Goal: Task Accomplishment & Management: Use online tool/utility

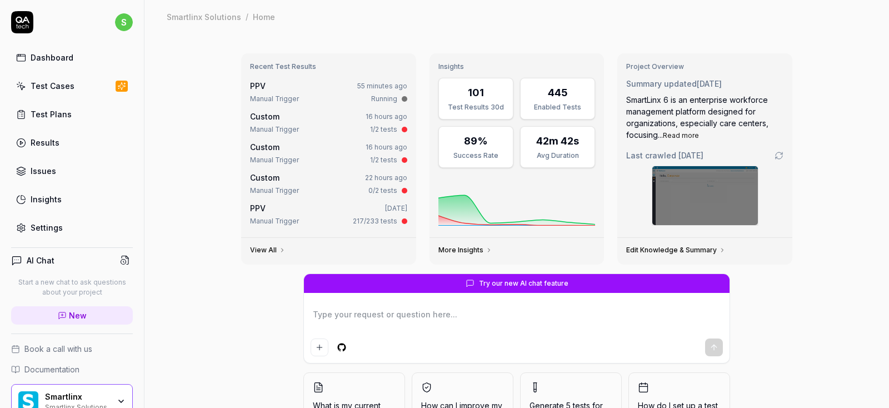
click at [53, 87] on div "Test Cases" at bounding box center [53, 86] width 44 height 12
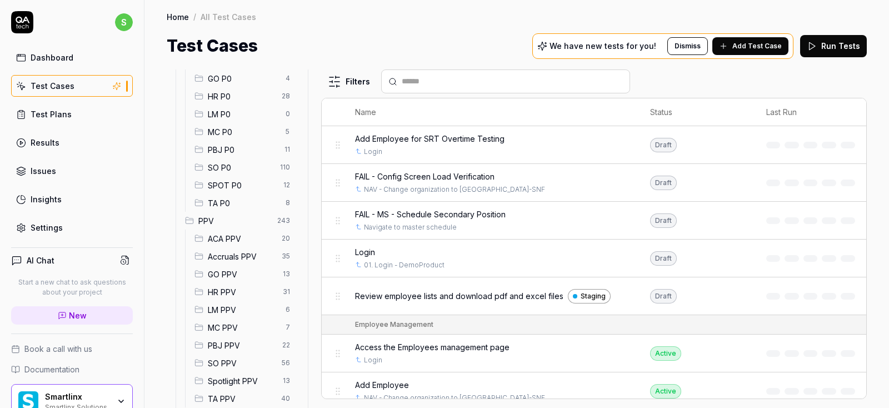
scroll to position [200, 0]
click at [228, 217] on span "Accruals PPV" at bounding box center [241, 221] width 67 height 12
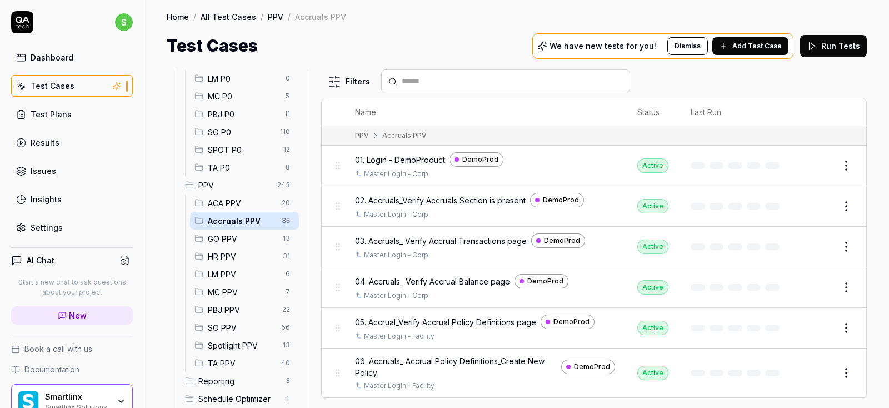
click at [57, 114] on div "Test Plans" at bounding box center [51, 114] width 41 height 12
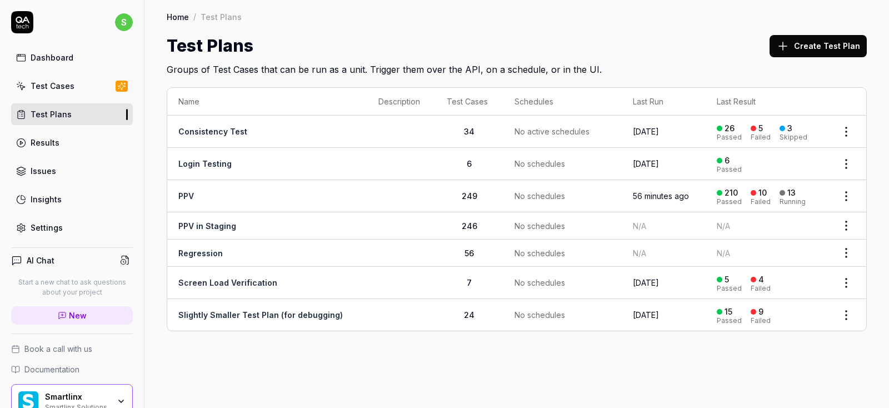
click at [50, 144] on div "Results" at bounding box center [45, 143] width 29 height 12
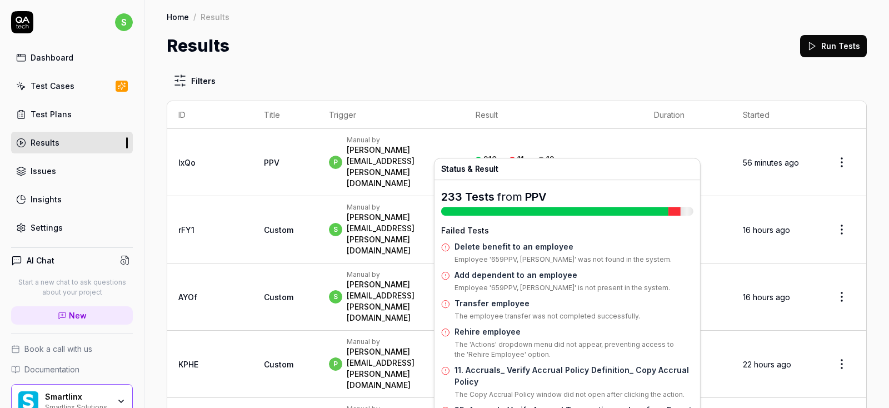
click at [529, 165] on div "Failed" at bounding box center [519, 168] width 20 height 7
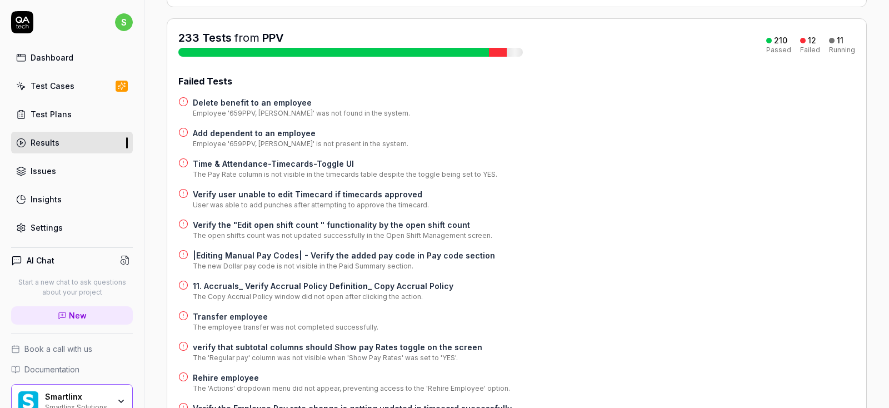
scroll to position [200, 0]
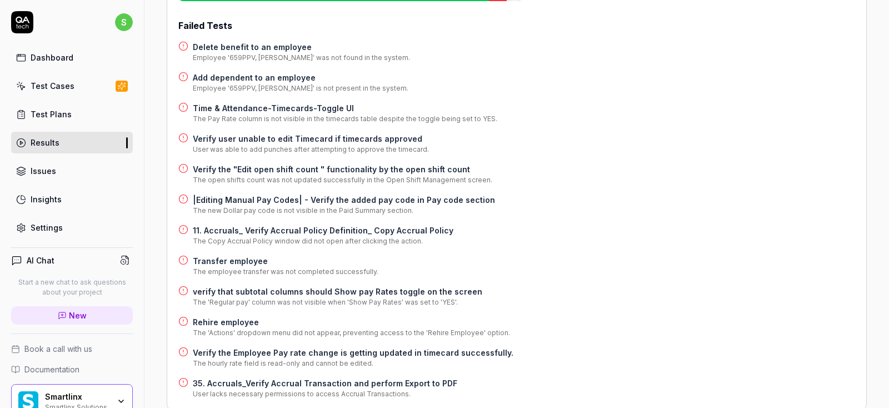
click at [270, 377] on h4 "35. Accruals_Verify Accrual Transaction and perform Export to PDF" at bounding box center [325, 383] width 264 height 12
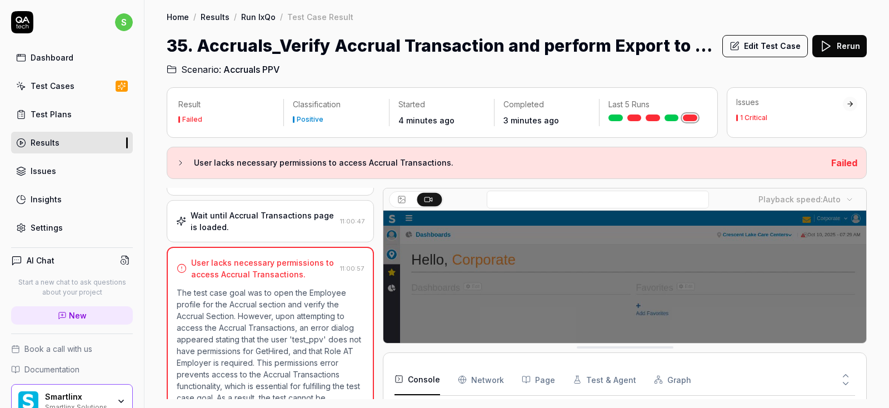
scroll to position [322, 0]
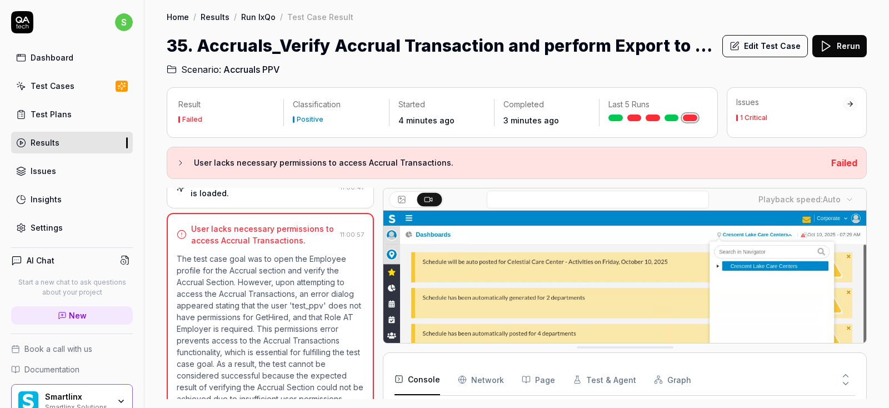
click at [789, 49] on button "Edit Test Case" at bounding box center [765, 46] width 86 height 22
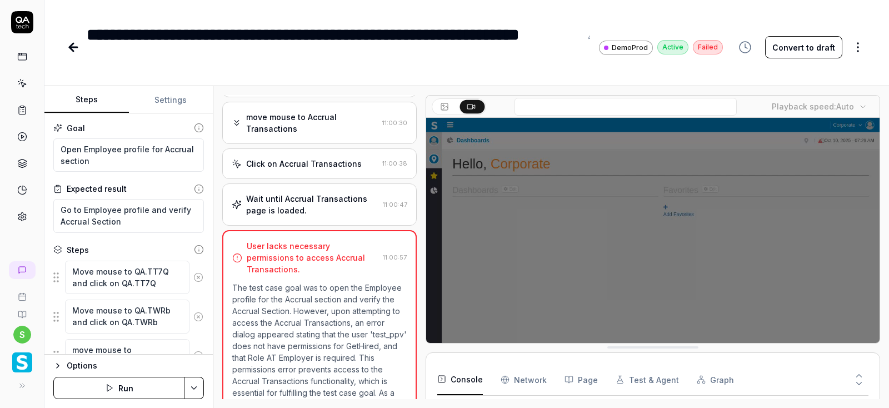
scroll to position [253, 0]
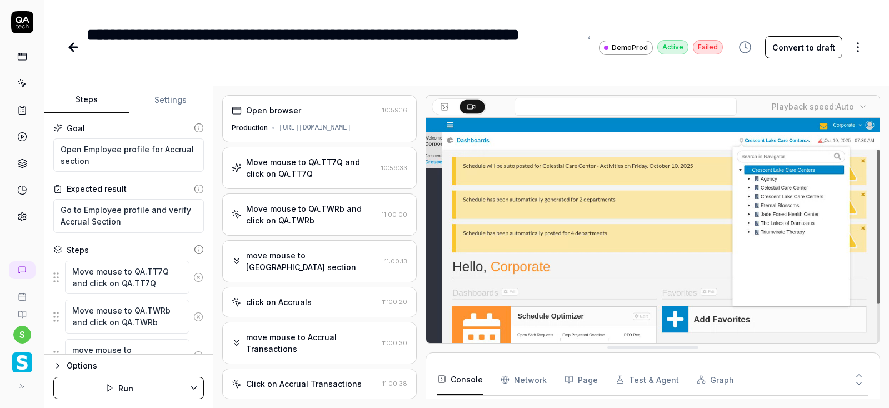
click at [326, 165] on div "Move mouse to QA.TT7Q and click on QA.TT7Q" at bounding box center [311, 167] width 131 height 23
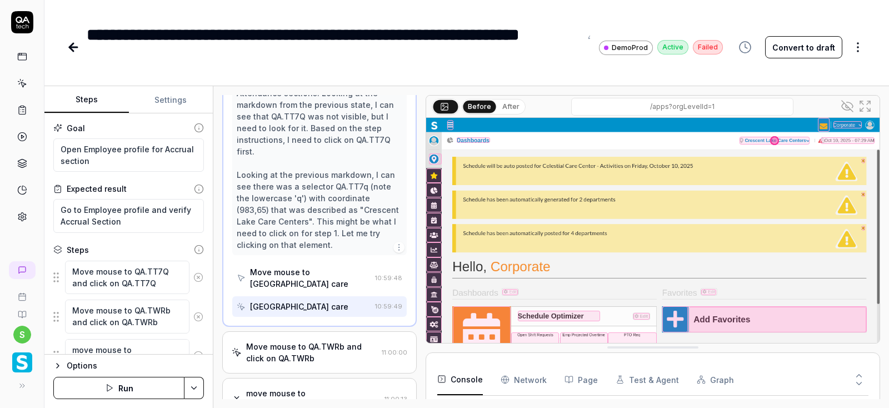
scroll to position [400, 0]
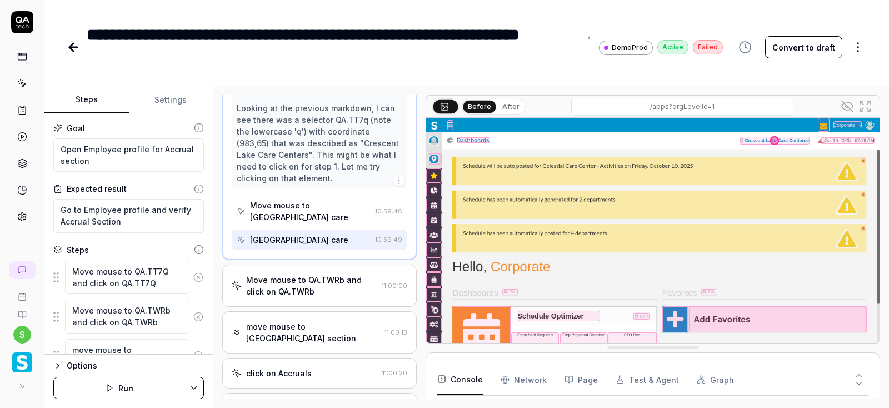
click at [307, 274] on div "Move mouse to QA.TWRb and click on QA.TWRb" at bounding box center [311, 285] width 131 height 23
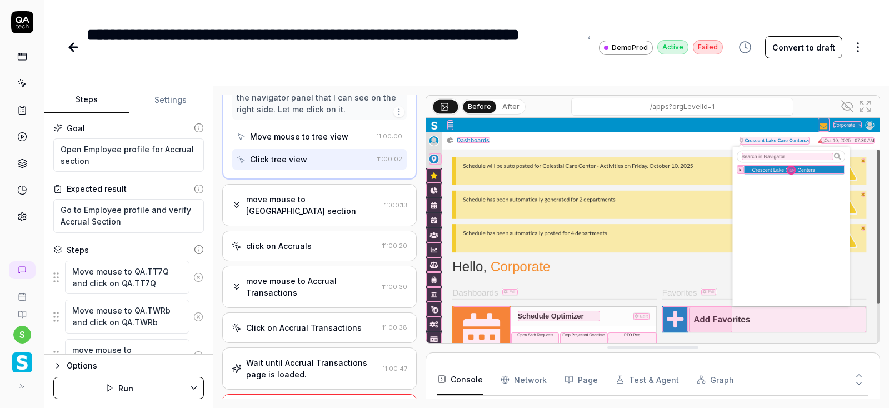
scroll to position [297, 0]
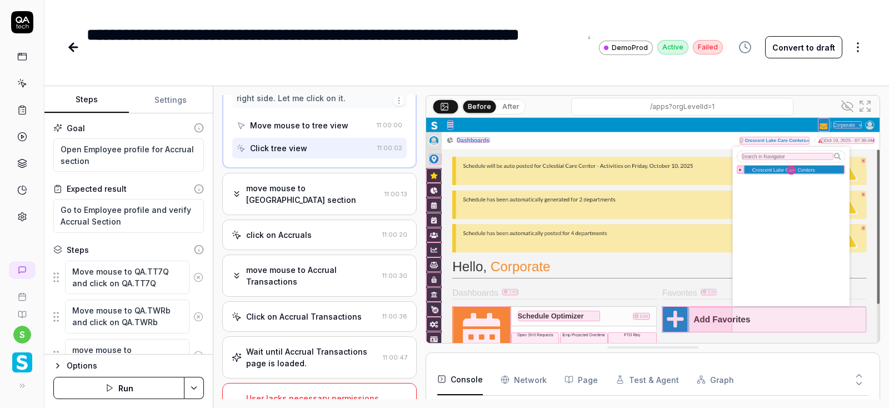
click at [335, 182] on div "move mouse to Accruals section" at bounding box center [313, 193] width 134 height 23
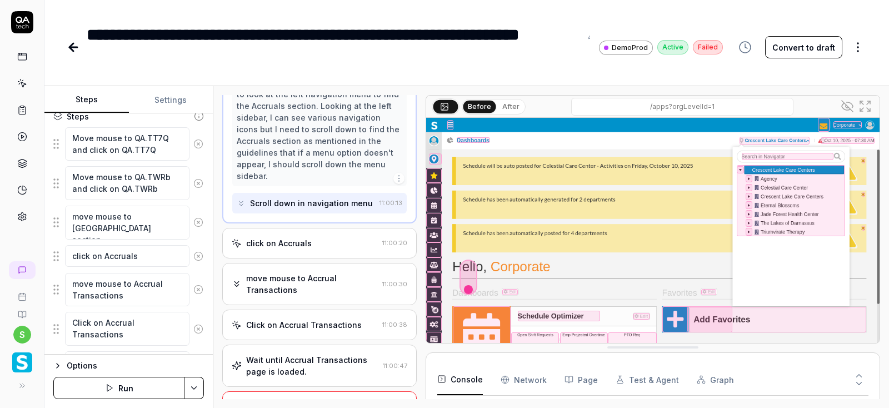
scroll to position [67, 0]
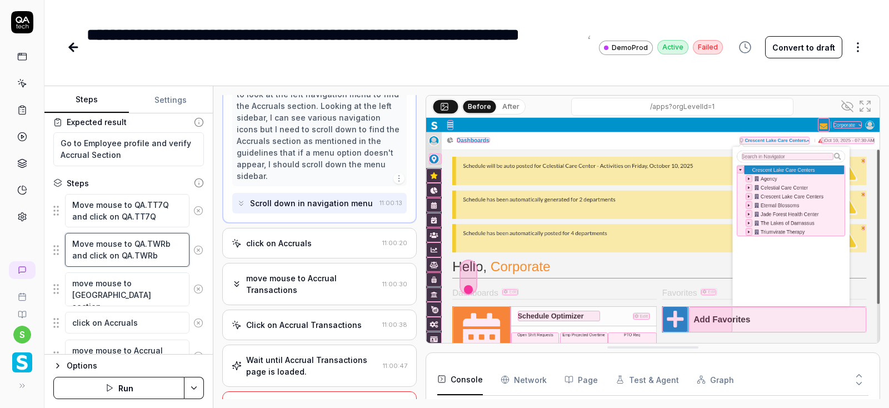
click at [173, 255] on textarea "Move mouse to QA.TWRb and click on QA.TWRb" at bounding box center [127, 250] width 124 height 34
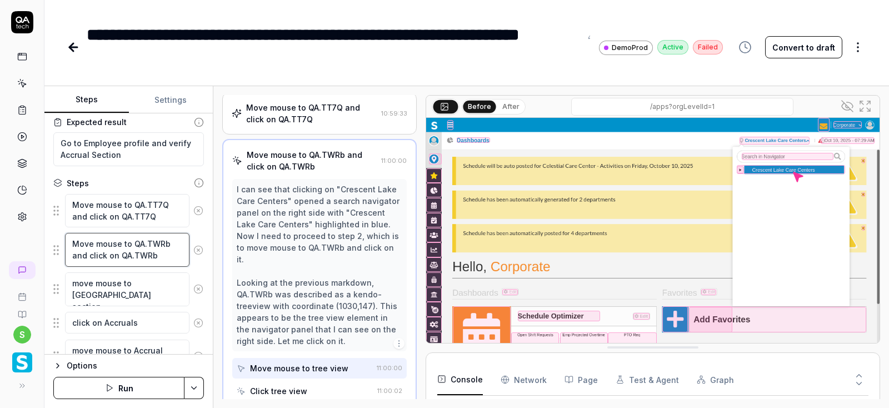
scroll to position [54, 0]
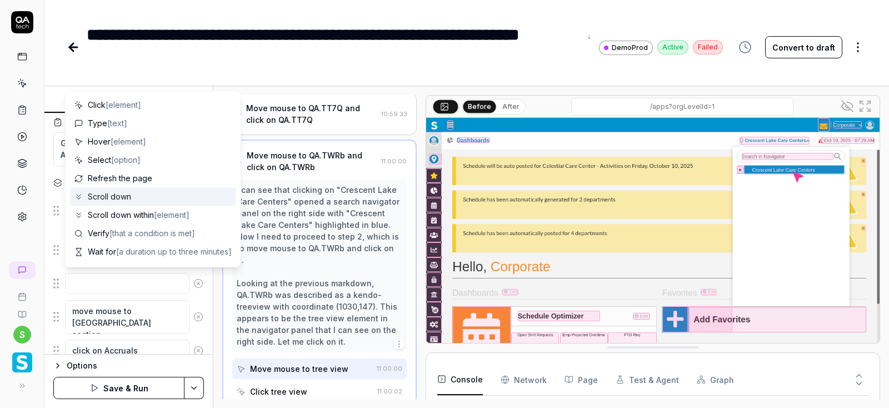
click at [128, 284] on textarea at bounding box center [127, 284] width 124 height 22
type textarea "*"
type textarea "M"
type textarea "*"
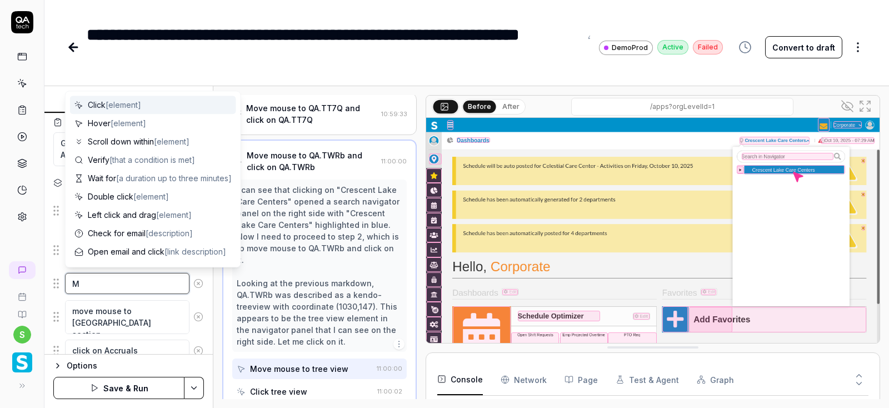
type textarea "Mo"
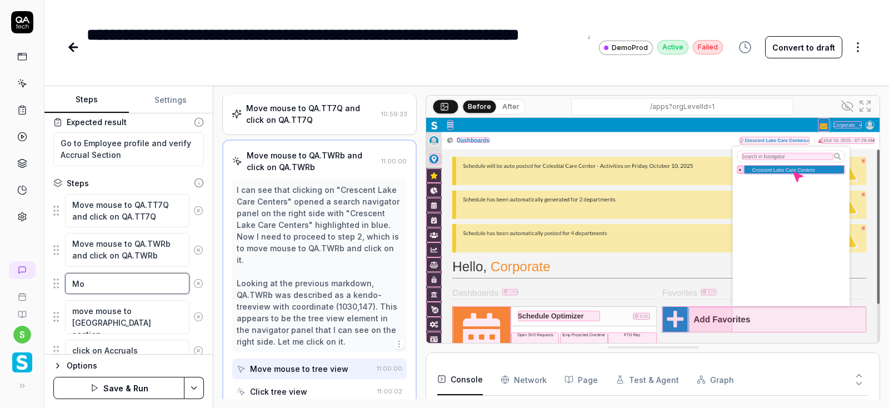
type textarea "*"
type textarea "Mov"
type textarea "*"
type textarea "Move"
type textarea "*"
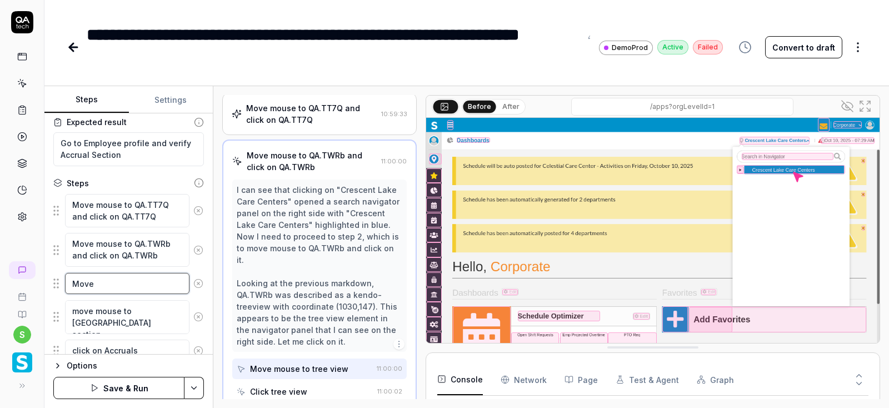
type textarea "Move"
type textarea "*"
type textarea "Move m"
type textarea "*"
type textarea "Move mo"
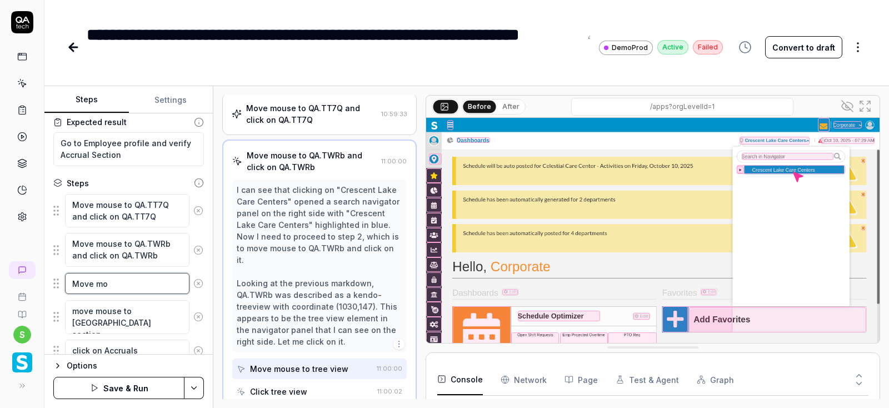
type textarea "*"
type textarea "Move mou"
type textarea "*"
type textarea "Move mous"
type textarea "*"
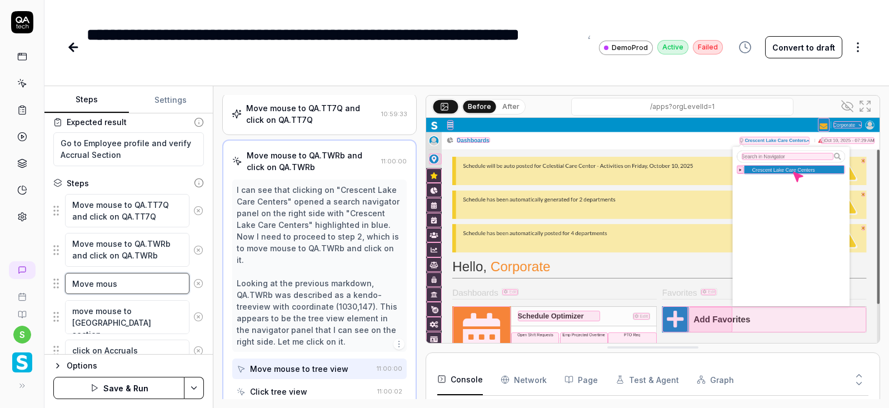
type textarea "Move mouse"
type textarea "*"
type textarea "Move mouse"
type textarea "*"
type textarea "Move mouse t"
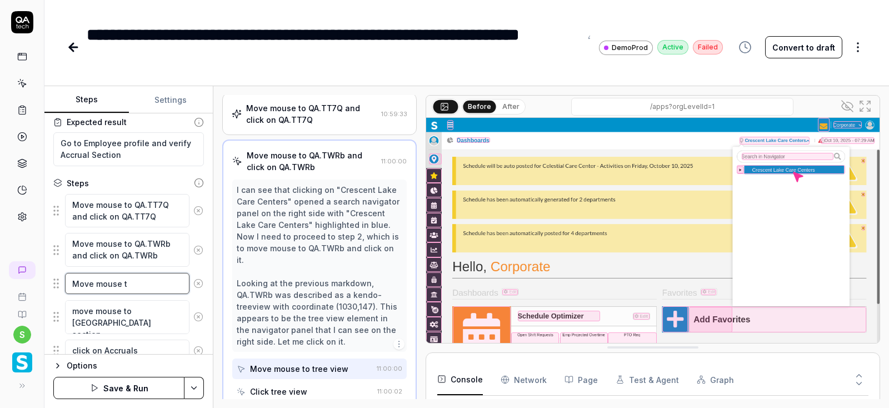
type textarea "*"
type textarea "Move mouse to"
type textarea "*"
type textarea "Move mouse to"
paste textarea "hamburger-container slx-navigation-menu-ignore"
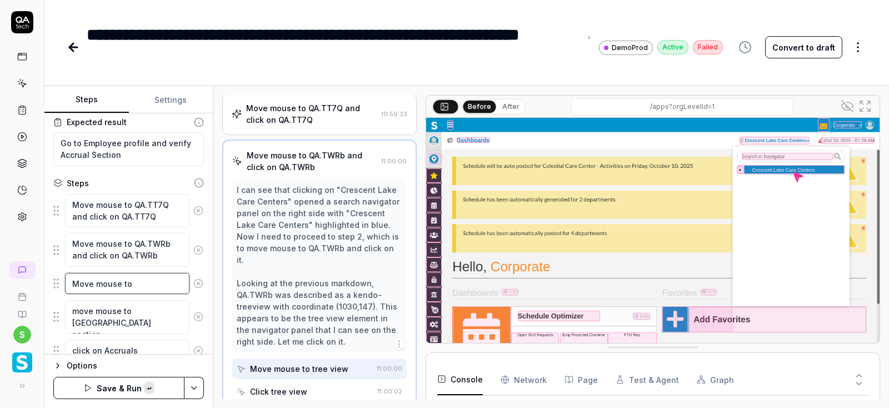
type textarea "*"
type textarea "Move mouse to hamburger-container slx-navigation-menu-ignore"
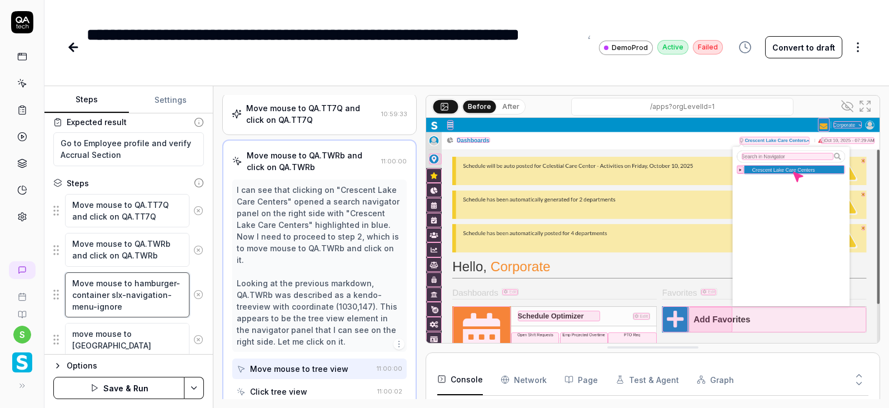
type textarea "*"
type textarea "Move mouse to hamburger-container slx-navigation-menu-ignor"
type textarea "*"
type textarea "Move mouse to hamburger-container slx-navigation-menu-ign"
type textarea "*"
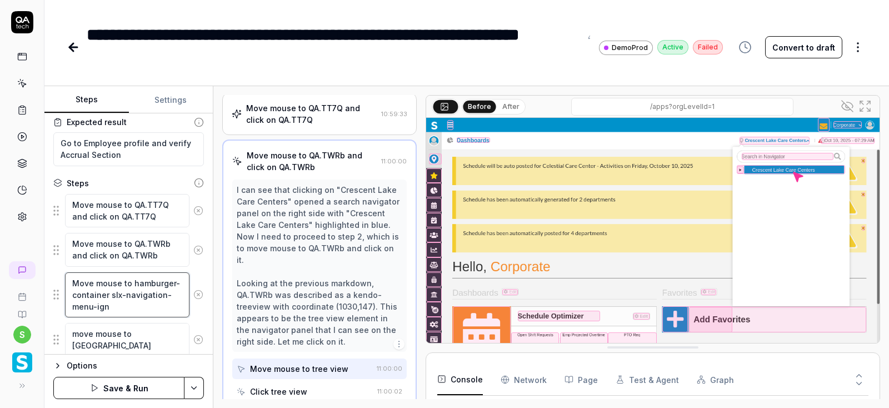
type textarea "Move mouse to hamburger-container slx-navigation-menu-ig"
type textarea "*"
type textarea "Move mouse to hamburger-container slx-navigation-menu-i"
type textarea "*"
type textarea "Move mouse to hamburger-container slx-navigation-menu-"
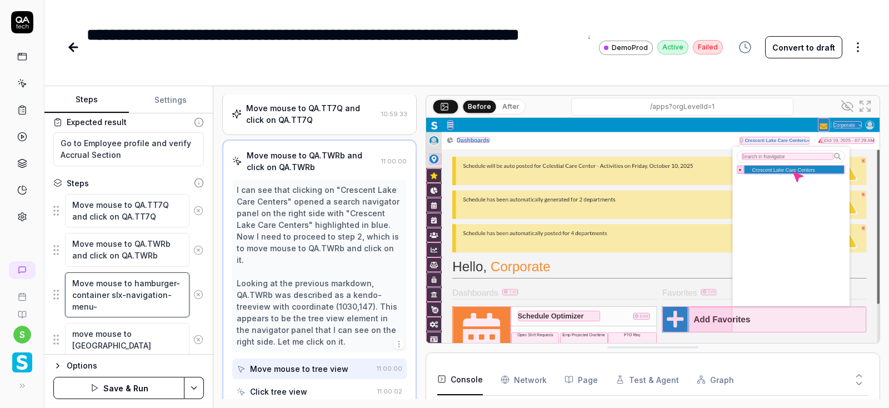
type textarea "*"
type textarea "Move mouse to hamburger-container slx-navigation-men"
type textarea "*"
type textarea "Move mouse to hamburger-container slx-navigation-me"
type textarea "*"
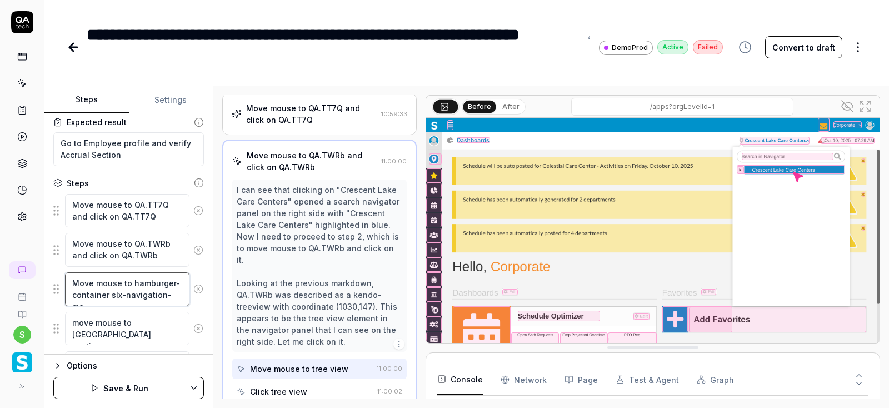
type textarea "Move mouse to hamburger-container slx-navigation-m"
type textarea "*"
type textarea "Move mouse to hamburger-container slx-navigation-"
type textarea "*"
type textarea "Move mouse to hamburger-container slx-navigation"
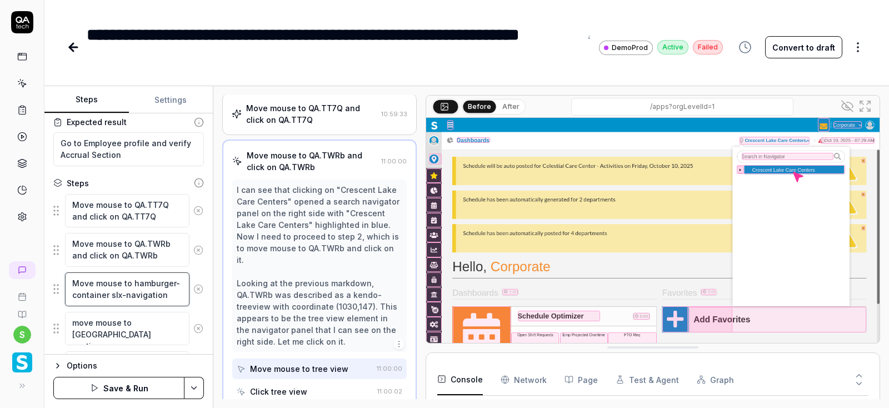
type textarea "*"
type textarea "Move mouse to hamburger-container slx-navigatio"
type textarea "*"
type textarea "Move mouse to hamburger-container slx-navigation"
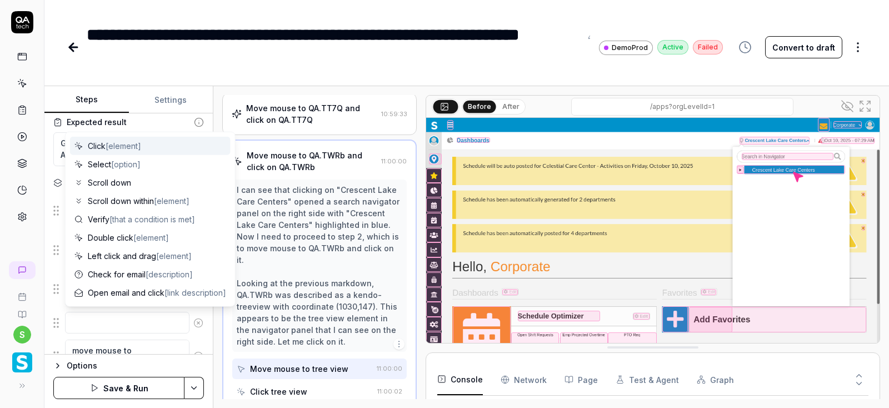
type textarea "*"
type textarea "CL"
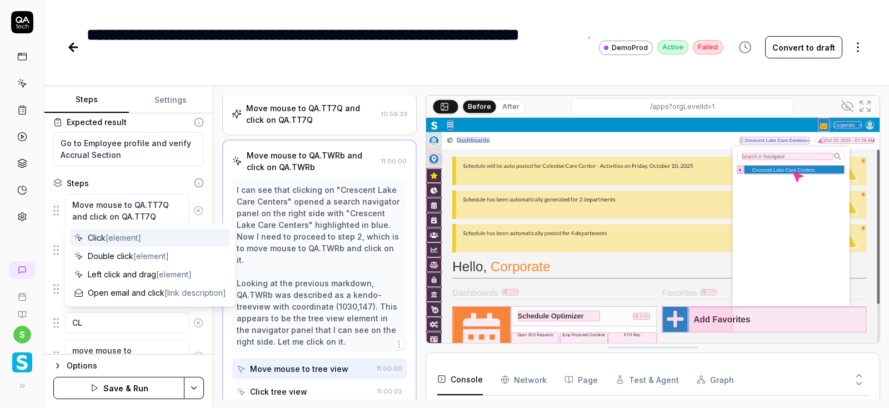
type textarea "*"
type textarea "CLi"
type textarea "*"
type textarea "CLic"
type textarea "*"
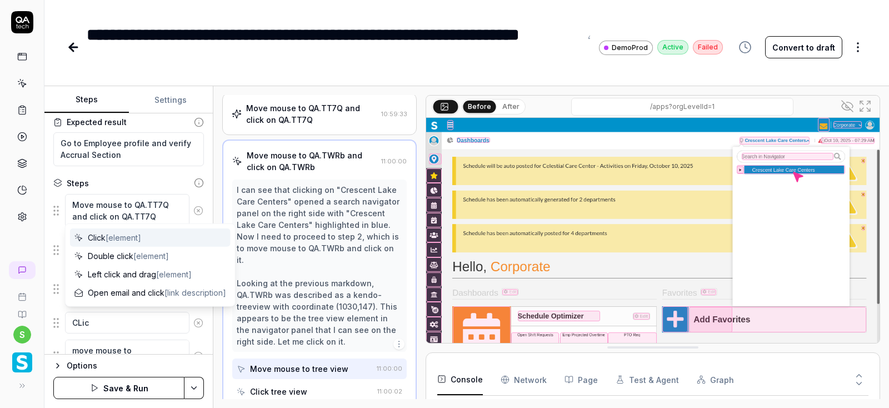
type textarea "CLick"
type textarea "*"
type textarea "CLic"
type textarea "*"
type textarea "CLi"
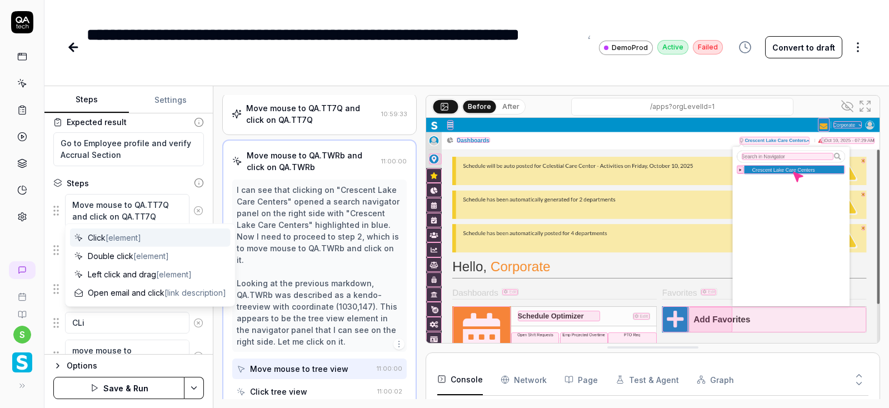
type textarea "*"
type textarea "CL"
type textarea "*"
type textarea "C"
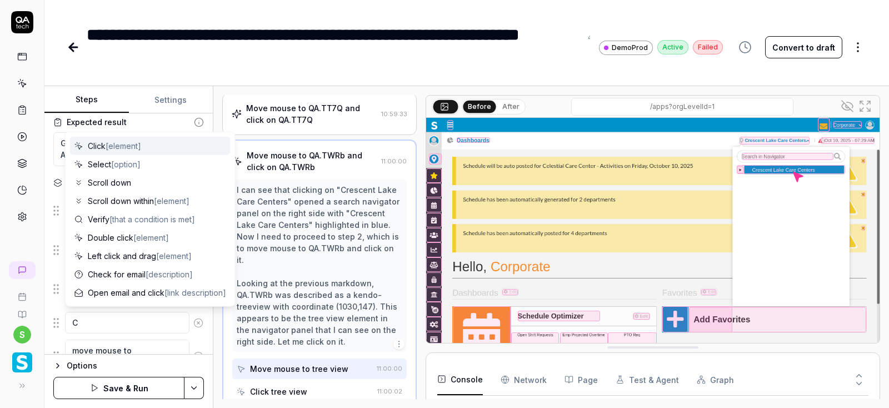
type textarea "*"
type textarea "Cl"
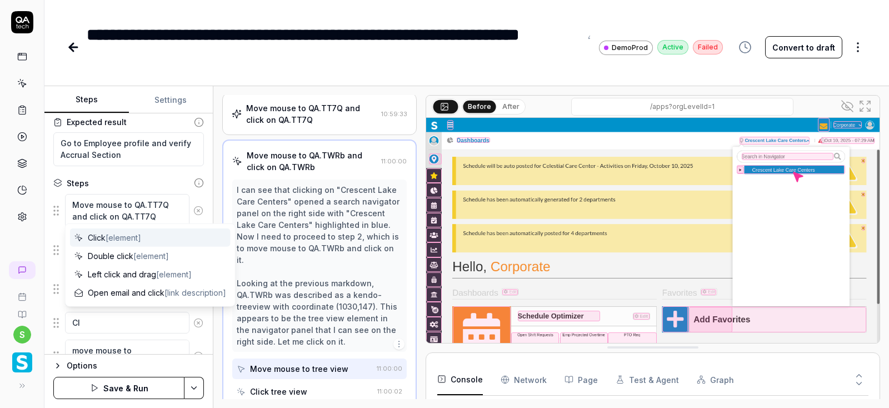
type textarea "*"
type textarea "Cli"
type textarea "*"
type textarea "Clic"
type textarea "*"
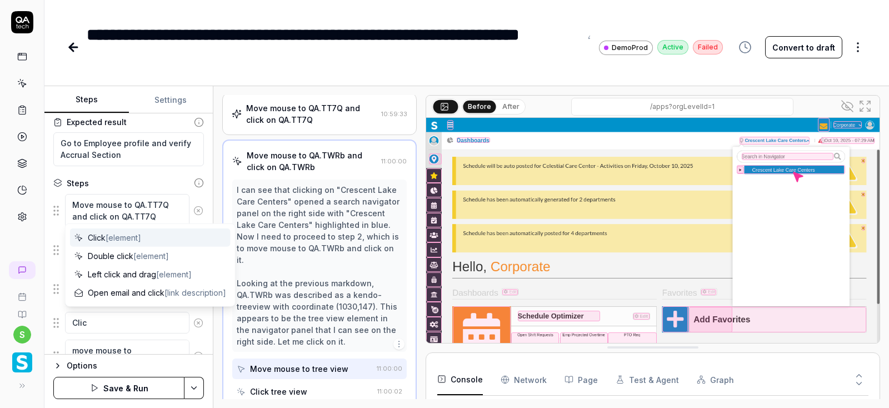
type textarea "Click"
type textarea "*"
type textarea "Click"
type textarea "*"
type textarea "Click o"
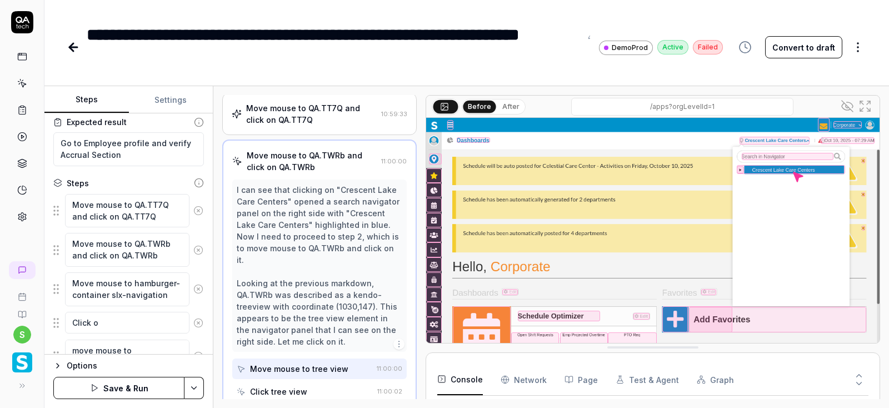
type textarea "*"
type textarea "Click on"
type textarea "*"
type textarea "Click on"
type textarea "*"
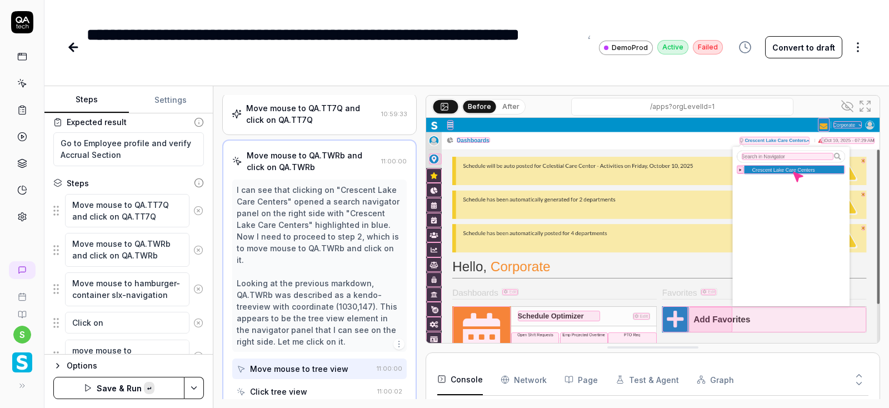
type textarea "Click on hamburger-container slx-navigation-menu-ignore"
type textarea "*"
type textarea "Click on hamburger-container slx-navigation-menu-ignor"
type textarea "*"
type textarea "Click on hamburger-container slx-navigation-menu-igno"
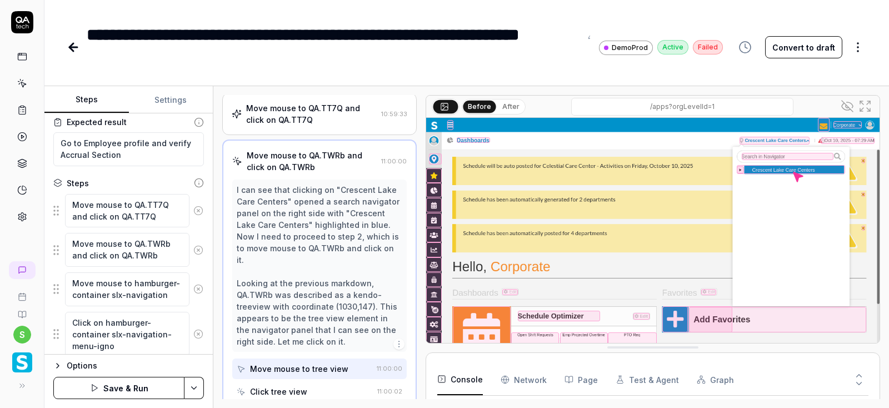
type textarea "*"
type textarea "Click on hamburger-container slx-navigation-menu-ign"
type textarea "*"
type textarea "Click on hamburger-container slx-navigation-menu-ig"
type textarea "*"
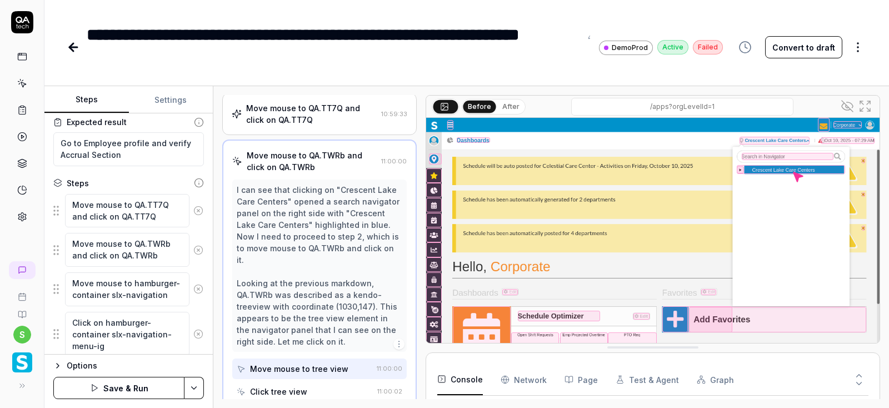
type textarea "Click on hamburger-container slx-navigation-menu-i"
type textarea "*"
type textarea "Click on hamburger-container slx-navigation-menu-"
type textarea "*"
type textarea "Click on hamburger-container slx-navigation-menu"
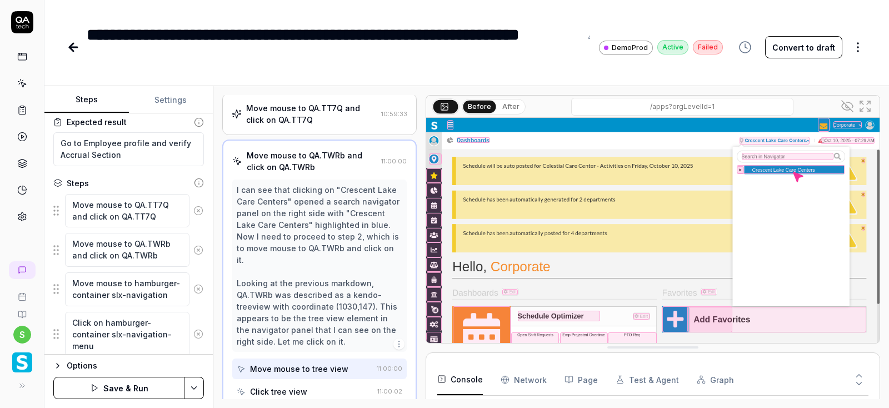
type textarea "*"
type textarea "Click on hamburger-container slx-navigation-men"
type textarea "*"
type textarea "Click on hamburger-container slx-navigation-me"
type textarea "*"
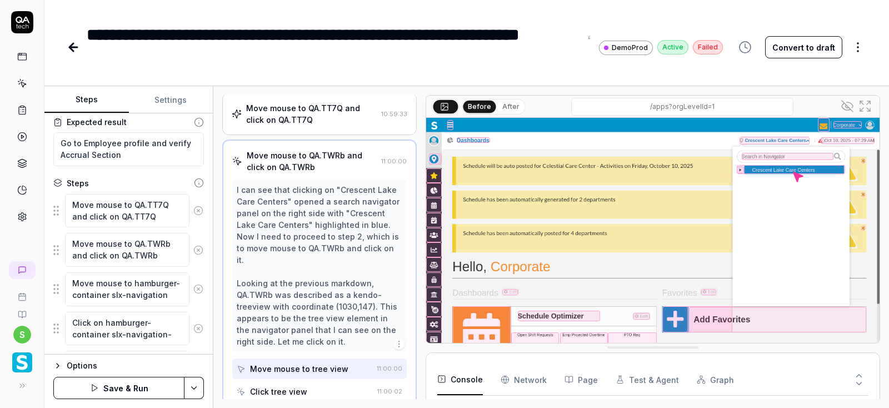
type textarea "Click on hamburger-container slx-navigation-m"
type textarea "*"
type textarea "Click on hamburger-container slx-navigation-"
type textarea "*"
type textarea "Click on hamburger-container slx-navigation"
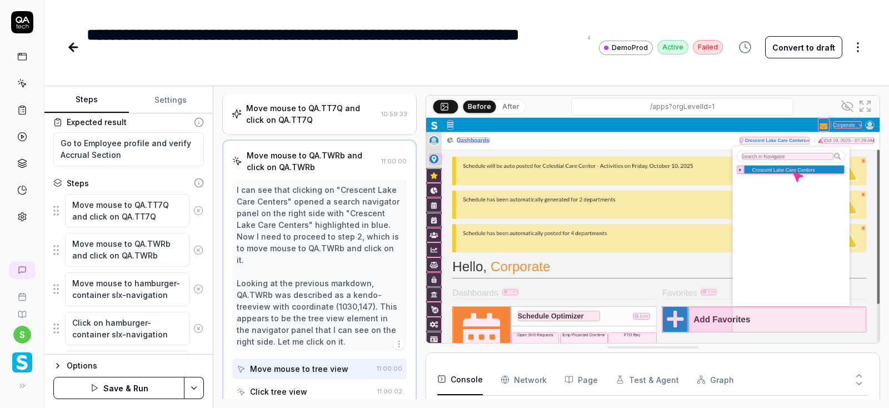
type textarea "*"
type textarea "Click on hamburger-container slx-navigation-"
type textarea "*"
type textarea "Click on hamburger-container slx-navigation-m"
type textarea "*"
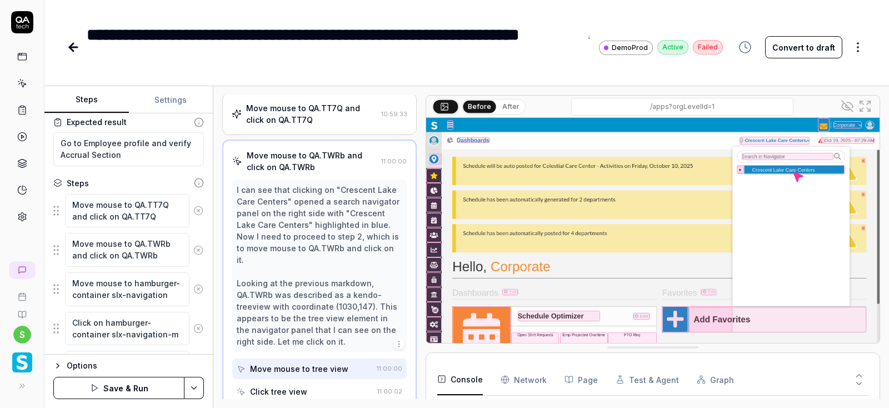
type textarea "Click on hamburger-container slx-navigation-me"
type textarea "*"
type textarea "Click on hamburger-container slx-navigation-men"
type textarea "*"
type textarea "Click on hamburger-container slx-navigation-menu"
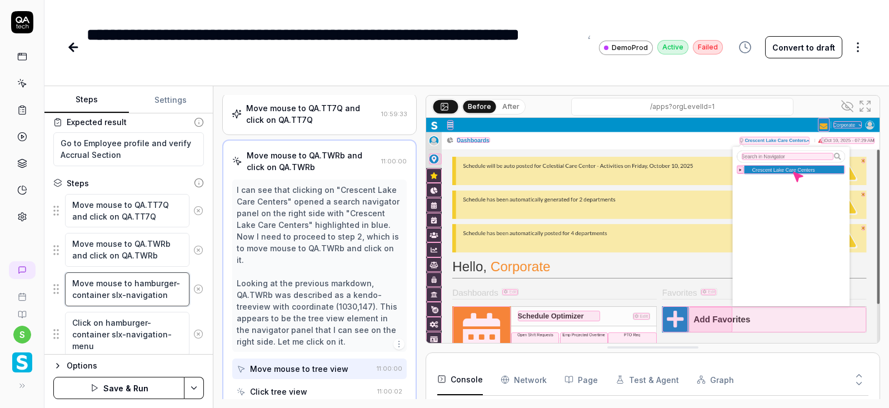
click at [171, 300] on textarea "Move mouse to hamburger-container slx-navigation" at bounding box center [127, 289] width 124 height 34
type textarea "*"
type textarea "Move mouse to hamburger-container slx-navigation-"
type textarea "*"
type textarea "Move mouse to hamburger-container slx-navigation-m"
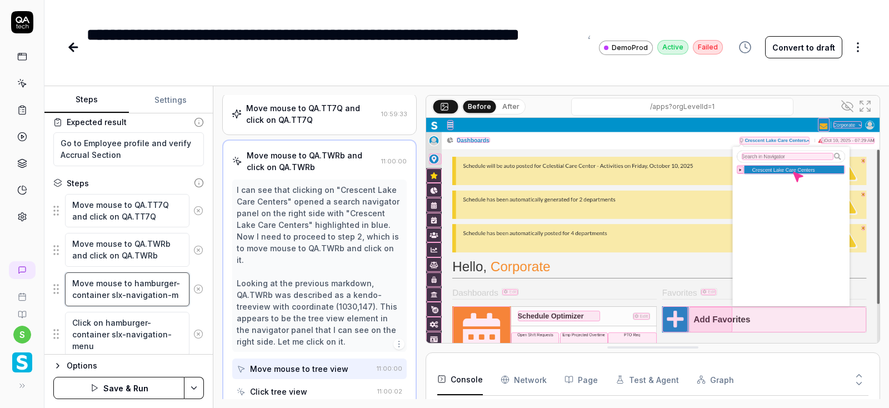
type textarea "*"
type textarea "Move mouse to hamburger-container slx-navigation-me"
type textarea "*"
type textarea "Move mouse to hamburger-container slx-navigation-men"
type textarea "*"
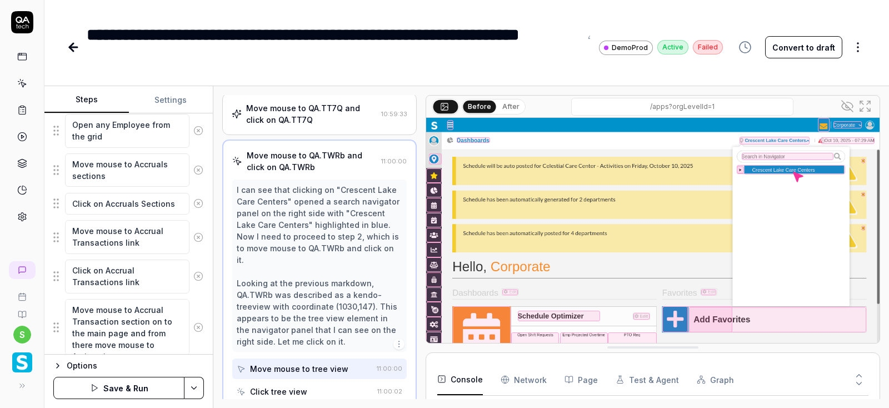
scroll to position [600, 0]
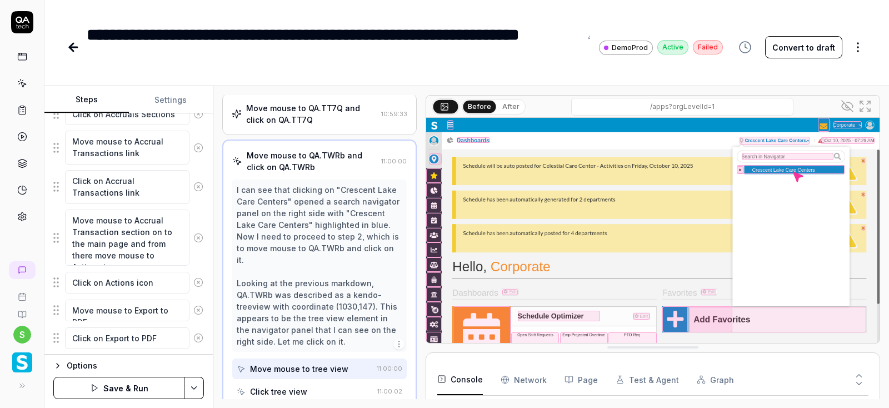
type textarea "Move mouse to hamburger-container slx-navigation-menu"
click at [197, 392] on html "**********" at bounding box center [444, 204] width 889 height 408
click at [107, 312] on div "Save" at bounding box center [139, 311] width 142 height 24
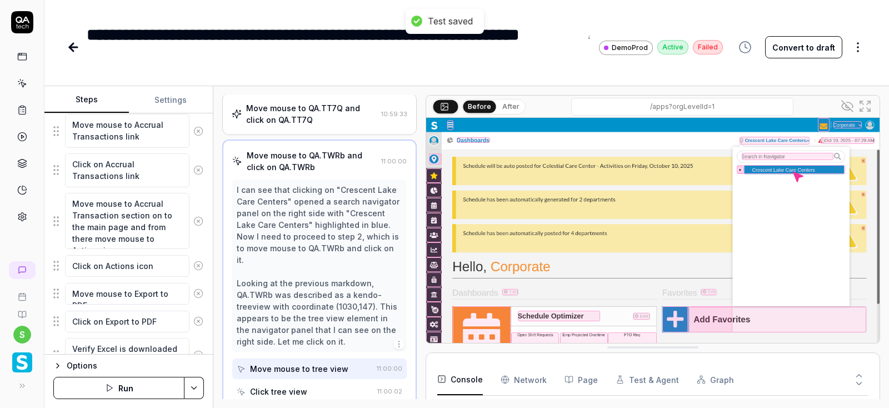
scroll to position [623, 0]
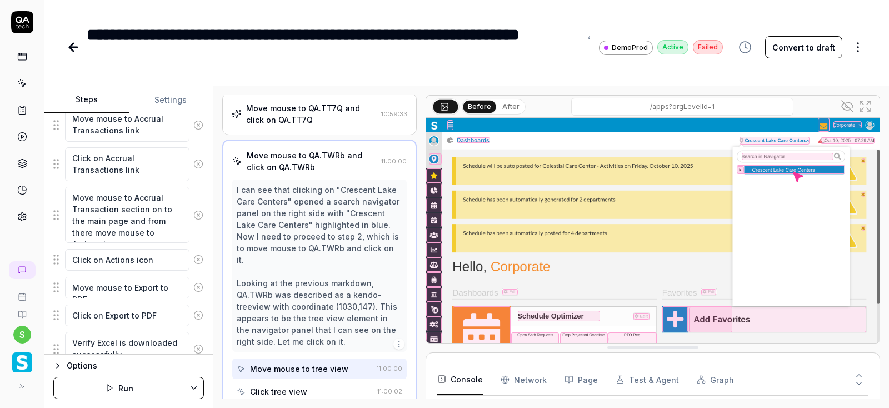
click at [126, 381] on button "Run" at bounding box center [118, 388] width 131 height 22
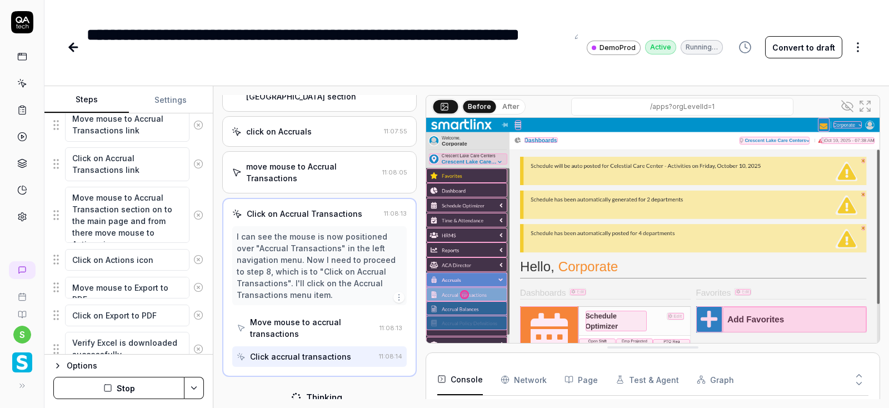
scroll to position [263, 0]
click at [165, 101] on button "Settings" at bounding box center [171, 100] width 84 height 27
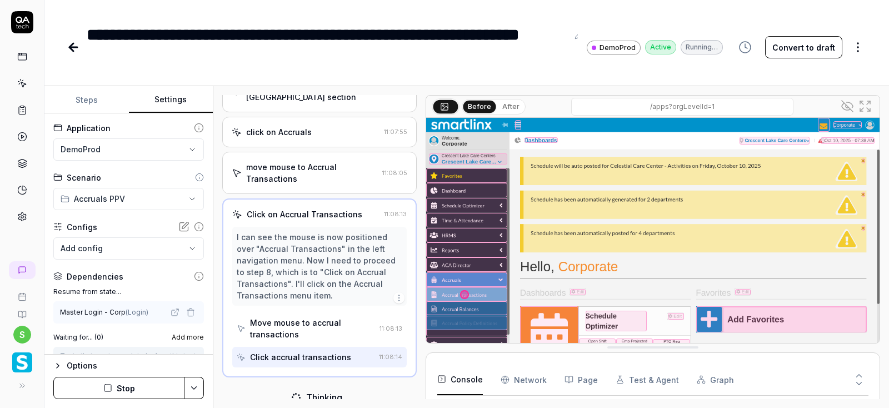
click at [87, 102] on button "Steps" at bounding box center [86, 100] width 84 height 27
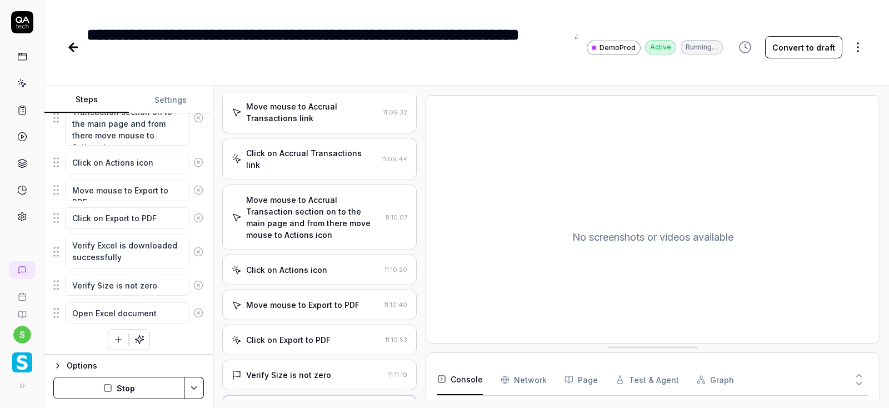
scroll to position [557, 0]
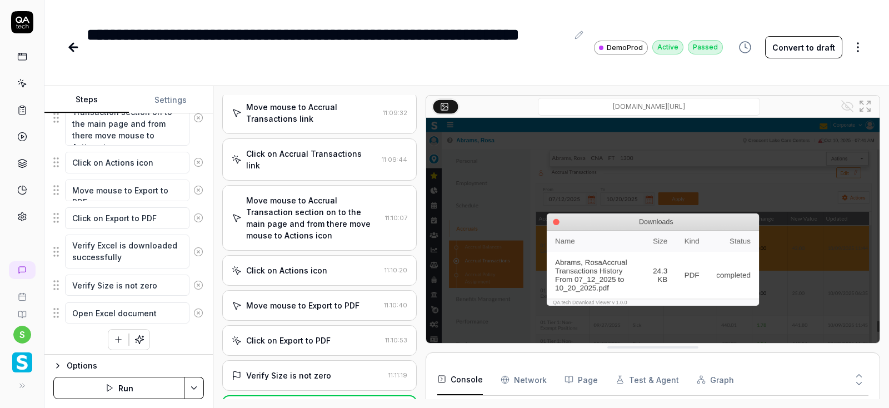
type textarea "*"
click at [73, 46] on icon at bounding box center [73, 47] width 13 height 13
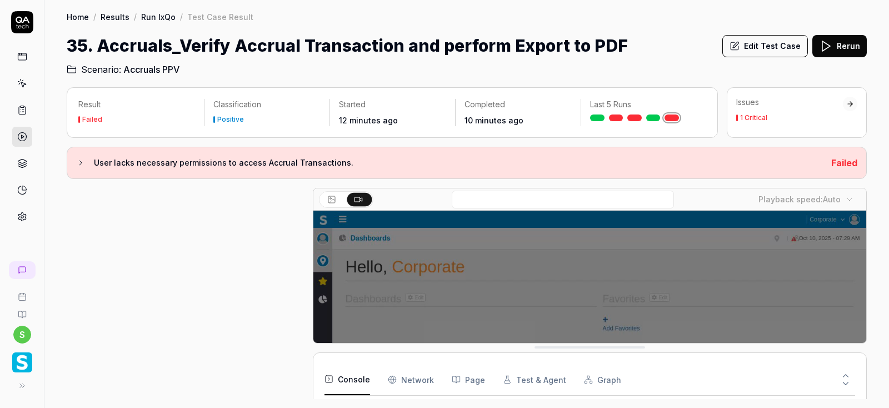
scroll to position [287, 0]
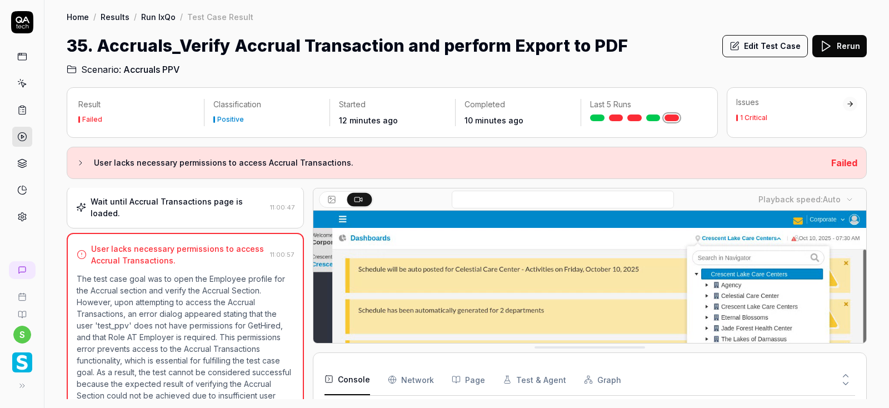
click at [113, 17] on link "Results" at bounding box center [115, 16] width 29 height 11
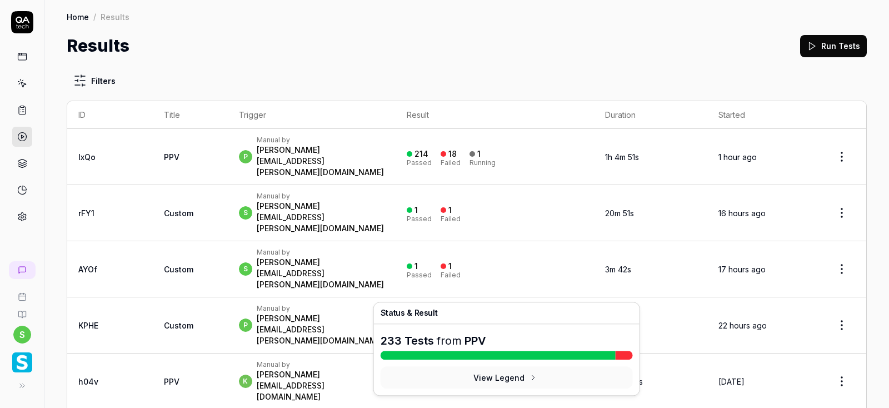
click at [461, 372] on div "16 Failed" at bounding box center [451, 381] width 20 height 18
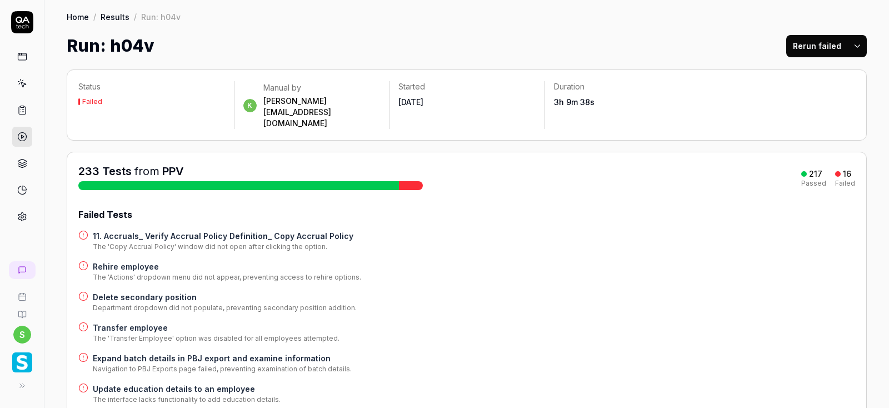
scroll to position [333, 0]
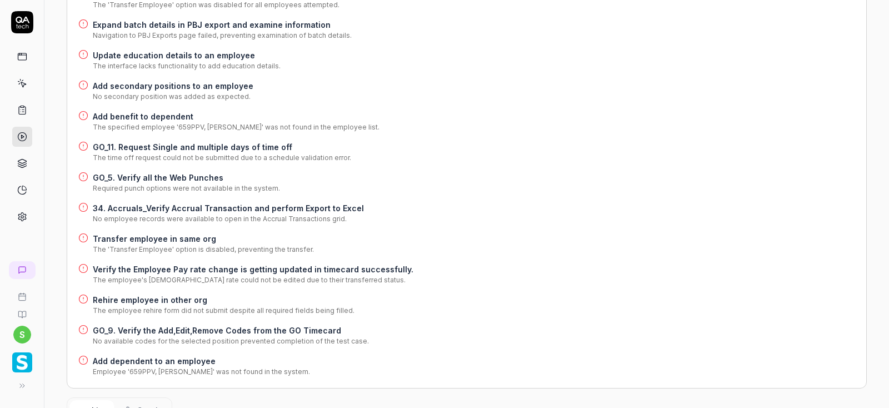
click at [319, 202] on h4 "34. Accruals_Verify Accrual Transaction and perform Export to Excel" at bounding box center [228, 208] width 271 height 12
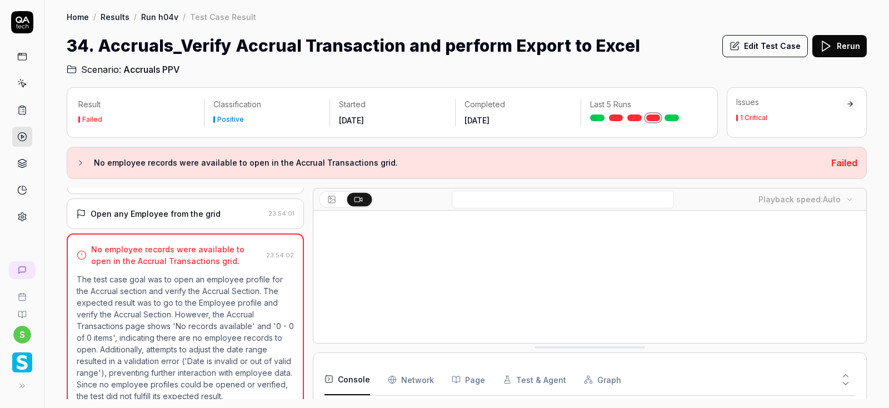
scroll to position [472, 0]
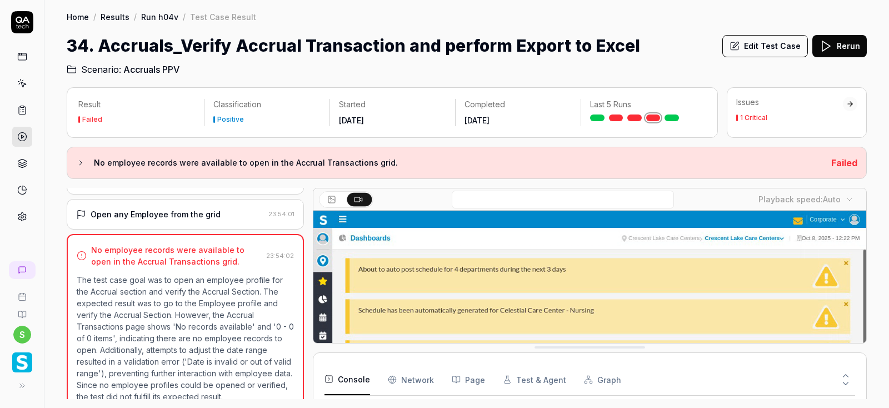
click at [117, 18] on link "Results" at bounding box center [115, 16] width 29 height 11
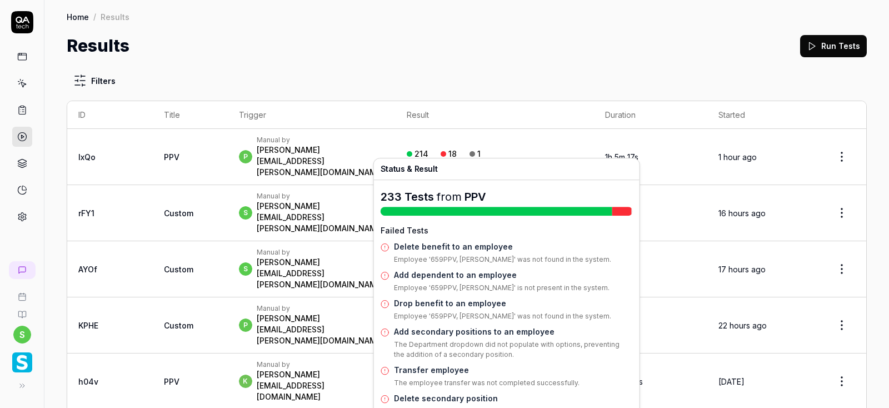
click at [461, 159] on div "Failed" at bounding box center [451, 162] width 20 height 7
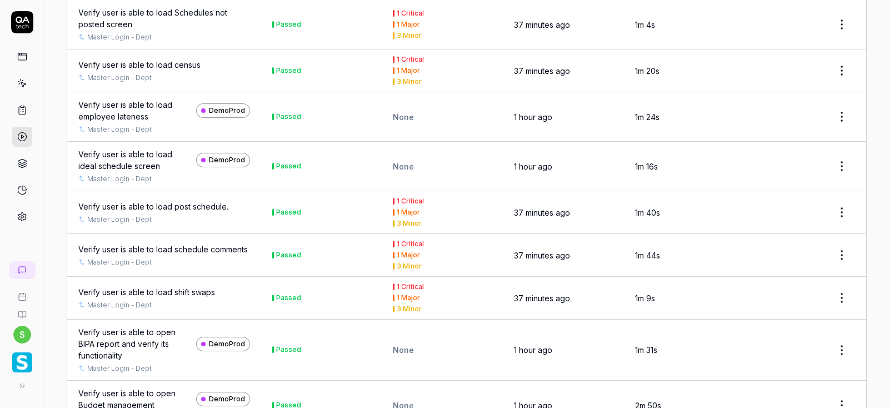
scroll to position [3064, 0]
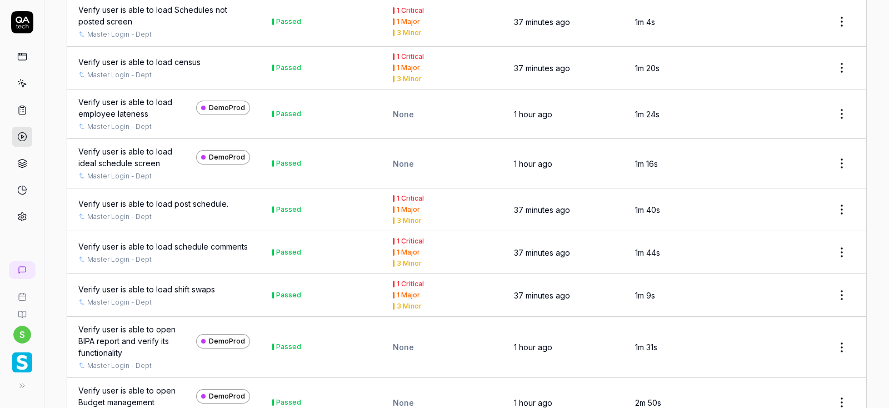
drag, startPoint x: 517, startPoint y: 377, endPoint x: 643, endPoint y: 162, distance: 249.0
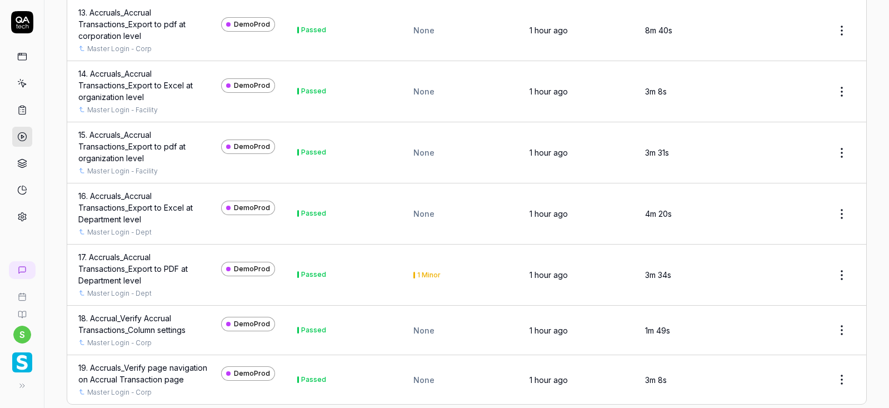
scroll to position [3156, 0]
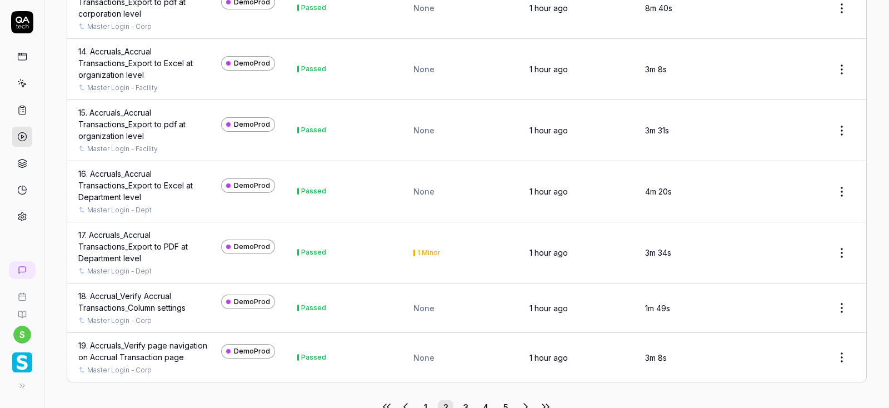
click at [526, 400] on icon at bounding box center [525, 406] width 13 height 13
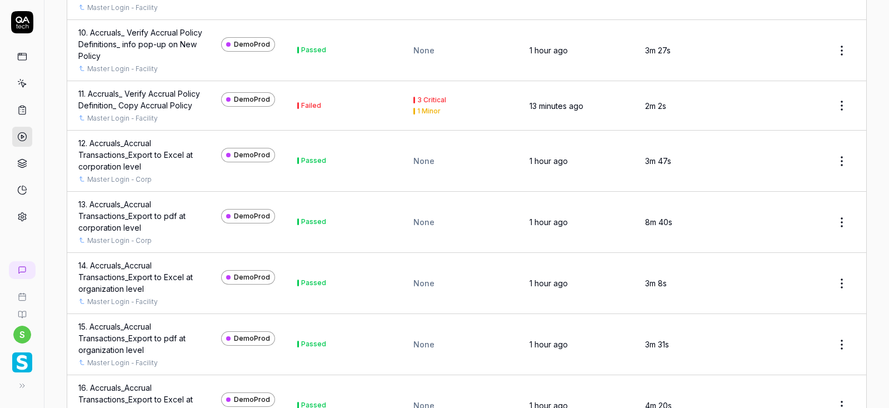
scroll to position [2889, 0]
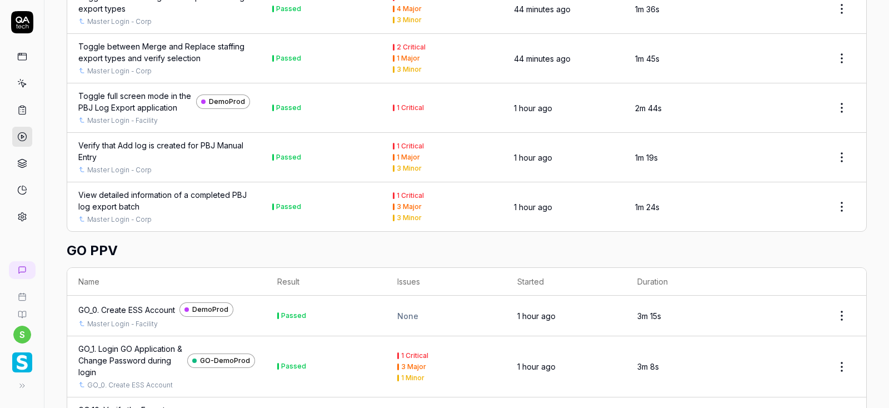
scroll to position [2842, 0]
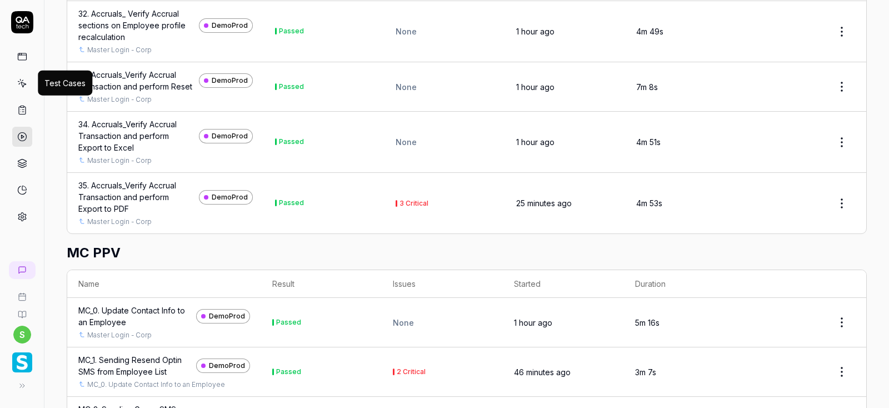
scroll to position [1350, 0]
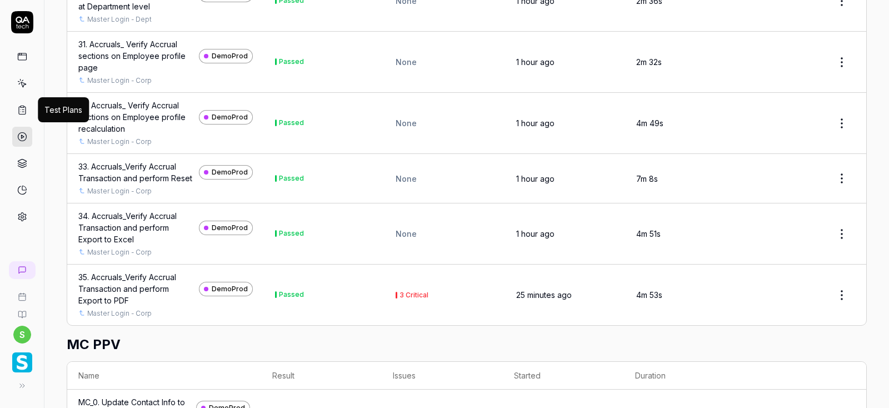
click at [23, 107] on icon at bounding box center [22, 110] width 10 height 10
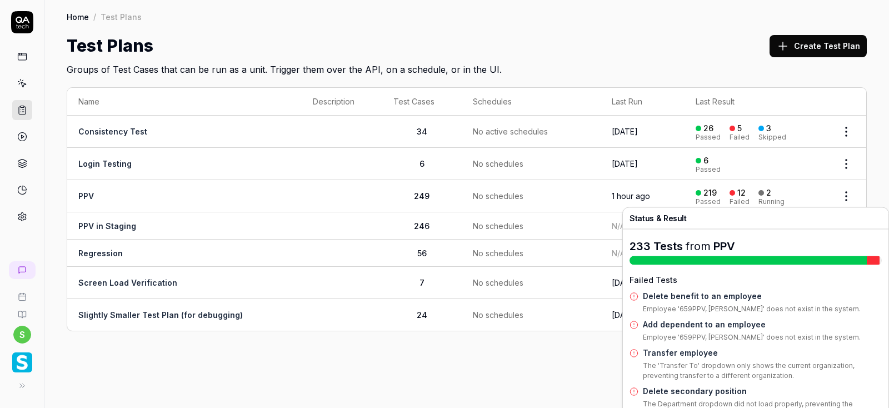
click at [745, 198] on div "Failed" at bounding box center [739, 201] width 20 height 7
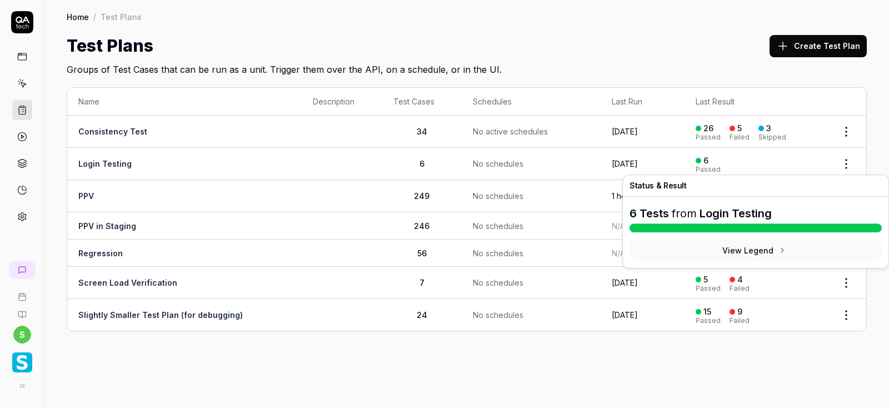
click at [740, 252] on button "View Legend" at bounding box center [755, 250] width 252 height 22
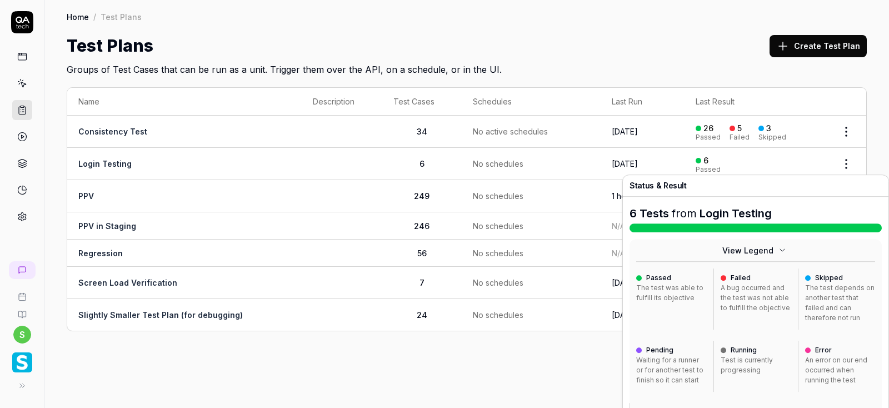
click at [709, 211] on link "Login Testing" at bounding box center [735, 213] width 72 height 13
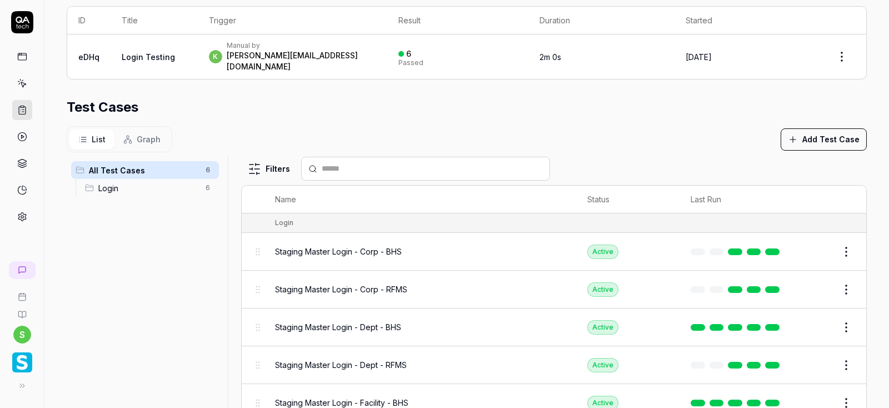
click at [24, 137] on icon at bounding box center [22, 137] width 10 height 10
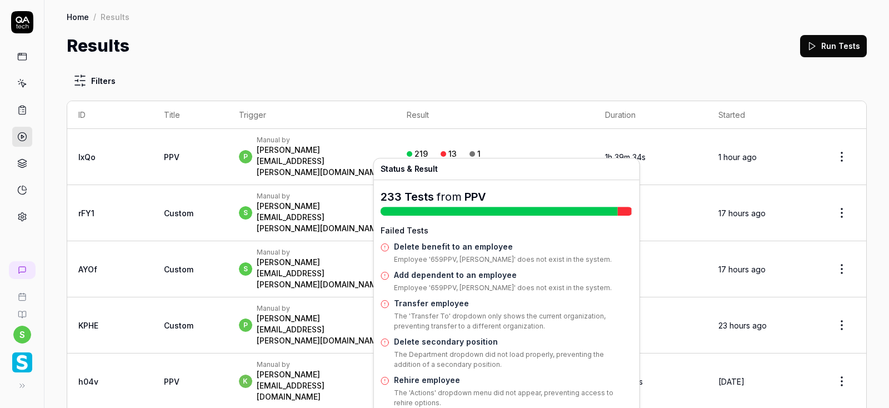
click at [461, 148] on div "13 Failed" at bounding box center [451, 157] width 20 height 18
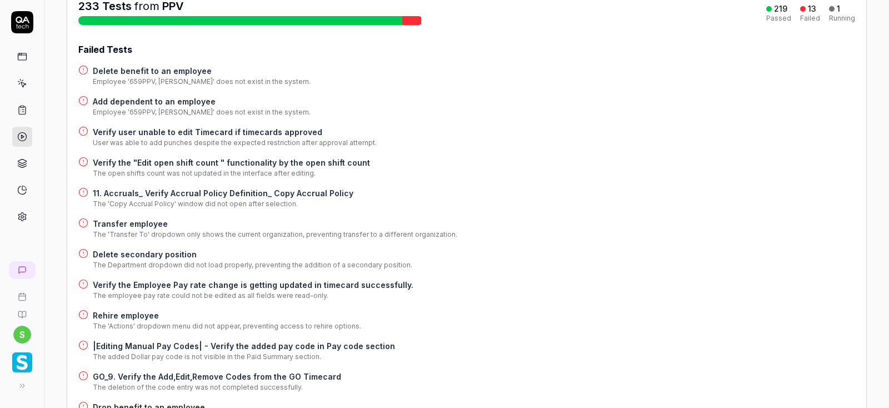
scroll to position [133, 0]
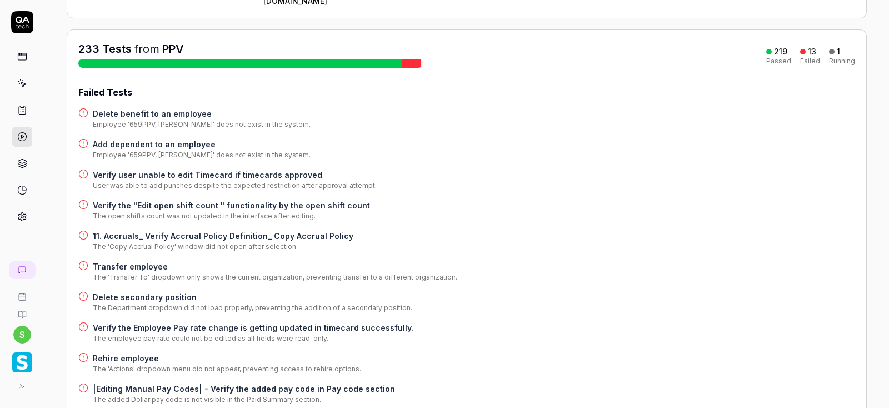
click at [24, 87] on icon at bounding box center [22, 83] width 10 height 10
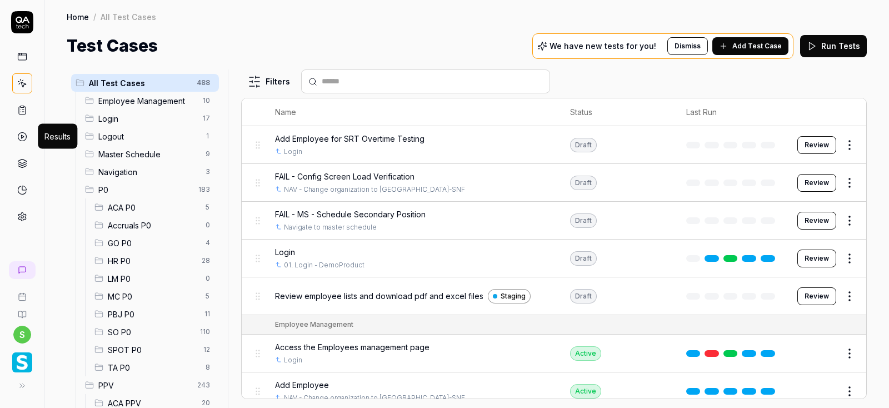
click at [24, 136] on polygon at bounding box center [22, 136] width 3 height 3
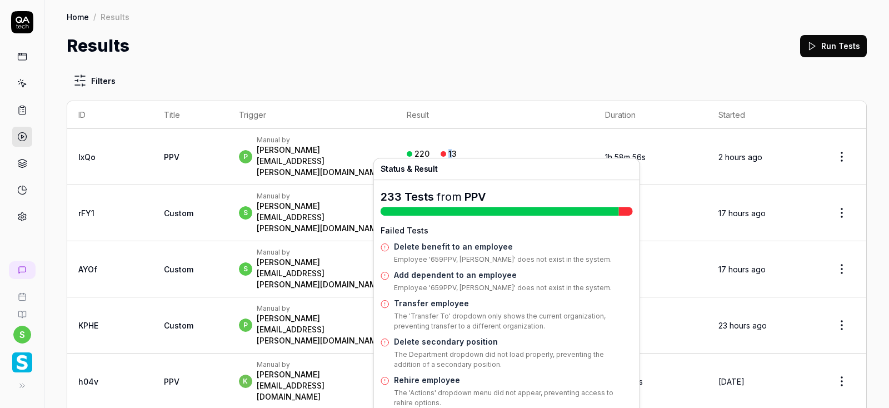
click at [461, 148] on div "13 Failed" at bounding box center [451, 157] width 20 height 18
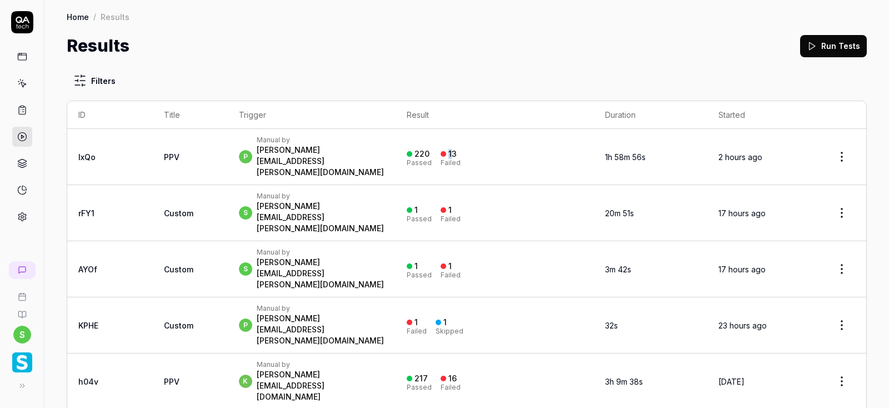
click at [457, 149] on div "13" at bounding box center [452, 154] width 8 height 10
click at [461, 159] on div "Failed" at bounding box center [451, 162] width 20 height 7
click at [429, 149] on div "220" at bounding box center [421, 154] width 15 height 10
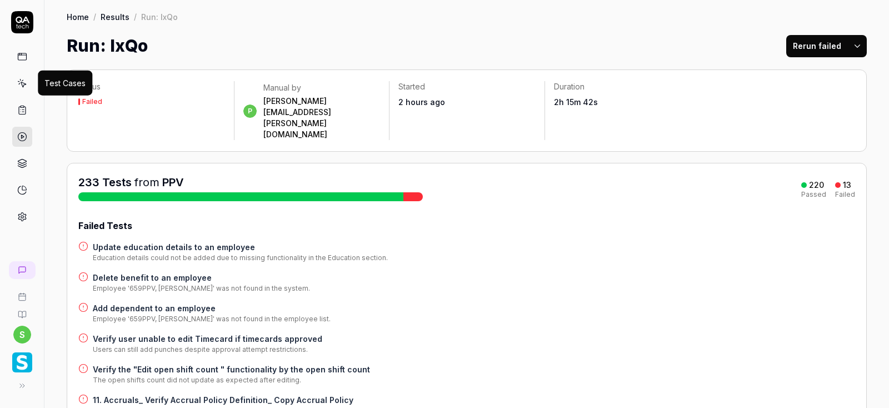
click at [21, 84] on icon at bounding box center [23, 84] width 5 height 5
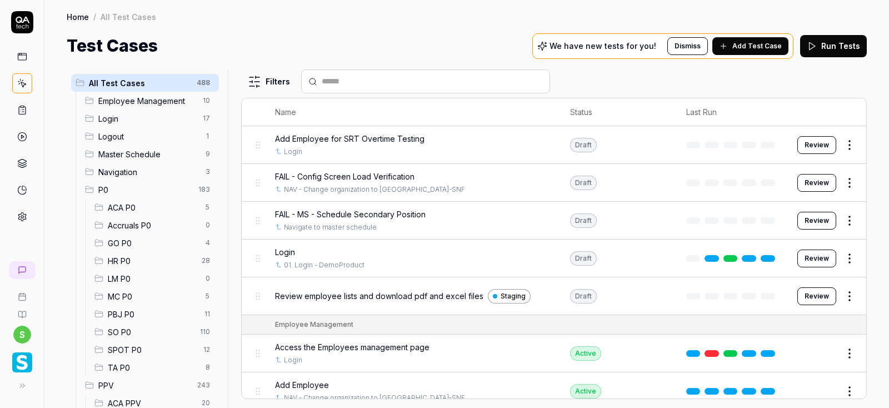
scroll to position [67, 0]
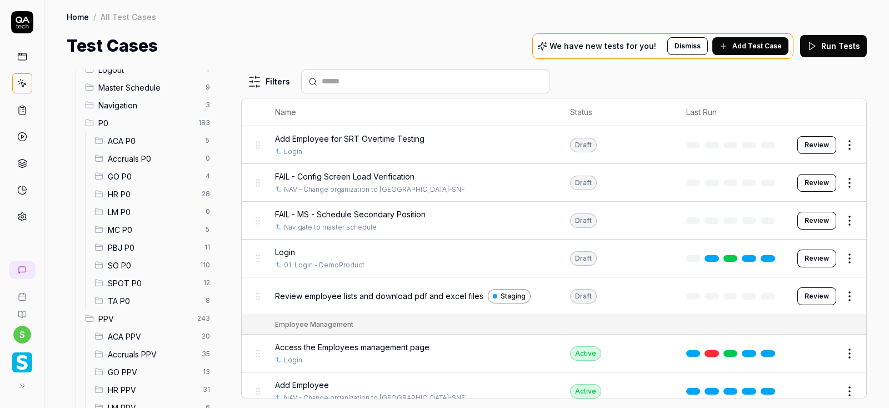
click at [126, 267] on span "SO P0" at bounding box center [151, 265] width 86 height 12
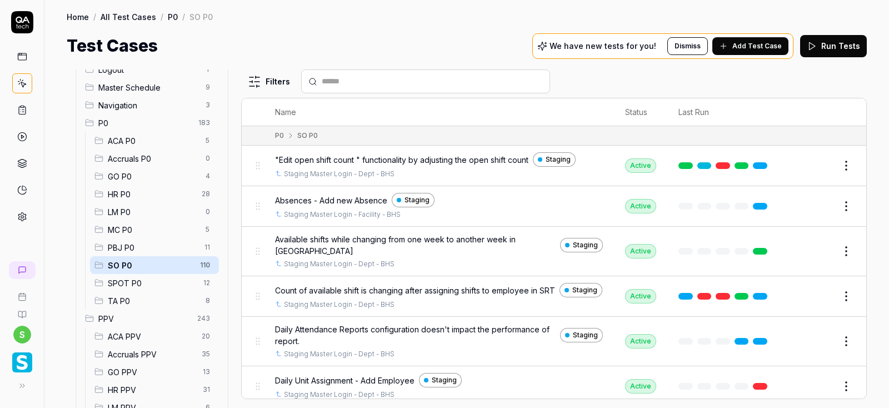
click at [756, 46] on span "Add Test Case" at bounding box center [756, 46] width 49 height 10
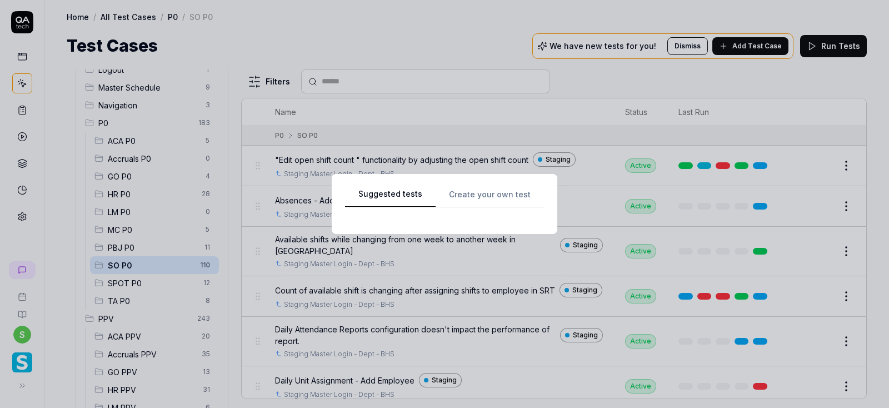
scroll to position [67, 0]
click at [492, 194] on div "Suggested tests Create your own test" at bounding box center [444, 204] width 199 height 34
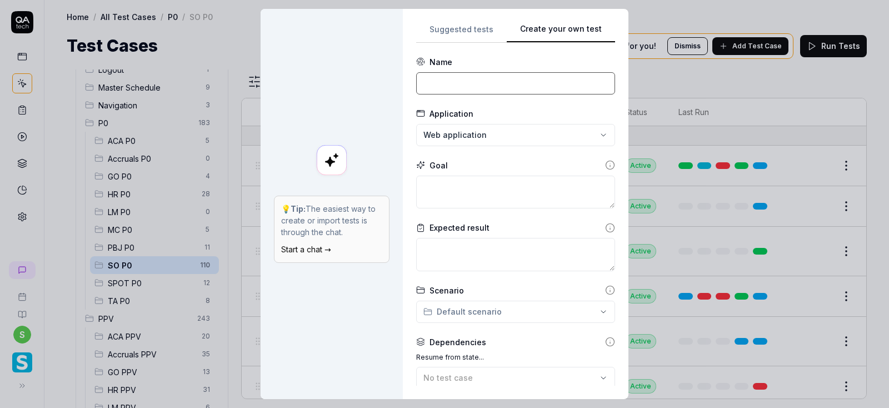
click at [452, 83] on input at bounding box center [515, 83] width 199 height 22
paste input "Verify the OT hours scenario in SRT screen"
type input "Verify the OT hours scenario in SRT screen"
click at [488, 134] on div "**********" at bounding box center [444, 204] width 889 height 408
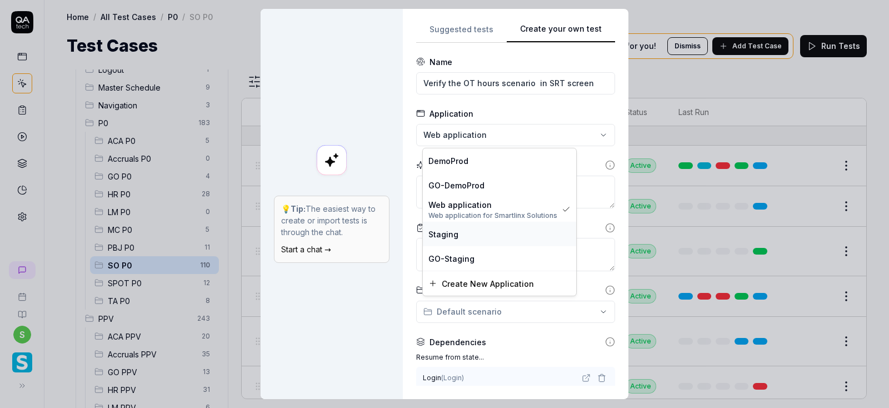
click at [449, 232] on span "Staging" at bounding box center [443, 234] width 30 height 12
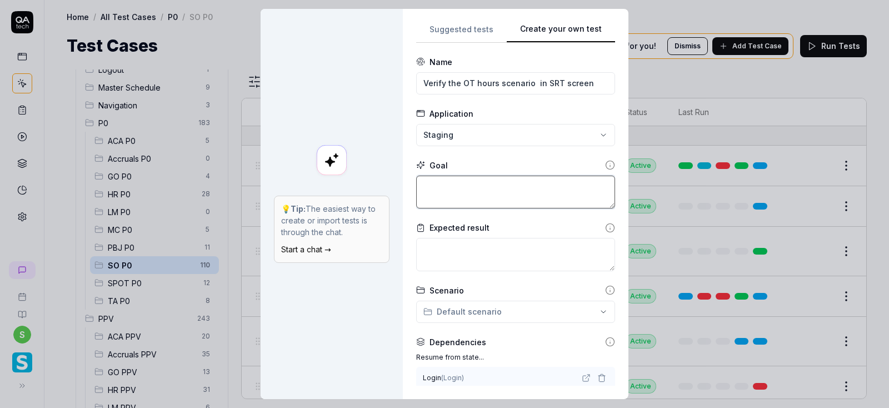
click at [488, 182] on textarea at bounding box center [515, 192] width 199 height 33
type textarea "*"
type textarea "S"
type textarea "*"
type textarea "Sh"
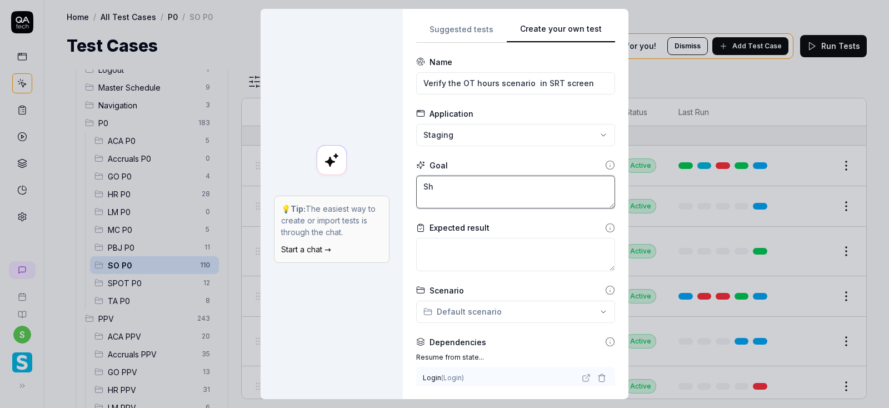
type textarea "*"
type textarea "S"
type textarea "*"
type textarea "Sch"
type textarea "*"
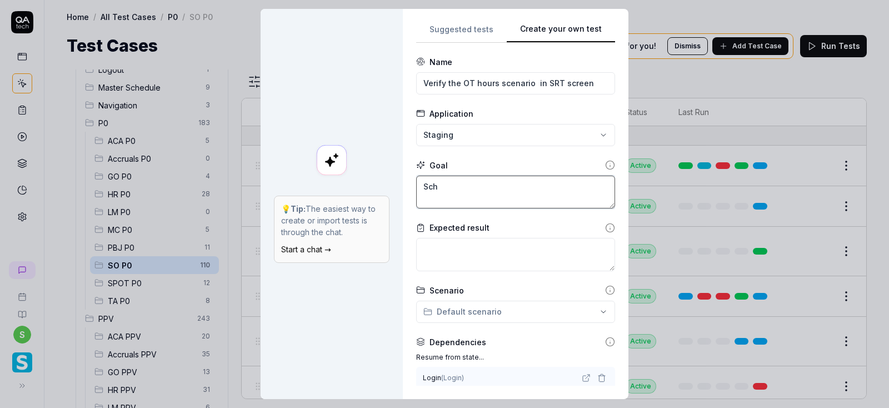
type textarea "Sche"
type textarea "*"
type textarea "Sched"
type textarea "*"
type textarea "Schedu"
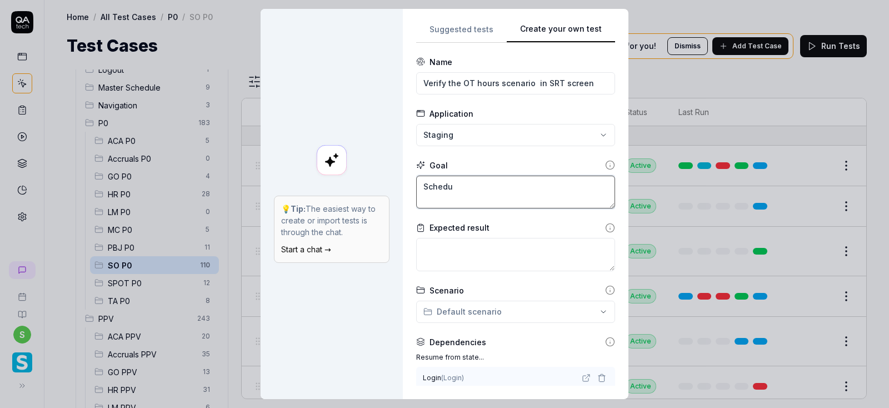
type textarea "*"
type textarea "Schedul"
type textarea "*"
type textarea "Schedule"
type textarea "*"
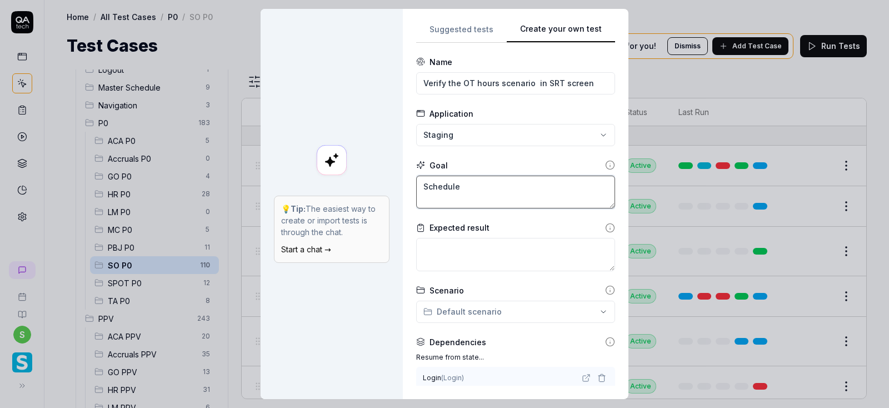
type textarea "Schedule"
type textarea "*"
type textarea "Schedule O"
type textarea "*"
type textarea "Schedule Op"
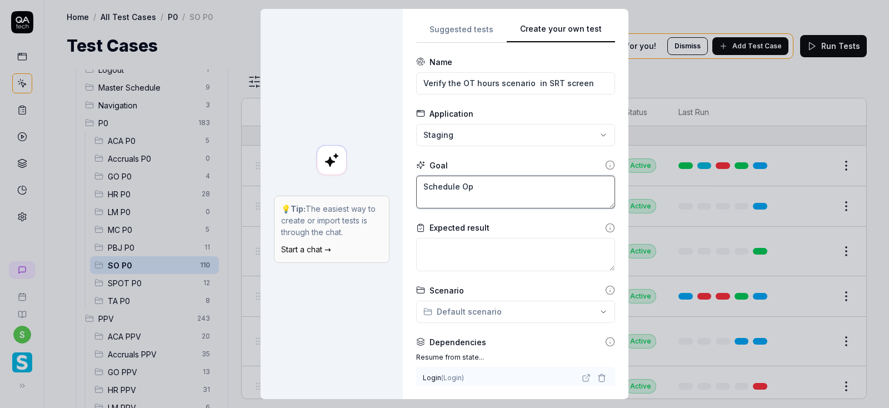
type textarea "*"
type textarea "Schedule Opt"
type textarea "*"
type textarea "Schedule Opti"
type textarea "*"
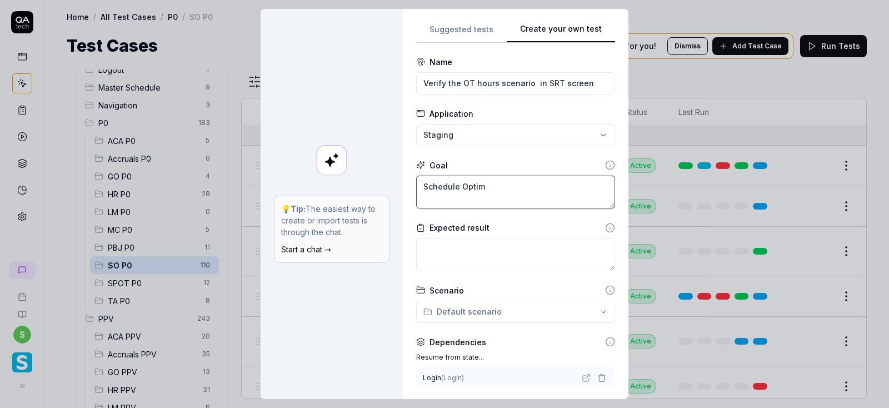
type textarea "Schedule Optimi"
type textarea "*"
type textarea "Schedule Optimiz"
type textarea "*"
type textarea "Schedule Optimize"
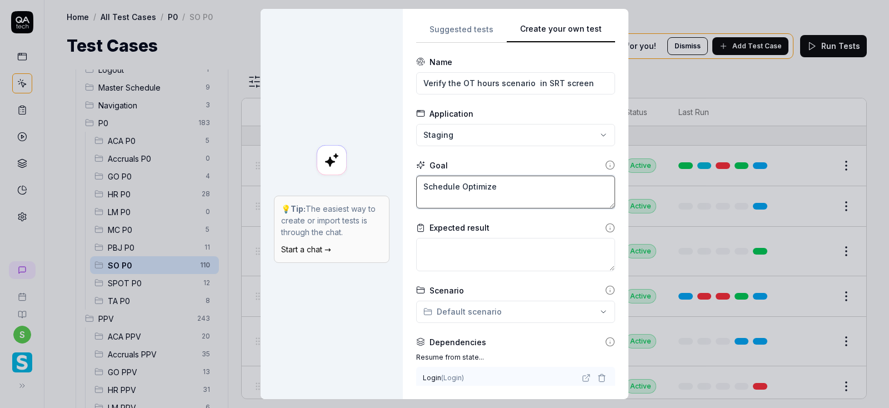
type textarea "*"
type textarea "Schedule Optimizer"
type textarea "*"
type textarea "Schedule Optimizer-"
type textarea "*"
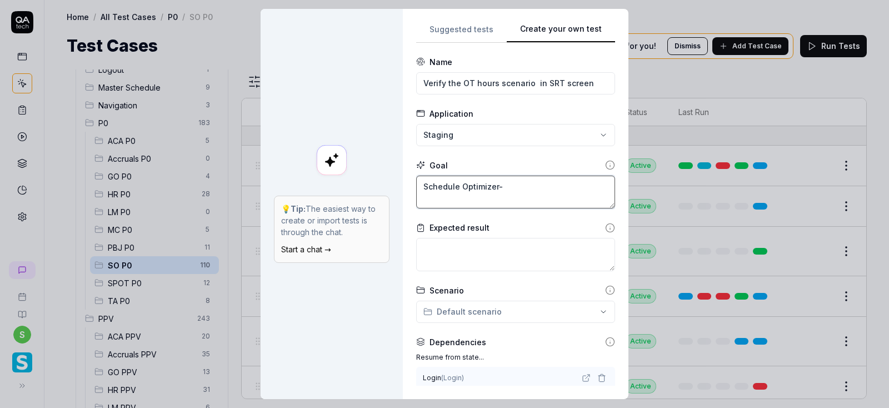
type textarea "Schedule Optimizer->"
type textarea "*"
type textarea "Schedule Optimizer->"
type textarea "*"
type textarea "Schedule Optimizer->S"
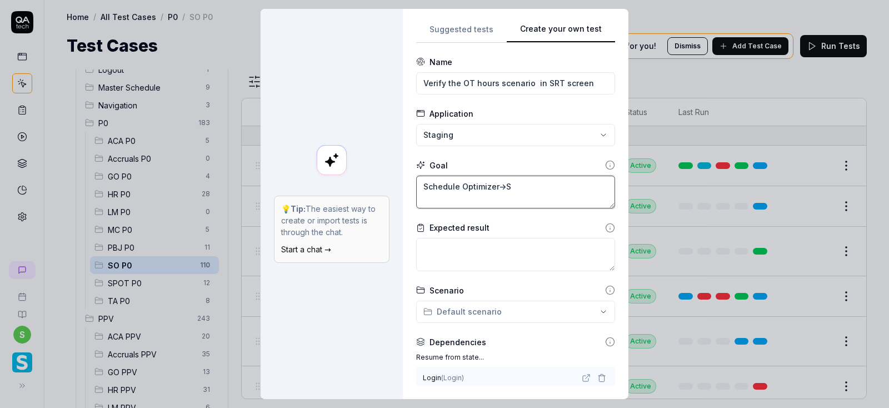
type textarea "*"
type textarea "Schedule Optimizer->Sc"
type textarea "*"
type textarea "Schedule Optimizer->Sce"
type textarea "*"
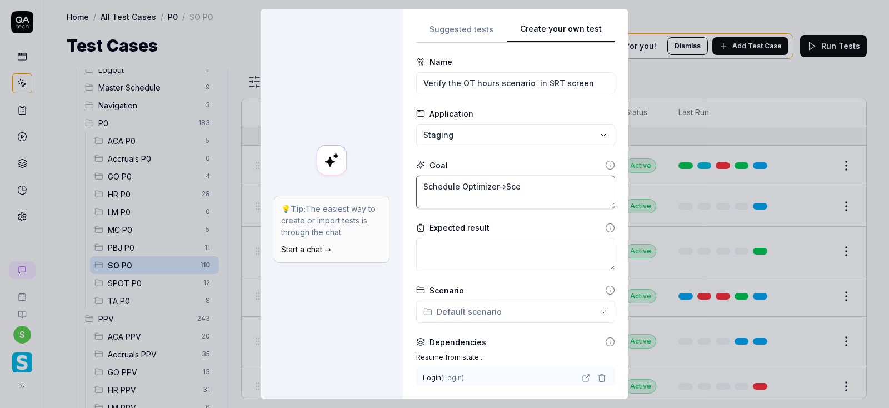
type textarea "Schedule Optimizer->Sc"
type textarea "*"
type textarea "Schedule Optimizer->Sch"
type textarea "*"
type textarea "Schedule Optimizer->Sche"
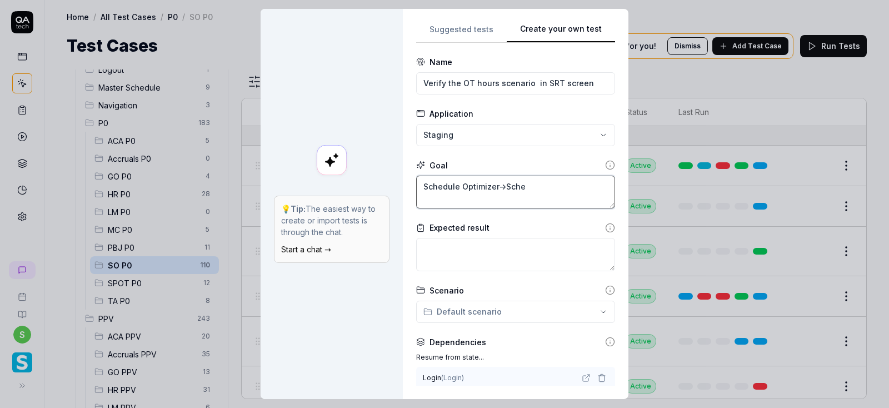
type textarea "*"
type textarea "Schedule Optimizer->Sched"
type textarea "*"
type textarea "Schedule Optimizer->Schedu"
type textarea "*"
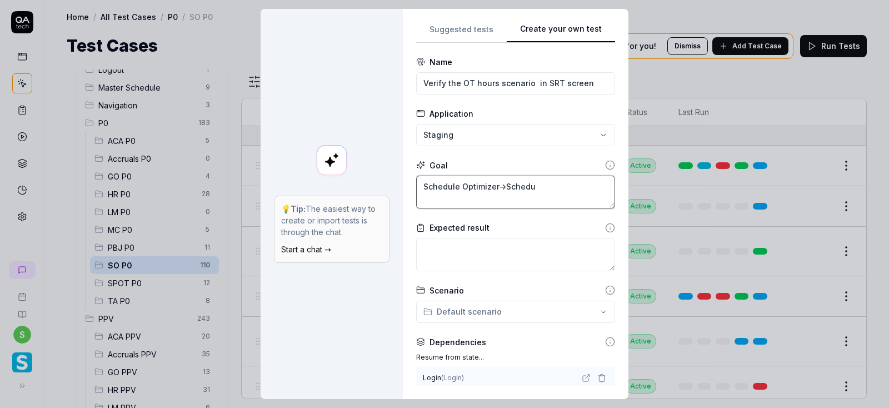
type textarea "Schedule Optimizer->Schedul"
type textarea "*"
type textarea "Schedule Optimizer->Schedule"
type textarea "*"
type textarea "Schedule Optimizer->Schedule-"
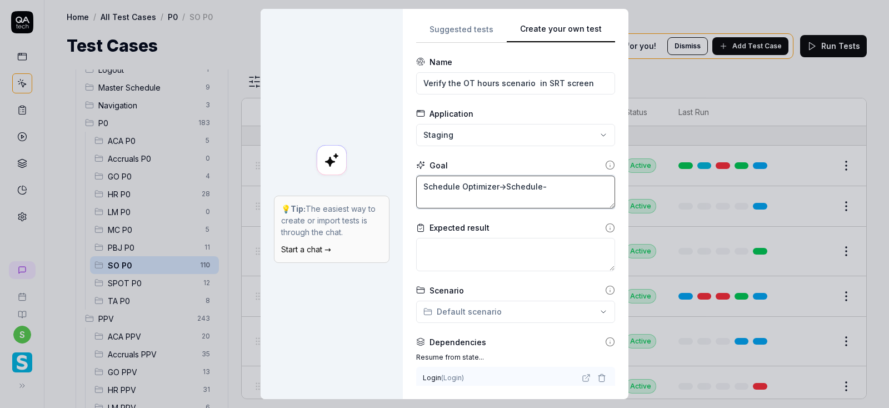
type textarea "*"
type textarea "Schedule Optimizer->Schedule->"
click at [511, 185] on textarea "Schedule Optimizer->Schedule->" at bounding box center [515, 192] width 199 height 33
type textarea "*"
type textarea "Schedule Optimizer->chedule->"
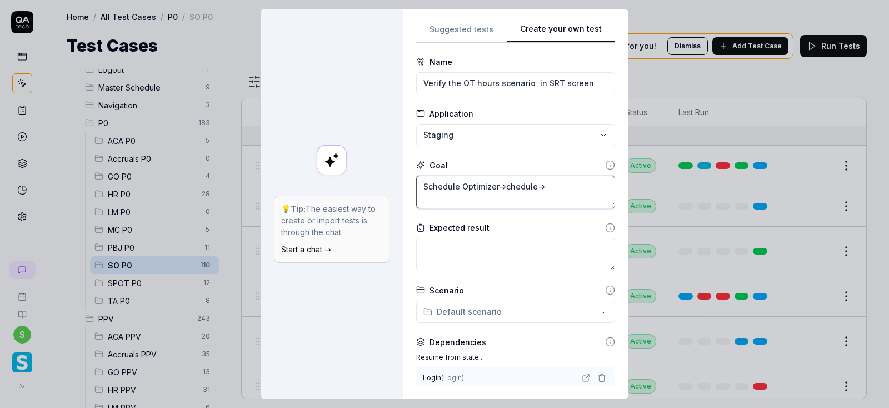
type textarea "*"
type textarea "Schedule Optimizer->schedule->"
type textarea "*"
type textarea "Schedule Optimizer->schedule->S"
type textarea "*"
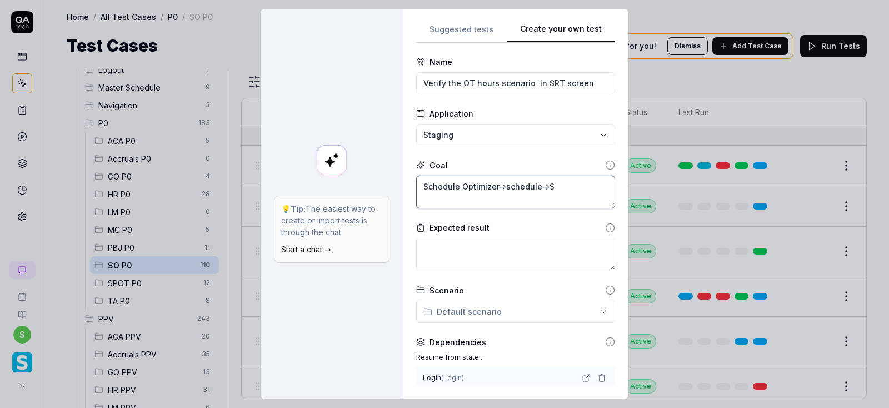
type textarea "Schedule Optimizer->schedule->"
type textarea "*"
type textarea "Schedule Optimizer->schedule->s"
type textarea "*"
type textarea "Schedule Optimizer->schedule->sh"
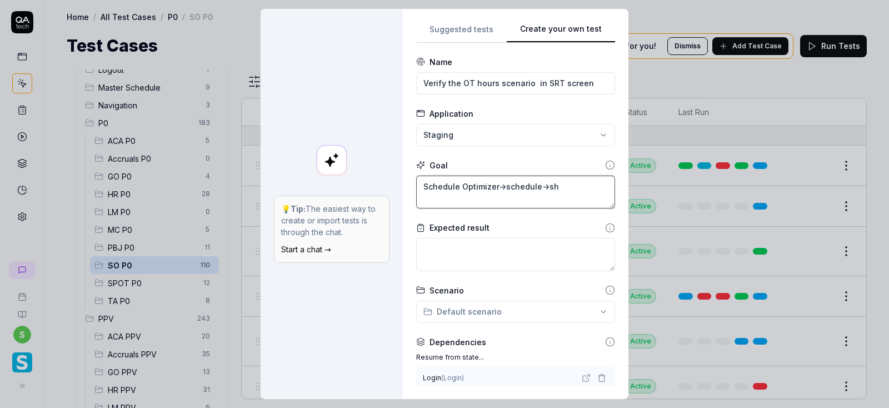
type textarea "*"
type textarea "Schedule Optimizer->schedule->s"
type textarea "*"
type textarea "Schedule Optimizer->schedule->sc"
type textarea "*"
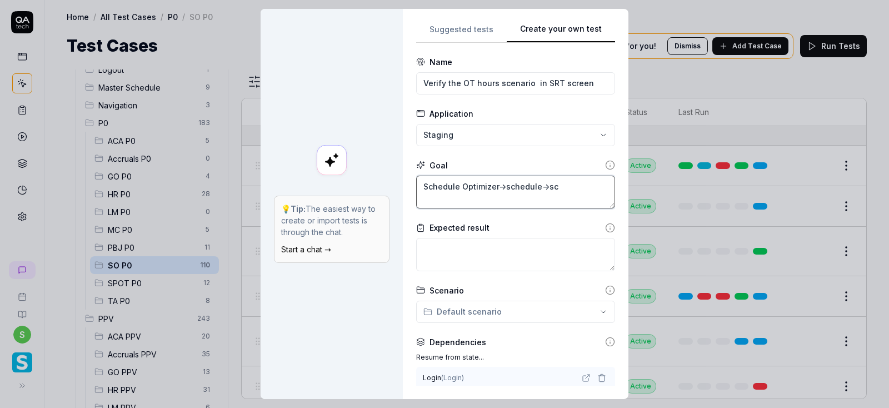
type textarea "Schedule Optimizer->schedule->sch"
type textarea "*"
type textarea "Schedule Optimizer->schedule->sche"
type textarea "*"
type textarea "Schedule Optimizer->schedule->schedu"
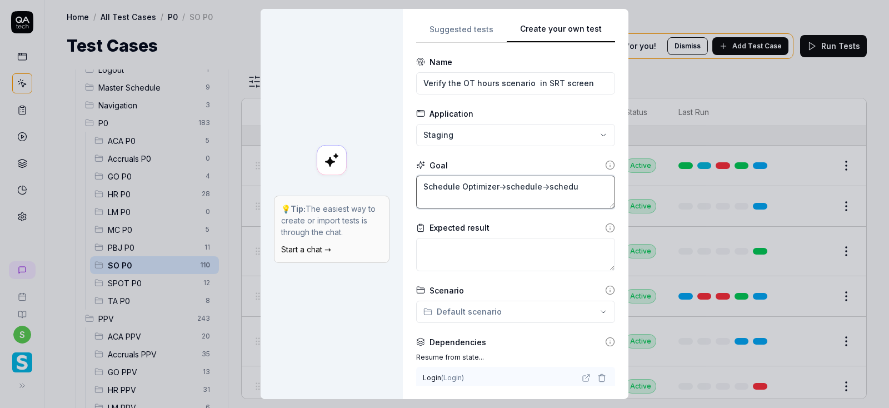
type textarea "*"
type textarea "Schedule Optimizer->schedule->schedul"
type textarea "*"
type textarea "Schedule Optimizer->schedule->schedule"
type textarea "*"
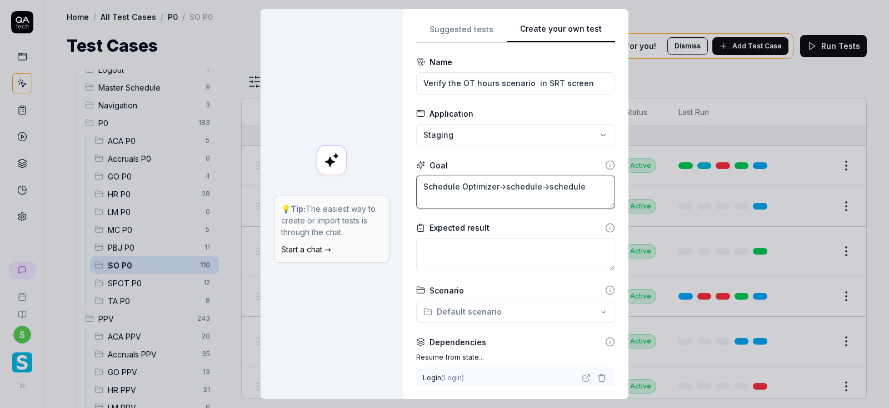
type textarea "Schedule Optimizer->schedule->scheduled"
type textarea "*"
type textarea "Schedule Optimizer->schedule->scheduled"
type textarea "*"
type textarea "Schedule Optimizer->schedule->scheduled"
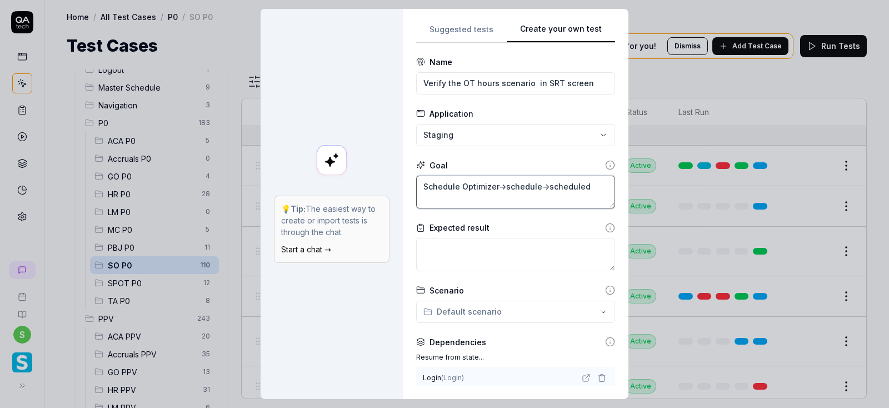
type textarea "*"
type textarea "Schedule Optimizer->schedule->scheduled Ro"
type textarea "*"
type textarea "Schedule Optimizer->schedule->scheduled Rot"
type textarea "*"
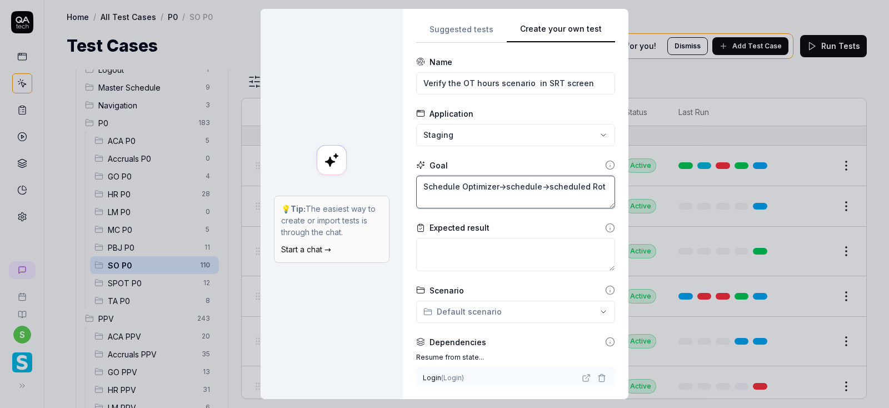
type textarea "Schedule Optimizer->schedule->scheduled Rota"
type textarea "*"
type textarea "Schedule Optimizer->schedule->scheduled Rotat"
type textarea "*"
type textarea "Schedule Optimizer->schedule->scheduled Rotati"
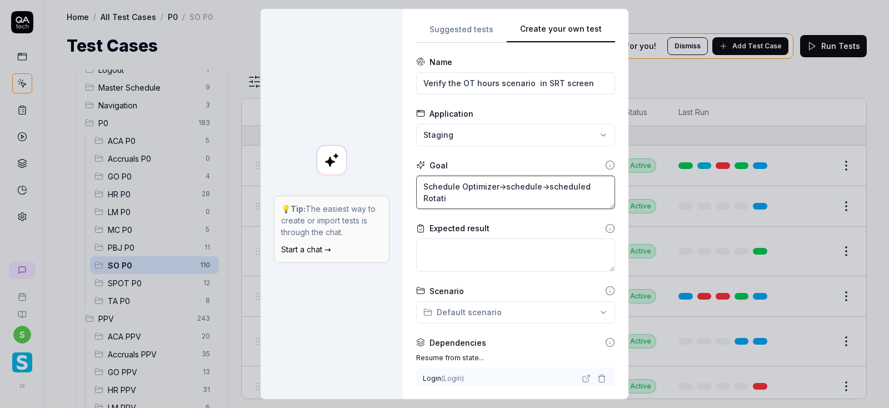
type textarea "*"
type textarea "Schedule Optimizer->schedule->scheduled Rotatio"
type textarea "*"
type textarea "Schedule Optimizer->schedule->scheduled Rotation"
type textarea "*"
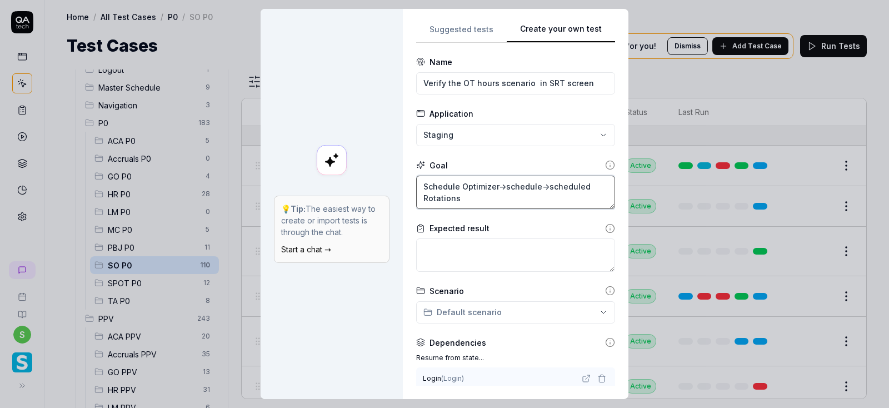
type textarea "Schedule Optimizer->schedule->scheduled Rotations"
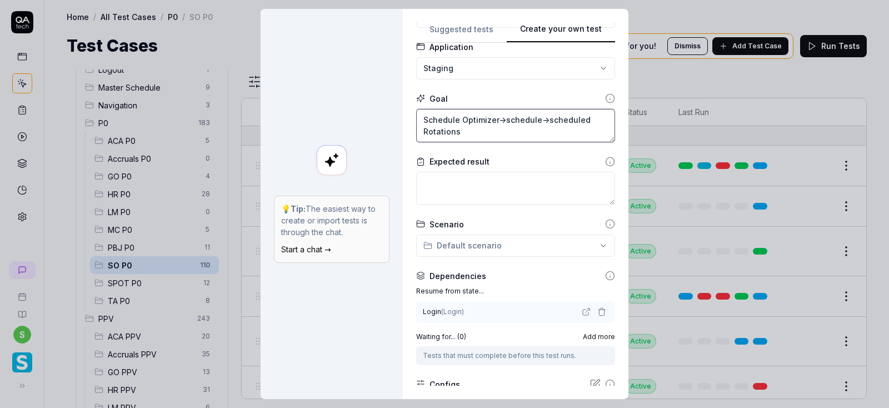
type textarea "*"
drag, startPoint x: 473, startPoint y: 134, endPoint x: 414, endPoint y: 111, distance: 62.6
click at [416, 111] on textarea "Schedule Optimizer->schedule->scheduled Rotations" at bounding box center [515, 126] width 199 height 34
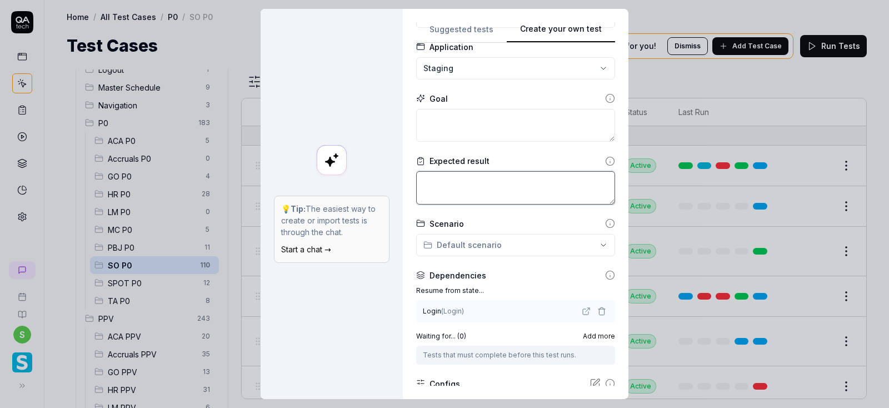
click at [452, 183] on textarea at bounding box center [515, 187] width 199 height 33
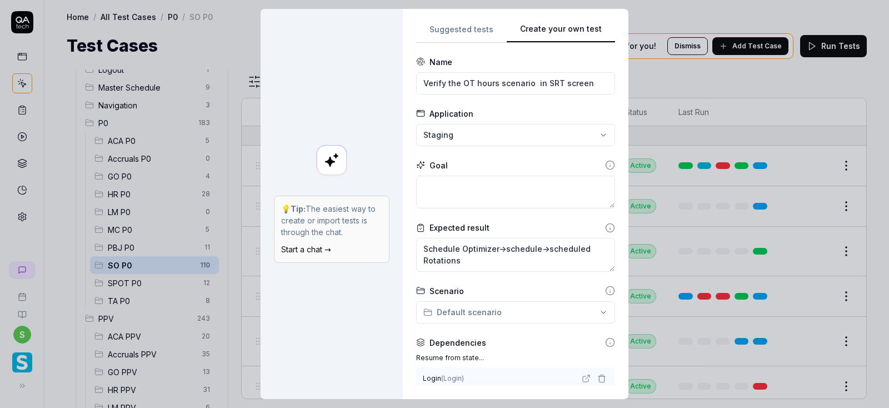
scroll to position [67, 0]
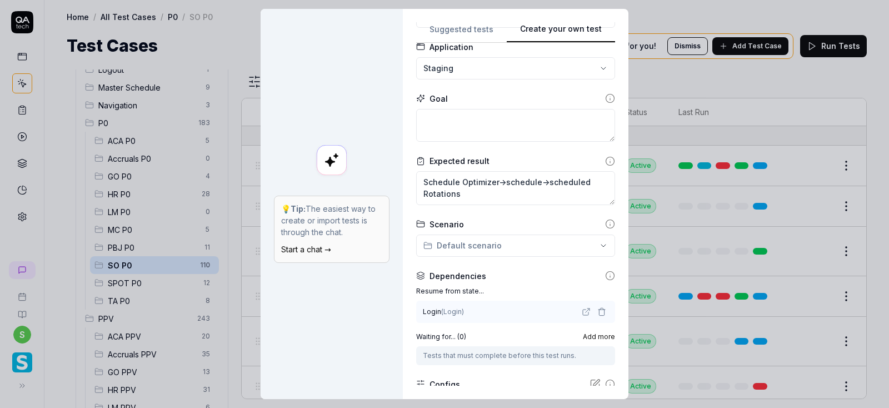
type textarea "Schedule Optimizer->schedule->scheduled Rotations"
click at [453, 124] on textarea at bounding box center [515, 125] width 199 height 33
type textarea "*"
type textarea "O"
type textarea "*"
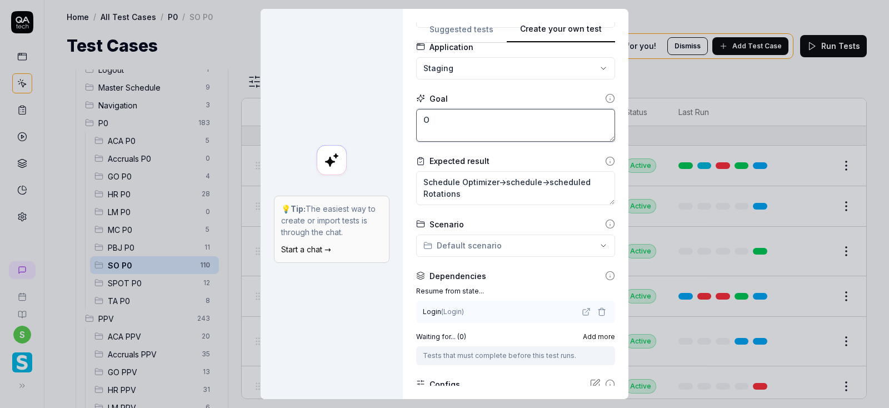
type textarea "On"
type textarea "*"
type textarea "On"
type textarea "*"
type textarea "On S"
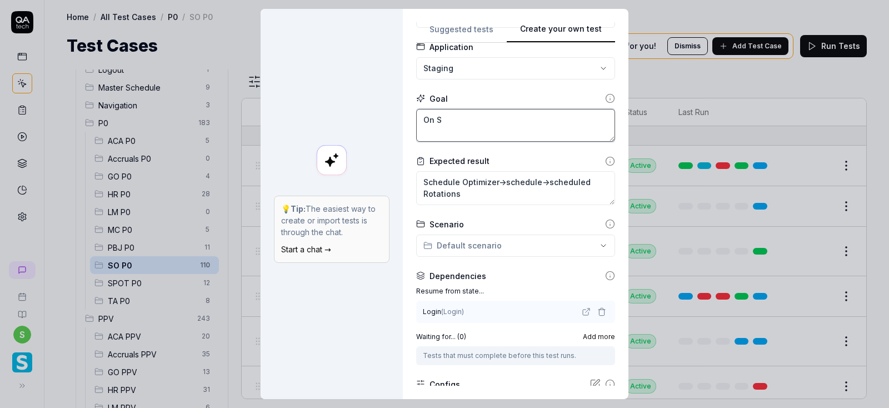
type textarea "*"
type textarea "On Sc"
type textarea "*"
type textarea "On Sche"
type textarea "*"
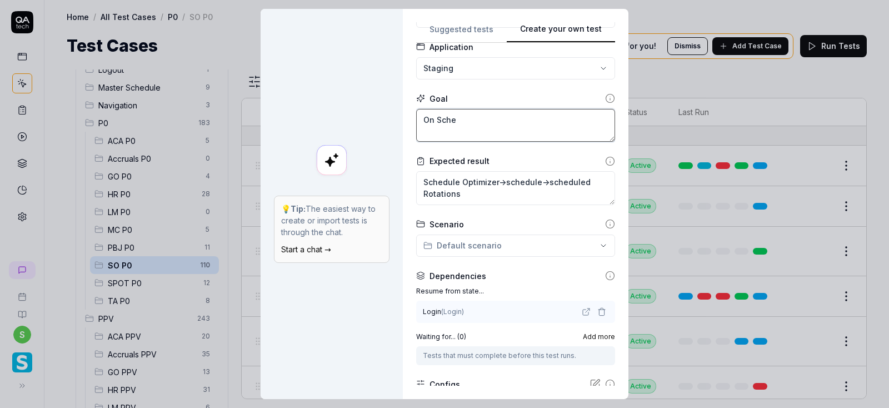
type textarea "On Sched"
type textarea "*"
type textarea "On Schedu"
type textarea "*"
type textarea "On Schedul"
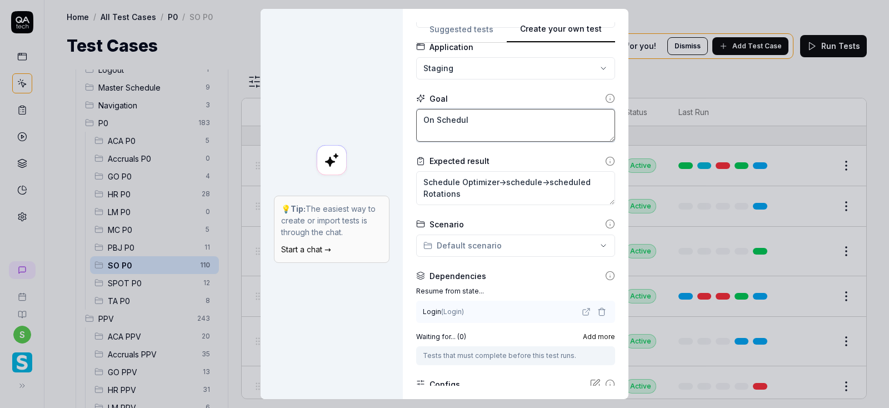
type textarea "*"
type textarea "On Schedule"
type textarea "*"
type textarea "On Schedule"
type textarea "*"
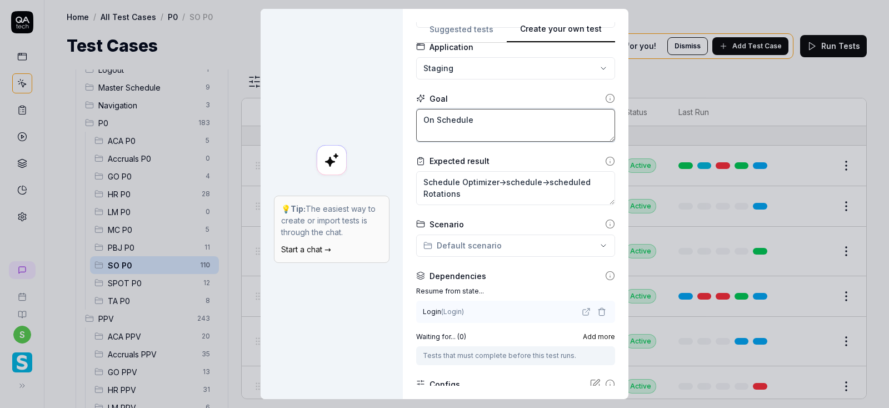
type textarea "On Schedule"
type textarea "*"
type textarea "On Schedule R"
type textarea "*"
type textarea "On Schedule Ro"
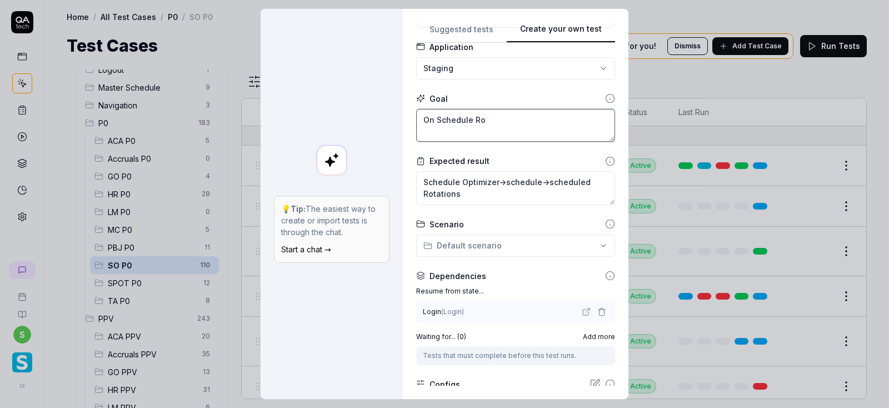
type textarea "*"
type textarea "On Schedule Rot"
type textarea "*"
type textarea "On Schedule Rota"
type textarea "*"
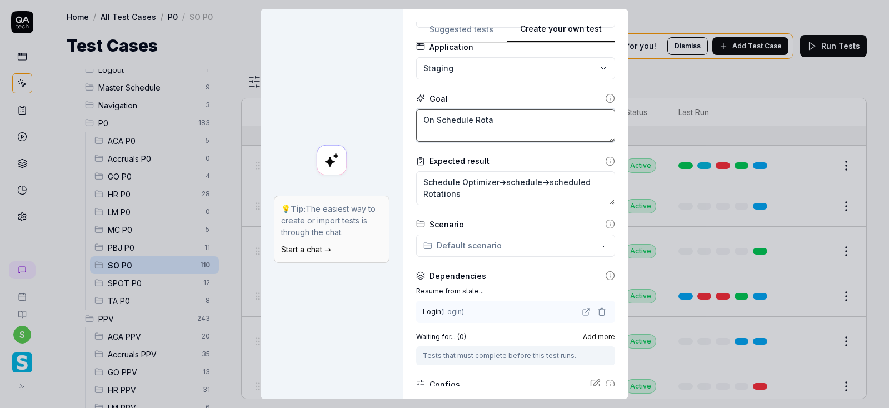
type textarea "On Schedule Rotat"
type textarea "*"
type textarea "On Schedule Rotati"
type textarea "*"
type textarea "On Schedule Rotatio"
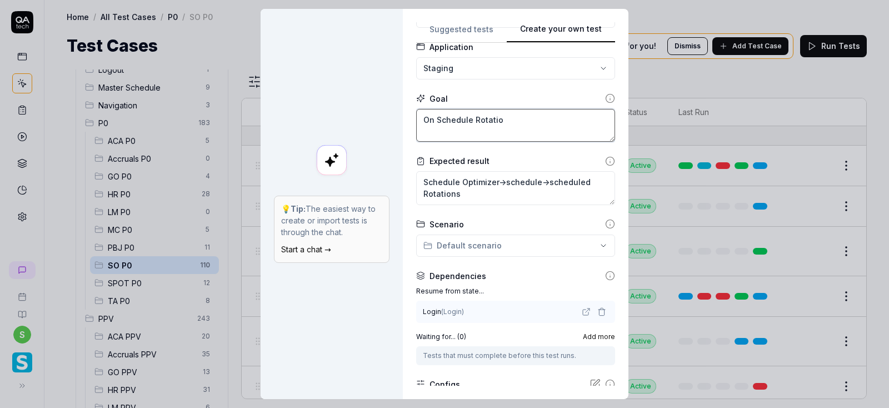
type textarea "*"
type textarea "On Schedule Rotation"
type textarea "*"
type textarea "On Schedule Rotation T"
type textarea "*"
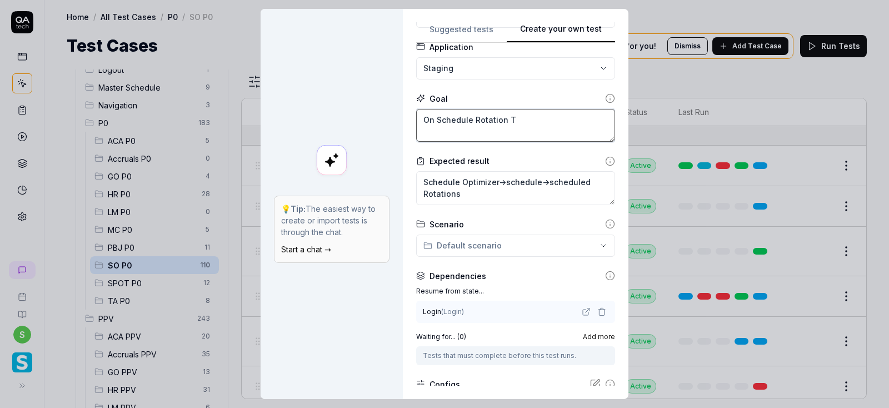
type textarea "On Schedule Rotation Te"
type textarea "*"
type textarea "On Schedule Rotation Temp"
type textarea "*"
type textarea "On Schedule Rotation Templ"
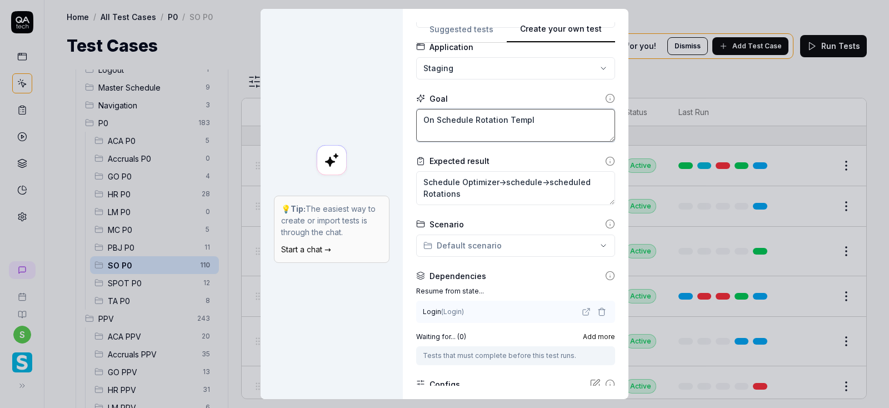
type textarea "*"
type textarea "On Schedule Rotation Temp"
type textarea "*"
type textarea "On Schedule Rotation Temp"
type textarea "*"
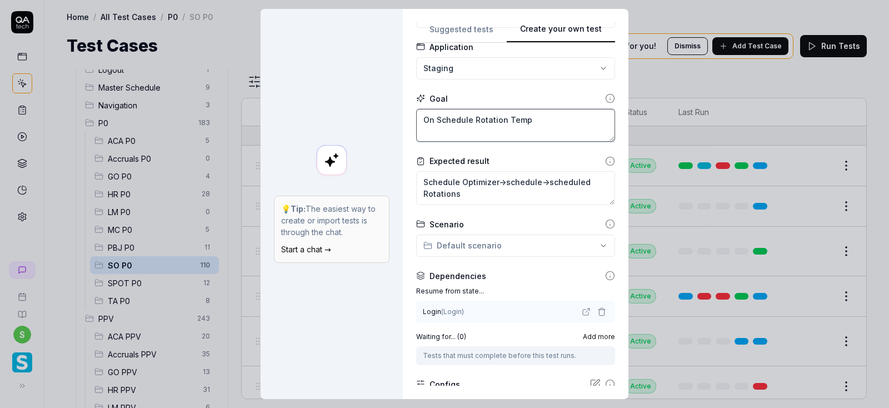
type textarea "On Schedule Rotation Templ"
type textarea "*"
type textarea "On Schedule Rotation Templa"
type textarea "*"
type textarea "On Schedule Rotation Templat"
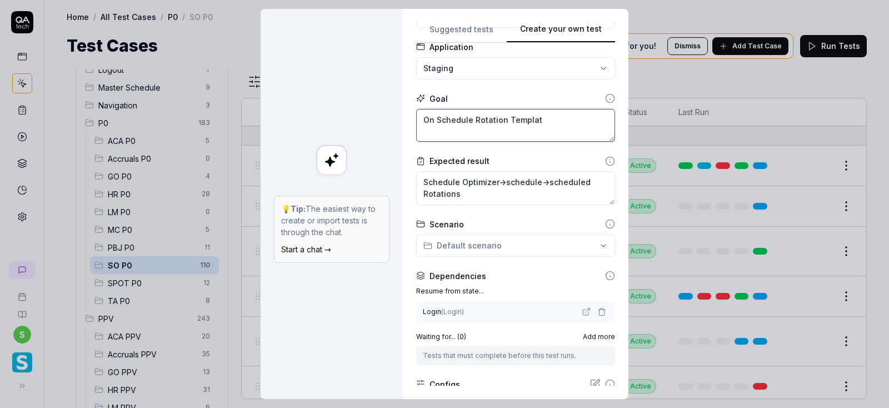
type textarea "*"
type textarea "On Schedule Rotation Template"
type textarea "*"
type textarea "On Schedule Rotation Template-"
type textarea "*"
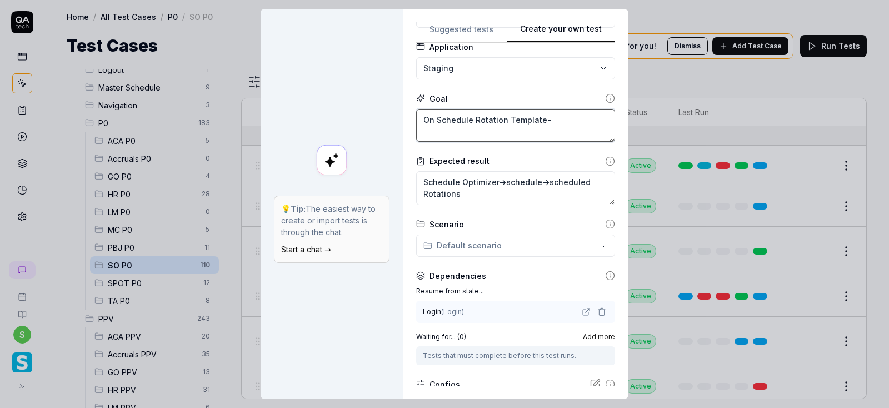
type textarea "On Schedule Rotation Template->"
type textarea "*"
type textarea "On Schedule Rotation Template->"
type textarea "*"
type textarea "On Schedule Rotation Template->"
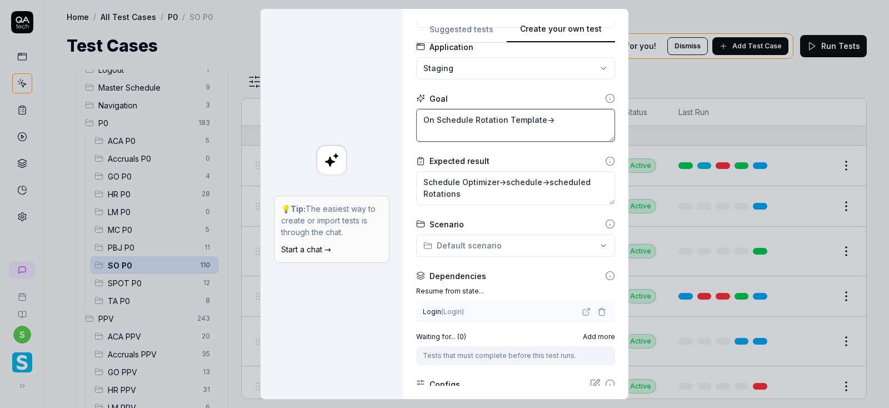
type textarea "*"
type textarea "On Schedule Rotation Template->f"
type textarea "*"
type textarea "On Schedule Rotation Template->fo"
type textarea "*"
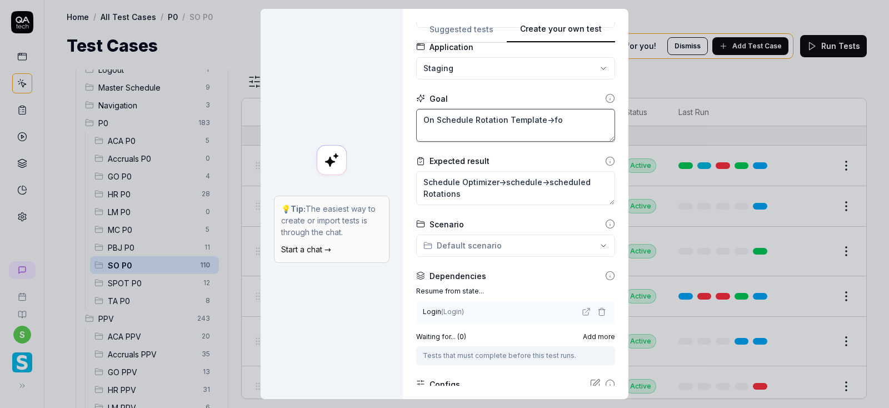
type textarea "On Schedule Rotation Template->for"
type textarea "*"
type textarea "On Schedule Rotation Template->for"
type textarea "*"
type textarea "On Schedule Rotation Template->for e"
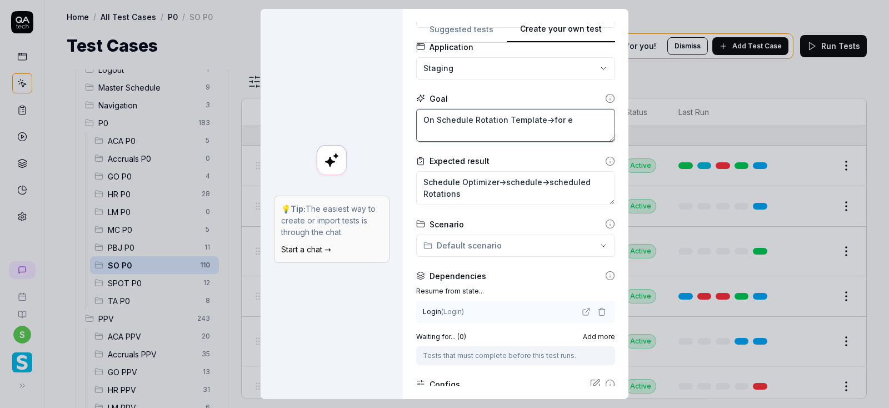
type textarea "*"
type textarea "On Schedule Rotation Template->for em"
type textarea "*"
type textarea "On Schedule Rotation Template->for empl"
type textarea "*"
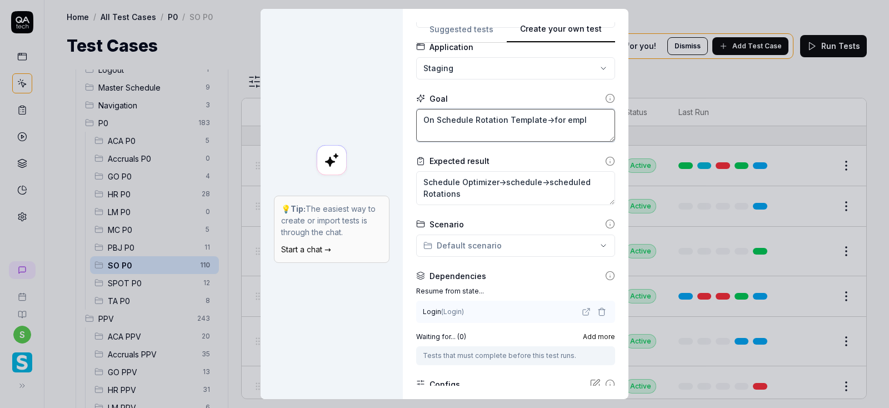
type textarea "On Schedule Rotation Template->for emplo"
type textarea "*"
type textarea "On Schedule Rotation Template->for empl"
type textarea "*"
type textarea "On Schedule Rotation Template->for emplo"
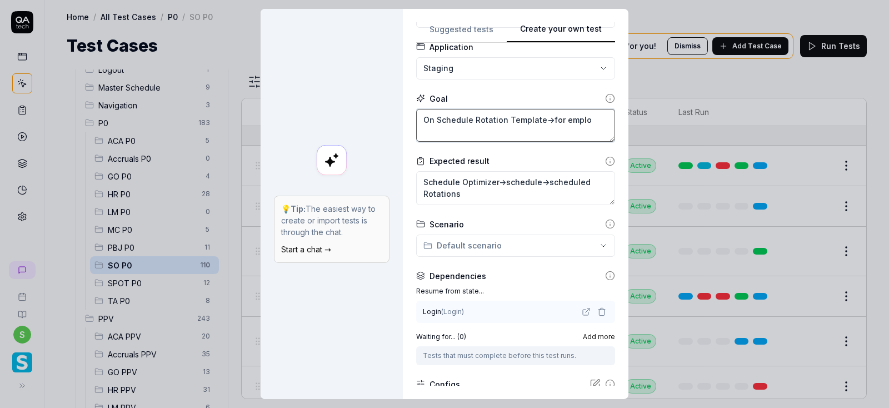
type textarea "*"
type textarea "On Schedule Rotation Template->for employ"
type textarea "*"
type textarea "On Schedule Rotation Template->for employe"
type textarea "*"
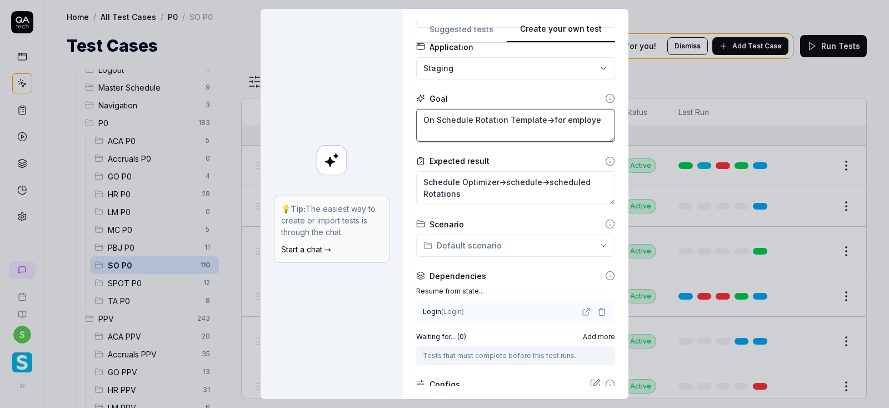
type textarea "On Schedule Rotation Template->for employee"
type textarea "*"
type textarea "On Schedule Rotation Template->for employee"
type textarea "*"
type textarea "On Schedule Rotation Template->for employee v"
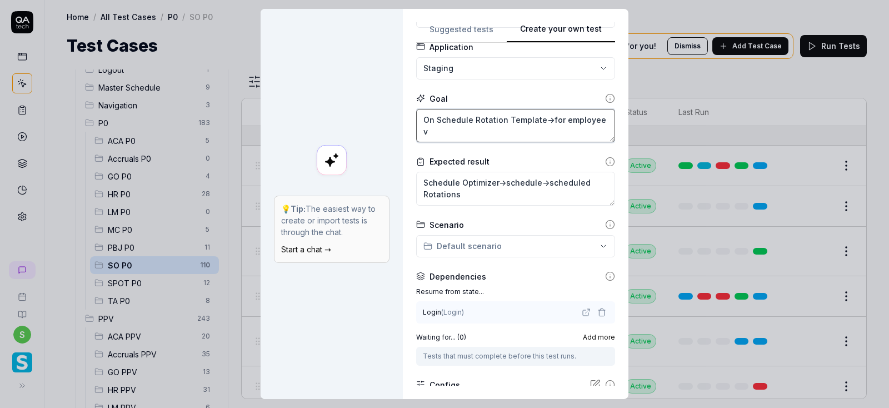
type textarea "*"
type textarea "On Schedule Rotation Template->for employee ve"
type textarea "*"
type textarea "On Schedule Rotation Template->for employee ver"
type textarea "*"
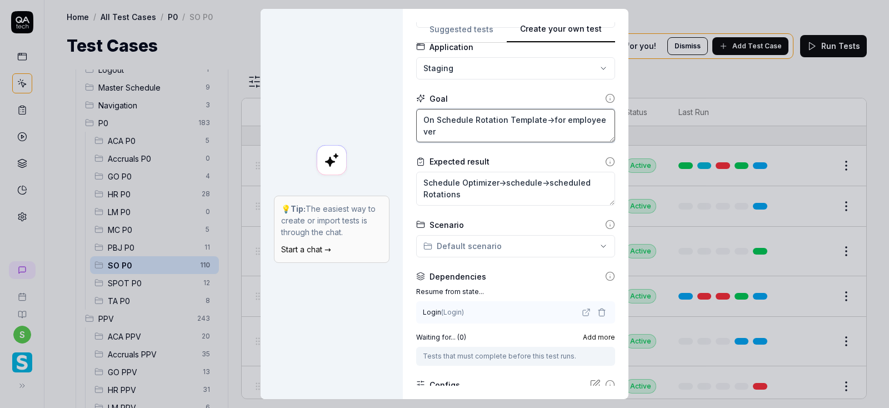
type textarea "On Schedule Rotation Template->for employee veri"
type textarea "*"
type textarea "On Schedule Rotation Template->for employee verif"
type textarea "*"
type textarea "On Schedule Rotation Template->for employee verify"
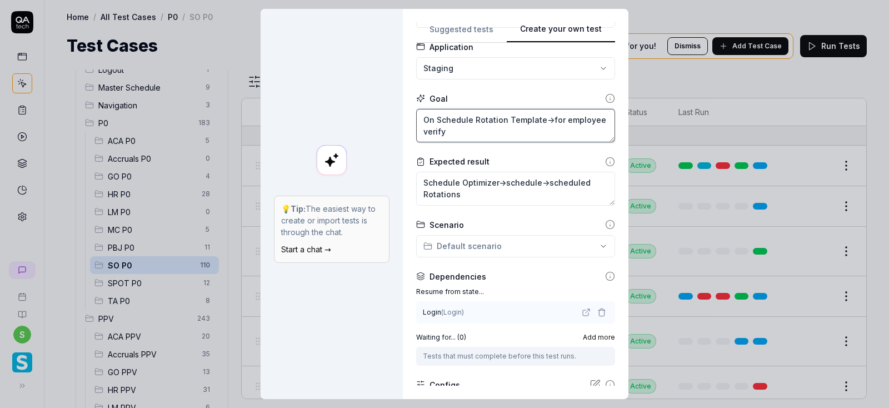
type textarea "*"
type textarea "On Schedule Rotation Template->for employee verify"
type textarea "*"
type textarea "On Schedule Rotation Template->for employee verify i"
type textarea "*"
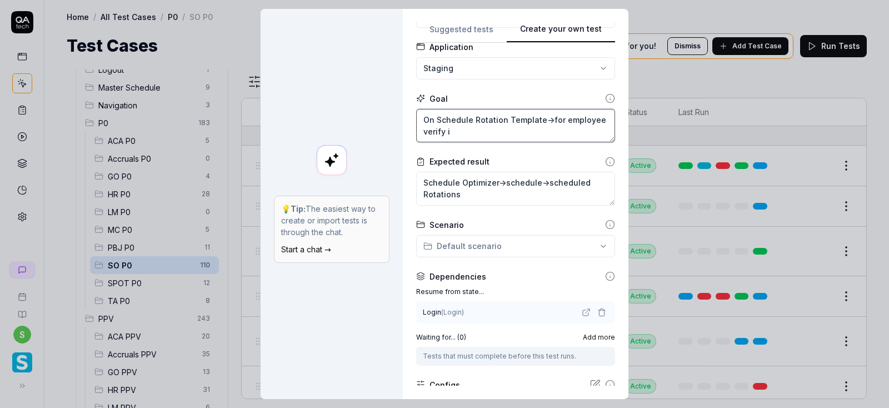
type textarea "On Schedule Rotation Template->for employee verify if"
type textarea "*"
type textarea "On Schedule Rotation Template->for employee verify if"
type textarea "*"
type textarea "On Schedule Rotation Template->for employee verify if h"
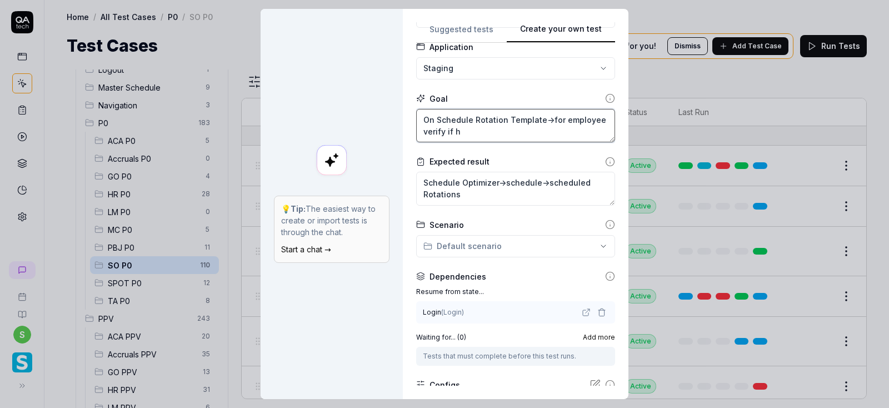
type textarea "*"
type textarea "On Schedule Rotation Template->for employee verify if hou"
type textarea "*"
type textarea "On Schedule Rotation Template->for employee verify if hour"
type textarea "*"
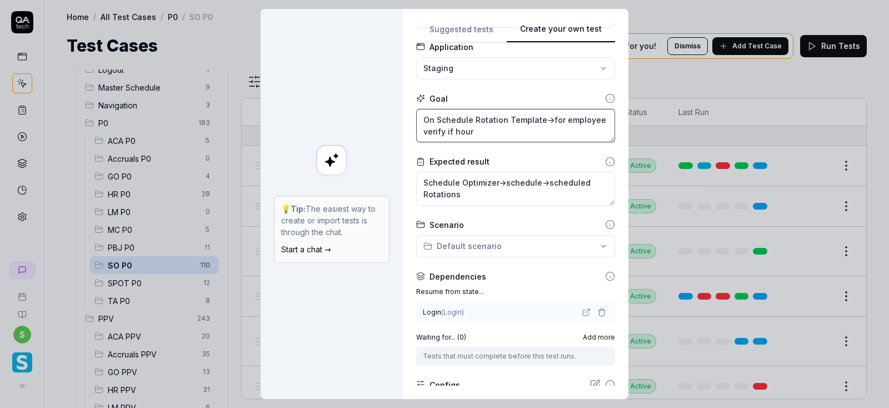
type textarea "On Schedule Rotation Template->for employee verify if hours"
type textarea "*"
type textarea "On Schedule Rotation Template->for employee verify if hours"
type textarea "*"
type textarea "On Schedule Rotation Template->for employee verify if hours m"
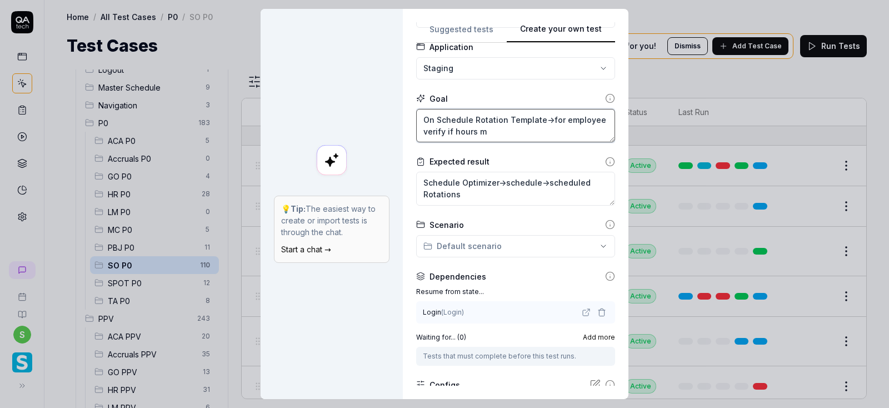
type textarea "*"
type textarea "On Schedule Rotation Template->for employee verify if hours mo"
type textarea "*"
type textarea "On Schedule Rotation Template->for employee verify if hours mor"
type textarea "*"
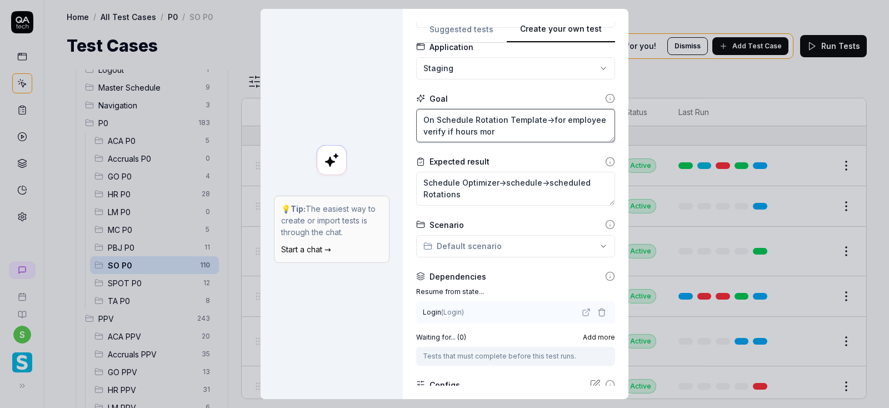
type textarea "On Schedule Rotation Template->for employee verify if hours more"
type textarea "*"
type textarea "On Schedule Rotation Template->for employee verify if hours more"
type textarea "*"
type textarea "On Schedule Rotation Template->for employee verify if hours more t"
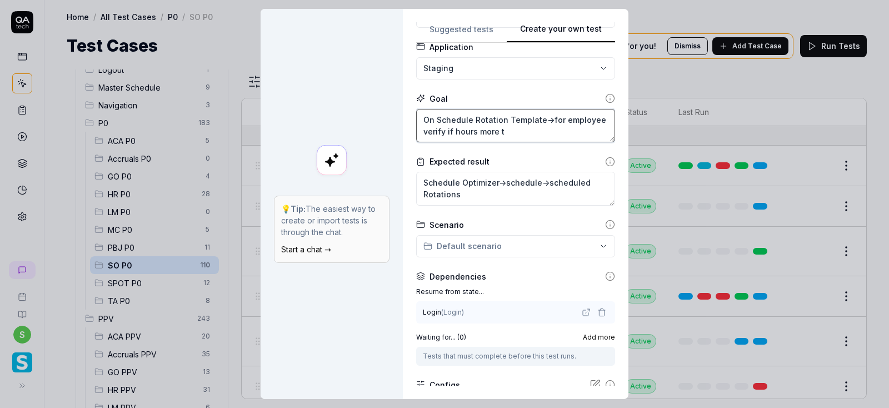
type textarea "*"
type textarea "On Schedule Rotation Template->for employee verify if hours more th"
type textarea "*"
type textarea "On Schedule Rotation Template->for employee verify if hours more tha"
type textarea "*"
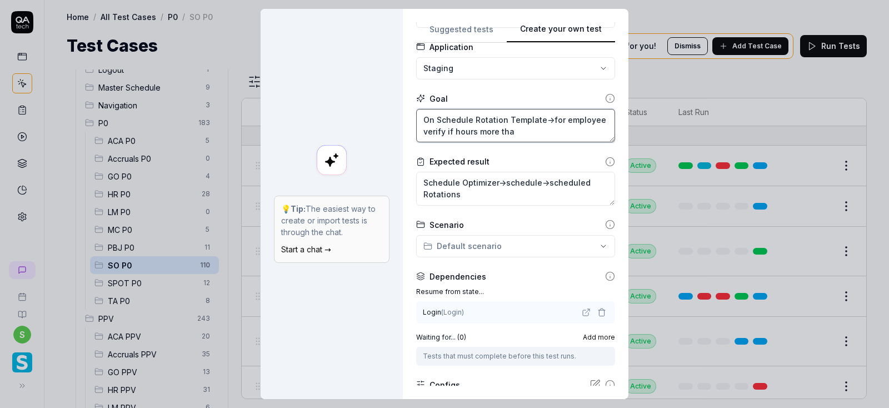
type textarea "On Schedule Rotation Template->for employee verify if hours more than"
type textarea "*"
type textarea "On Schedule Rotation Template->for employee verify if hours more than"
type textarea "*"
type textarea "On Schedule Rotation Template->for employee verify if hours more than 4"
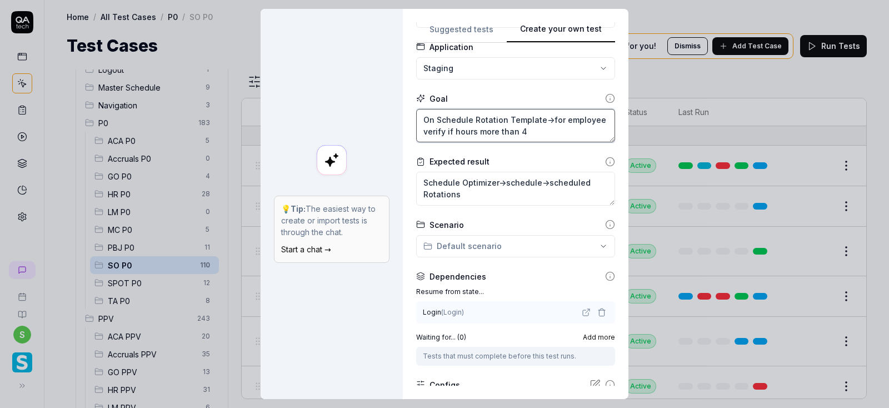
type textarea "*"
type textarea "On Schedule Rotation Template->for employee verify if hours more than 40"
type textarea "*"
type textarea "On Schedule Rotation Template->for employee verify if hours more than 40"
type textarea "*"
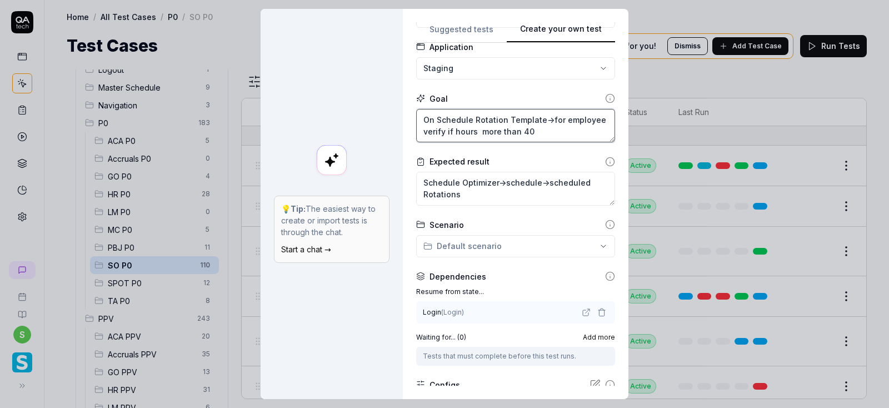
type textarea "On Schedule Rotation Template->for employee verify if hours a more than 40"
type textarea "*"
type textarea "On Schedule Rotation Template->for employee verify if hours ar more than 40"
type textarea "*"
type textarea "On Schedule Rotation Template->for employee verify if hours are more than 40"
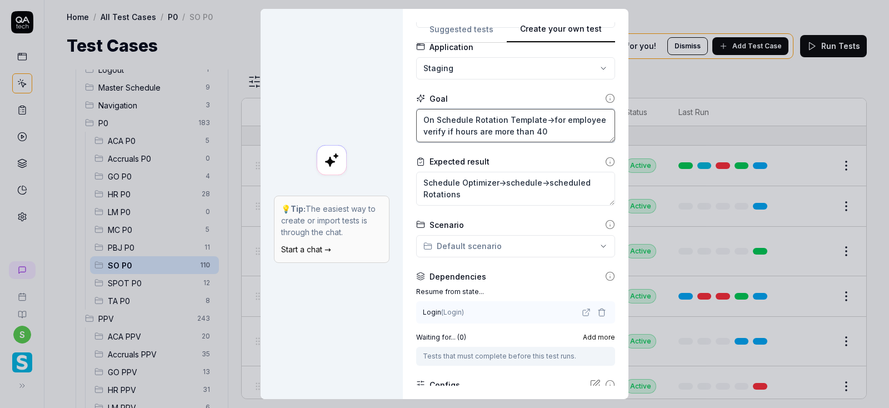
type textarea "*"
type textarea "On Schedule Rotation Template->for employee verify if hours are more than 40,"
type textarea "*"
type textarea "On Schedule Rotation Template->for employee verify if hours are more than 40,"
type textarea "*"
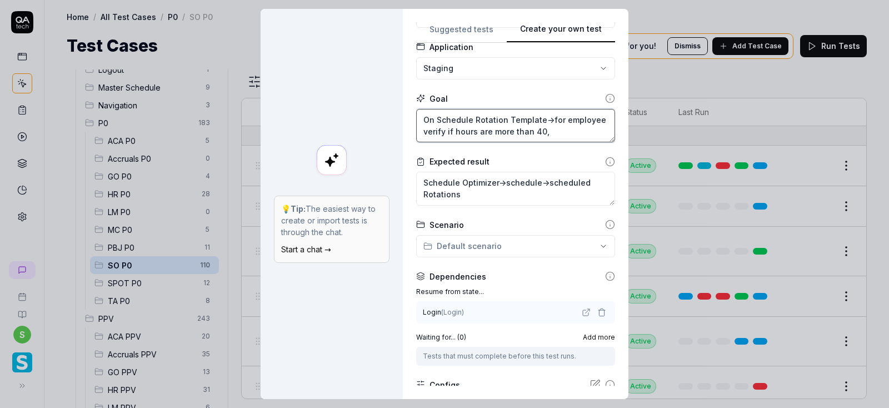
type textarea "On Schedule Rotation Template->for employee verify if hours are more than 40, t"
type textarea "*"
type textarea "On Schedule Rotation Template->for employee verify if hours are more than 40, th"
type textarea "*"
type textarea "On Schedule Rotation Template->for employee verify if hours are more than 40, t…"
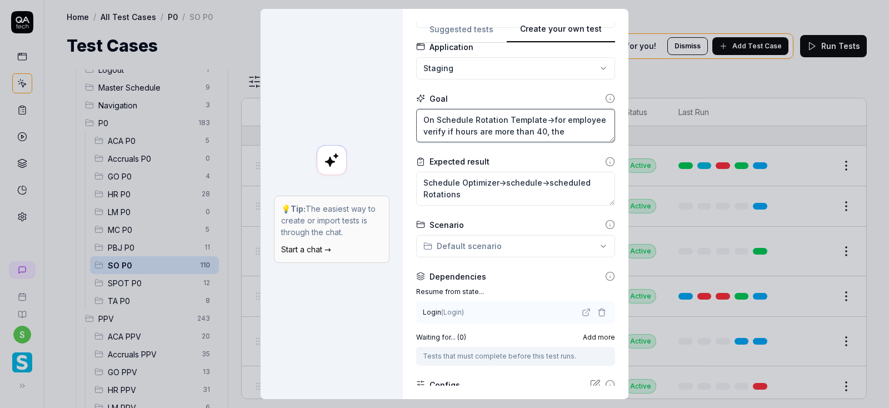
type textarea "*"
type textarea "On Schedule Rotation Template->for employee verify if hours are more than 40, t…"
type textarea "*"
type textarea "On Schedule Rotation Template->for employee verify if hours are more than 40, t…"
type textarea "*"
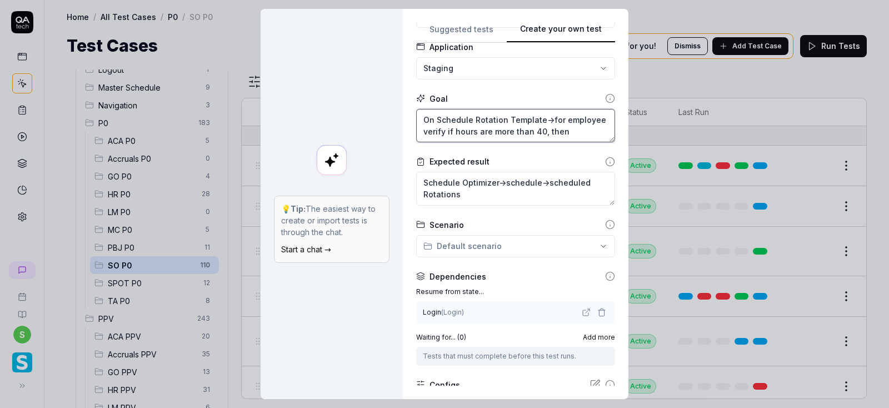
type textarea "On Schedule Rotation Template->for employee verify if hours are more than 40, t…"
type textarea "*"
type textarea "On Schedule Rotation Template->for employee verify if hours are more than 40, t…"
type textarea "*"
type textarea "On Schedule Rotation Template->for employee verify if hours are more than 40, t…"
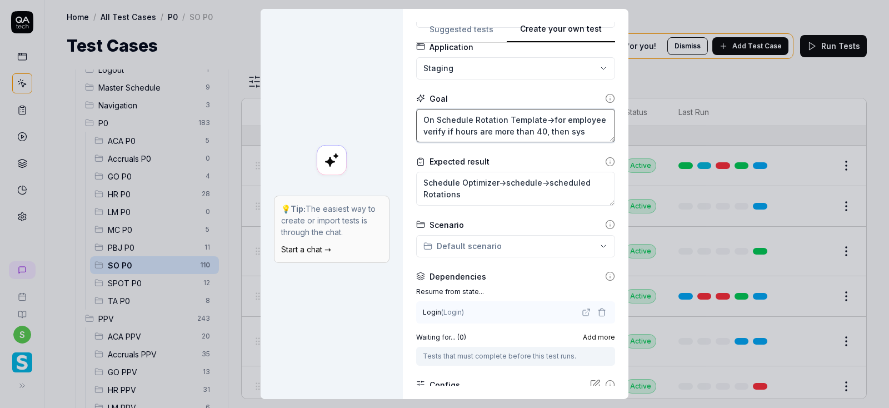
type textarea "*"
type textarea "On Schedule Rotation Template->for employee verify if hours are more than 40, t…"
type textarea "*"
type textarea "On Schedule Rotation Template->for employee verify if hours are more than 40, t…"
type textarea "*"
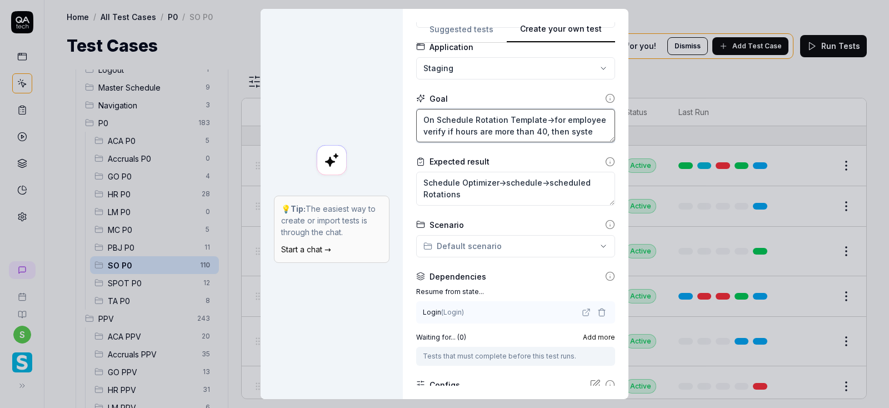
type textarea "On Schedule Rotation Template->for employee verify if hours are more than 40, t…"
type textarea "*"
type textarea "On Schedule Rotation Template->for employee verify if hours are more than 40, t…"
type textarea "*"
type textarea "On Schedule Rotation Template->for employee verify if hours are more than 40, t…"
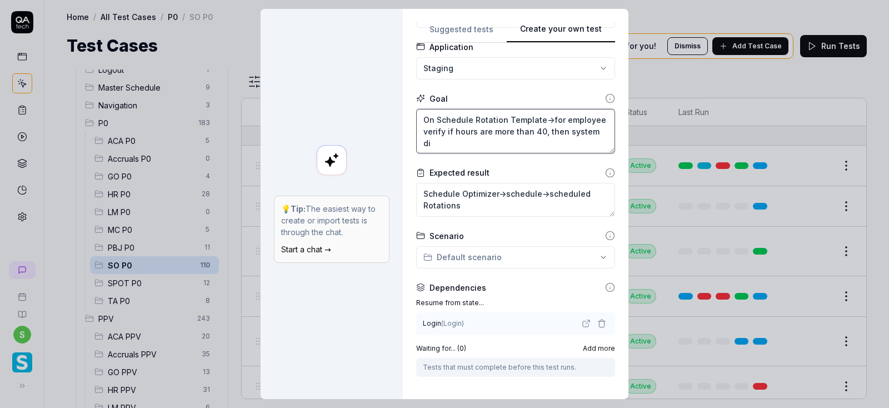
type textarea "*"
type textarea "On Schedule Rotation Template->for employee verify if hours are more than 40, t…"
type textarea "*"
type textarea "On Schedule Rotation Template->for employee verify if hours are more than 40, t…"
type textarea "*"
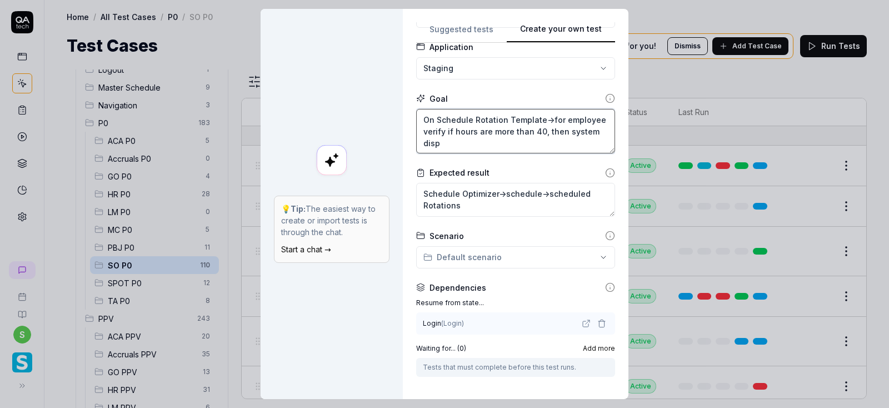
type textarea "On Schedule Rotation Template->for employee verify if hours are more than 40, t…"
type textarea "*"
type textarea "On Schedule Rotation Template->for employee verify if hours are more than 40, t…"
type textarea "*"
type textarea "On Schedule Rotation Template->for employee verify if hours are more than 40, t…"
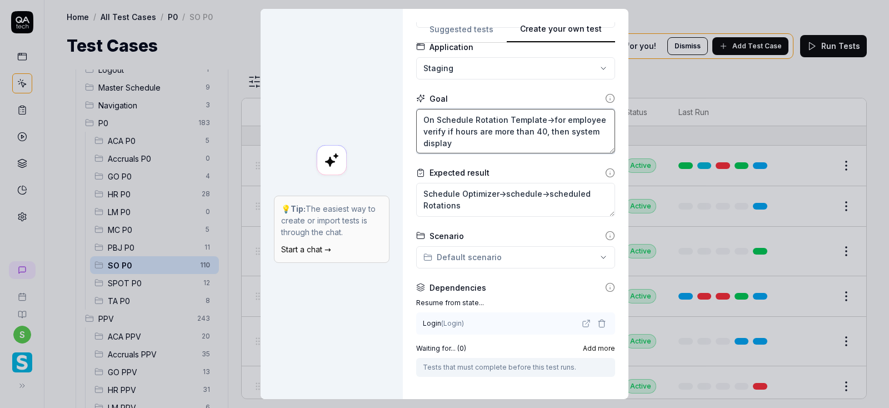
type textarea "*"
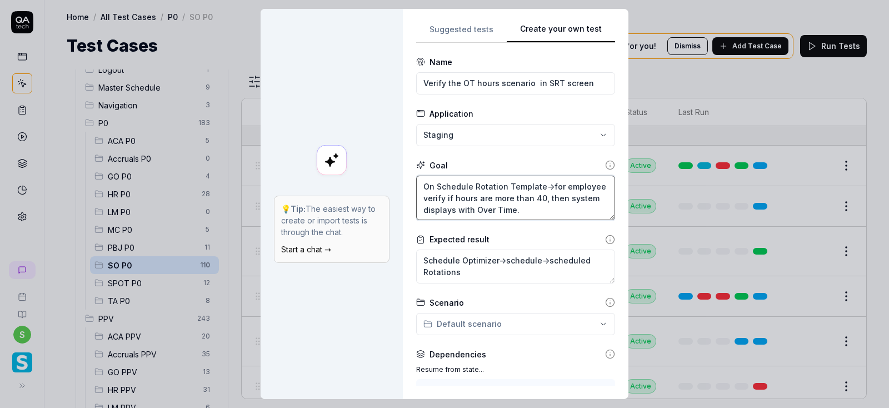
drag, startPoint x: 525, startPoint y: 212, endPoint x: 409, endPoint y: 185, distance: 119.3
click at [416, 185] on textarea "On Schedule Rotation Template->for employee verify if hours are more than 40, t…" at bounding box center [515, 198] width 199 height 45
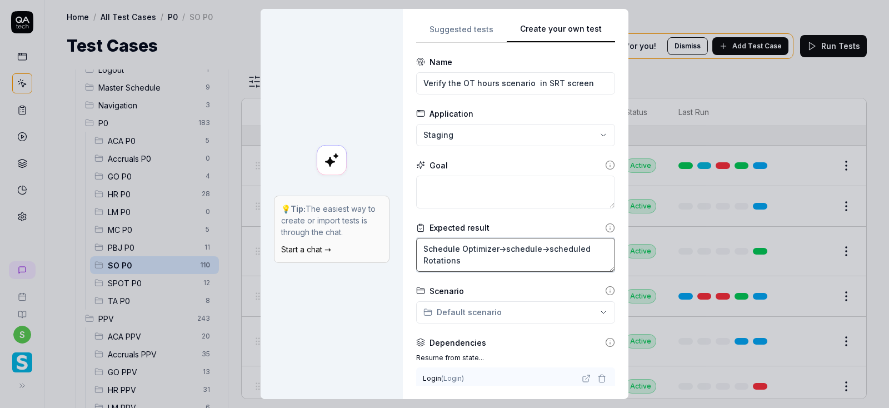
click at [474, 263] on textarea "Schedule Optimizer->schedule->scheduled Rotations" at bounding box center [515, 255] width 199 height 34
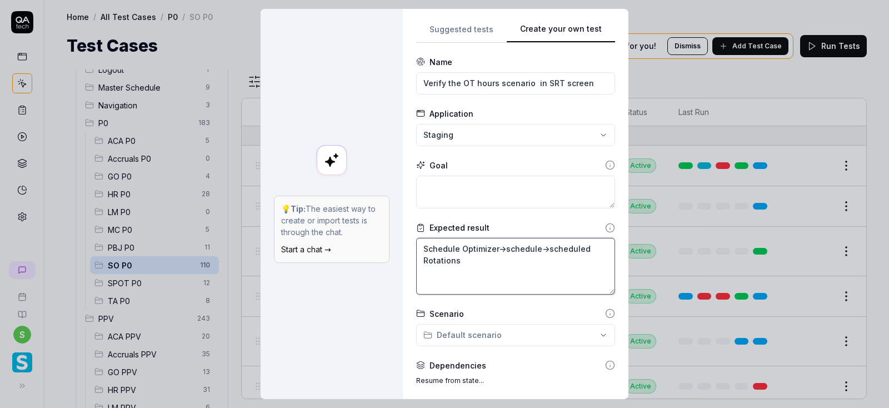
paste textarea "On Schedule Rotation Template->for employee verify if hours are more than 40, t…"
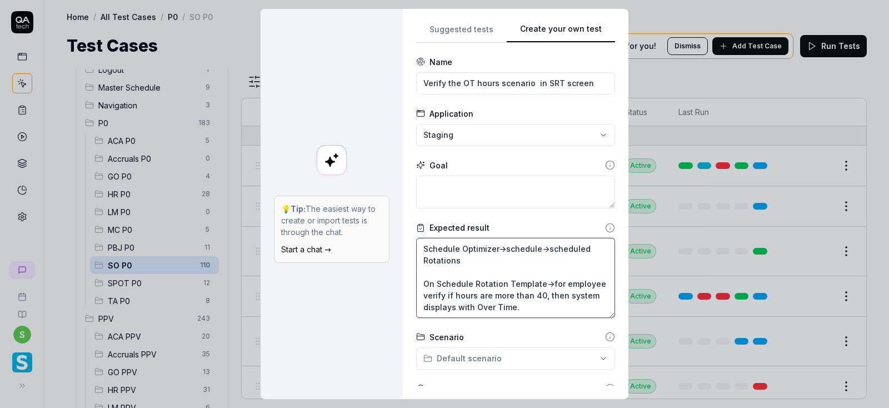
drag, startPoint x: 471, startPoint y: 259, endPoint x: 416, endPoint y: 241, distance: 57.8
click at [416, 241] on textarea "Schedule Optimizer->schedule->scheduled Rotations On Schedule Rotation Template…" at bounding box center [515, 278] width 199 height 80
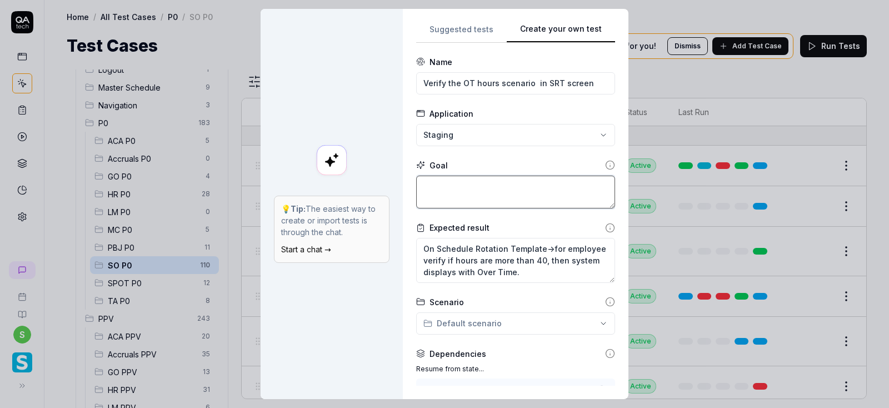
click at [449, 182] on textarea at bounding box center [515, 192] width 199 height 33
paste textarea "Schedule Optimizer->schedule->scheduled Rotations"
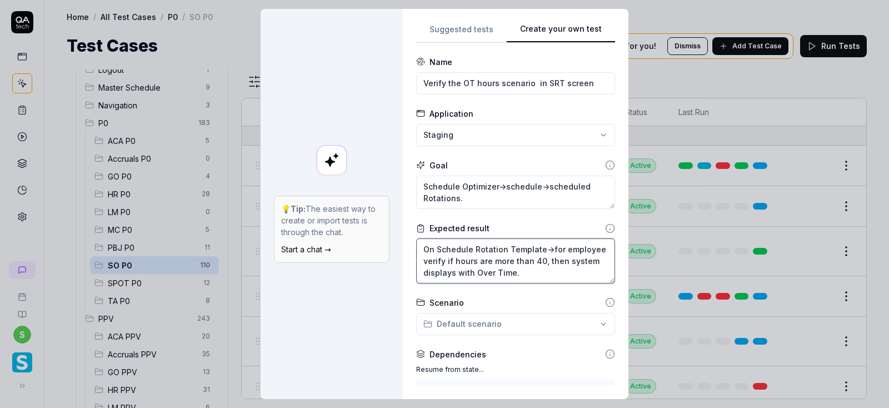
click at [558, 247] on textarea "On Schedule Rotation Template->for employee verify if hours are more than 40, t…" at bounding box center [515, 260] width 199 height 45
click at [579, 249] on textarea "On Schedule Rotation Template->verify if any employee hours are more than 40, t…" at bounding box center [515, 260] width 199 height 45
click at [463, 262] on textarea "On Schedule Rotation Template->verify for any employee hours are more than 40, …" at bounding box center [515, 260] width 199 height 45
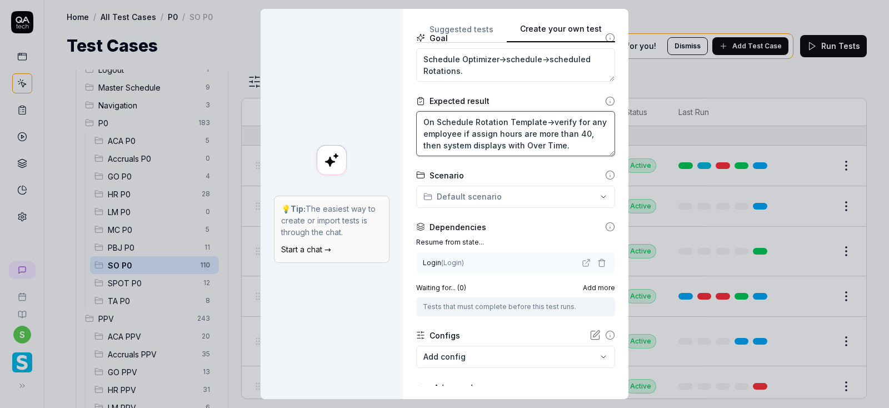
scroll to position [133, 0]
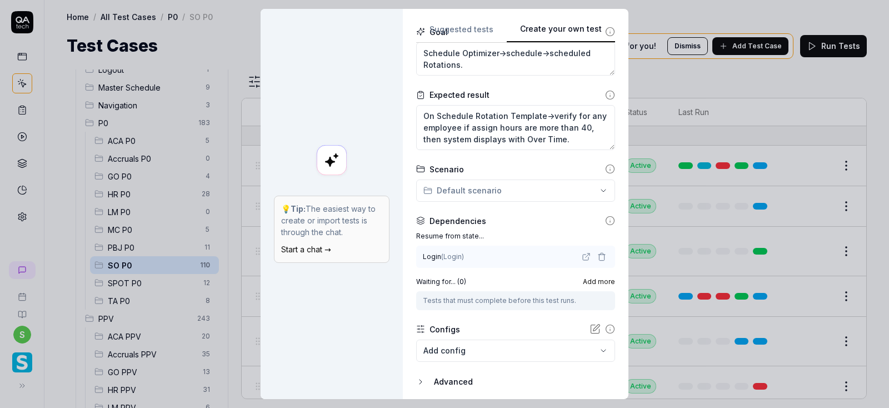
click at [514, 190] on div "**********" at bounding box center [444, 204] width 889 height 408
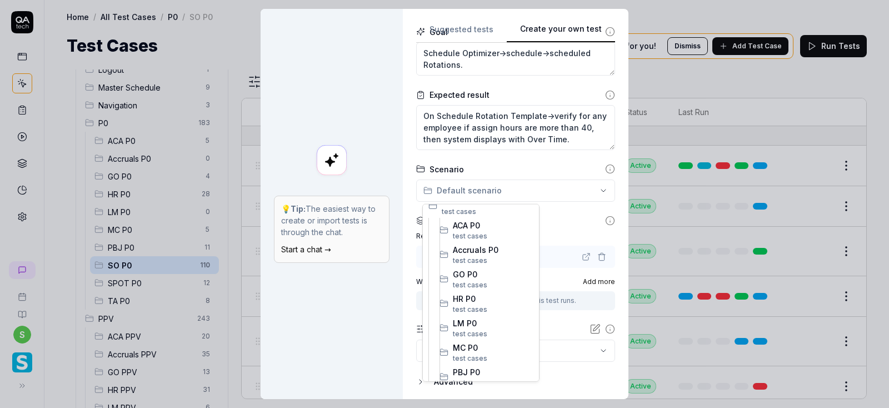
scroll to position [200, 0]
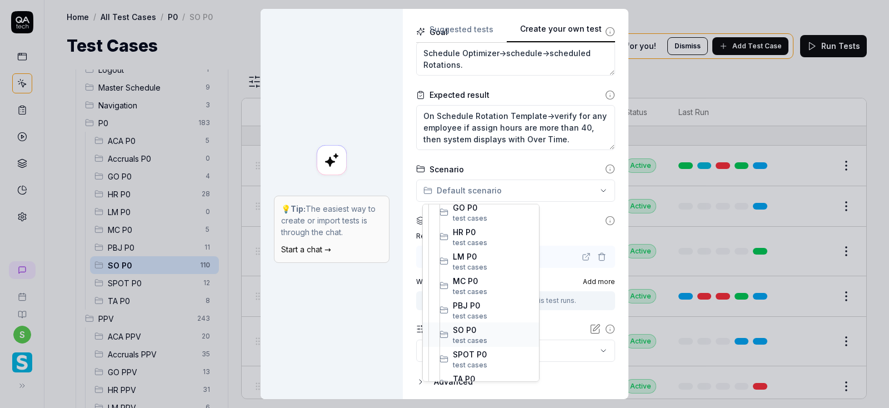
click at [473, 329] on span "SO P0" at bounding box center [493, 329] width 81 height 12
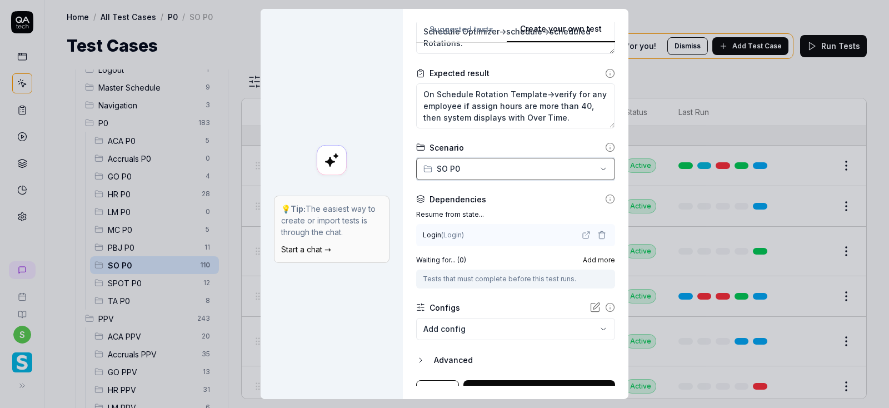
scroll to position [171, 0]
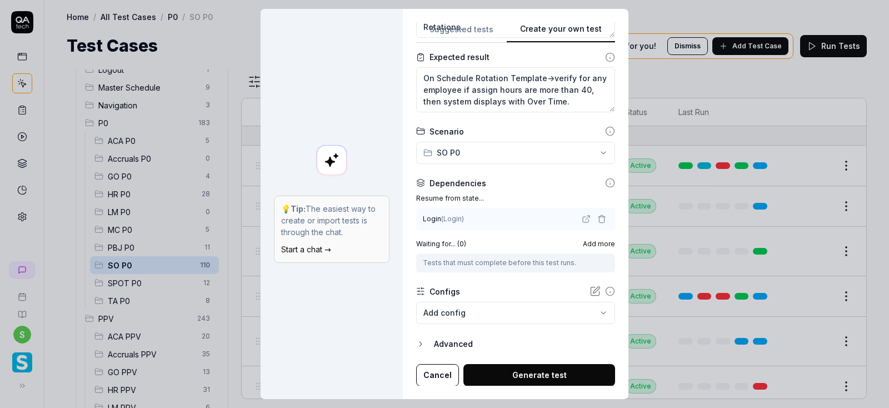
click at [597, 221] on icon "button" at bounding box center [601, 218] width 9 height 9
click at [541, 219] on div "No test case" at bounding box center [509, 219] width 173 height 12
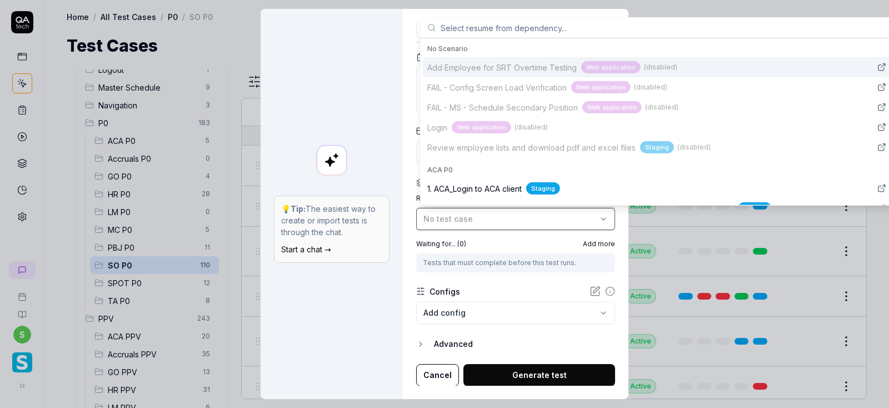
click at [599, 218] on icon "button" at bounding box center [603, 218] width 9 height 9
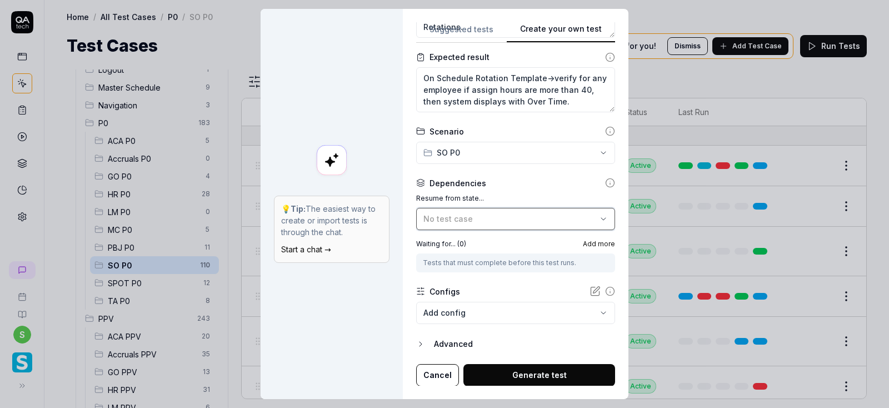
click at [599, 218] on icon "button" at bounding box center [603, 218] width 9 height 9
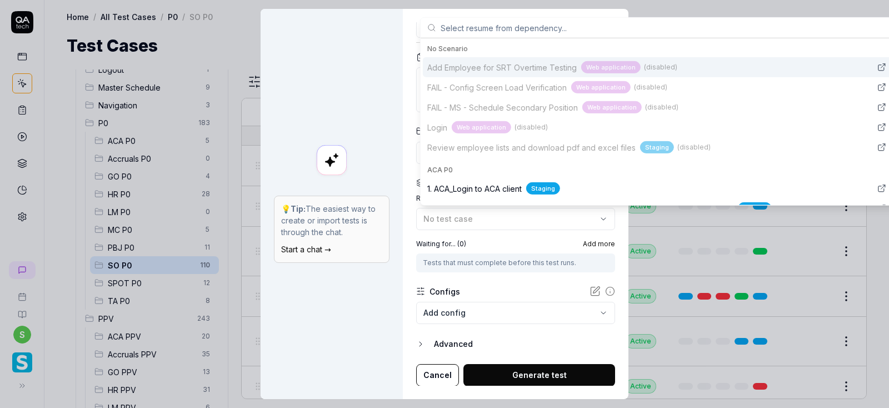
click at [484, 23] on input "text" at bounding box center [671, 28] width 461 height 20
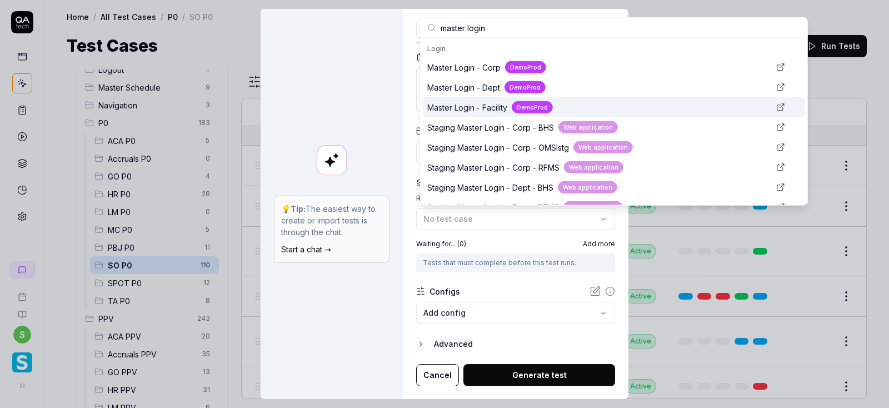
scroll to position [67, 0]
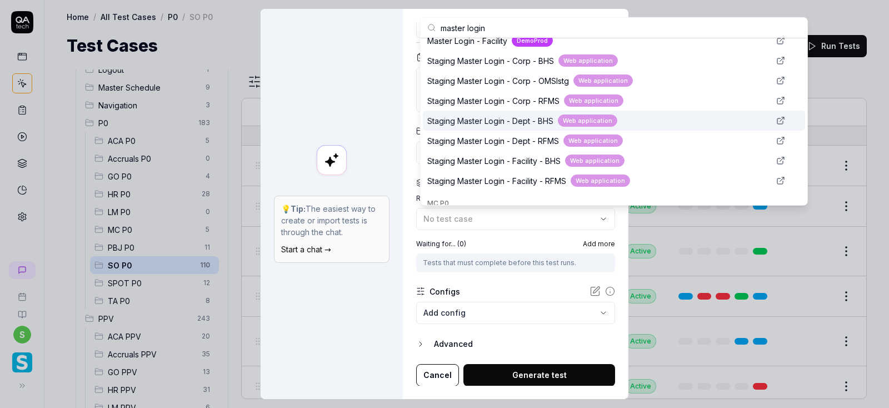
click at [544, 120] on span "Staging Master Login - Dept - BHS" at bounding box center [490, 120] width 126 height 12
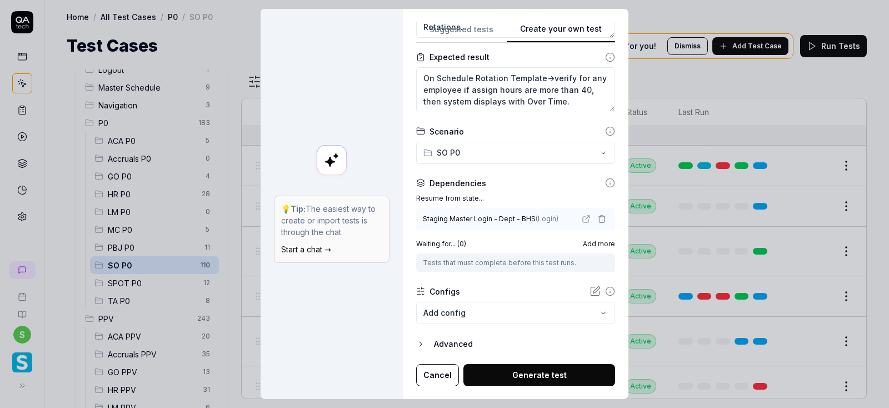
scroll to position [8, 0]
click at [557, 364] on button "Generate test" at bounding box center [539, 375] width 152 height 22
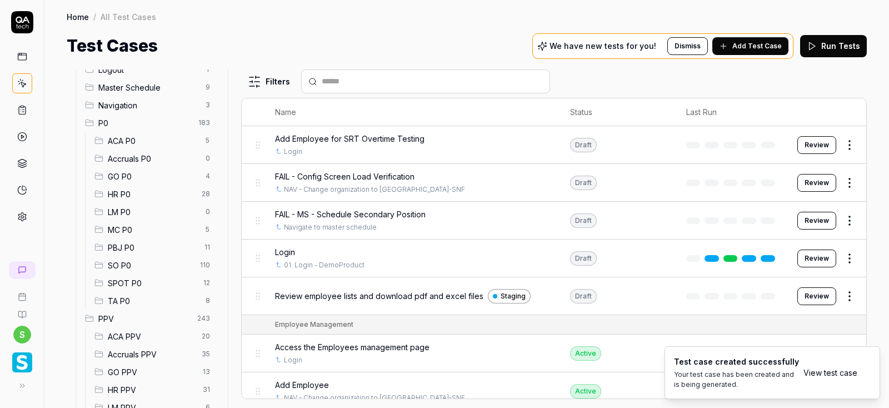
scroll to position [67, 0]
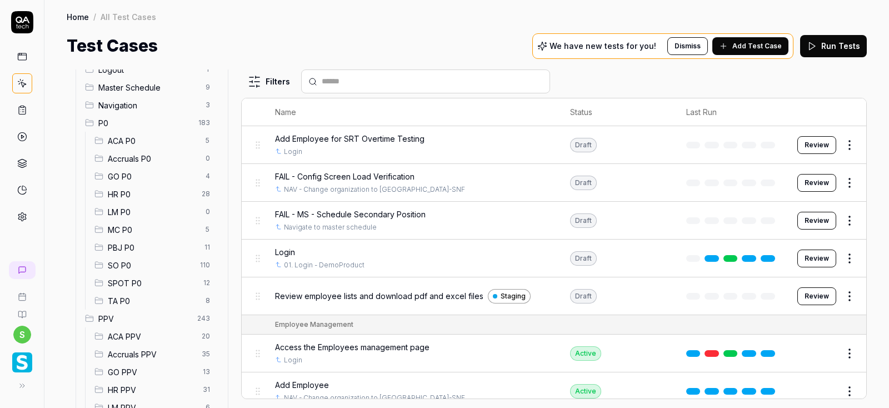
click at [118, 266] on span "SO P0" at bounding box center [151, 265] width 86 height 12
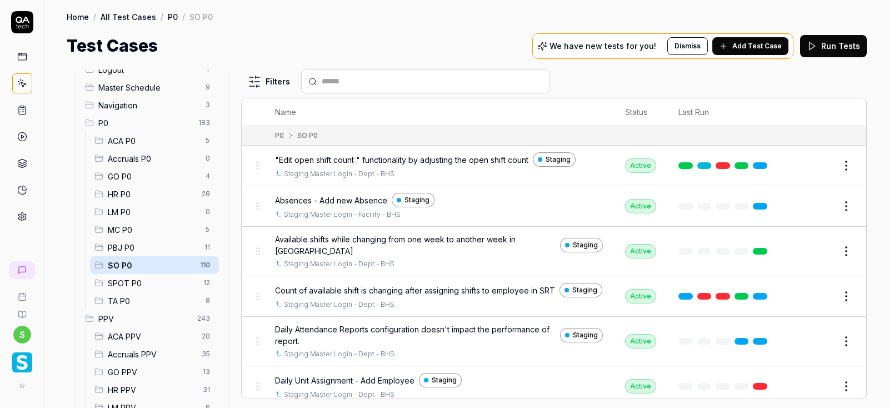
click at [338, 81] on input "text" at bounding box center [432, 82] width 221 height 12
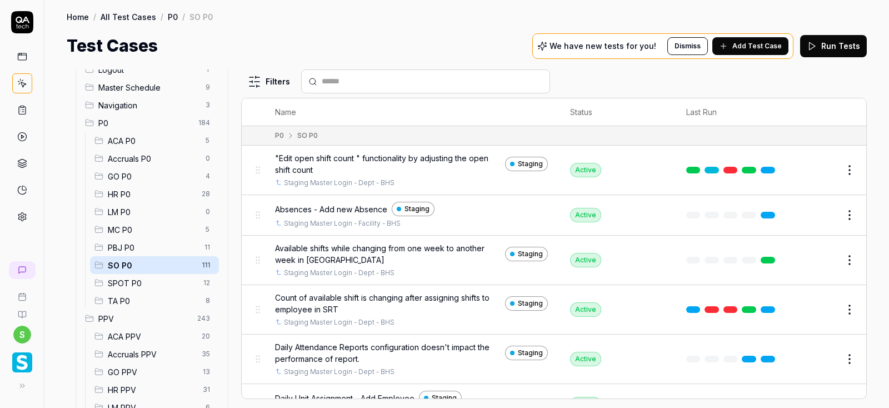
paste input "**********"
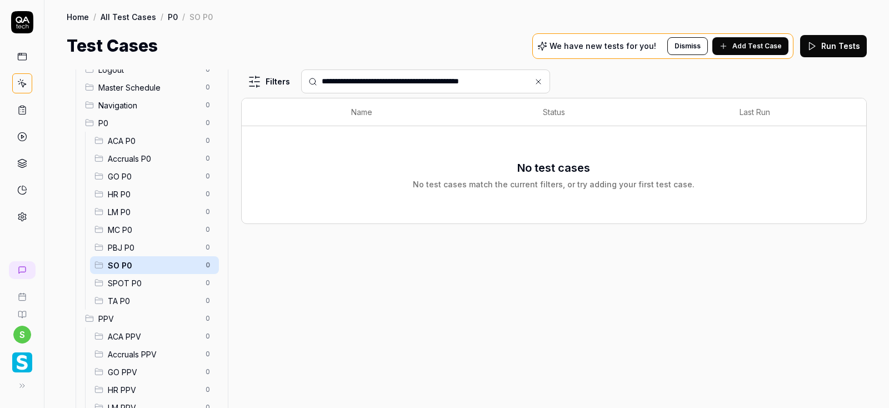
click at [541, 79] on icon at bounding box center [538, 81] width 9 height 9
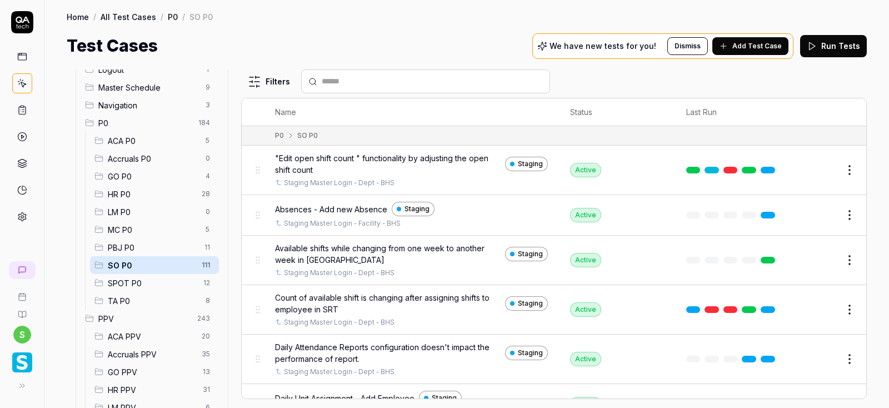
click at [329, 79] on input "text" at bounding box center [432, 82] width 221 height 12
paste input "**********"
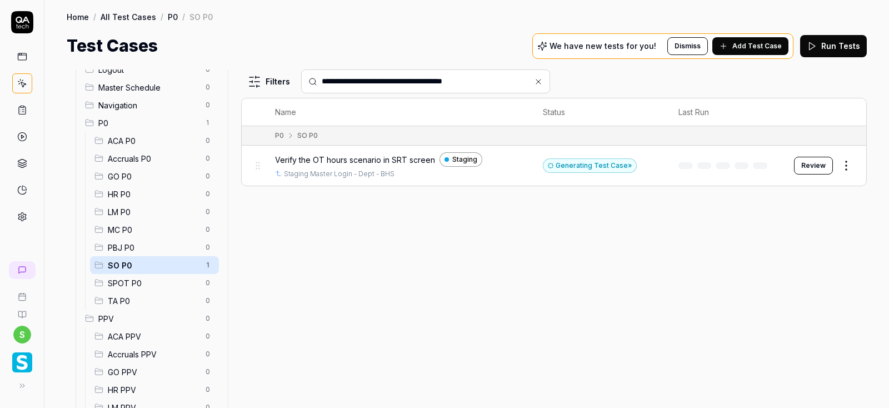
click at [826, 164] on button "Review" at bounding box center [813, 166] width 39 height 18
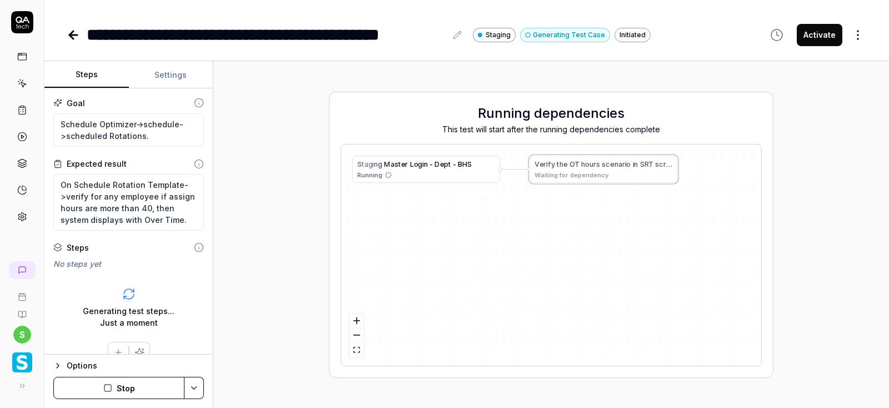
click at [171, 76] on button "Settings" at bounding box center [171, 75] width 84 height 27
click at [81, 68] on button "Steps" at bounding box center [86, 75] width 84 height 27
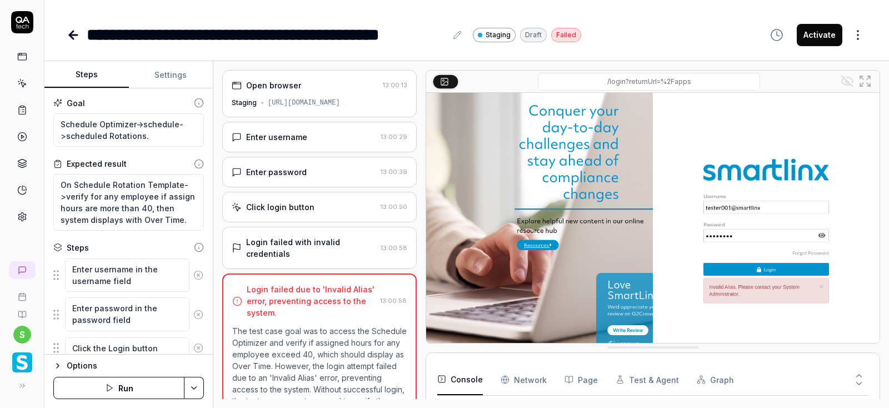
click at [166, 76] on button "Settings" at bounding box center [171, 75] width 84 height 27
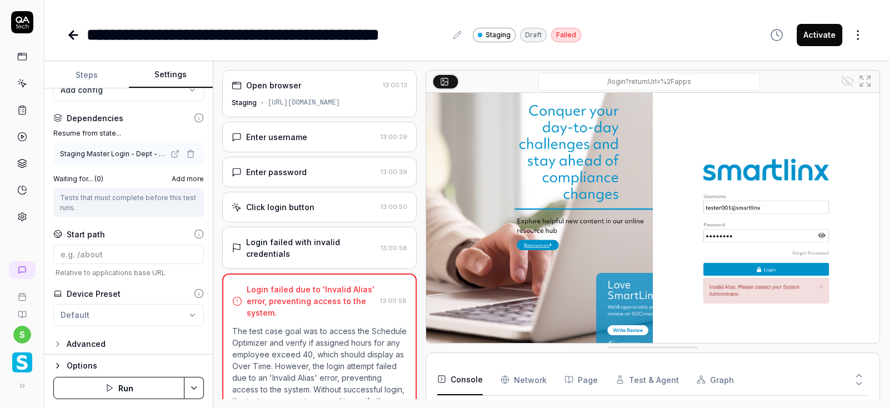
scroll to position [139, 0]
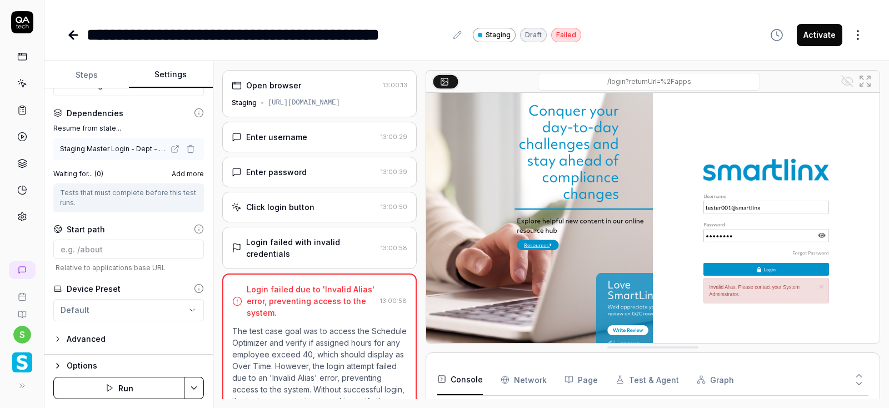
click at [233, 177] on div "Enter password" at bounding box center [304, 172] width 144 height 12
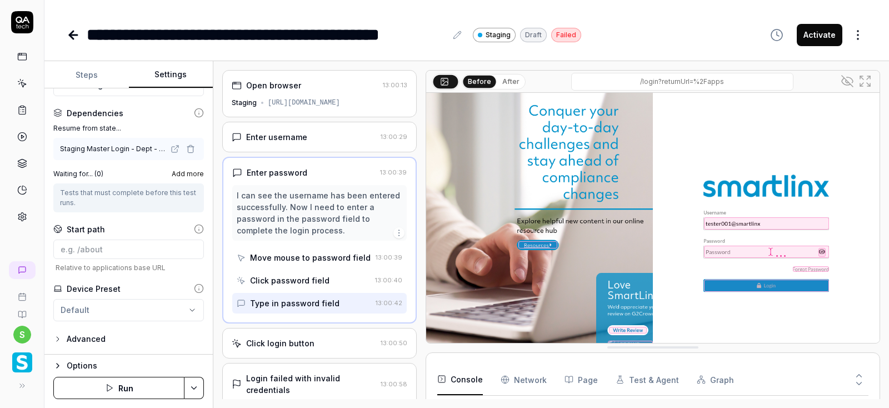
click at [170, 74] on button "Settings" at bounding box center [171, 75] width 84 height 27
click at [177, 147] on icon at bounding box center [175, 150] width 6 height 6
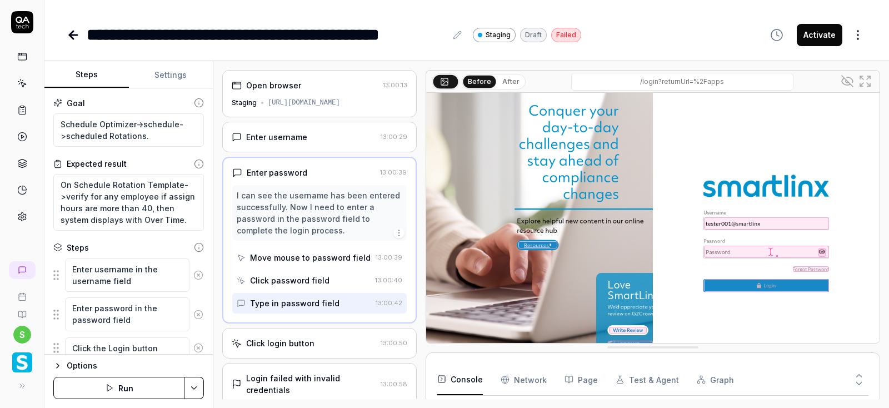
click at [87, 74] on button "Steps" at bounding box center [86, 75] width 84 height 27
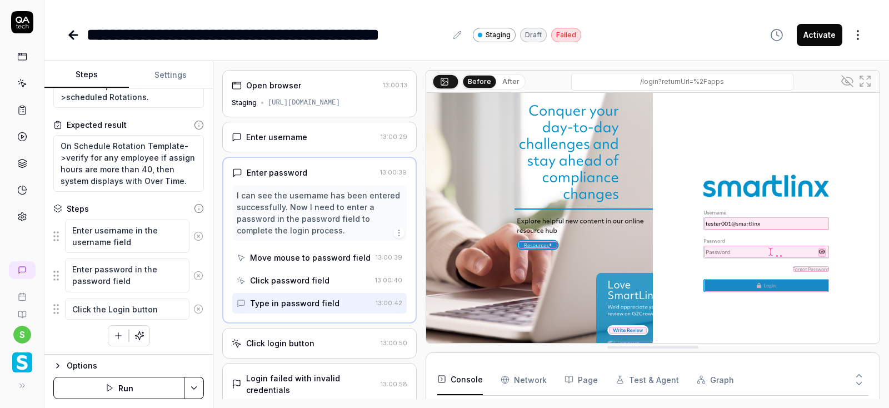
click at [198, 237] on icon at bounding box center [198, 236] width 10 height 10
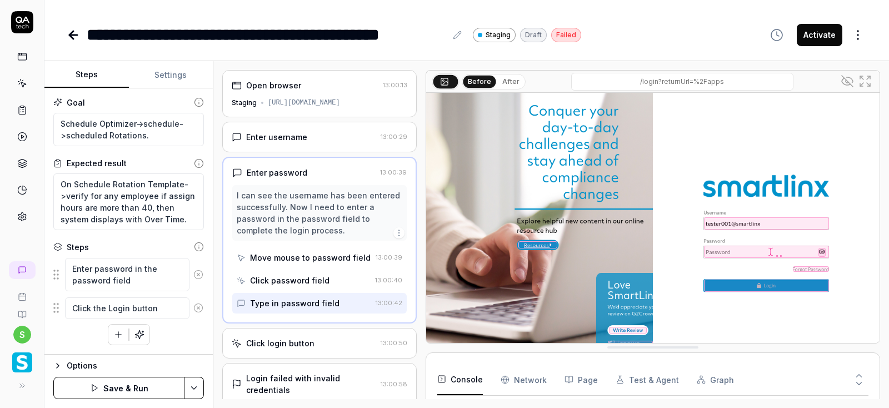
scroll to position [0, 0]
click at [199, 272] on icon at bounding box center [198, 275] width 10 height 10
click at [201, 269] on icon at bounding box center [198, 269] width 10 height 10
click at [199, 392] on html "**********" at bounding box center [444, 204] width 889 height 408
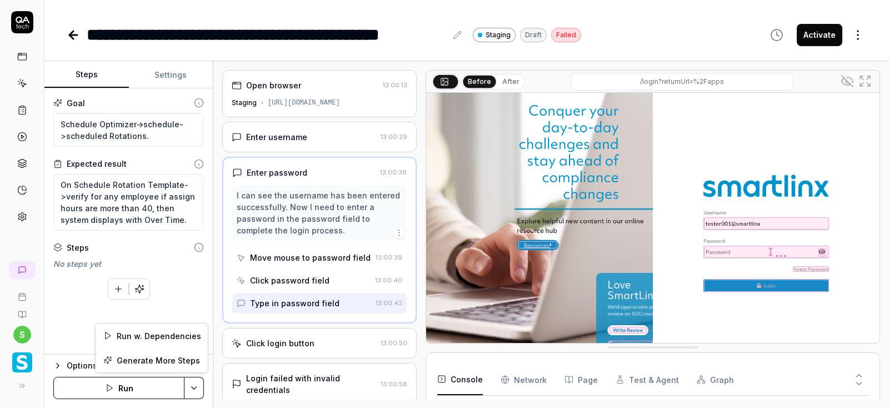
scroll to position [41, 0]
click at [124, 391] on html "**********" at bounding box center [444, 204] width 889 height 408
click at [120, 388] on button "Run" at bounding box center [118, 388] width 131 height 22
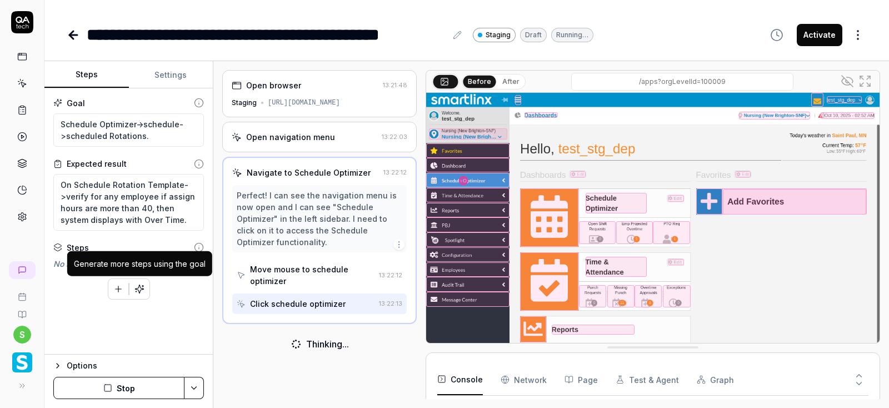
click at [142, 290] on icon "button" at bounding box center [139, 289] width 10 height 10
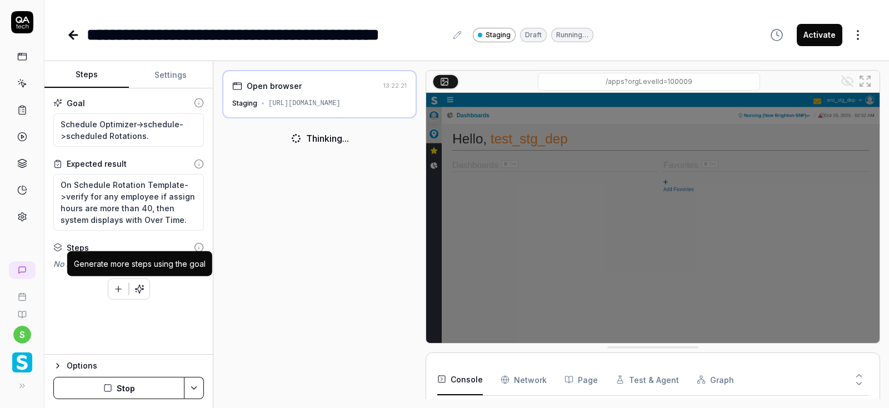
click at [143, 290] on icon "button" at bounding box center [139, 289] width 10 height 10
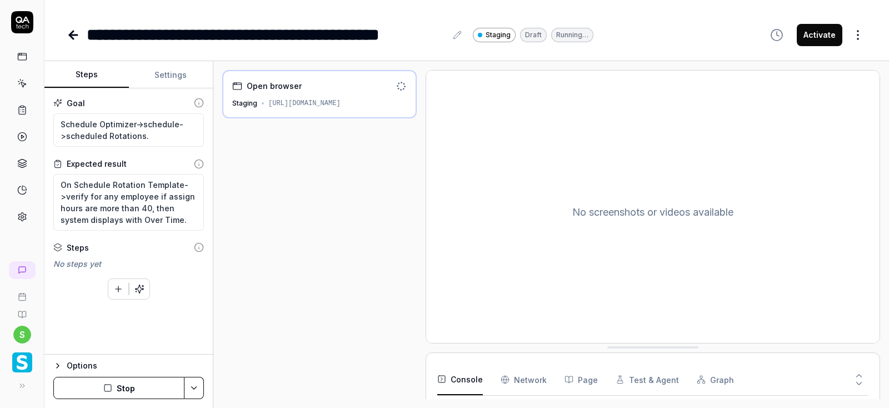
click at [121, 389] on button "Stop" at bounding box center [118, 388] width 131 height 22
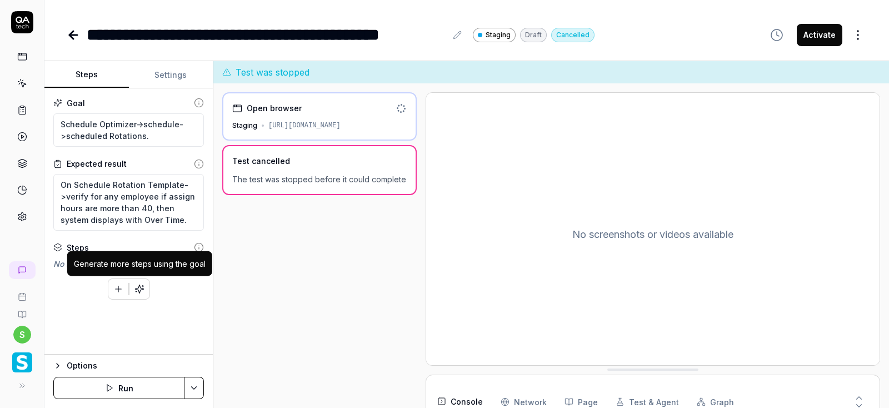
click at [137, 292] on icon "button" at bounding box center [139, 289] width 10 height 10
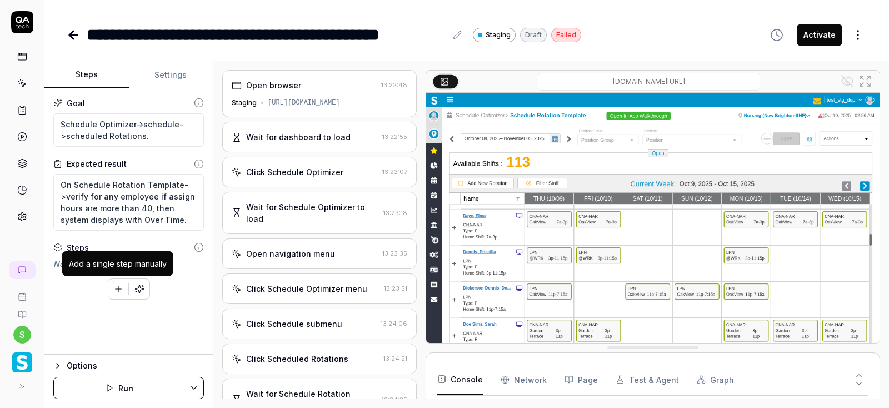
click at [119, 294] on button "button" at bounding box center [118, 289] width 20 height 20
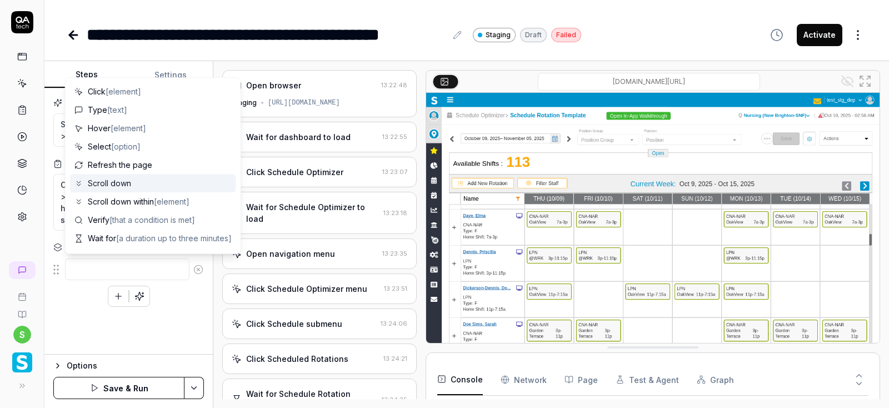
click at [317, 171] on div "Click Schedule Optimizer" at bounding box center [294, 172] width 97 height 12
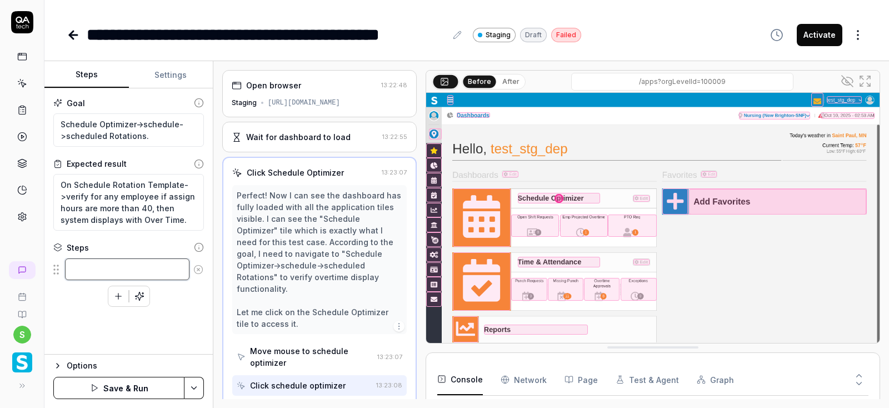
click at [96, 269] on textarea at bounding box center [127, 269] width 124 height 22
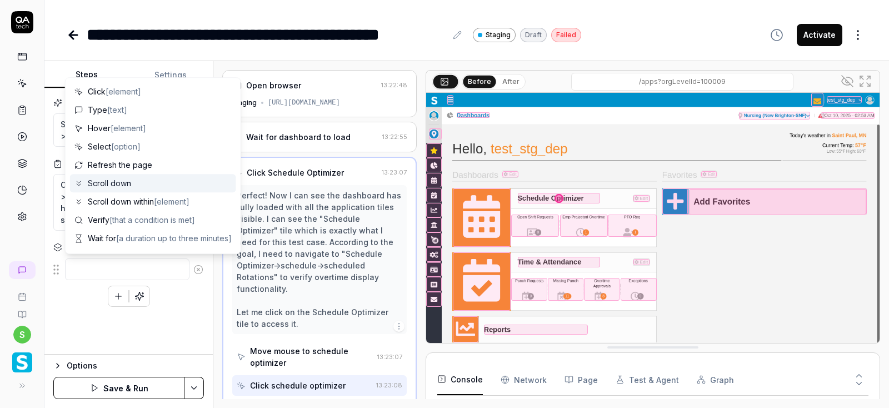
click at [194, 312] on div "Goal Schedule Optimizer->schedule->scheduled Rotations. Expected result On Sche…" at bounding box center [128, 221] width 168 height 266
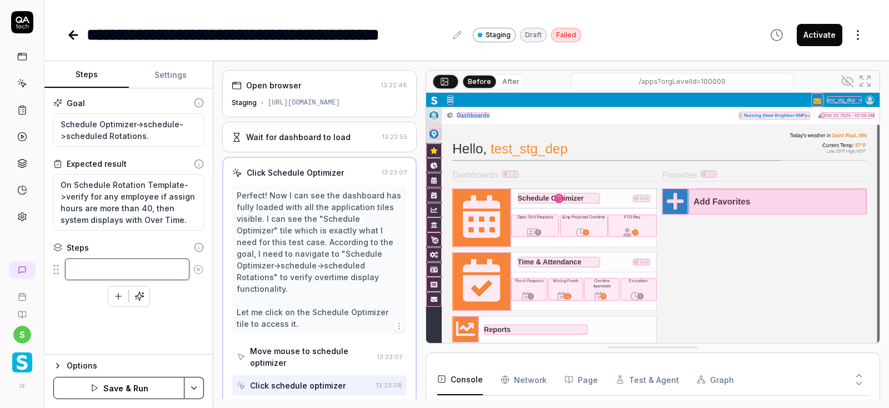
click at [88, 268] on textarea at bounding box center [127, 269] width 124 height 22
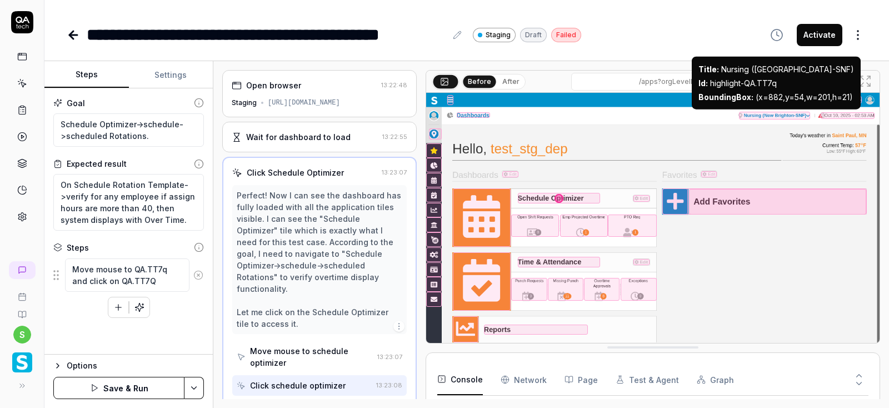
click at [763, 115] on div at bounding box center [774, 115] width 71 height 7
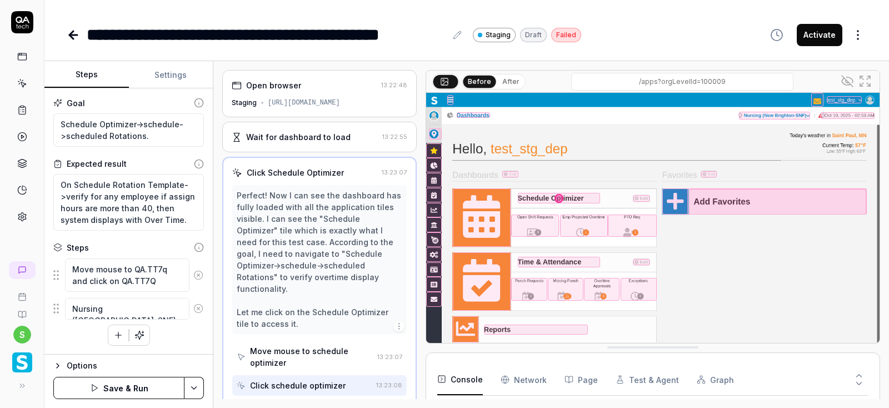
click at [178, 306] on textarea "Nursing (New Brighton-SNF)" at bounding box center [127, 309] width 124 height 22
click at [179, 310] on textarea "Nursing (New Brighton-SNF)" at bounding box center [127, 309] width 124 height 22
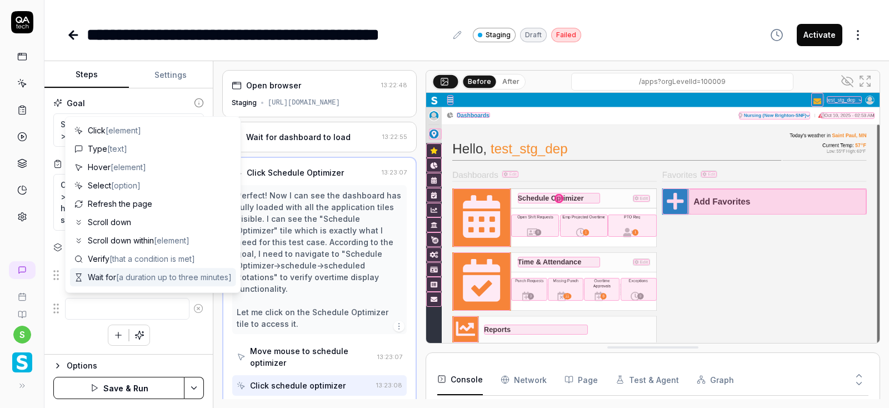
click at [372, 206] on div "Perfect! Now I can see the dashboard has fully loaded with all the application …" at bounding box center [320, 259] width 166 height 140
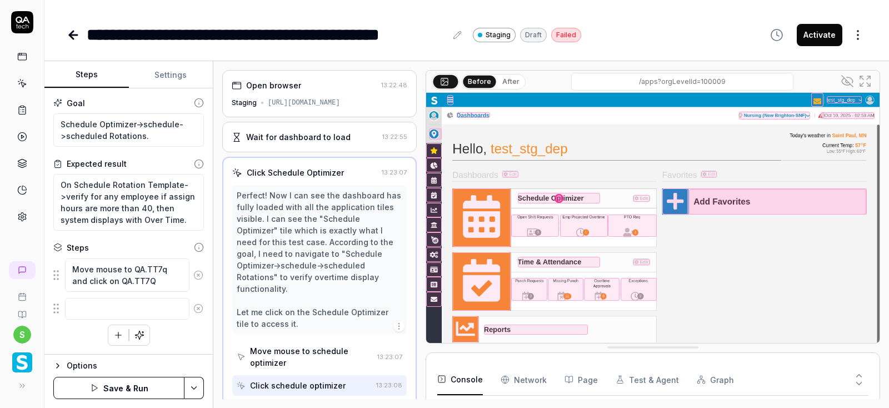
click at [338, 345] on div "Move mouse to schedule optimizer" at bounding box center [311, 356] width 123 height 23
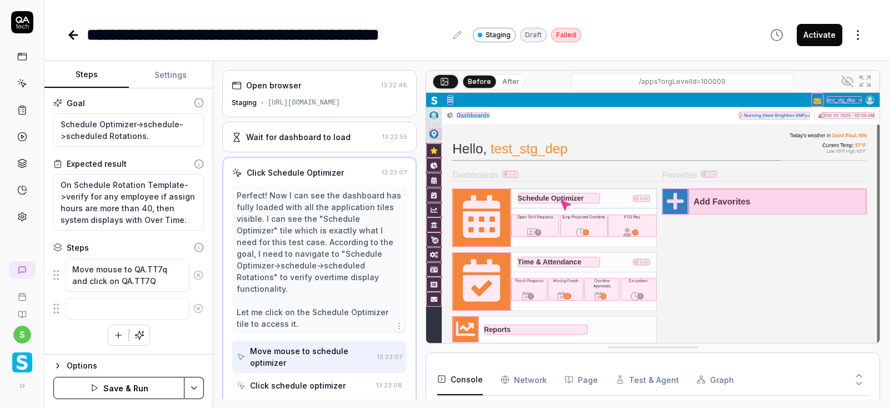
click at [333, 379] on div "Click schedule optimizer" at bounding box center [298, 385] width 96 height 12
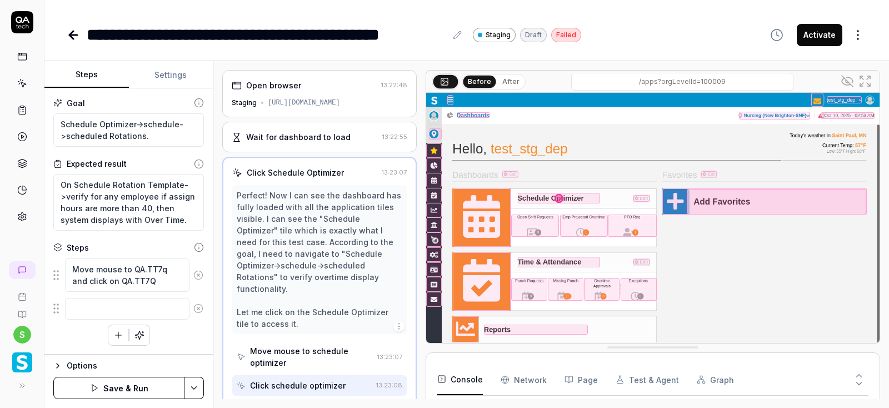
scroll to position [133, 0]
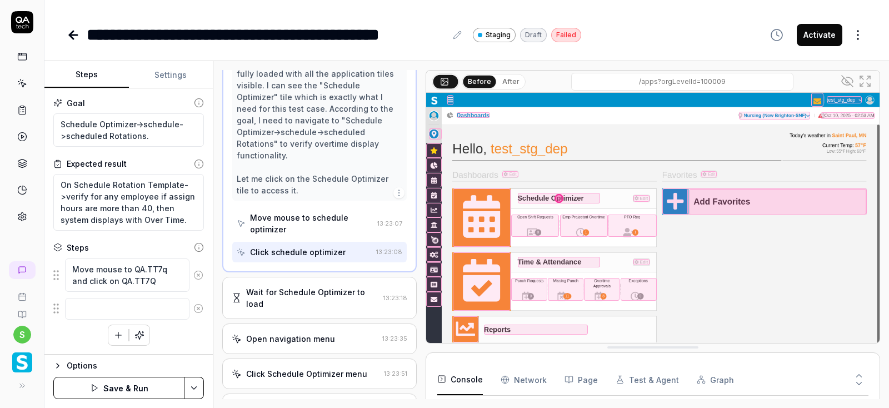
click at [192, 391] on html "**********" at bounding box center [444, 204] width 889 height 408
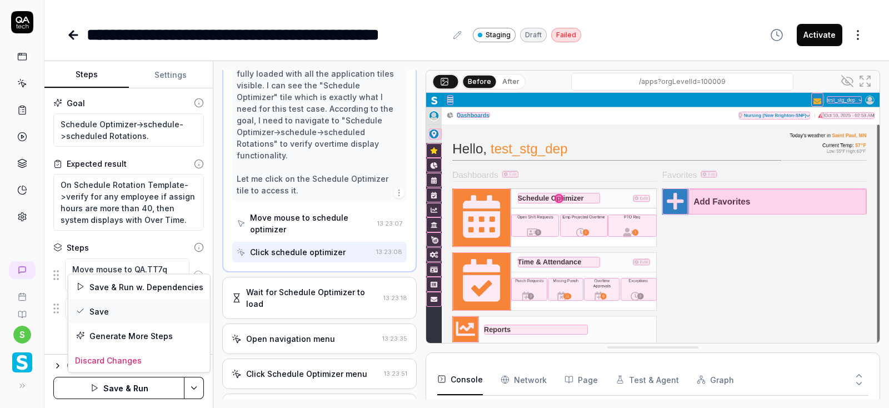
click at [103, 313] on div "Save" at bounding box center [139, 311] width 142 height 24
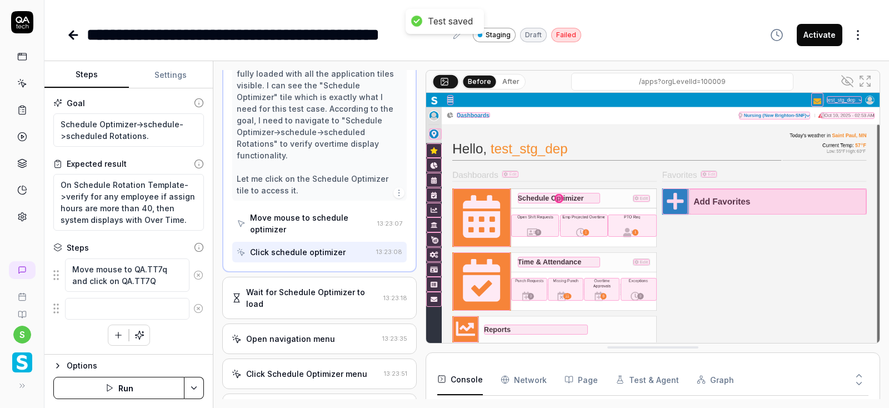
click at [125, 384] on button "Run" at bounding box center [118, 388] width 131 height 22
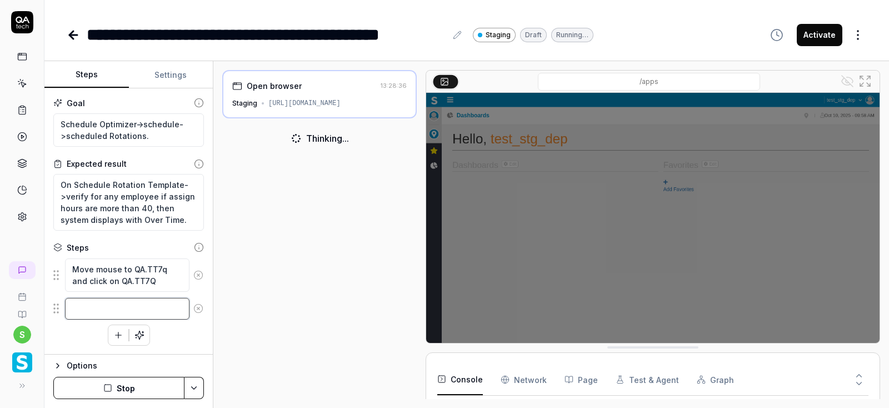
click at [119, 310] on textarea at bounding box center [127, 309] width 124 height 22
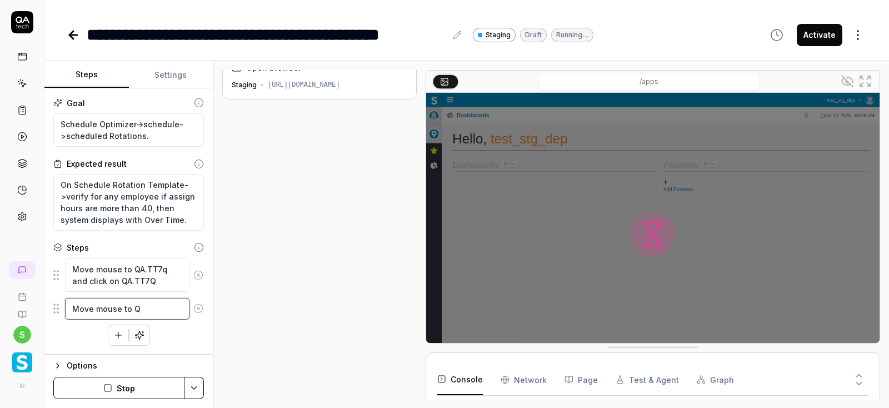
scroll to position [18, 0]
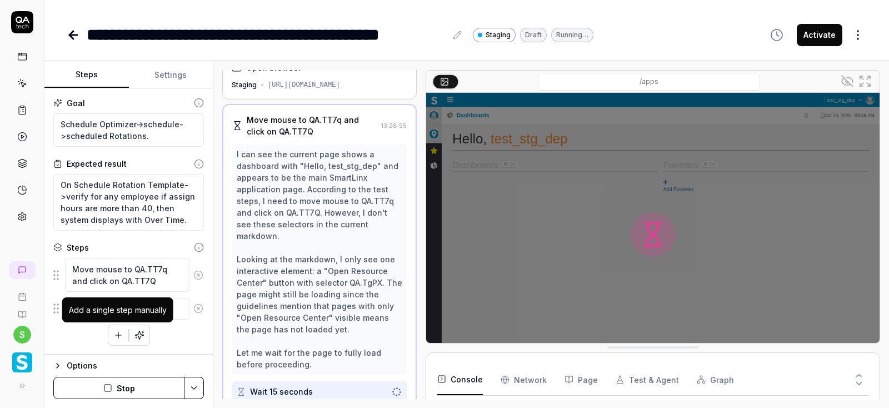
click at [171, 304] on div "Add a single step manually" at bounding box center [117, 309] width 111 height 25
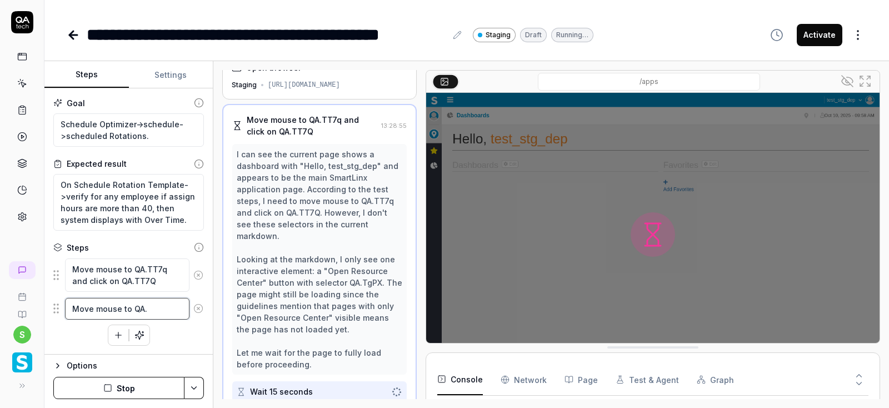
click at [177, 310] on textarea "Move mouse to QA." at bounding box center [127, 309] width 124 height 22
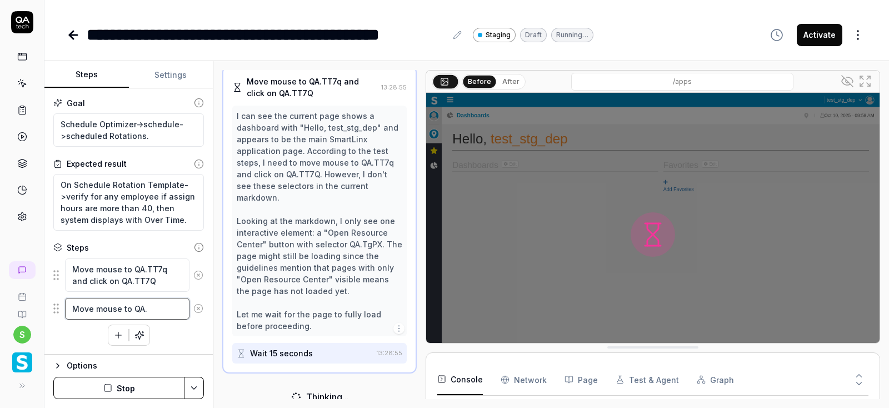
drag, startPoint x: 174, startPoint y: 310, endPoint x: 36, endPoint y: 310, distance: 138.3
click at [65, 310] on textarea "Move mouse to QA." at bounding box center [127, 309] width 124 height 22
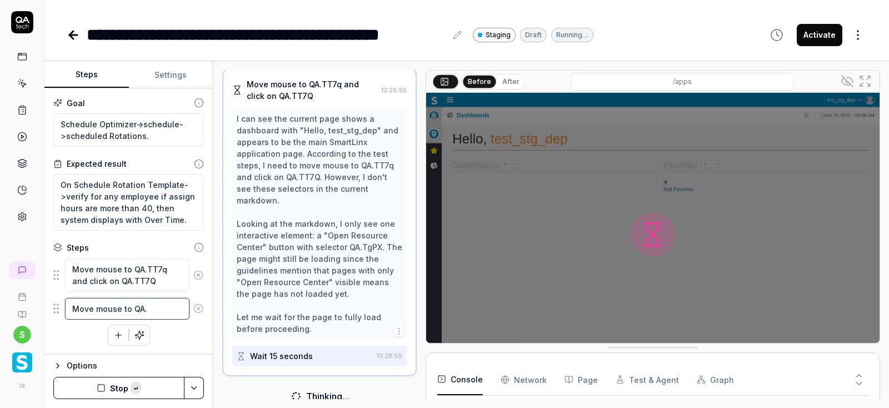
paste textarea "TWRb and click on QA.TWRb"
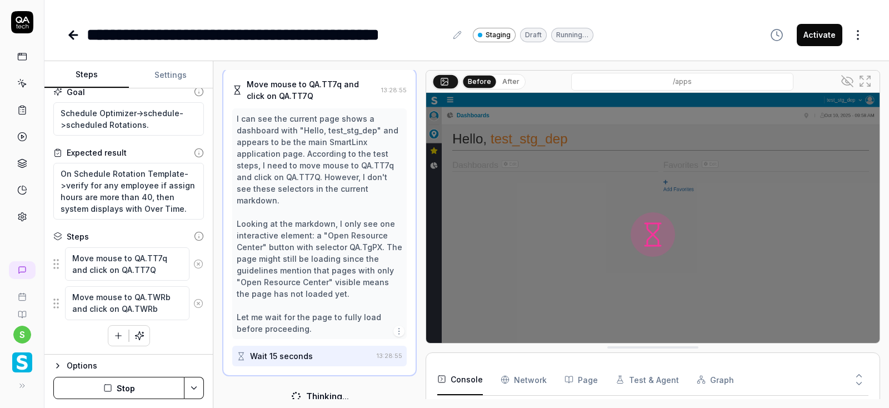
click at [127, 390] on button "Stop" at bounding box center [118, 388] width 131 height 22
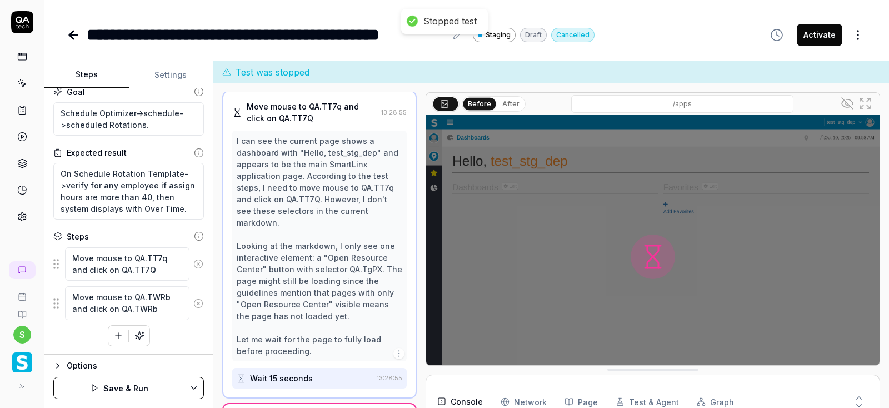
click at [116, 334] on icon "button" at bounding box center [118, 336] width 10 height 10
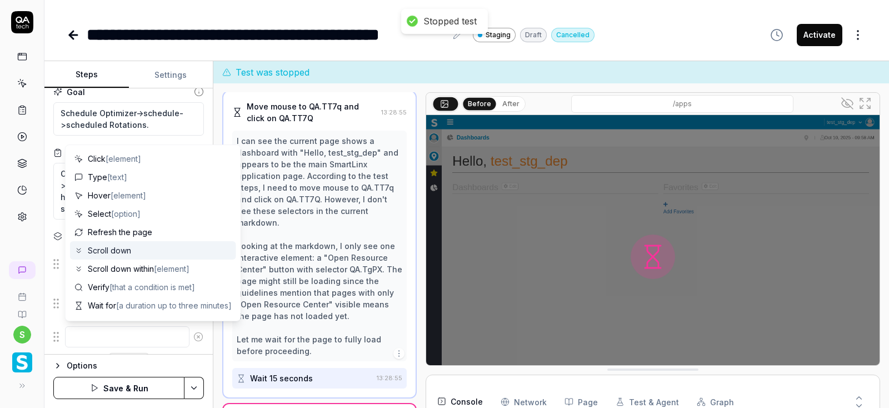
scroll to position [67, 0]
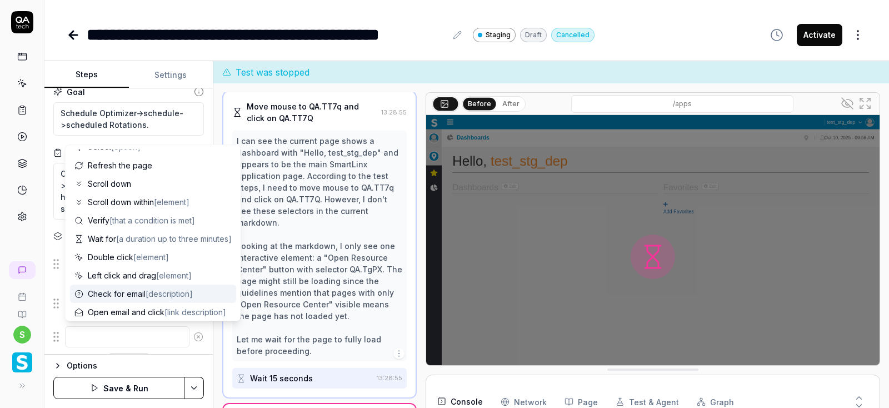
click at [111, 341] on textarea at bounding box center [127, 337] width 124 height 22
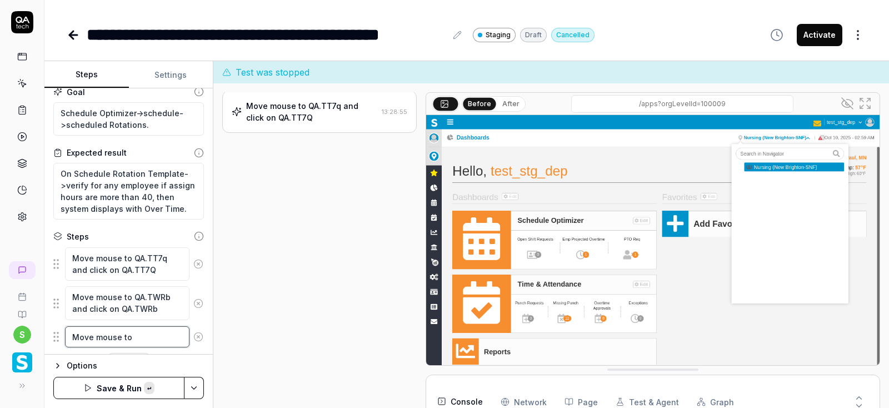
paste textarea "hamburger-container slx-navigation-menu-ignore"
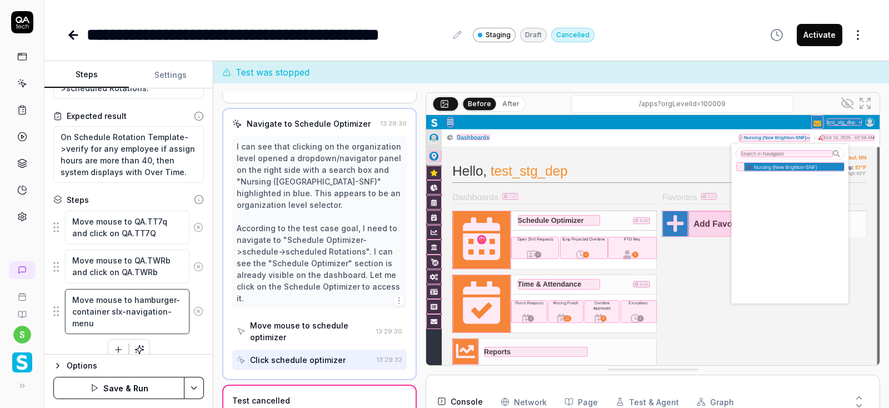
scroll to position [61, 0]
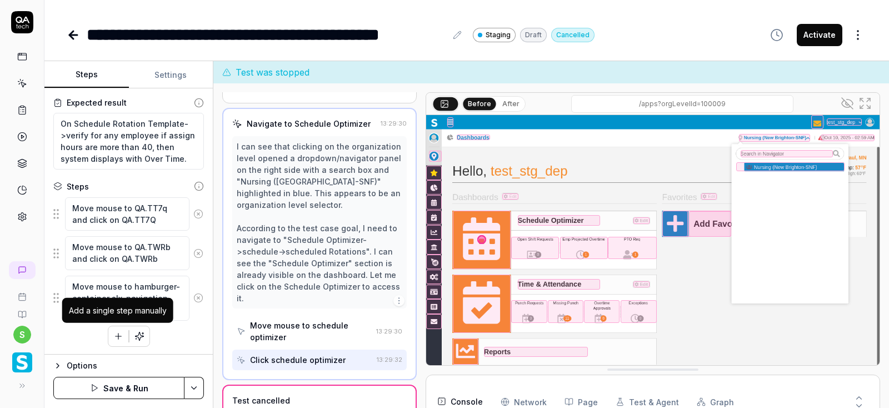
click at [117, 332] on icon "button" at bounding box center [118, 336] width 10 height 10
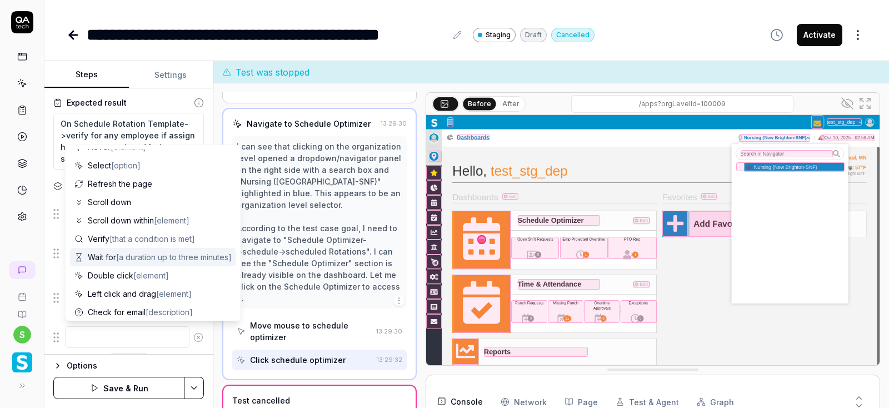
scroll to position [67, 0]
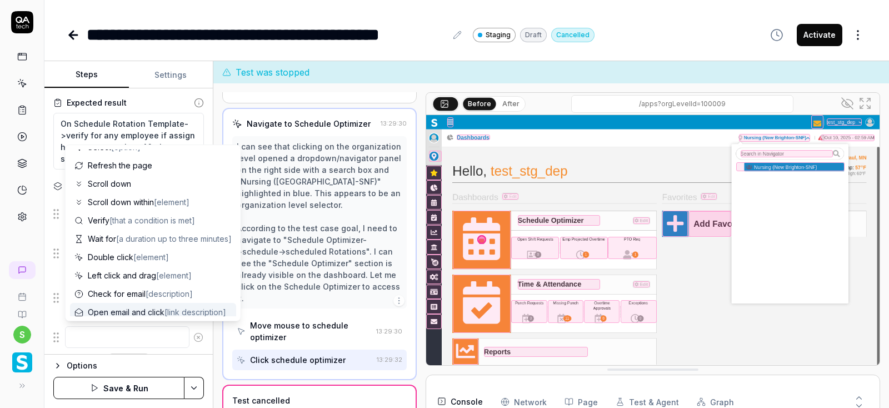
click at [91, 342] on textarea at bounding box center [127, 337] width 124 height 22
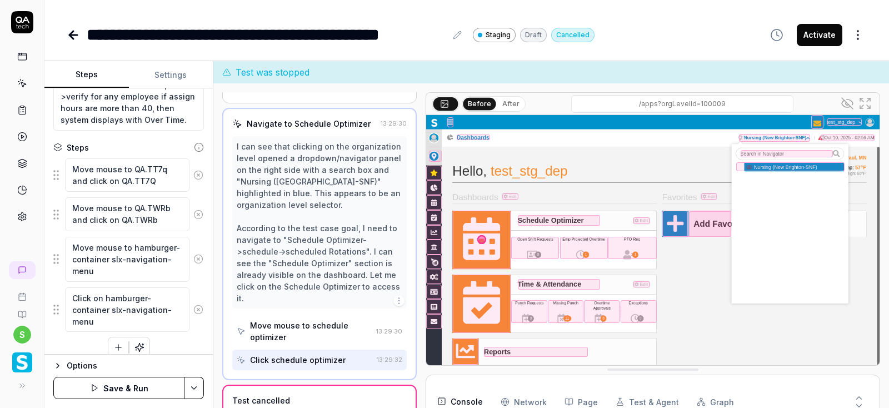
scroll to position [111, 0]
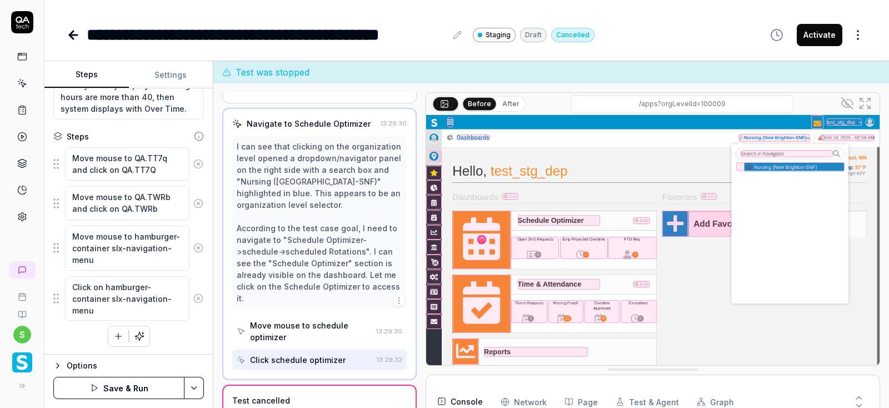
click at [191, 382] on html "**********" at bounding box center [444, 204] width 889 height 408
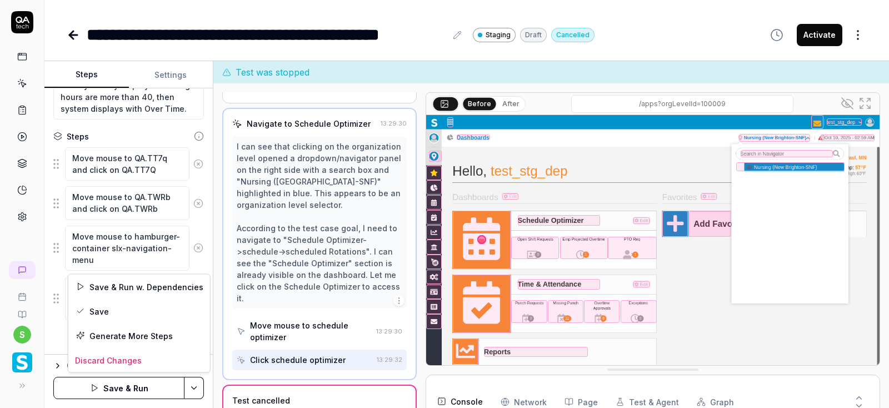
scroll to position [63, 0]
click at [96, 311] on div "Save" at bounding box center [139, 311] width 142 height 24
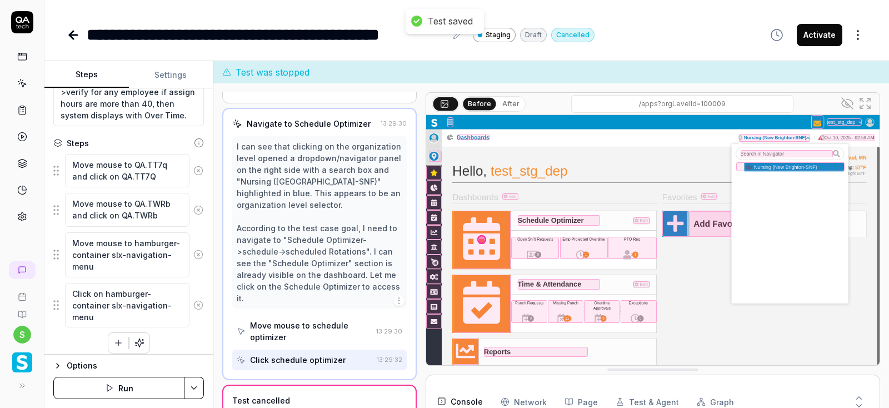
scroll to position [111, 0]
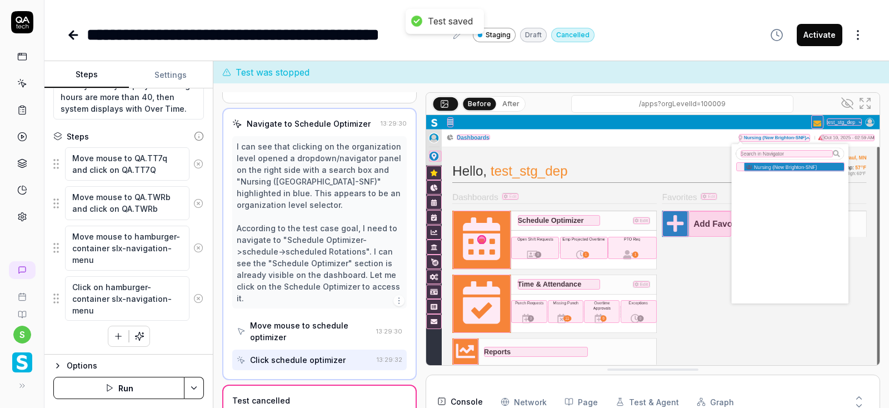
click at [119, 333] on icon "button" at bounding box center [118, 336] width 10 height 10
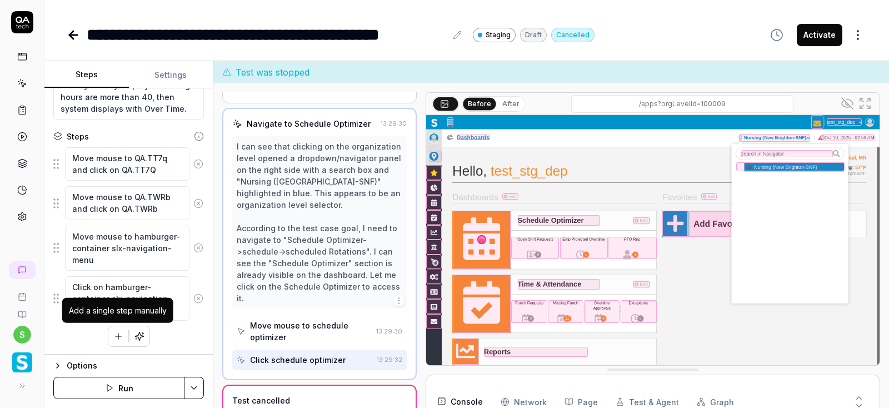
click at [121, 337] on icon "button" at bounding box center [118, 336] width 10 height 10
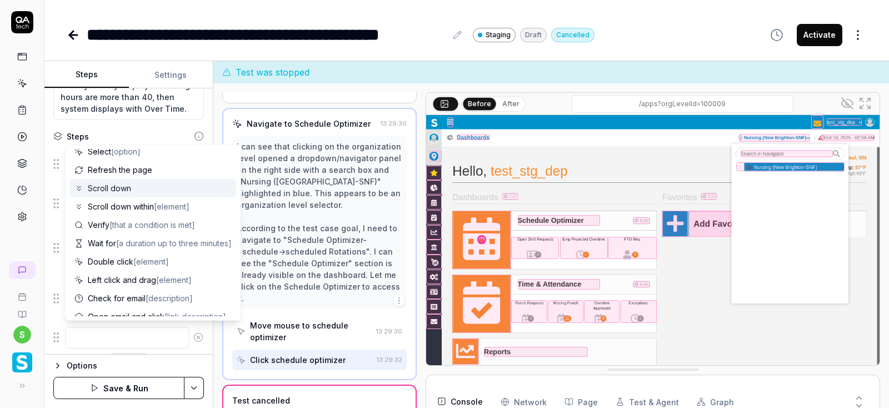
scroll to position [67, 0]
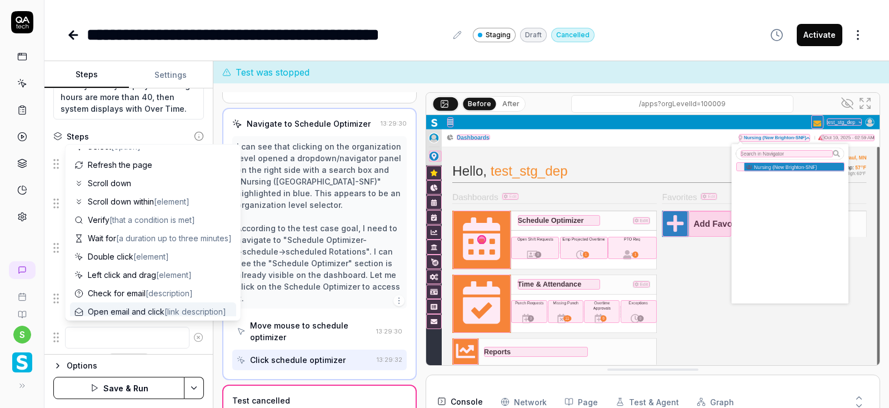
click at [107, 339] on textarea at bounding box center [127, 338] width 124 height 22
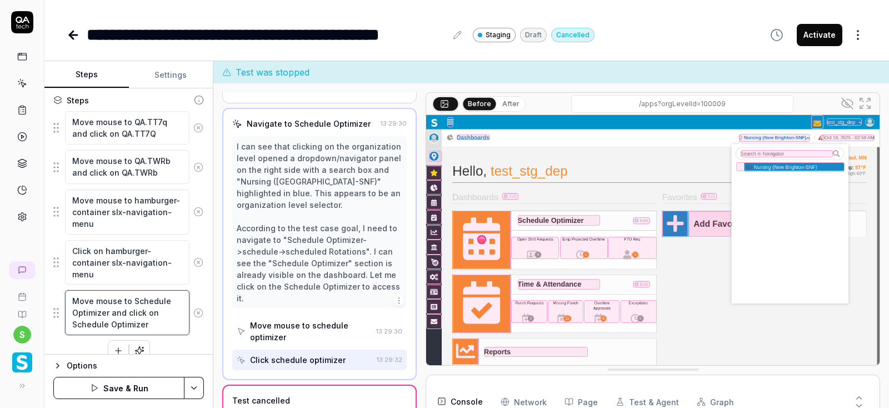
scroll to position [161, 0]
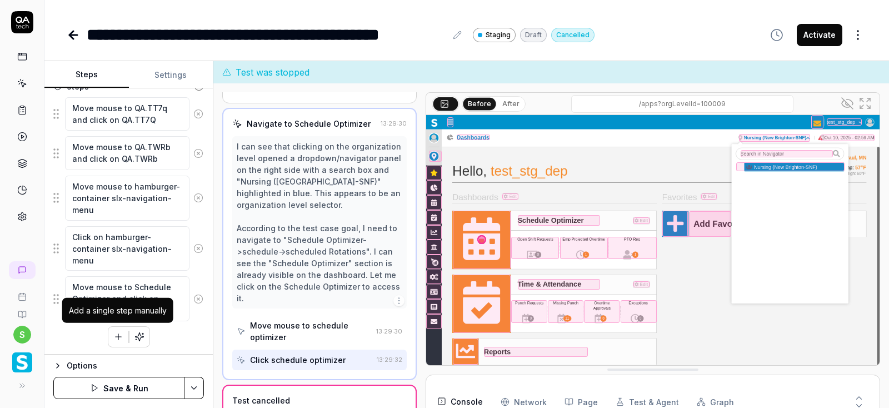
click at [116, 336] on icon "button" at bounding box center [118, 337] width 10 height 10
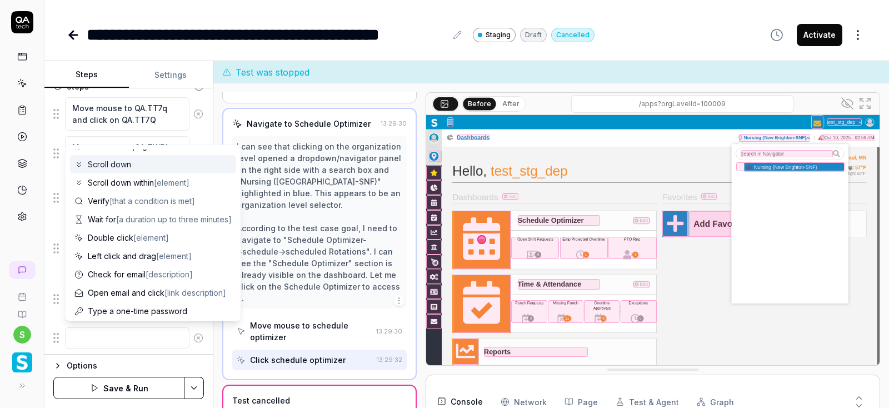
scroll to position [108, 0]
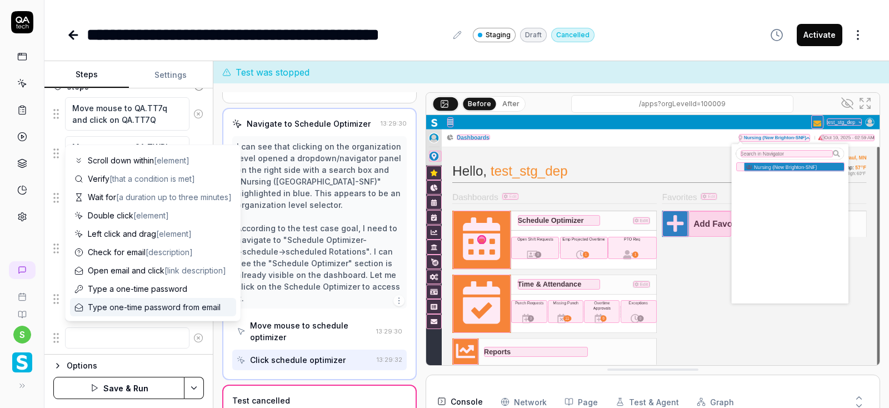
click at [106, 339] on textarea at bounding box center [127, 338] width 124 height 22
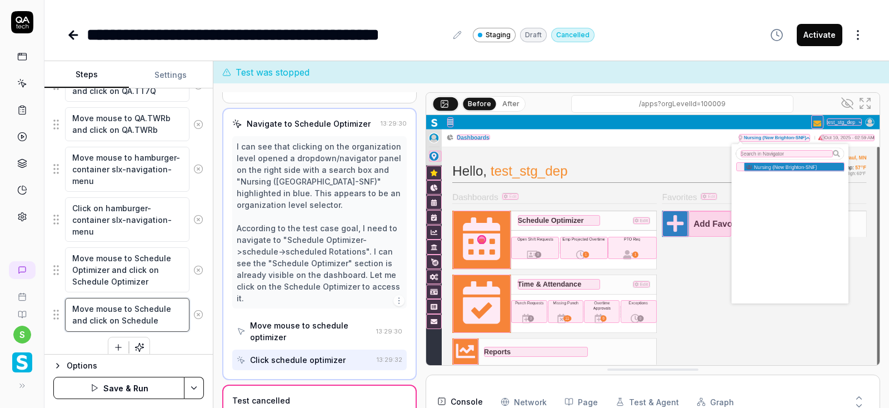
scroll to position [201, 0]
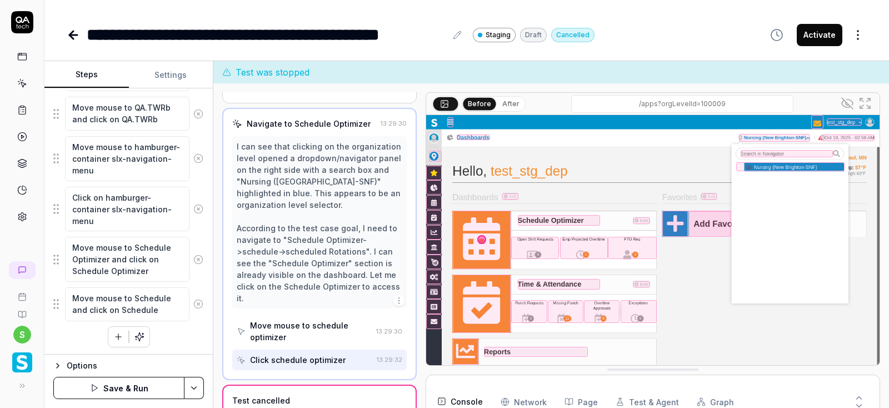
click at [121, 332] on icon "button" at bounding box center [118, 337] width 10 height 10
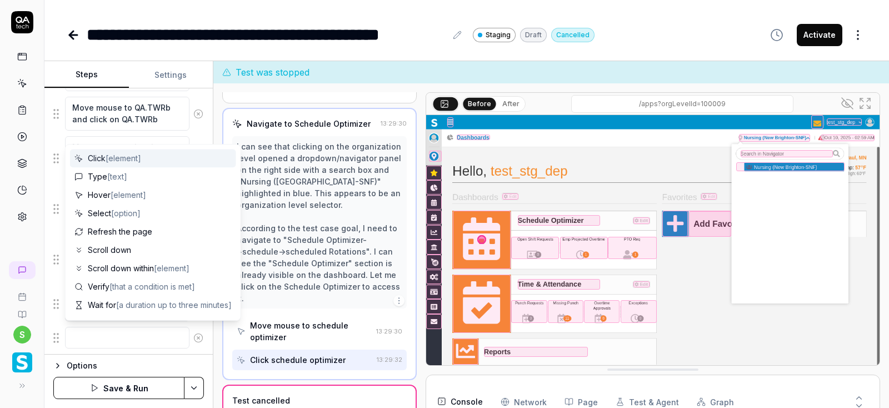
click at [116, 337] on textarea at bounding box center [127, 338] width 124 height 22
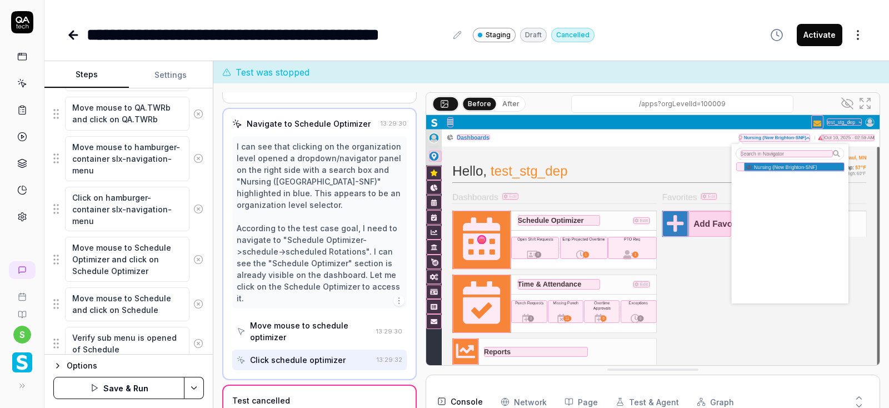
scroll to position [239, 0]
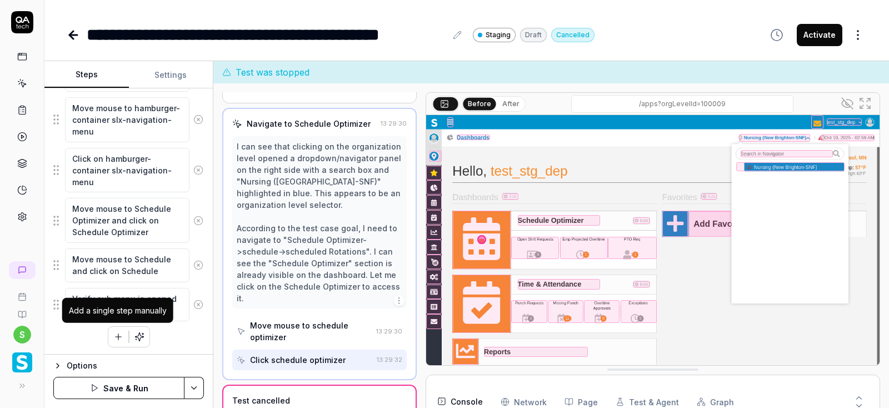
click at [121, 336] on icon "button" at bounding box center [118, 337] width 10 height 10
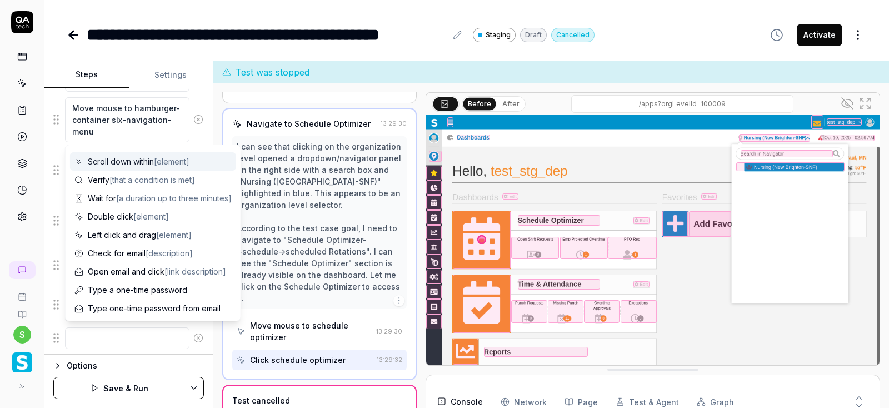
scroll to position [108, 0]
click at [108, 339] on textarea at bounding box center [127, 338] width 124 height 22
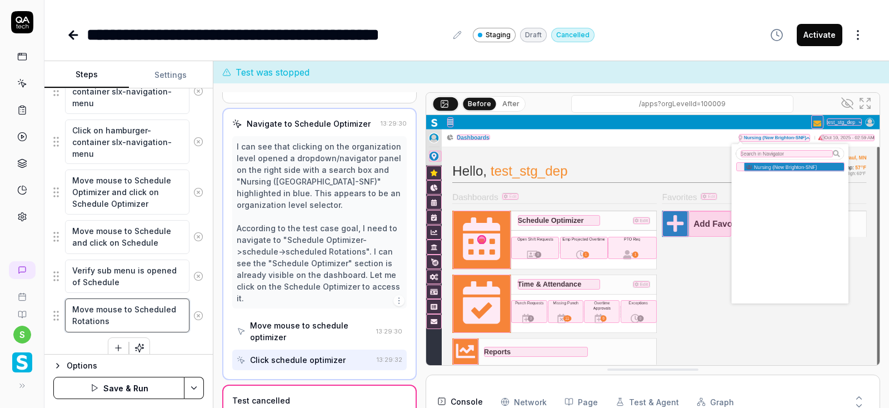
scroll to position [278, 0]
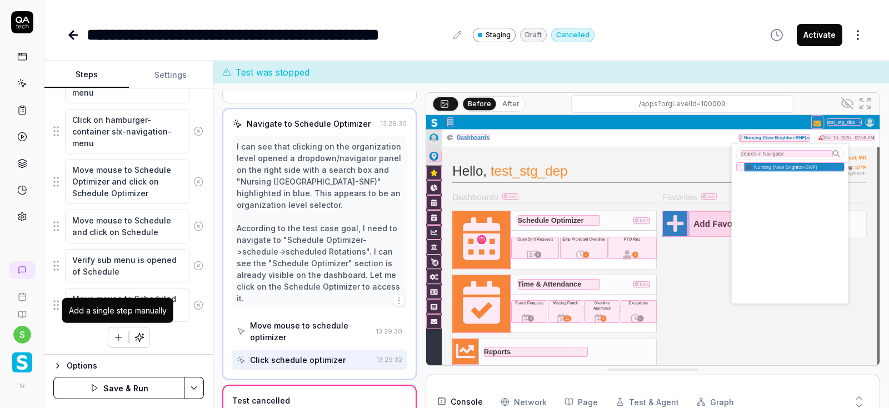
click at [118, 337] on icon "button" at bounding box center [118, 337] width 0 height 6
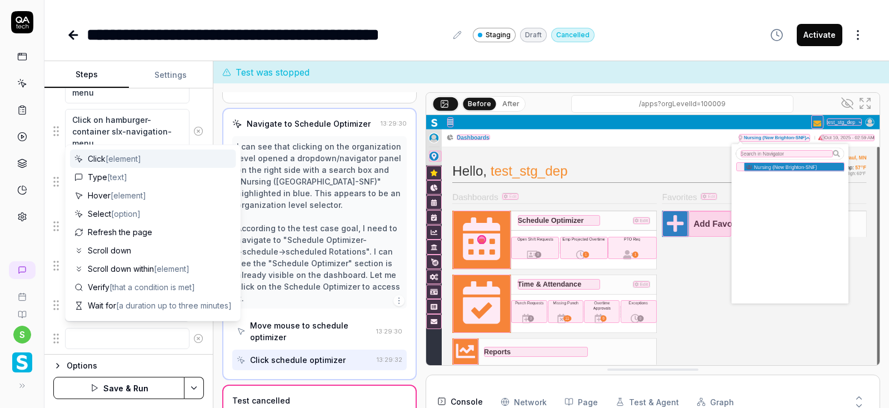
click at [182, 338] on textarea at bounding box center [127, 339] width 124 height 22
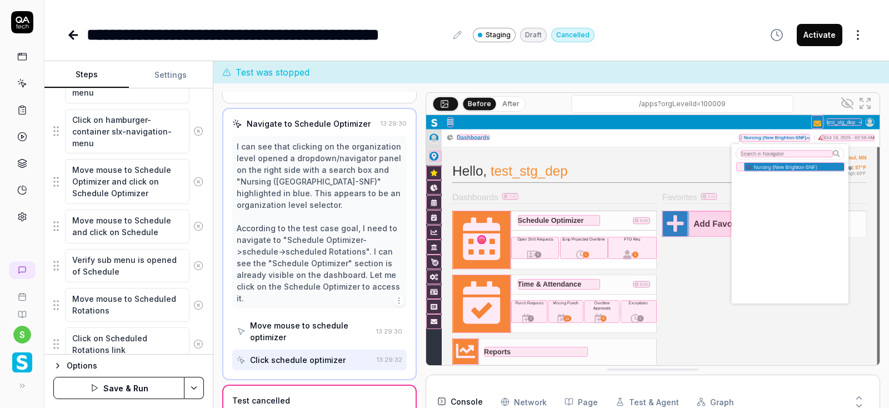
scroll to position [318, 0]
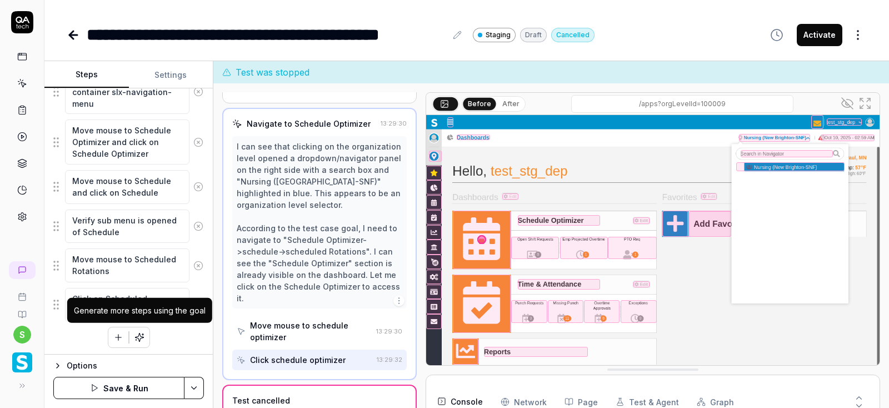
click at [117, 332] on icon "button" at bounding box center [118, 337] width 10 height 10
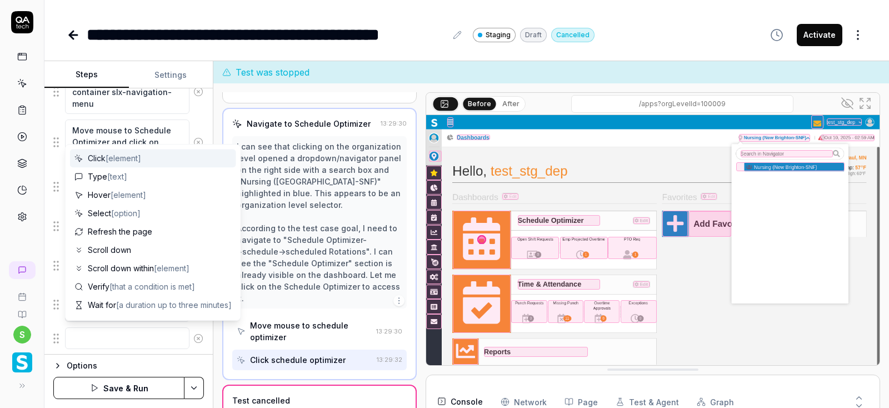
click at [109, 341] on textarea at bounding box center [127, 338] width 124 height 22
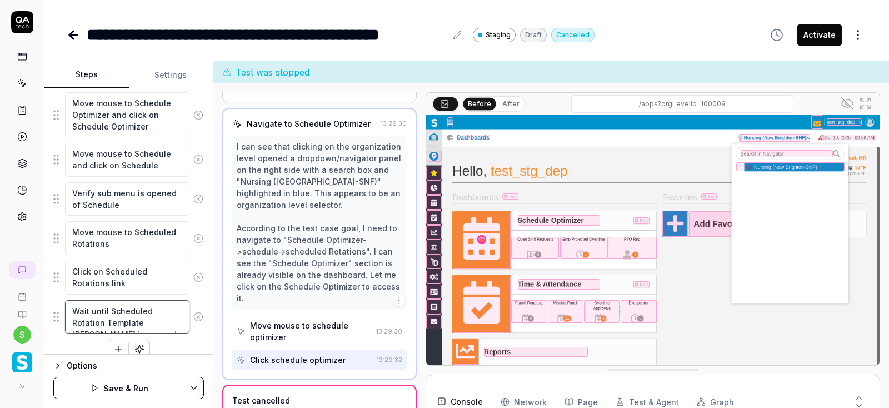
scroll to position [357, 0]
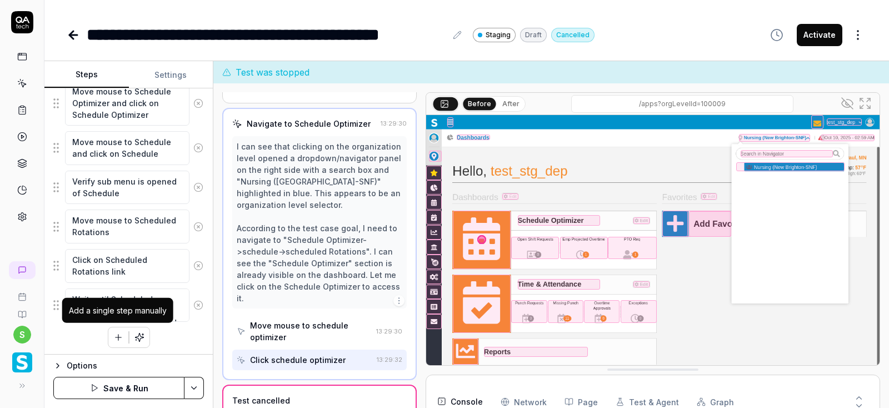
click at [133, 333] on button "button" at bounding box center [139, 337] width 20 height 20
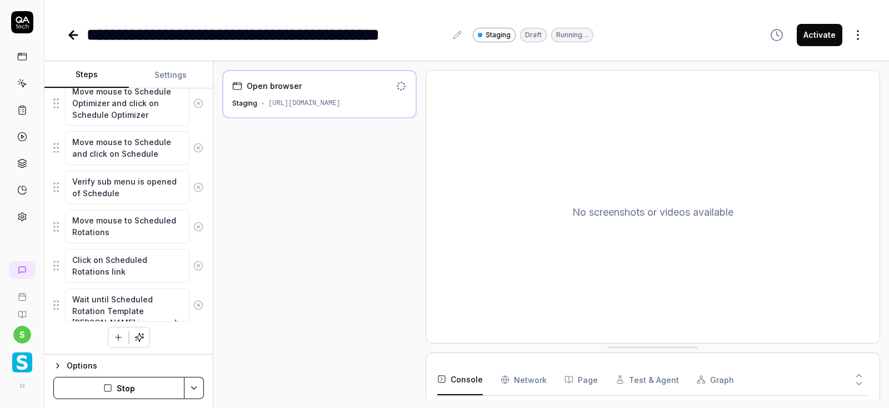
click at [140, 388] on button "Stop" at bounding box center [118, 388] width 131 height 22
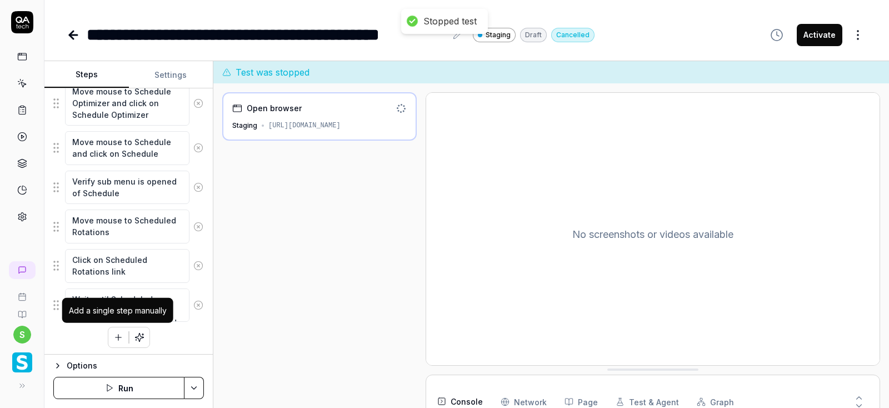
click at [118, 339] on icon "button" at bounding box center [118, 337] width 10 height 10
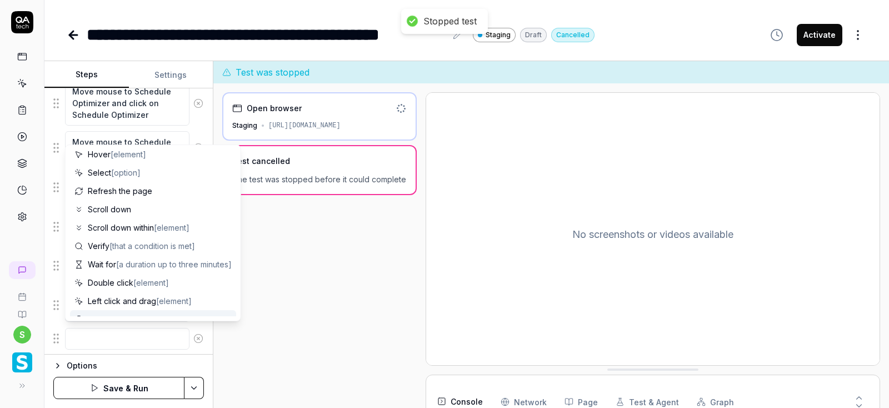
scroll to position [67, 0]
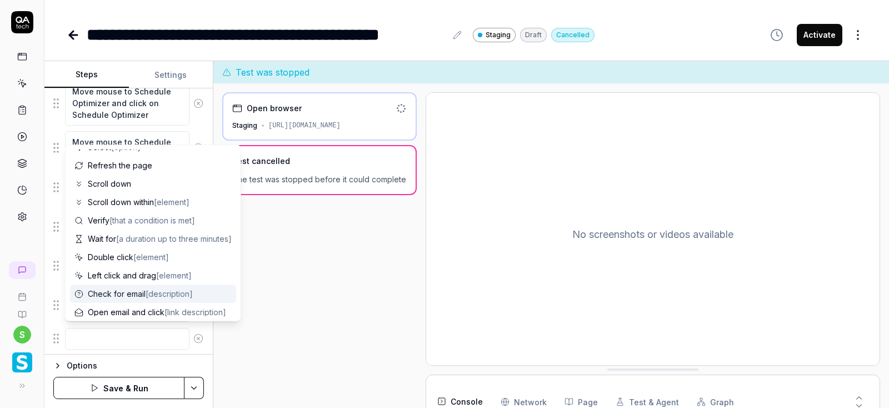
click at [104, 338] on textarea at bounding box center [127, 339] width 124 height 22
click at [367, 346] on div "Open browser Staging https://v6-stg01.smartlinxsolutions.com/ Test cancelled Th…" at bounding box center [319, 256] width 194 height 329
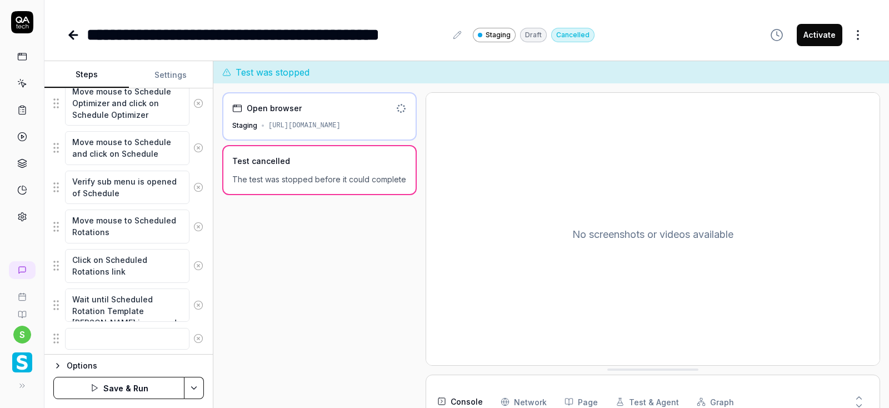
scroll to position [22, 0]
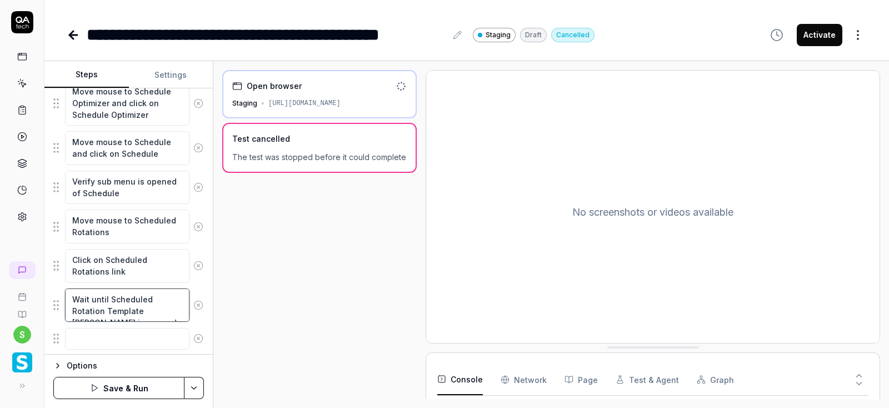
click at [115, 309] on textarea "Wait until Scheduled Rotation Template pate is opened" at bounding box center [127, 305] width 124 height 34
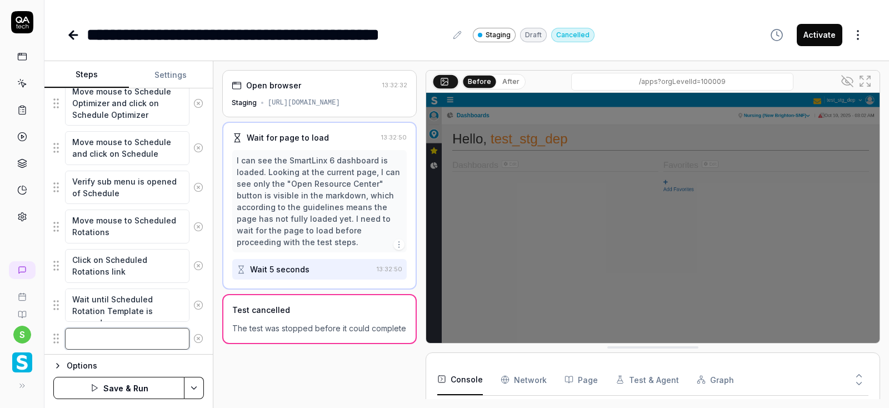
click at [104, 333] on textarea at bounding box center [127, 339] width 124 height 22
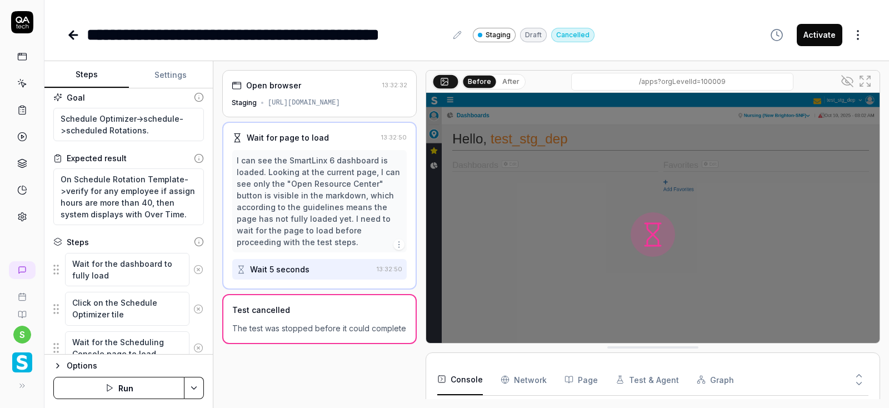
scroll to position [272, 0]
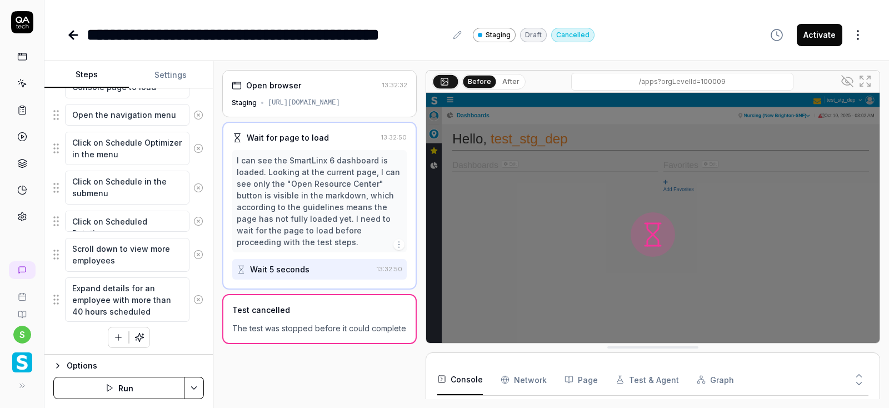
click at [312, 173] on div "I can see the SmartLinx 6 dashboard is loaded. Looking at the current page, I c…" at bounding box center [320, 200] width 166 height 93
click at [318, 92] on div "Open browser 13:32:32 Staging https://v6-stg01.smartlinxsolutions.com/" at bounding box center [319, 93] width 194 height 47
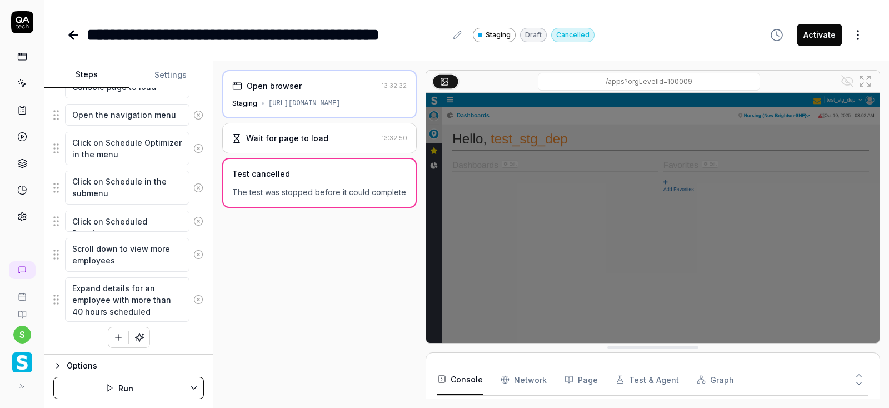
click at [278, 178] on div "Test cancelled" at bounding box center [261, 174] width 58 height 12
click at [284, 149] on div "Wait for page to load 13:32:50" at bounding box center [319, 138] width 194 height 31
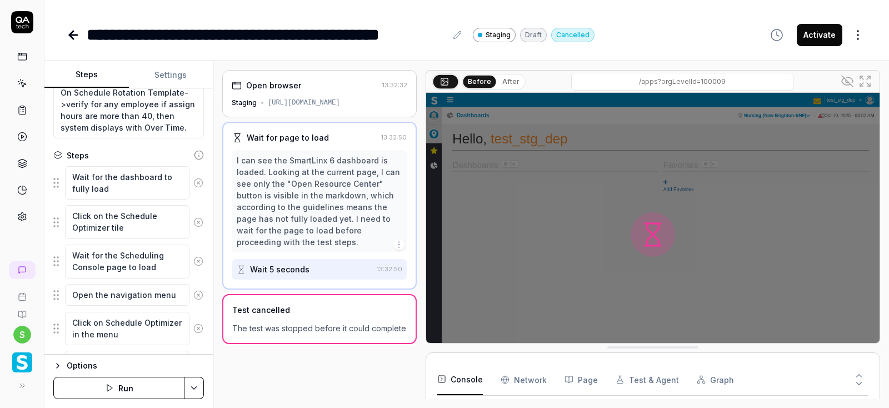
scroll to position [72, 0]
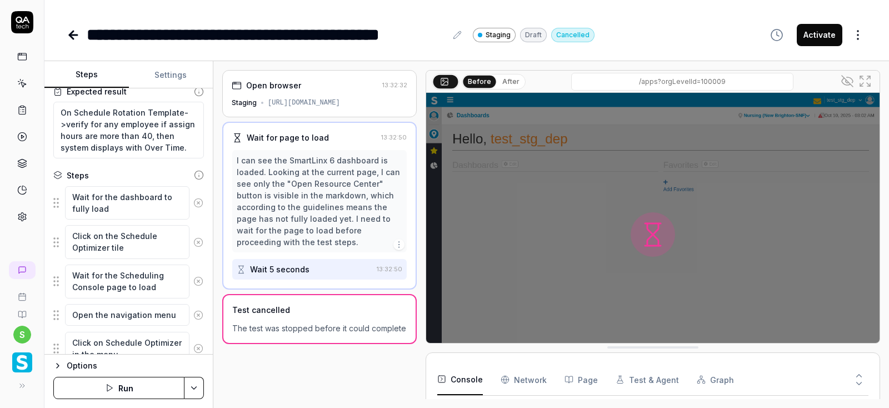
click at [197, 203] on icon at bounding box center [198, 203] width 3 height 3
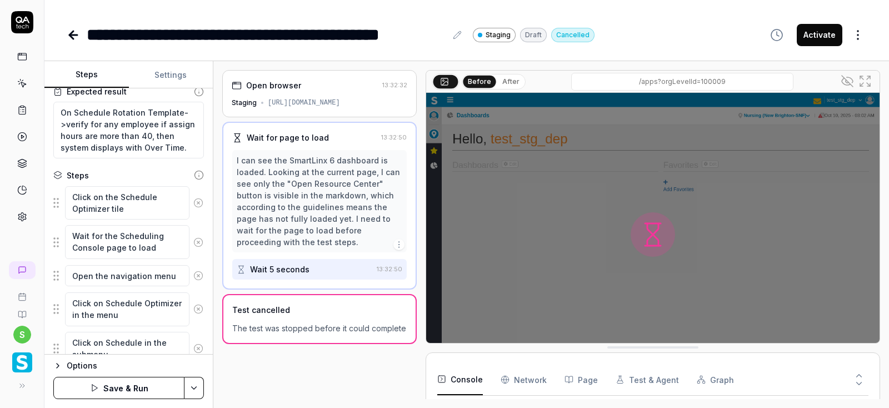
click at [197, 203] on icon at bounding box center [198, 203] width 3 height 3
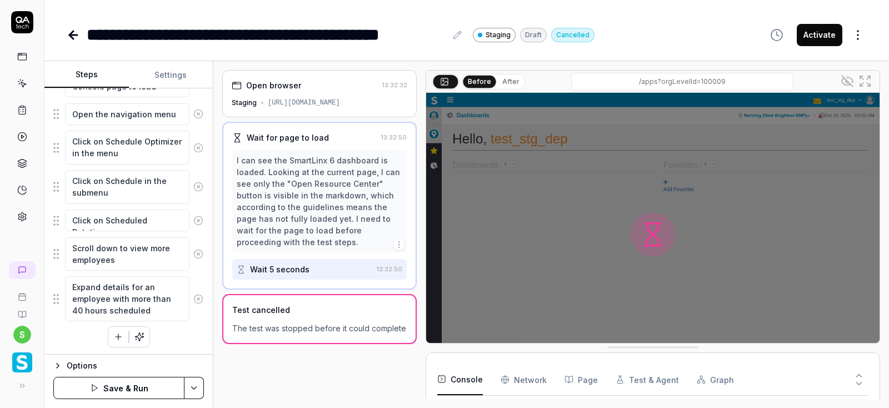
scroll to position [128, 0]
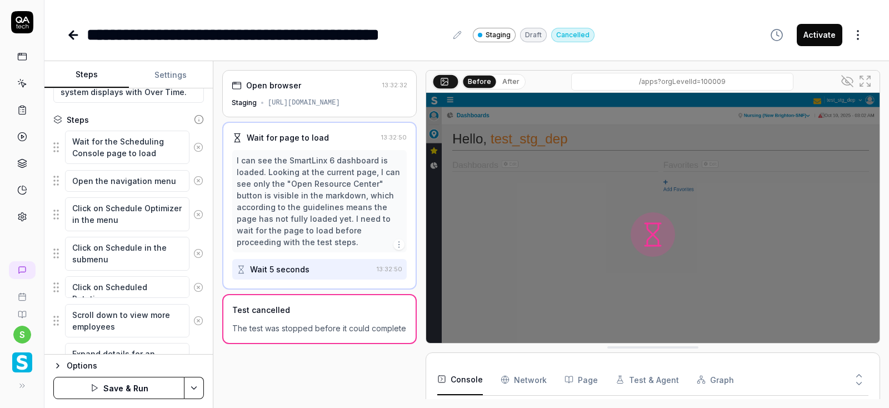
click at [203, 145] on icon at bounding box center [198, 147] width 10 height 10
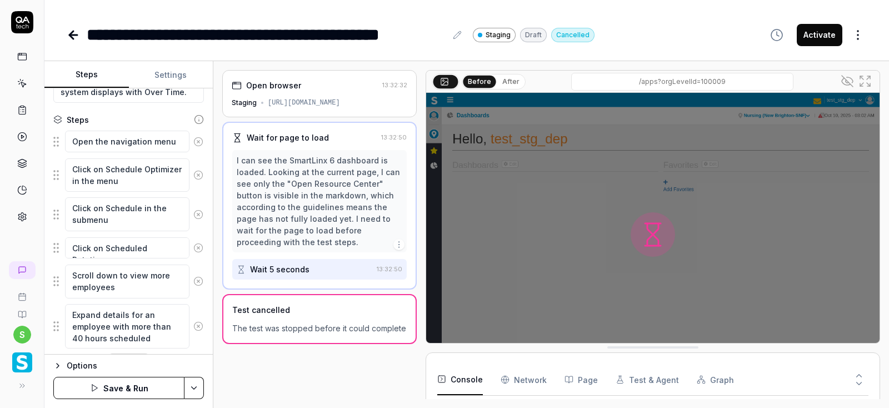
click at [200, 144] on icon at bounding box center [198, 142] width 10 height 10
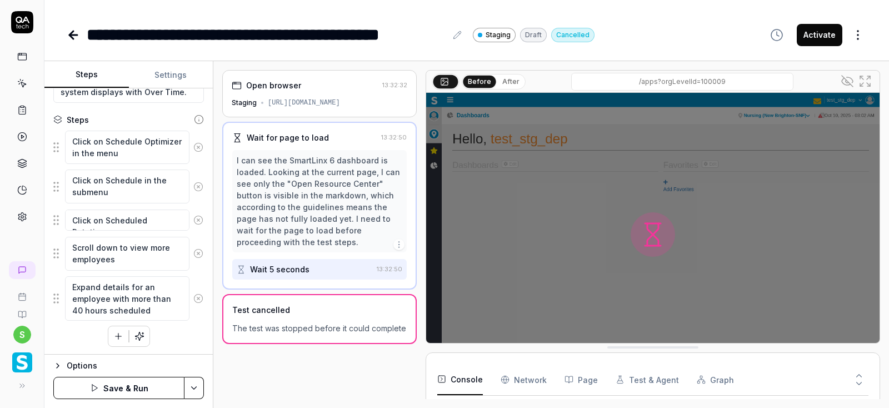
click at [198, 146] on icon at bounding box center [198, 147] width 10 height 10
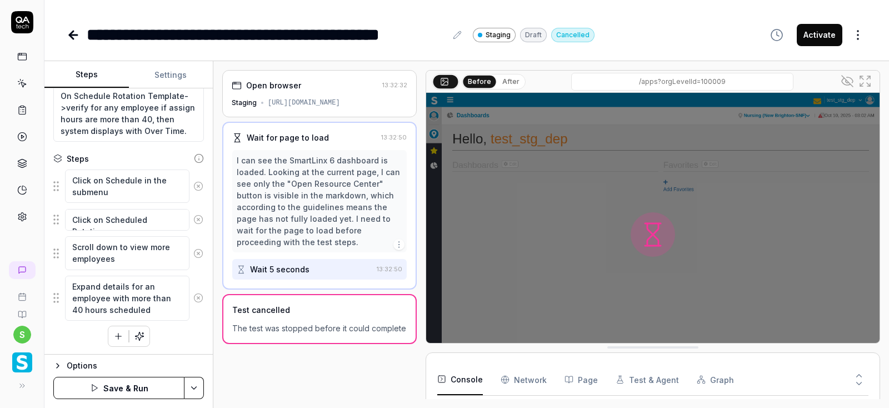
click at [198, 183] on icon at bounding box center [198, 186] width 10 height 10
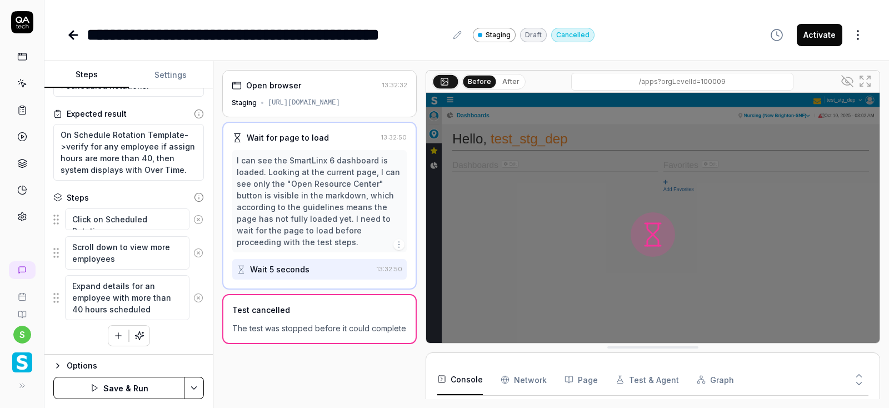
click at [198, 194] on icon at bounding box center [199, 197] width 10 height 10
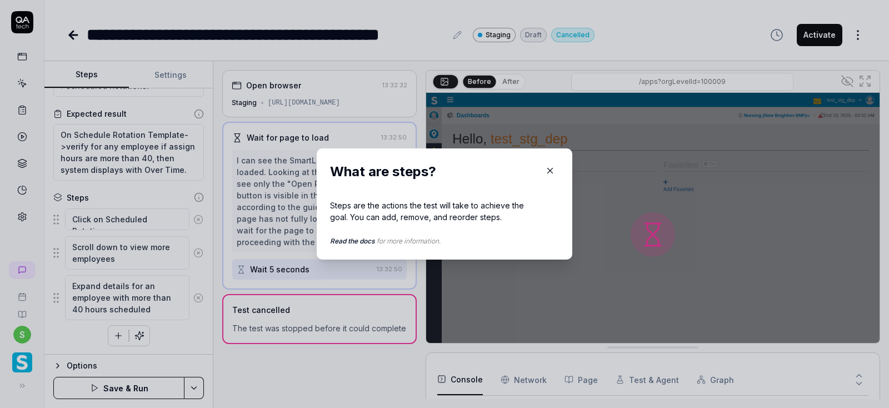
scroll to position [22, 0]
click at [549, 171] on icon "button" at bounding box center [550, 170] width 5 height 5
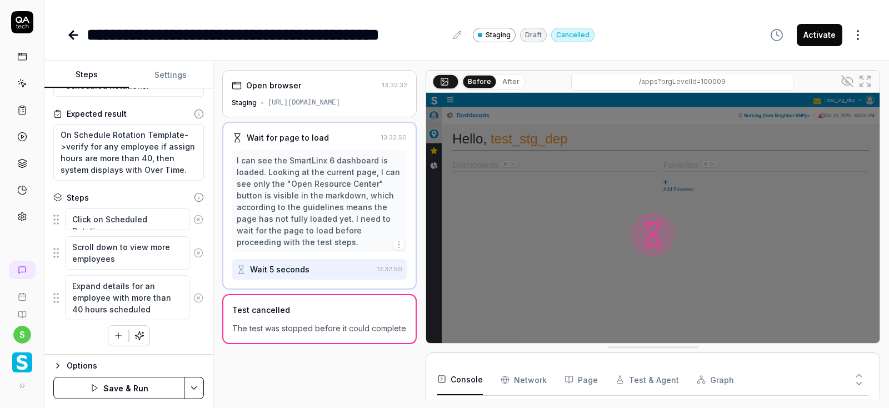
click at [198, 221] on icon at bounding box center [198, 219] width 10 height 10
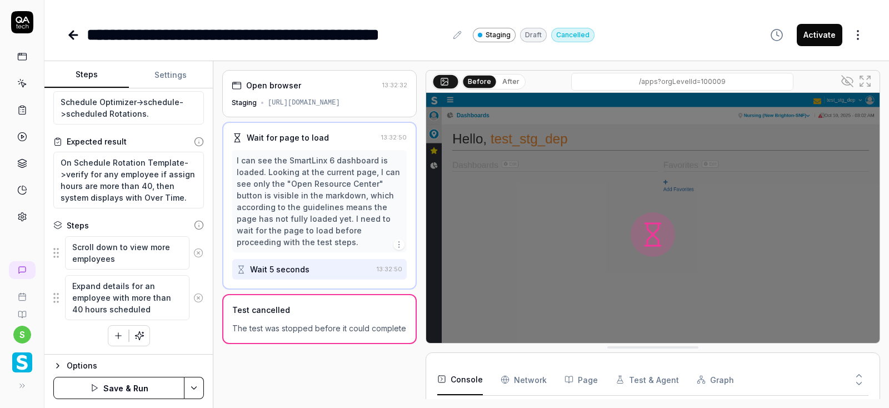
click at [201, 248] on icon at bounding box center [198, 253] width 10 height 10
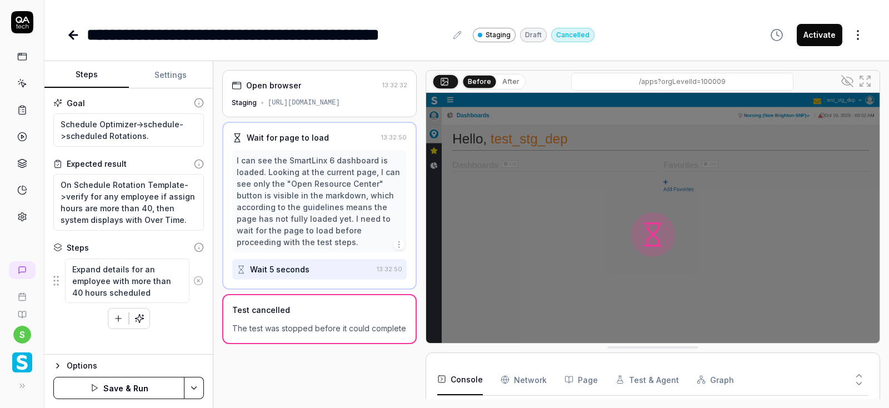
scroll to position [0, 0]
click at [201, 277] on icon at bounding box center [198, 281] width 10 height 10
click at [198, 245] on icon at bounding box center [199, 247] width 10 height 10
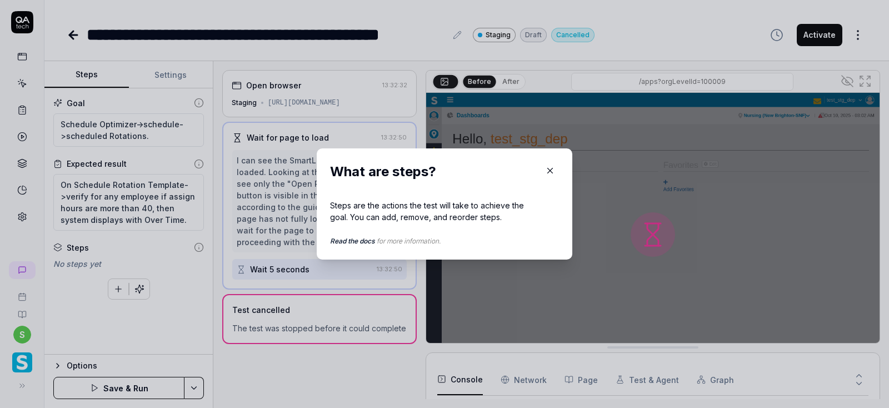
scroll to position [22, 0]
click at [551, 169] on icon "button" at bounding box center [550, 171] width 10 height 10
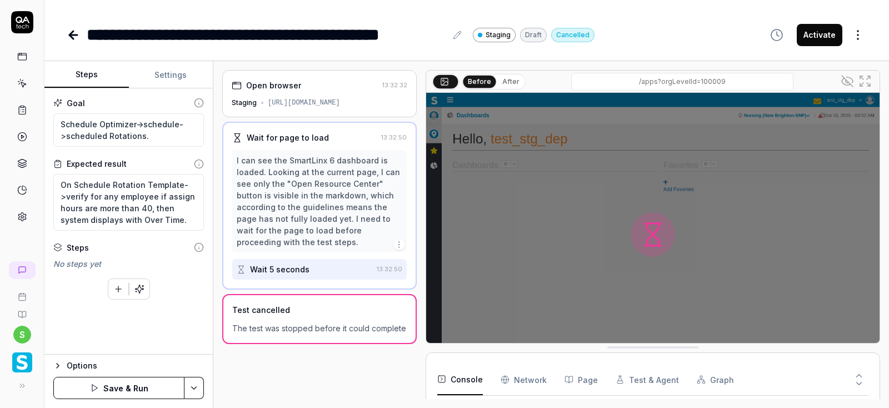
click at [202, 385] on html "**********" at bounding box center [444, 204] width 889 height 408
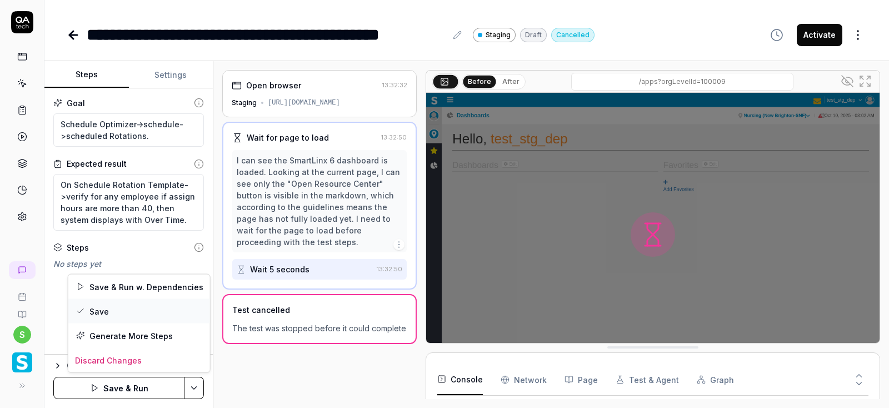
click at [107, 313] on div "Save" at bounding box center [139, 311] width 142 height 24
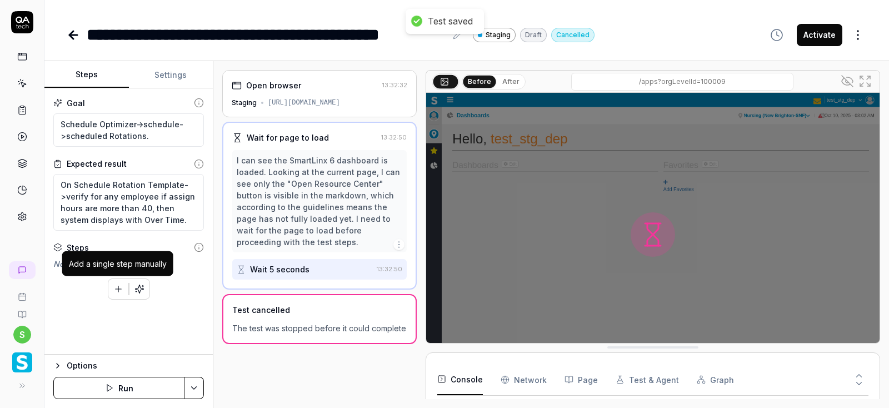
click at [119, 291] on icon "button" at bounding box center [118, 289] width 10 height 10
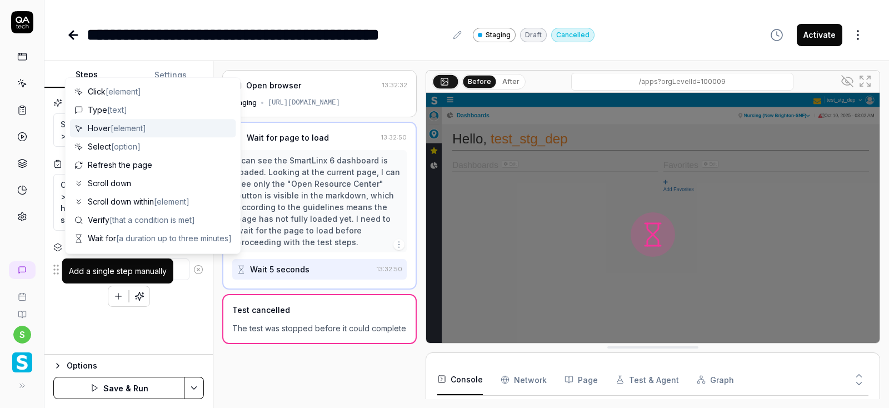
click at [110, 265] on div "Add a single step manually" at bounding box center [117, 270] width 111 height 25
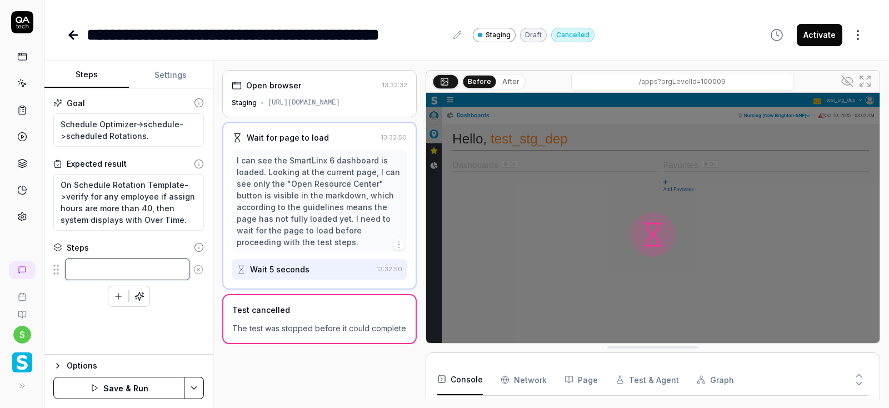
click at [173, 270] on textarea at bounding box center [127, 269] width 124 height 22
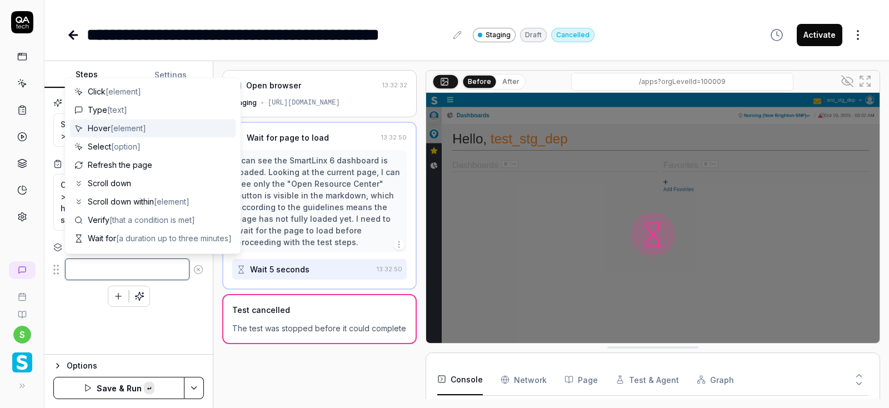
paste textarea "Move mouse to QA.TT7Q and click on QA.TT7Q"
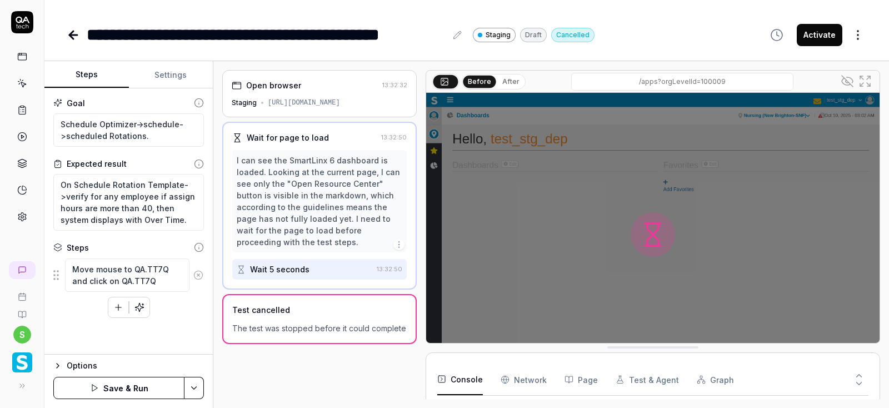
click at [118, 298] on button "button" at bounding box center [118, 307] width 20 height 20
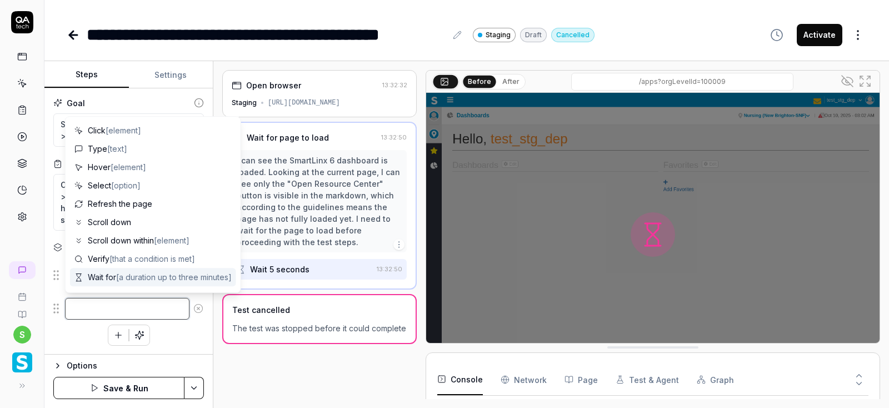
click at [102, 307] on textarea at bounding box center [127, 309] width 124 height 22
paste textarea "Move mouse to QA.TWRb and click on QA.TWRb"
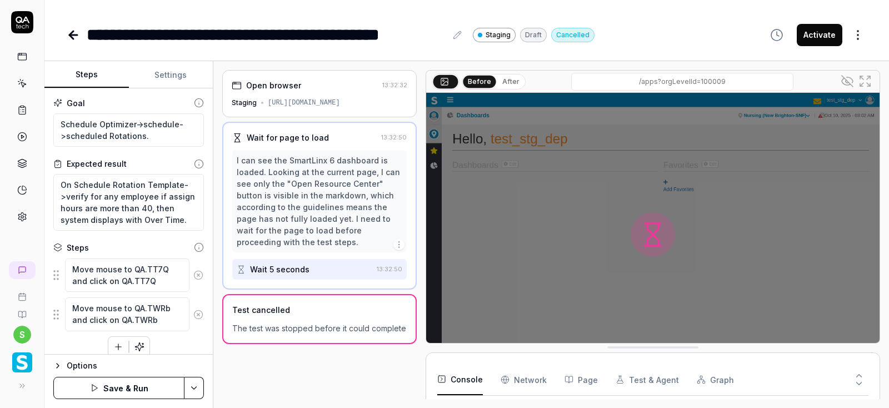
click at [193, 387] on html "**********" at bounding box center [444, 204] width 889 height 408
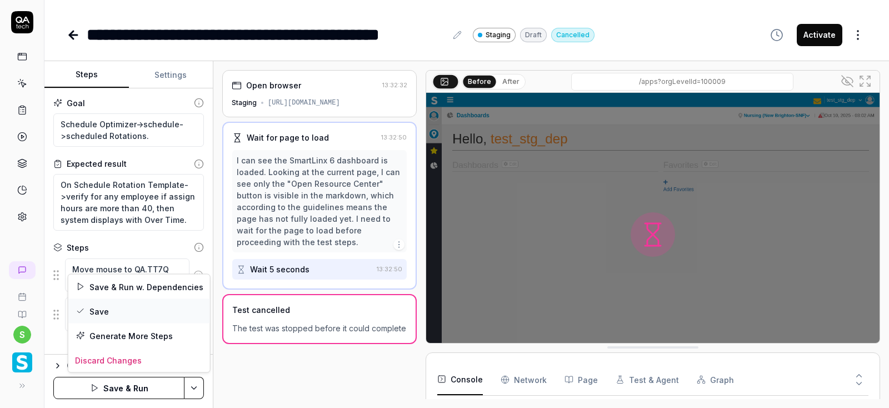
click at [115, 309] on div "Save" at bounding box center [139, 311] width 142 height 24
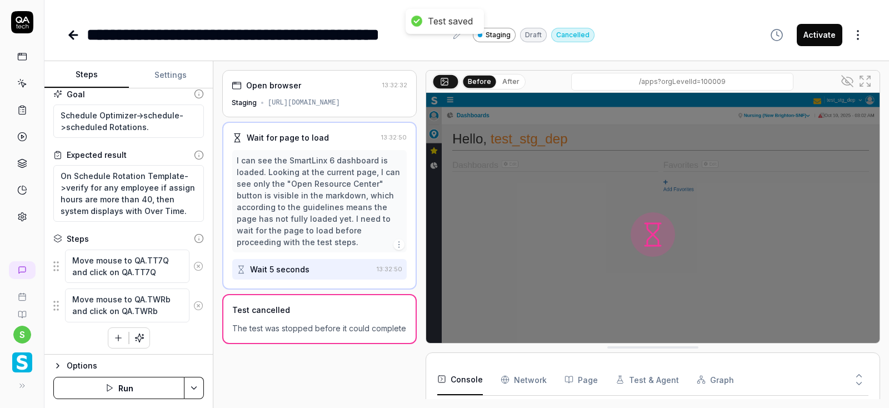
scroll to position [11, 0]
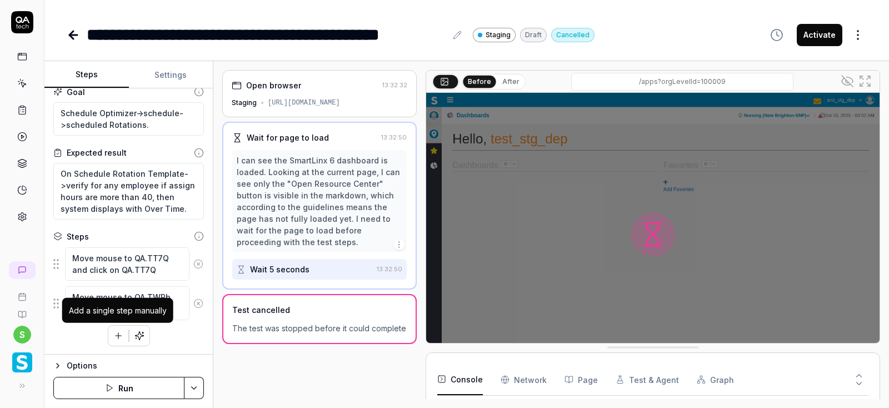
click at [116, 334] on icon "button" at bounding box center [118, 336] width 10 height 10
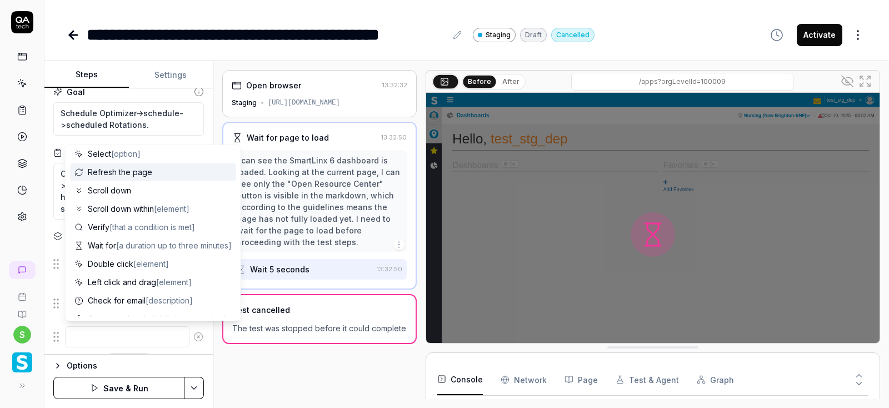
scroll to position [108, 0]
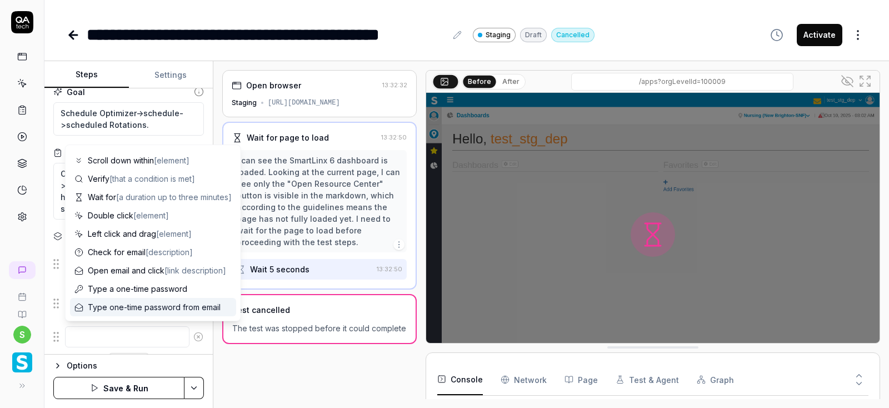
click at [103, 337] on textarea at bounding box center [127, 337] width 124 height 22
click at [118, 337] on textarea at bounding box center [127, 337] width 124 height 22
paste textarea "hamburger-container slx-navigation-menu-ignore"
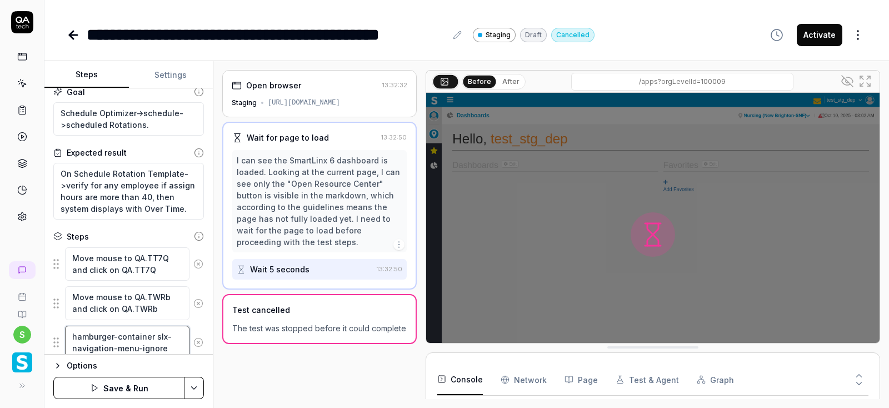
scroll to position [50, 0]
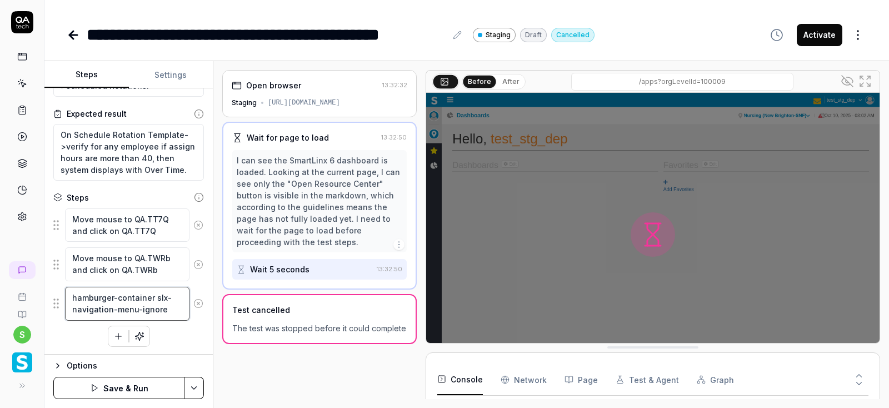
click at [72, 299] on textarea "hamburger-container slx-navigation-menu-ignore" at bounding box center [127, 304] width 124 height 34
click at [179, 317] on textarea "Move mouse to hamburger-container slx-navigation-menu-ignore" at bounding box center [127, 309] width 124 height 45
click at [196, 386] on html "**********" at bounding box center [444, 204] width 889 height 408
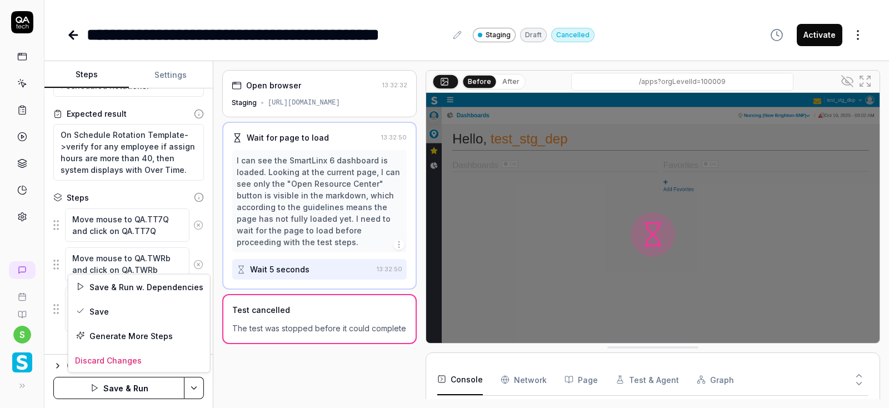
scroll to position [22, 0]
click at [101, 312] on div "Save" at bounding box center [139, 311] width 142 height 24
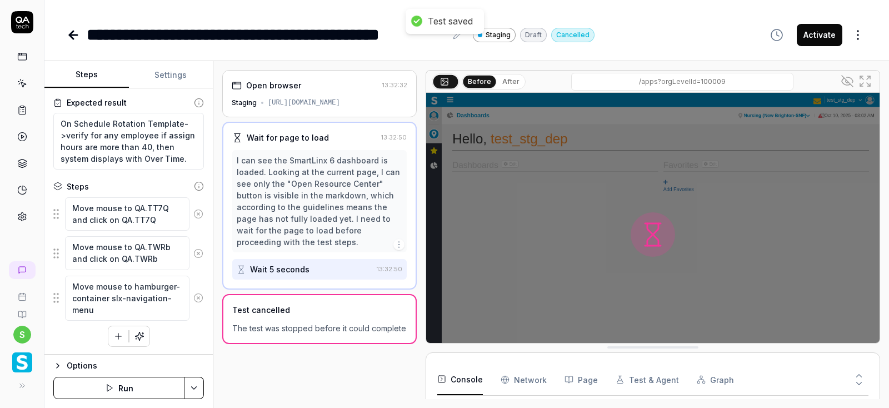
scroll to position [48, 0]
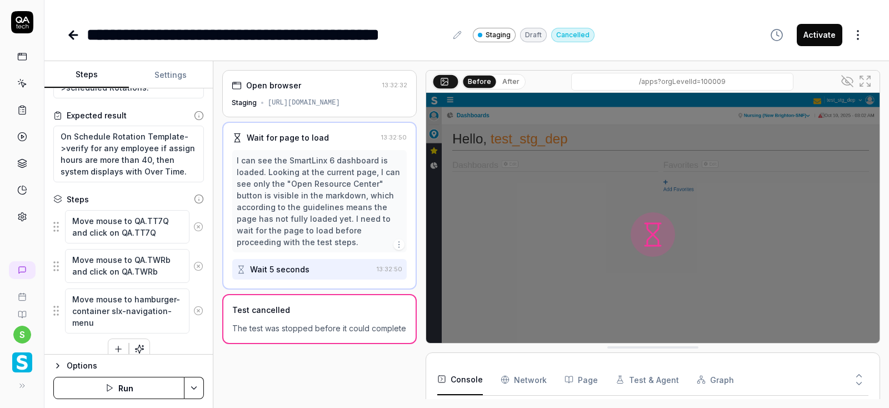
click at [118, 346] on icon "button" at bounding box center [118, 349] width 0 height 6
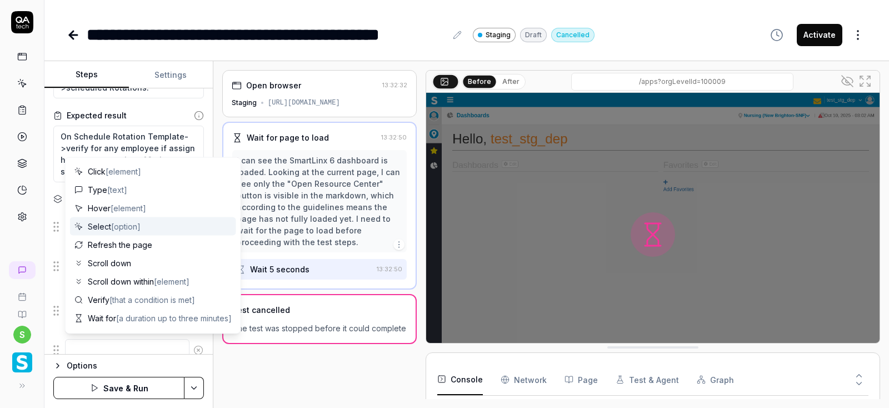
scroll to position [108, 0]
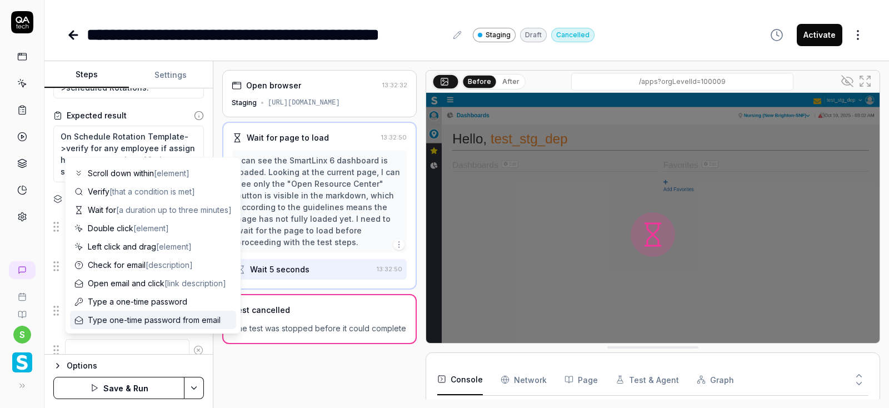
click at [107, 347] on textarea at bounding box center [127, 350] width 124 height 22
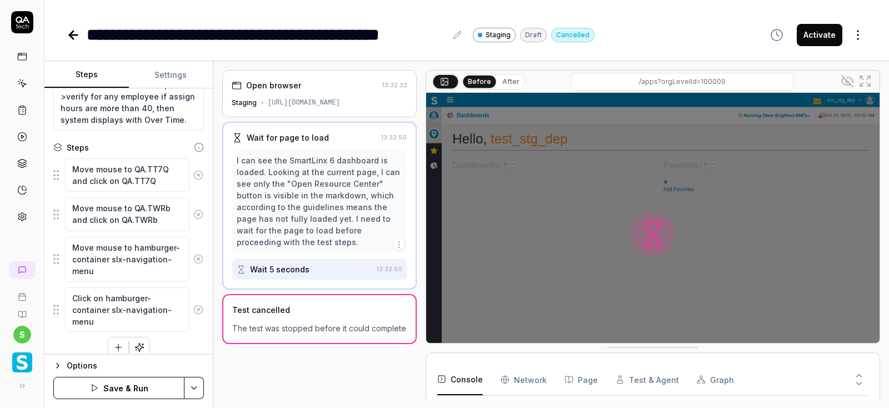
scroll to position [111, 0]
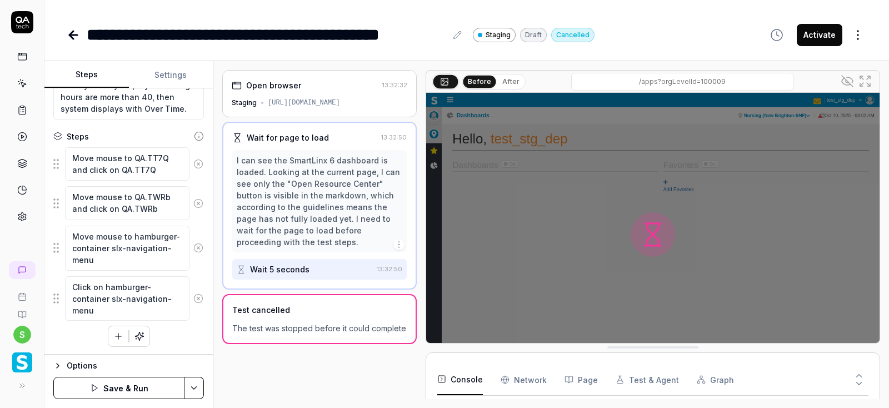
click at [197, 393] on html "**********" at bounding box center [444, 204] width 889 height 408
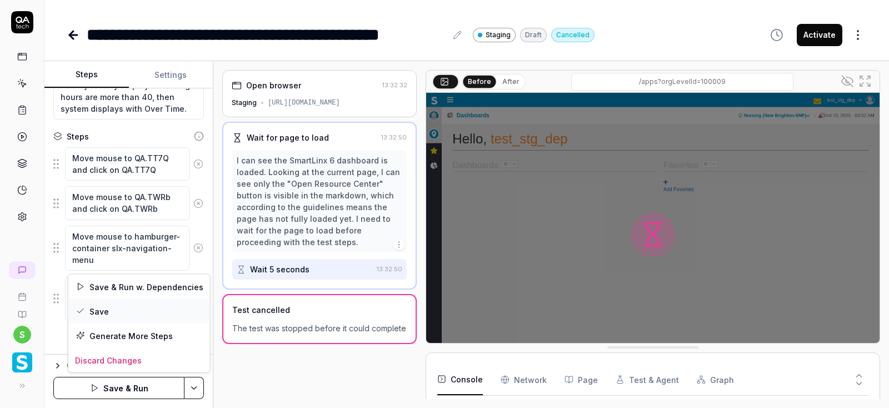
click at [94, 306] on div "Save" at bounding box center [139, 311] width 142 height 24
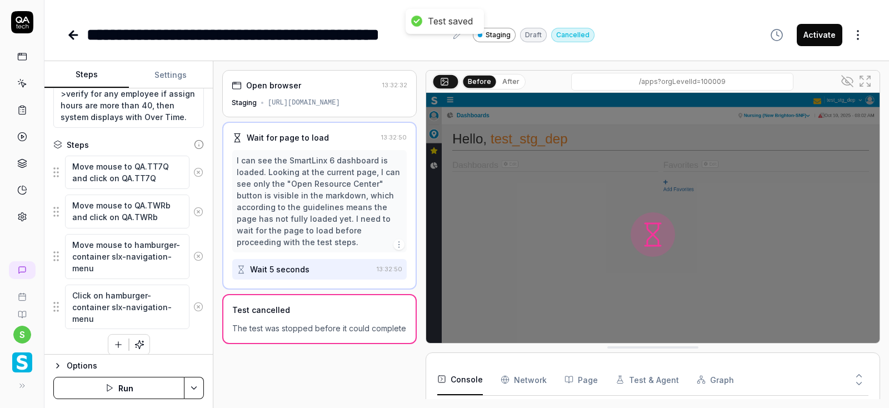
scroll to position [111, 0]
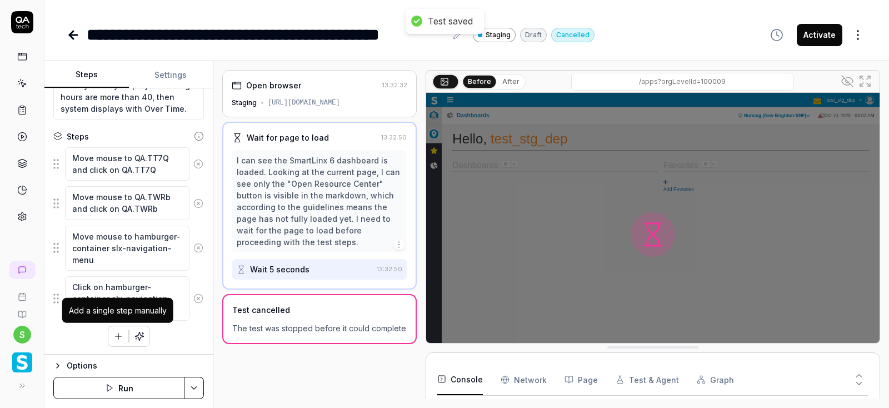
click at [118, 336] on icon "button" at bounding box center [118, 336] width 0 height 6
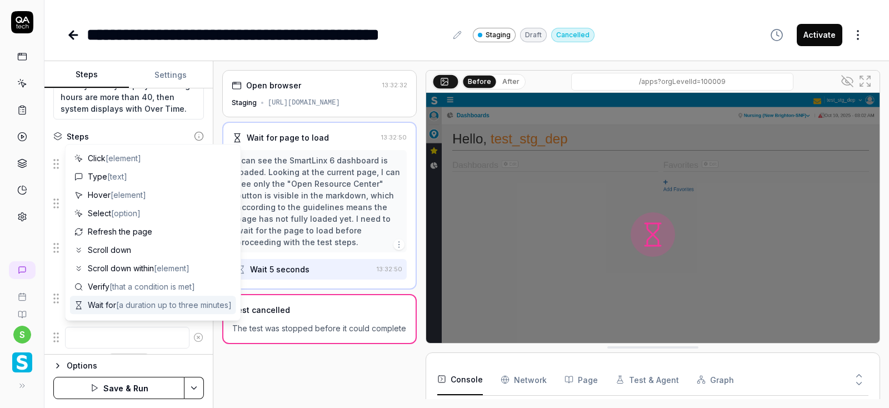
click at [100, 332] on textarea at bounding box center [127, 338] width 124 height 22
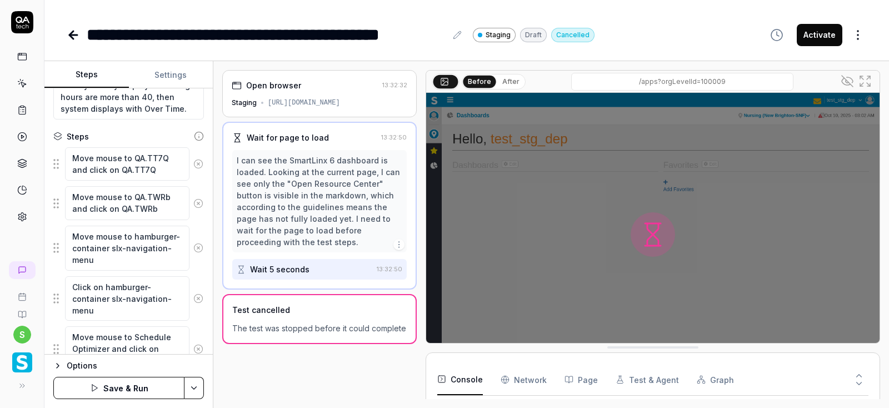
scroll to position [121, 0]
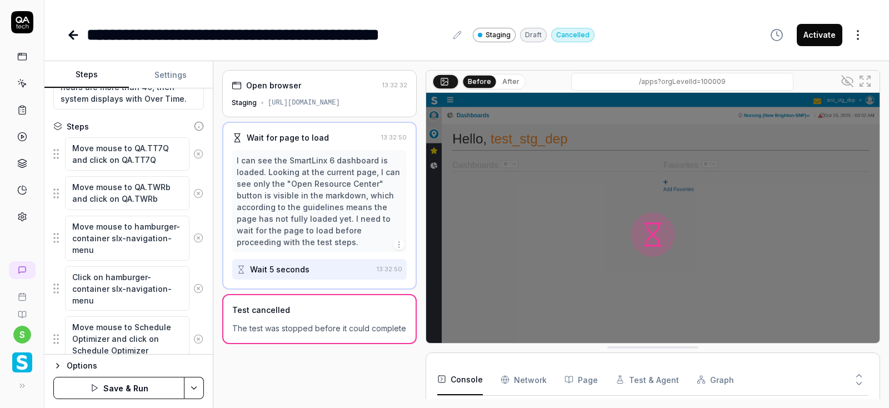
click at [203, 393] on html "**********" at bounding box center [444, 204] width 889 height 408
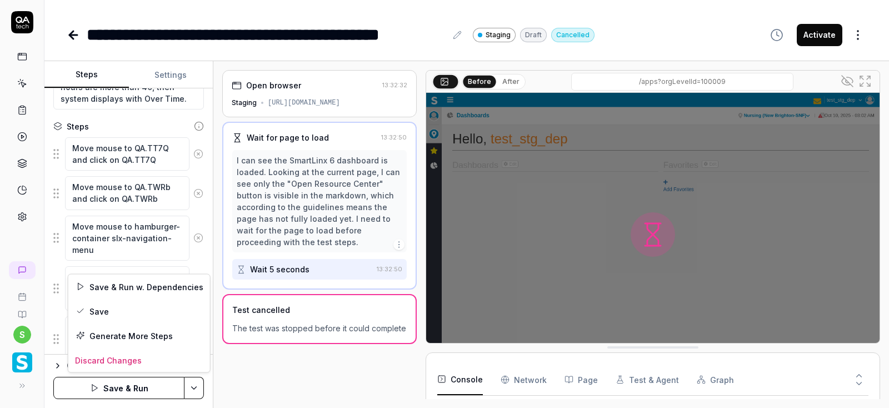
scroll to position [22, 0]
click at [89, 304] on div "Save" at bounding box center [139, 311] width 142 height 24
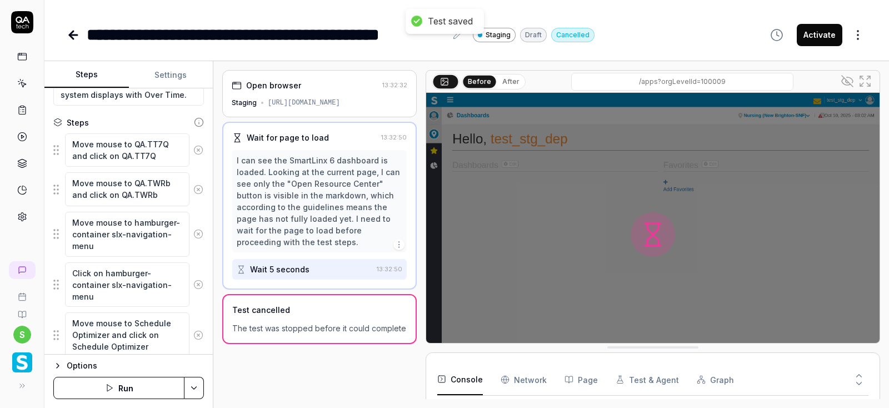
scroll to position [161, 0]
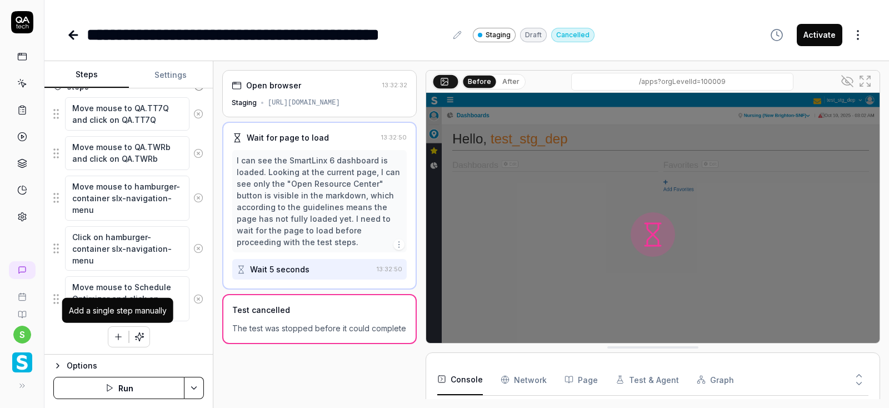
click at [118, 337] on icon "button" at bounding box center [118, 337] width 0 height 6
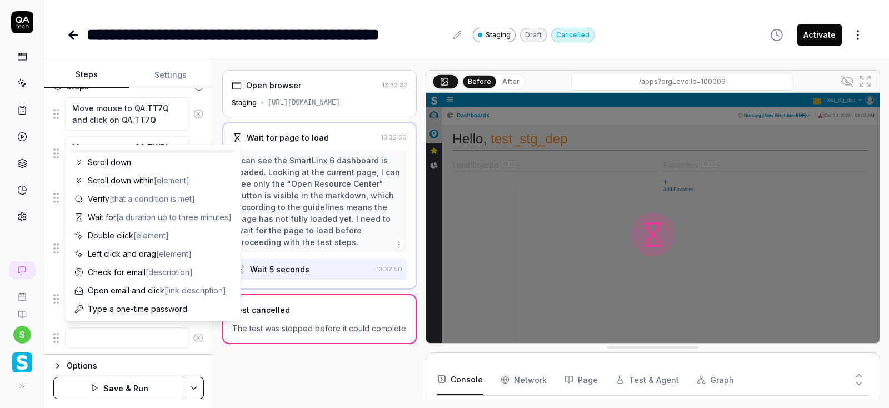
scroll to position [108, 0]
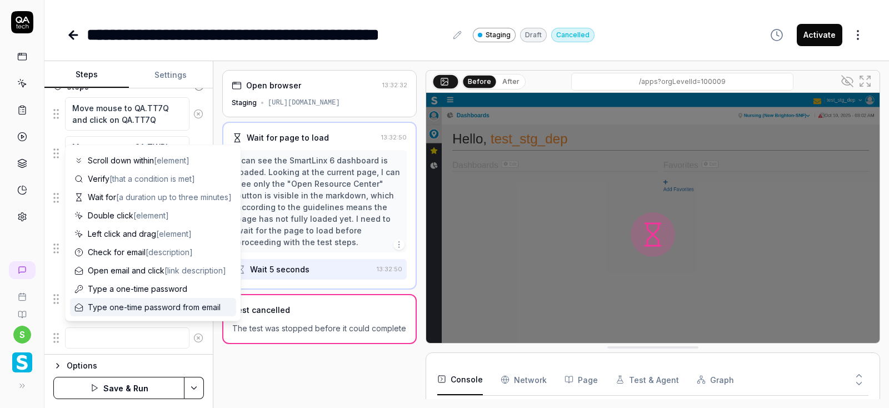
click at [88, 340] on textarea at bounding box center [127, 338] width 124 height 22
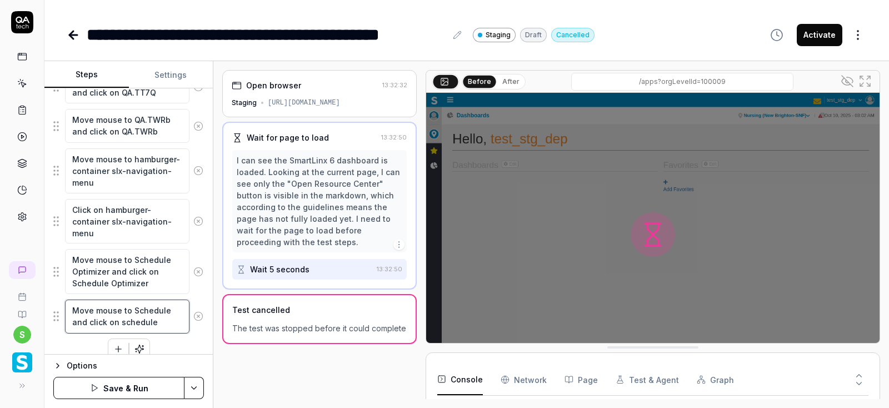
scroll to position [201, 0]
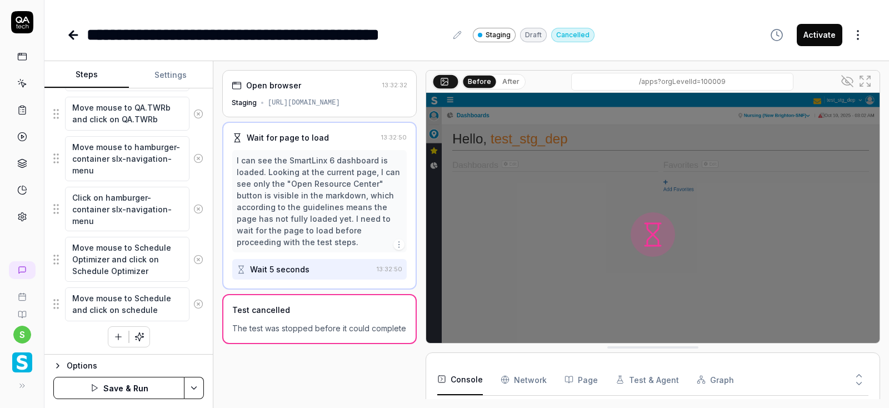
click at [193, 391] on html "**********" at bounding box center [444, 204] width 889 height 408
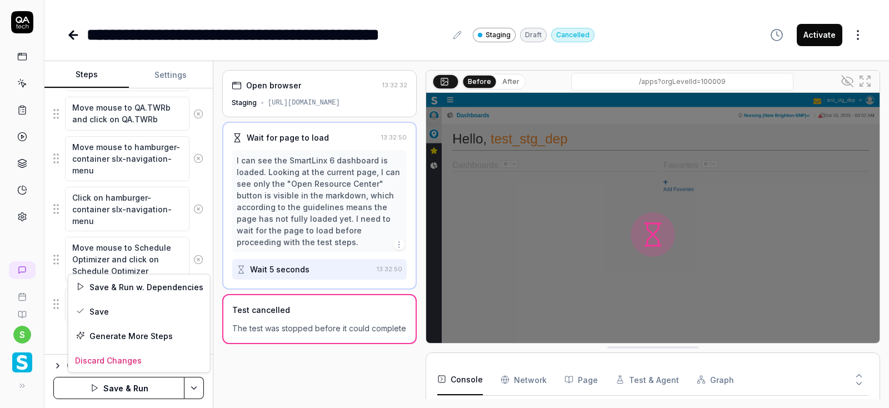
scroll to position [22, 0]
click at [101, 313] on div "Save" at bounding box center [139, 311] width 142 height 24
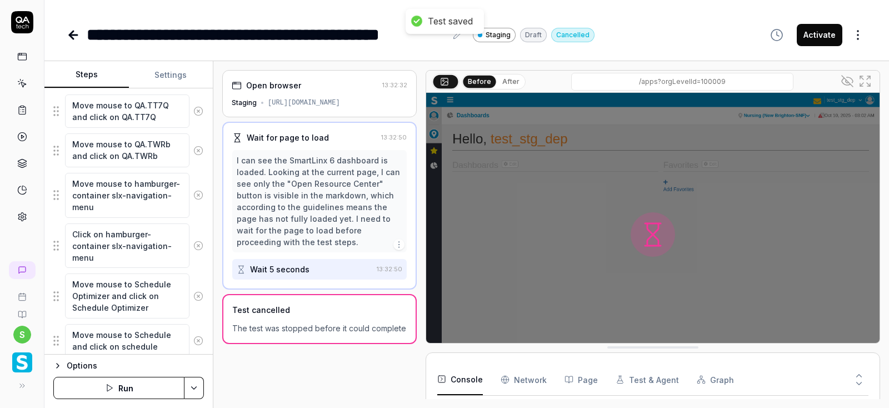
scroll to position [0, 0]
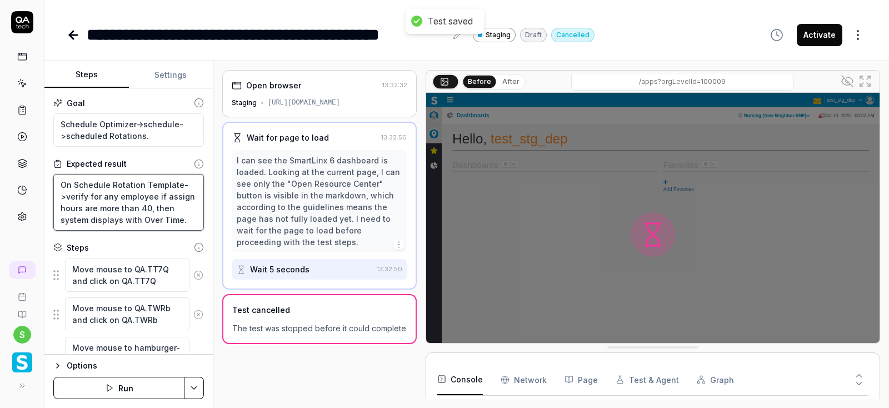
click at [138, 213] on textarea "On Schedule Rotation Template->verify for any employee if assign hours are more…" at bounding box center [128, 202] width 151 height 57
click at [182, 213] on textarea "On Schedule Rotation Template->verify for any employee if assign hours are more…" at bounding box center [128, 202] width 151 height 57
drag, startPoint x: 185, startPoint y: 221, endPoint x: 52, endPoint y: 199, distance: 134.5
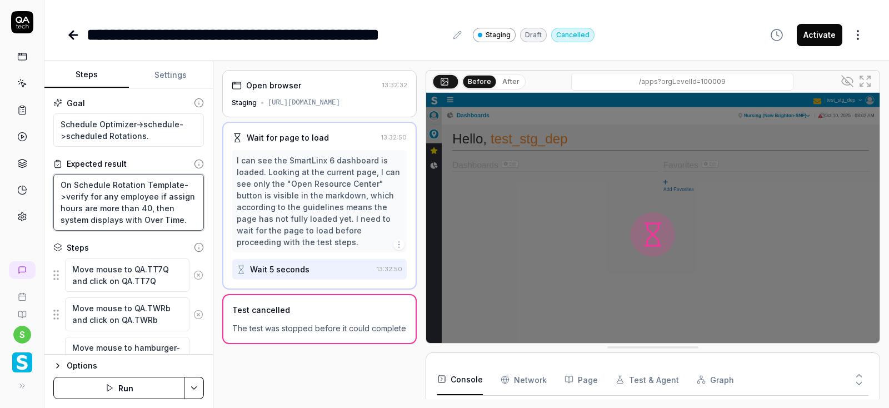
click at [53, 199] on textarea "On Schedule Rotation Template->verify for any employee if assign hours are more…" at bounding box center [128, 202] width 151 height 57
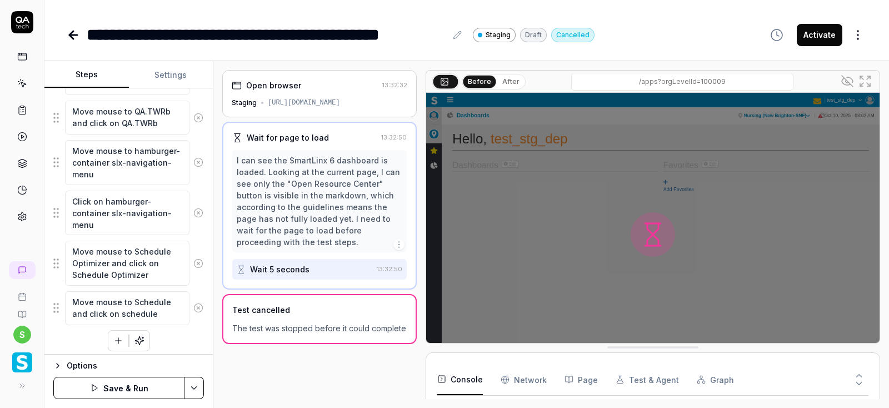
scroll to position [177, 0]
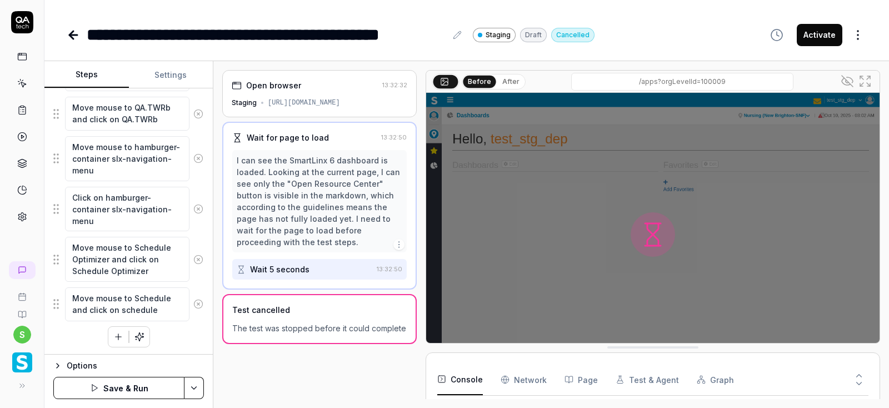
click at [194, 392] on html "**********" at bounding box center [444, 204] width 889 height 408
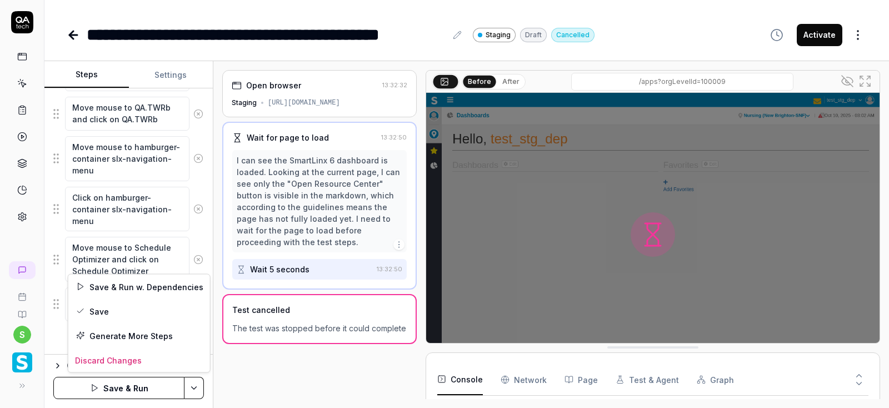
scroll to position [22, 0]
click at [99, 317] on div "Save" at bounding box center [139, 311] width 142 height 24
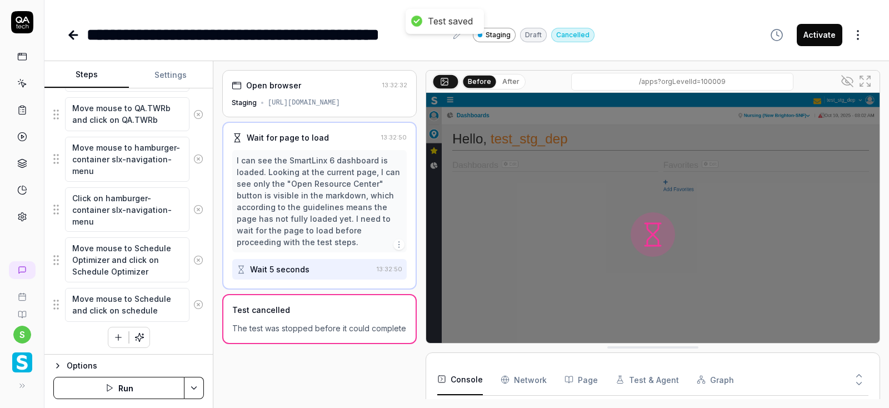
scroll to position [177, 0]
click at [122, 338] on icon "button" at bounding box center [118, 337] width 10 height 10
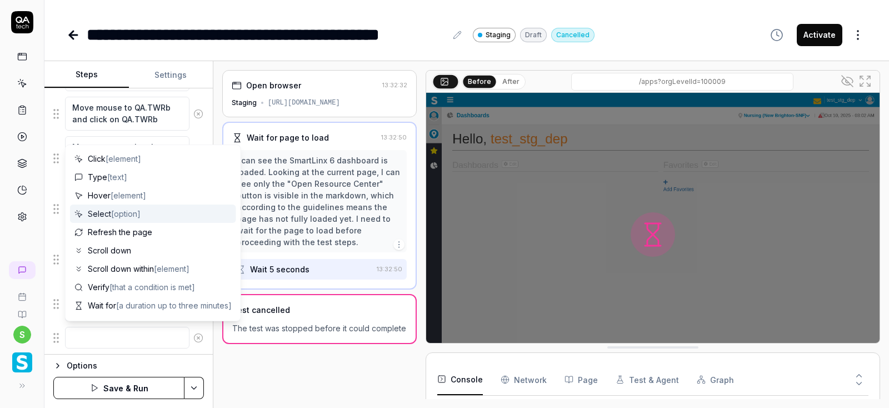
scroll to position [108, 0]
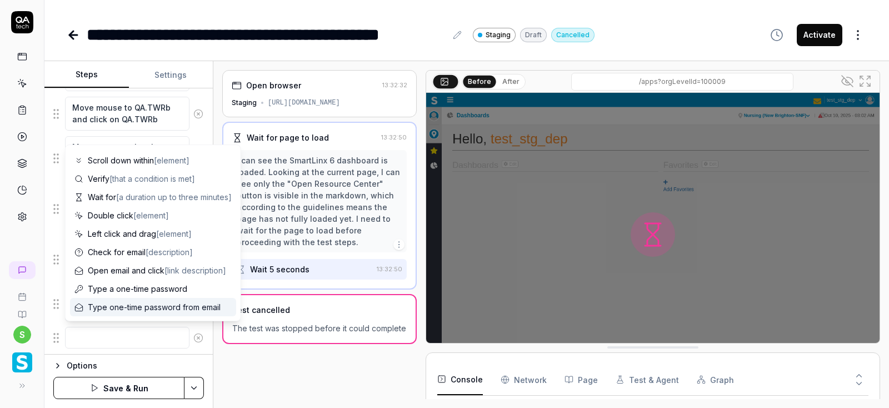
click at [108, 333] on textarea at bounding box center [127, 338] width 124 height 22
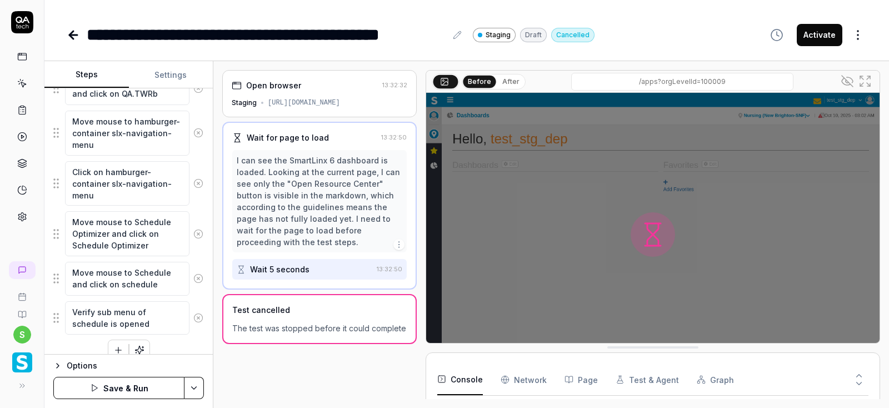
scroll to position [217, 0]
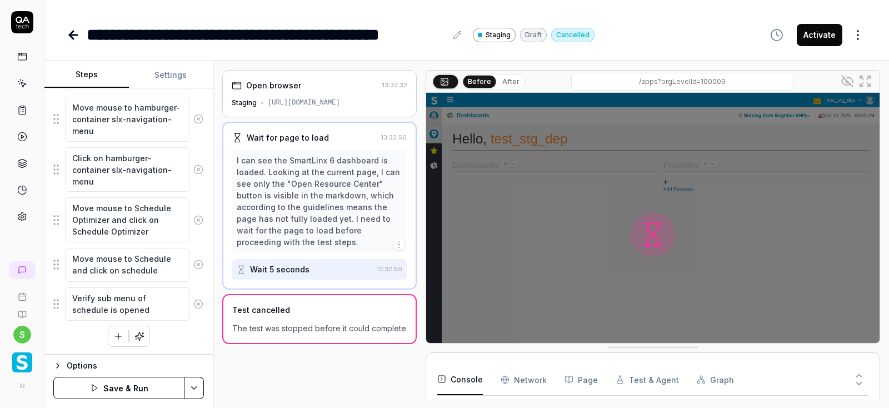
click at [109, 338] on button "button" at bounding box center [118, 336] width 20 height 20
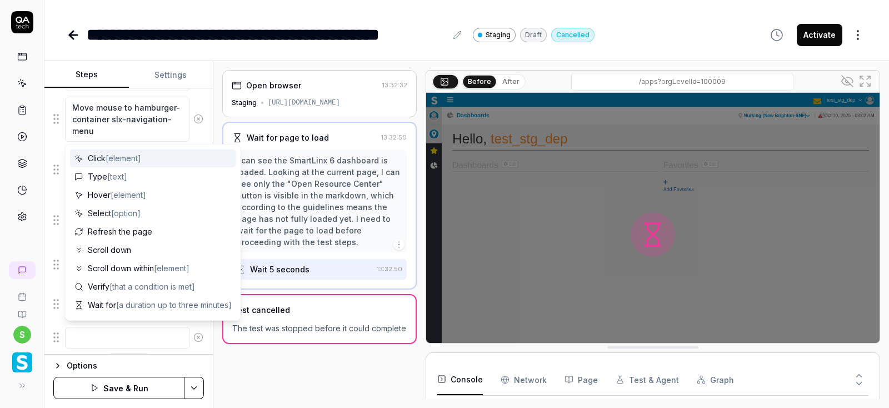
click at [107, 338] on textarea at bounding box center [127, 338] width 124 height 22
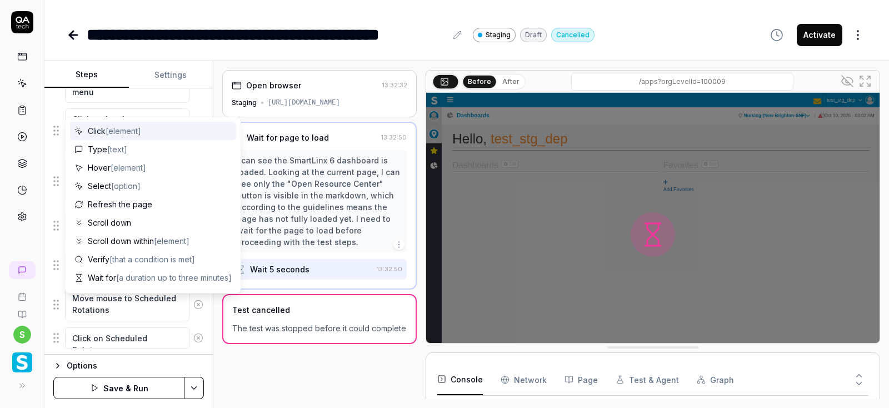
scroll to position [311, 0]
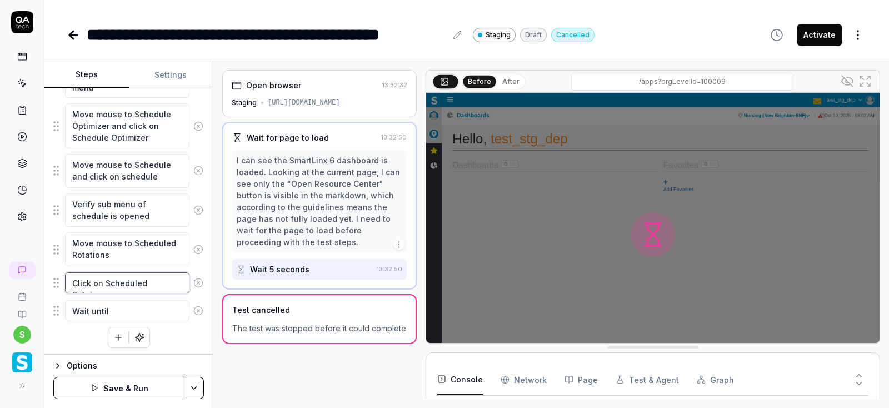
click at [161, 283] on textarea "Click on Scheduled Rotaions" at bounding box center [127, 283] width 124 height 22
click at [132, 310] on textarea "Wait until" at bounding box center [127, 311] width 124 height 22
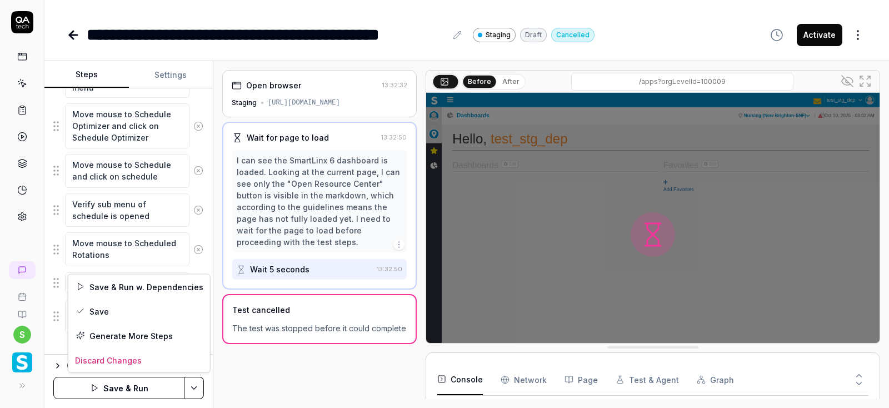
click at [196, 390] on html "**********" at bounding box center [444, 204] width 889 height 408
click at [104, 310] on div "Save" at bounding box center [139, 311] width 142 height 24
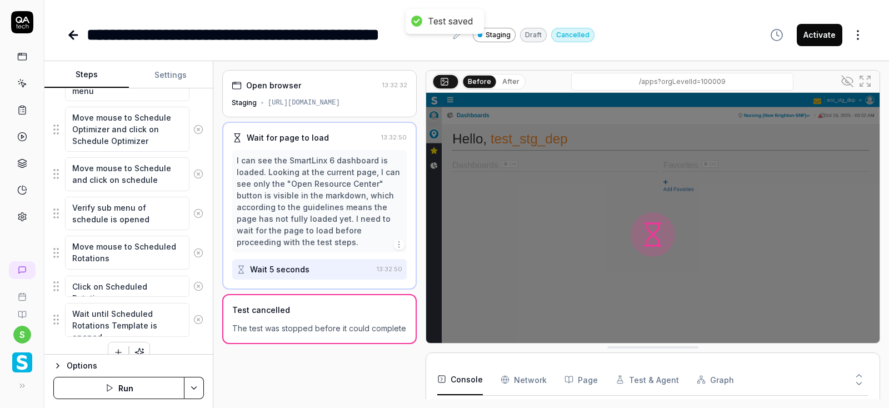
click at [119, 388] on button "Run" at bounding box center [118, 388] width 131 height 22
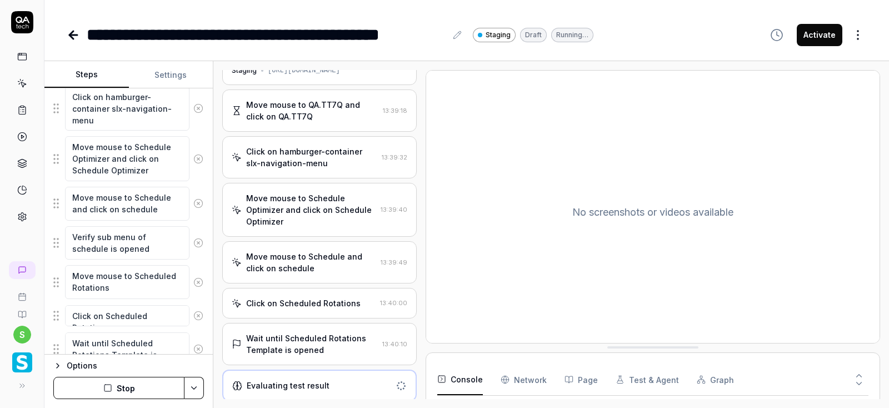
scroll to position [322, 0]
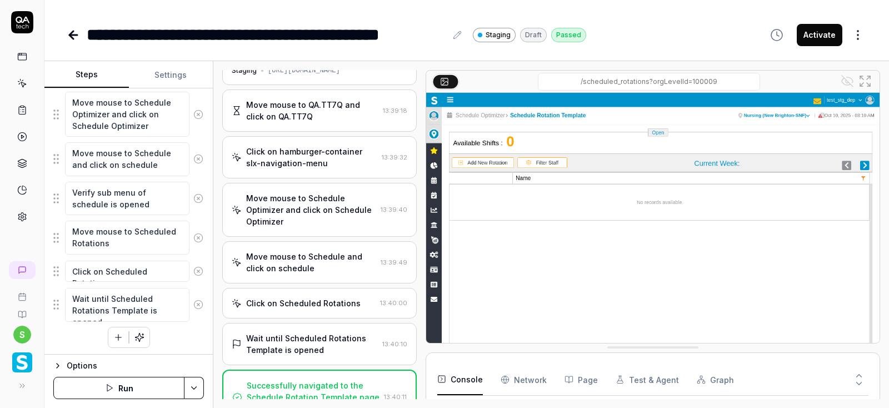
click at [448, 83] on rect at bounding box center [444, 81] width 7 height 7
click at [296, 346] on div "Wait until Scheduled Rotations Template is opened" at bounding box center [312, 343] width 132 height 23
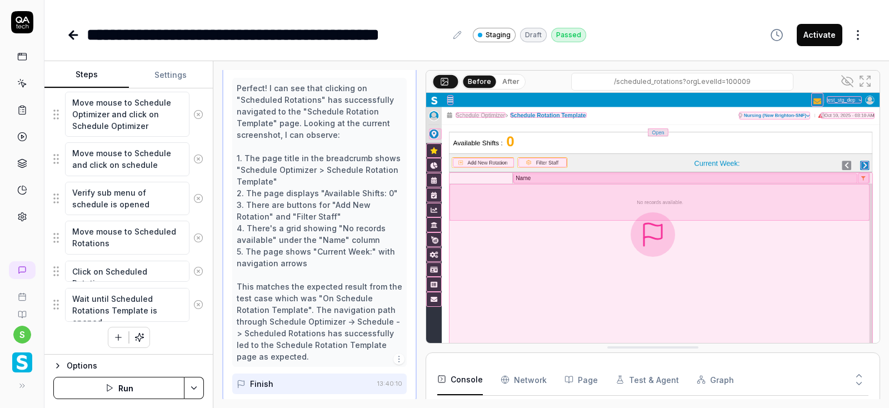
scroll to position [320, 0]
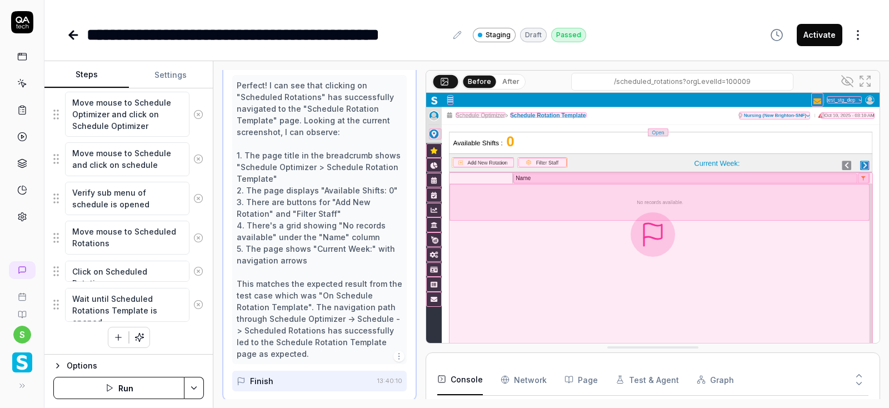
click at [118, 334] on icon "button" at bounding box center [118, 337] width 0 height 6
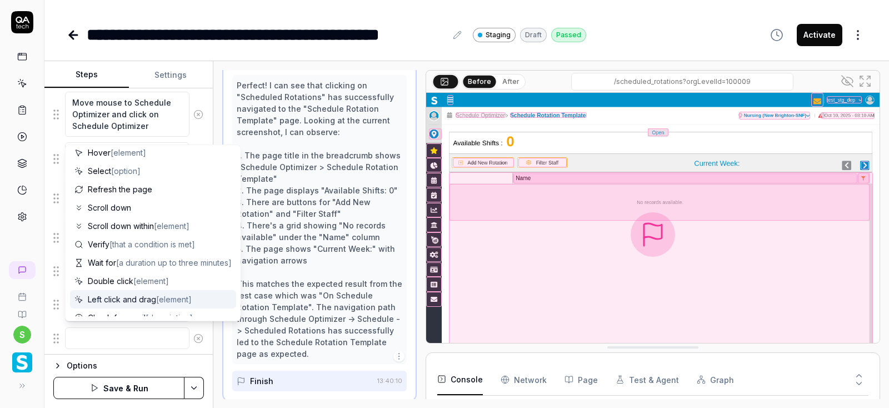
scroll to position [67, 0]
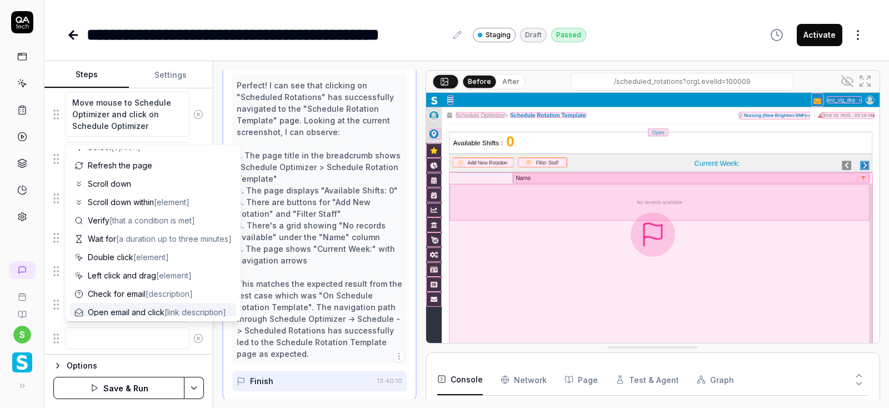
click at [124, 332] on textarea at bounding box center [127, 338] width 124 height 22
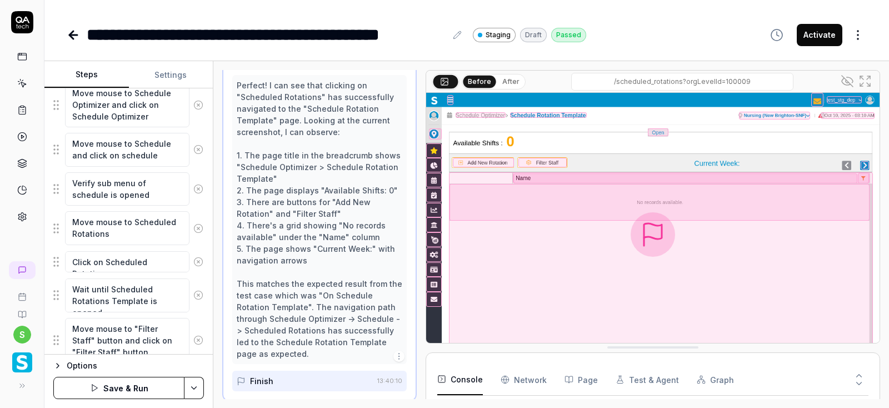
scroll to position [372, 0]
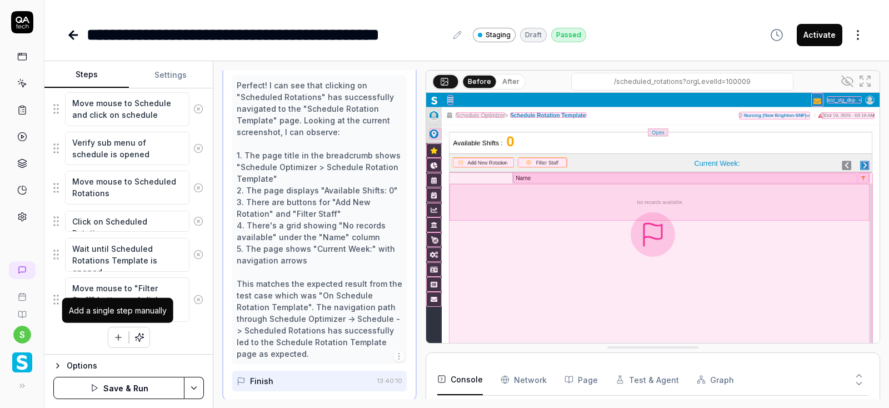
click at [119, 332] on icon "button" at bounding box center [118, 337] width 10 height 10
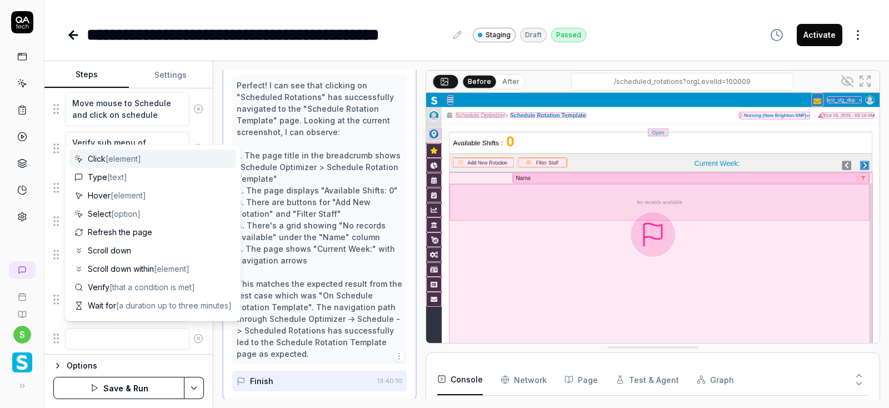
click at [106, 334] on textarea at bounding box center [127, 339] width 124 height 22
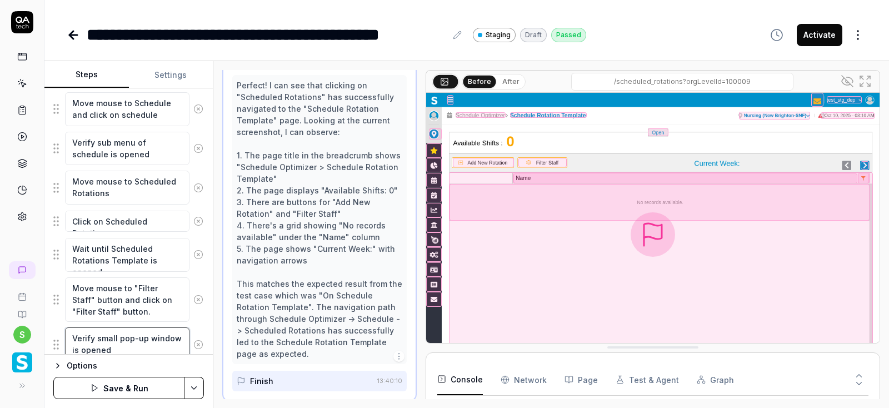
scroll to position [411, 0]
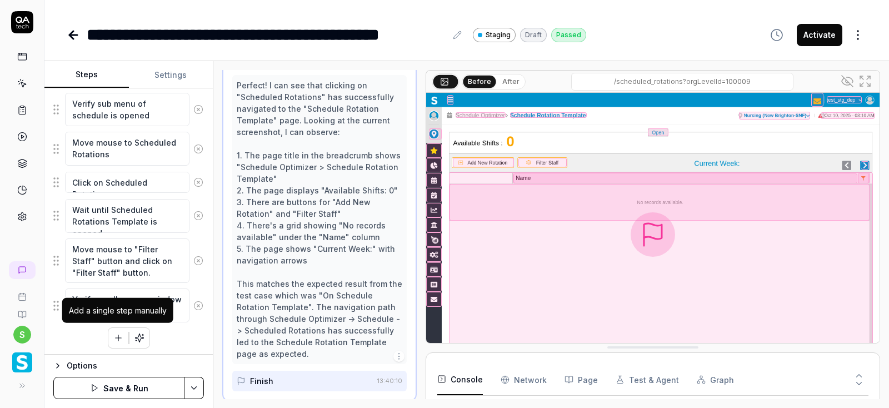
click at [115, 335] on icon "button" at bounding box center [118, 338] width 10 height 10
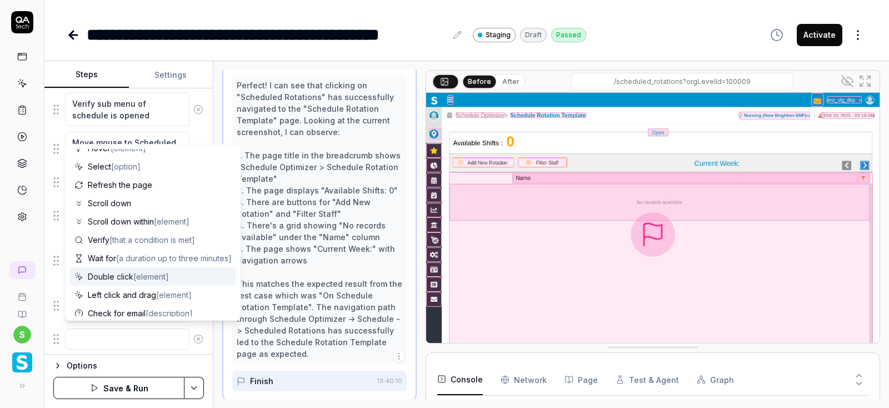
scroll to position [67, 0]
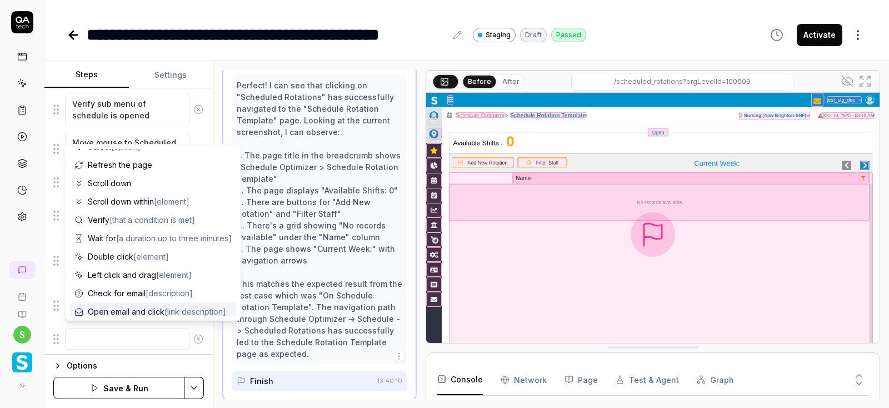
click at [101, 338] on textarea at bounding box center [127, 339] width 124 height 22
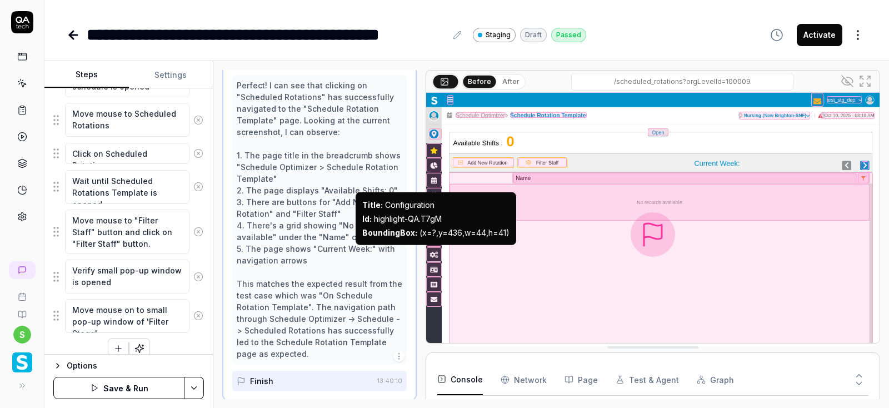
scroll to position [450, 0]
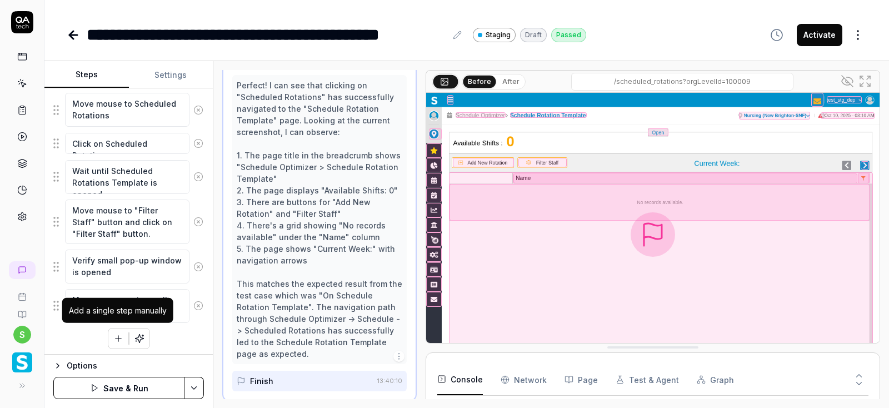
click at [115, 337] on icon "button" at bounding box center [118, 338] width 10 height 10
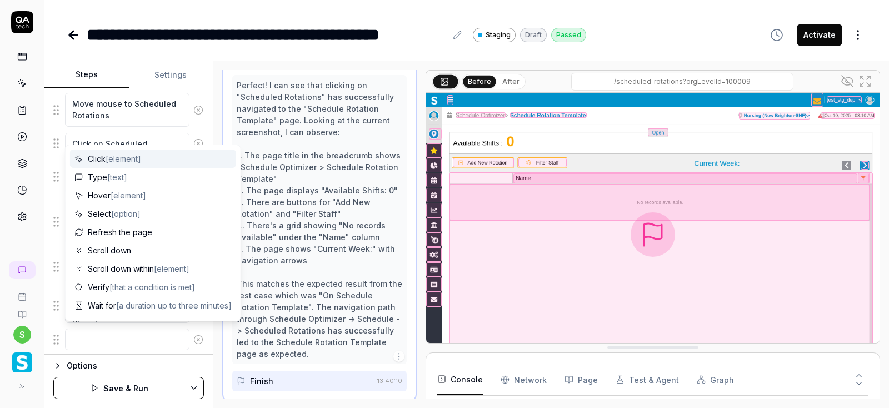
click at [109, 337] on textarea at bounding box center [127, 339] width 124 height 22
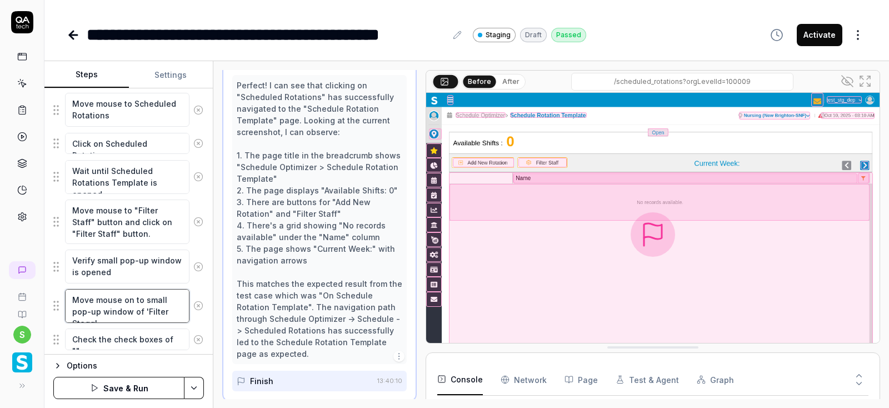
drag, startPoint x: 169, startPoint y: 312, endPoint x: 218, endPoint y: 312, distance: 48.9
click at [171, 312] on textarea "Move mouse on to small pop-up window of 'Filter Stagg'" at bounding box center [127, 306] width 124 height 34
click at [177, 337] on textarea "Check the check boxes of """ at bounding box center [127, 339] width 124 height 22
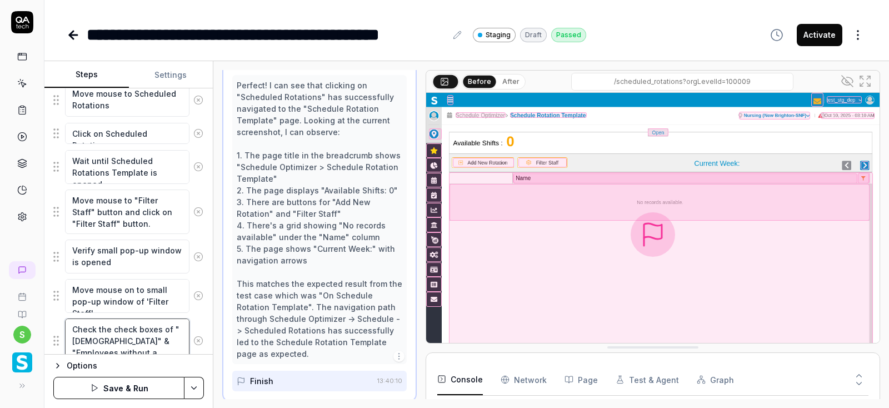
scroll to position [501, 0]
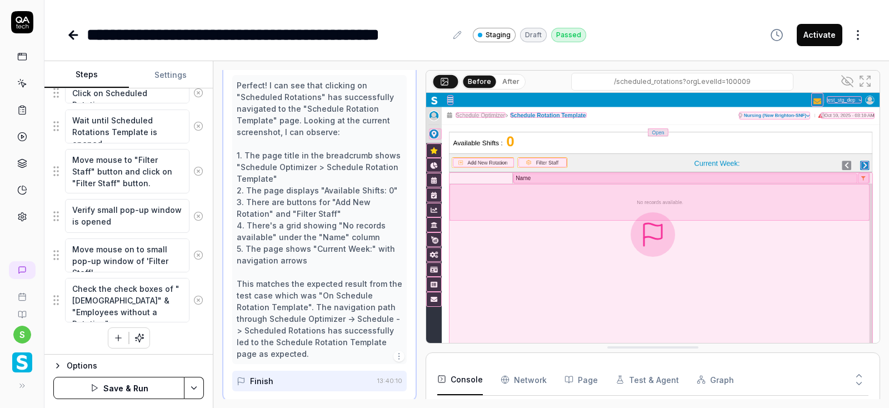
click at [198, 389] on html "**********" at bounding box center [444, 204] width 889 height 408
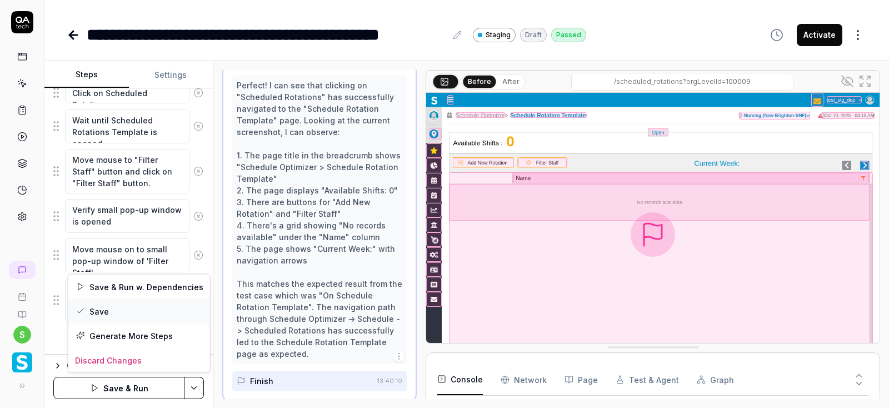
click at [104, 313] on div "Save" at bounding box center [139, 311] width 142 height 24
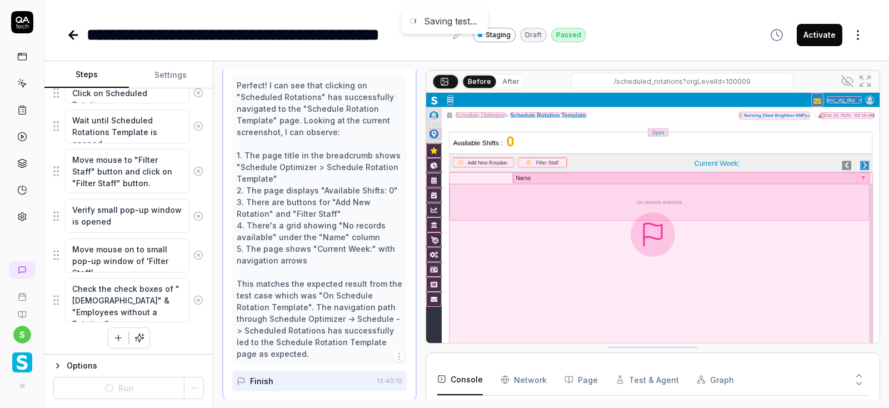
scroll to position [449, 0]
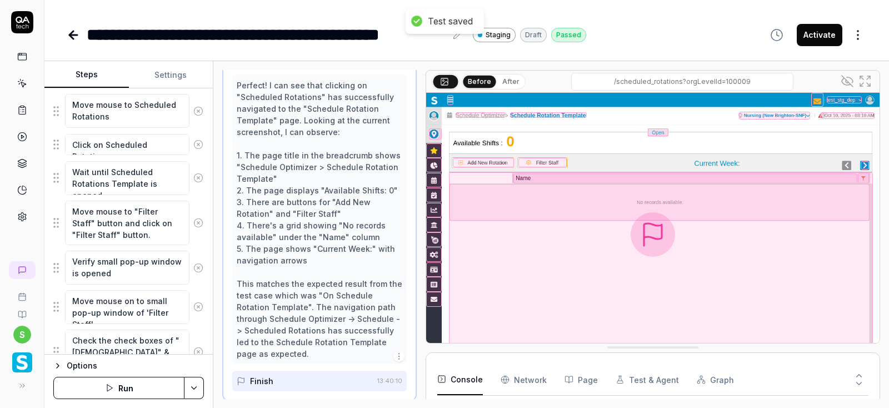
click at [138, 383] on button "Run" at bounding box center [118, 388] width 131 height 22
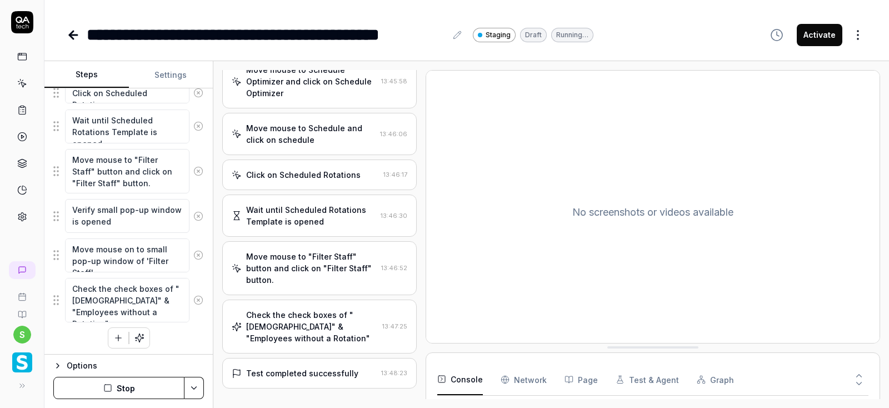
scroll to position [160, 0]
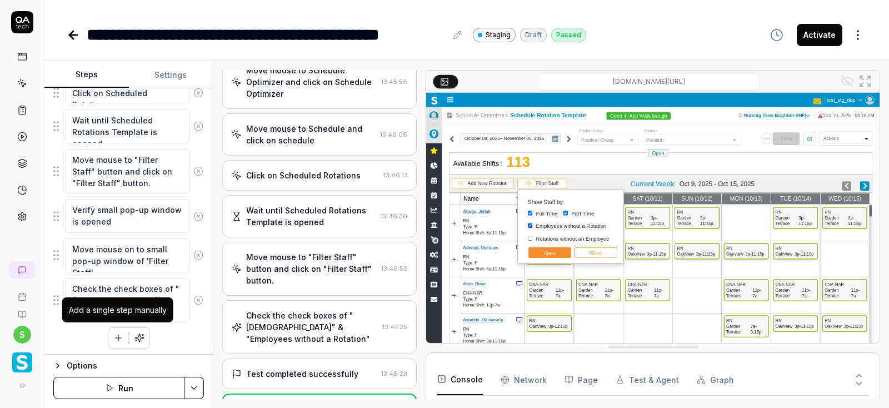
click at [116, 335] on icon "button" at bounding box center [118, 338] width 10 height 10
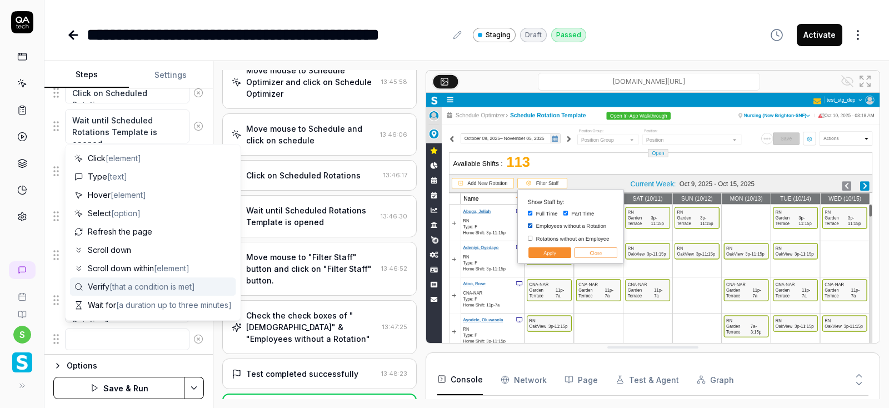
scroll to position [67, 0]
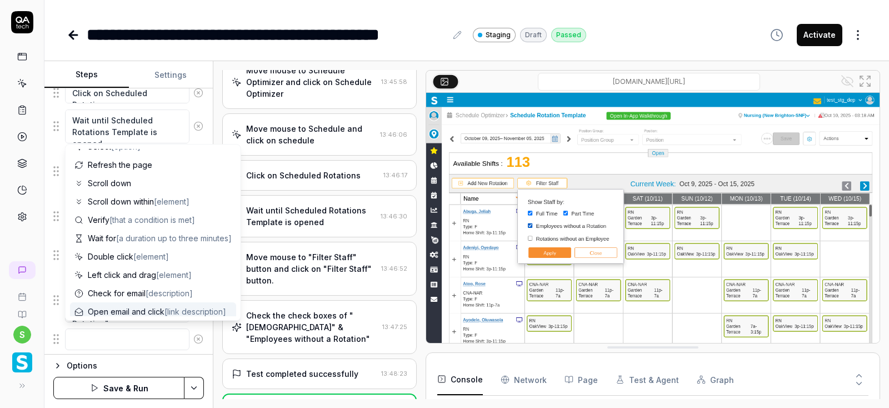
click at [109, 330] on textarea at bounding box center [127, 339] width 124 height 22
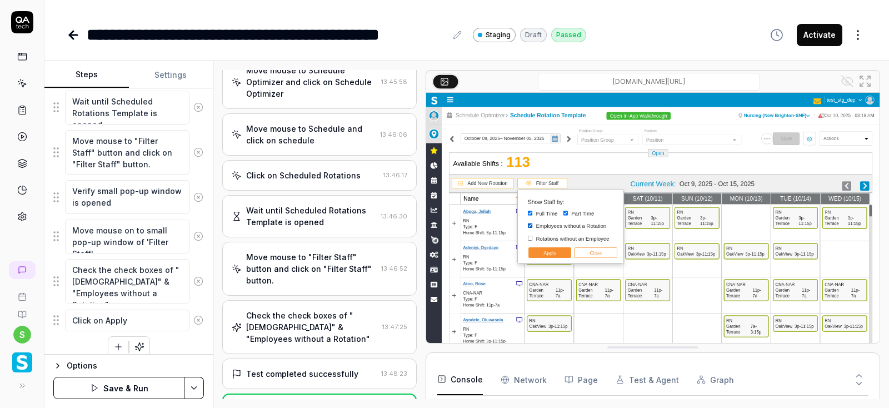
scroll to position [528, 0]
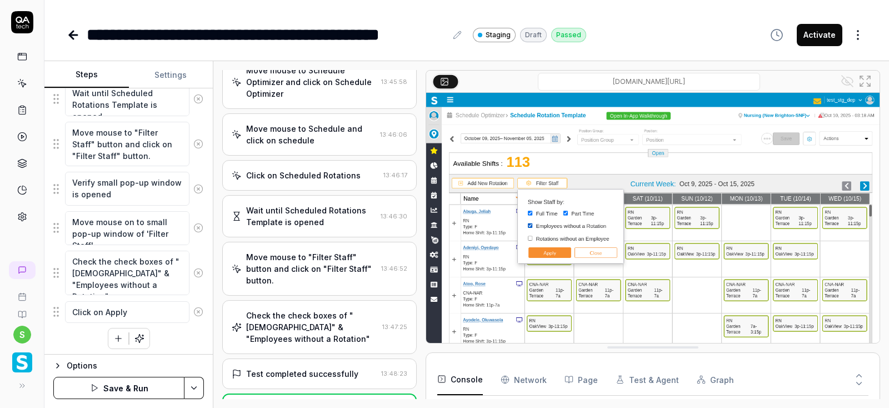
click at [125, 336] on button "button" at bounding box center [118, 338] width 20 height 20
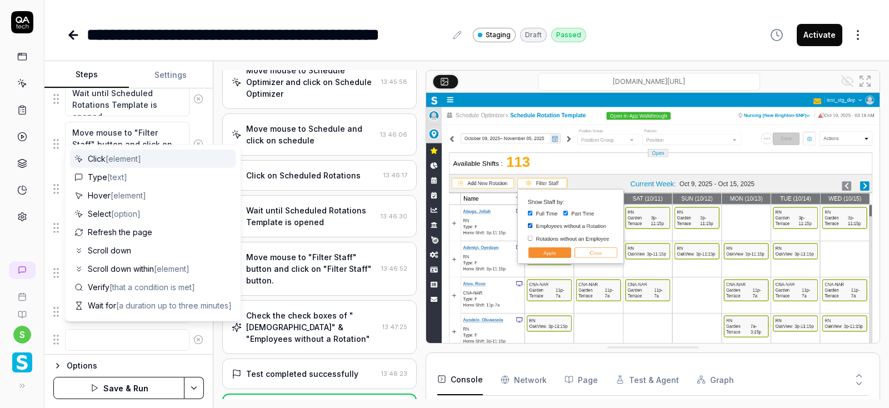
click at [109, 336] on textarea at bounding box center [127, 340] width 124 height 22
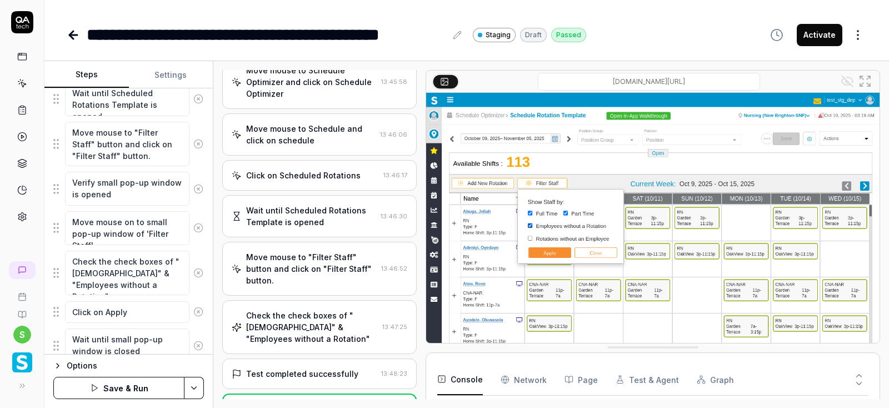
scroll to position [567, 0]
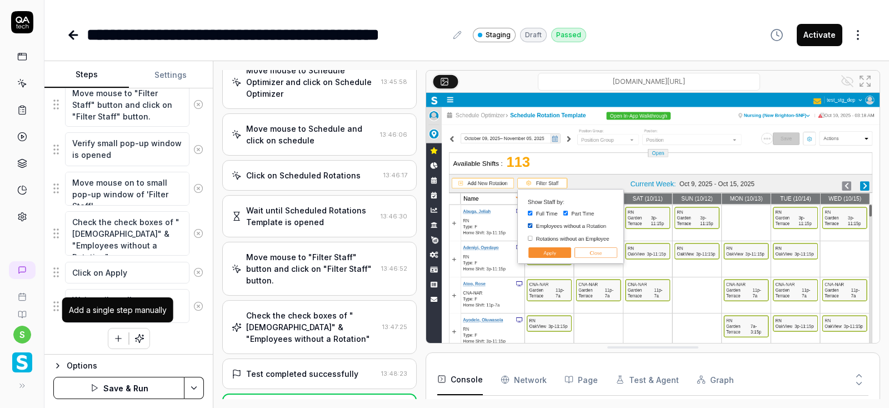
click at [115, 336] on icon "button" at bounding box center [118, 338] width 10 height 10
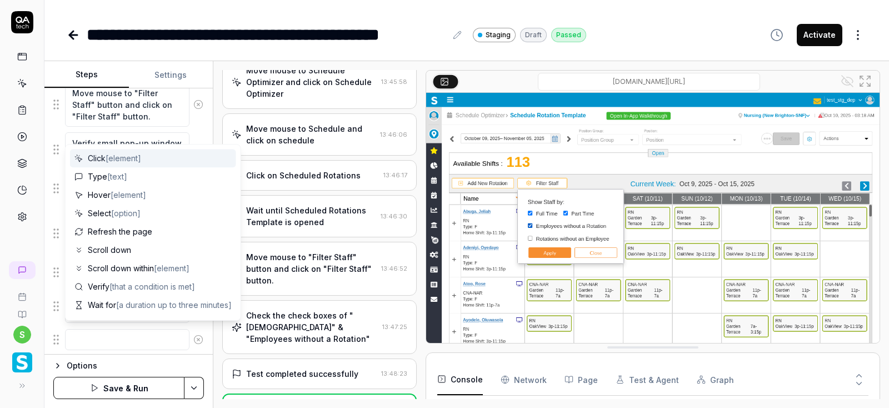
click at [99, 337] on textarea at bounding box center [127, 340] width 124 height 22
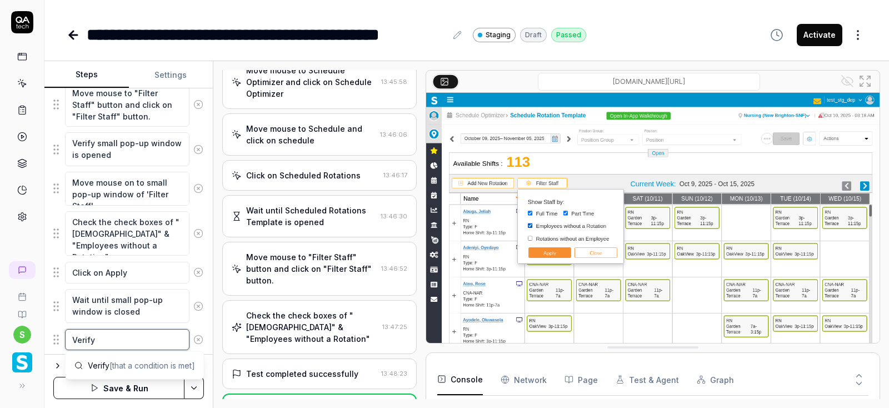
click at [131, 334] on textarea "Verify" at bounding box center [127, 340] width 124 height 22
click at [96, 342] on textarea "Verify employee should display with blank" at bounding box center [127, 345] width 124 height 34
click at [93, 338] on textarea "Verify employee should display with blank" at bounding box center [127, 345] width 124 height 34
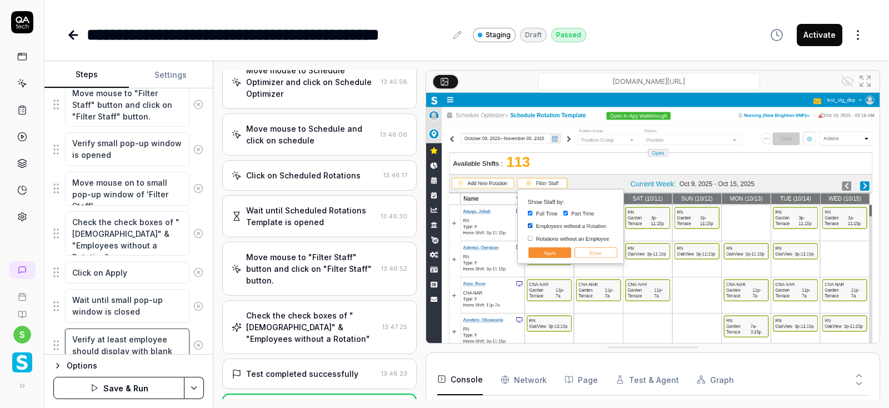
scroll to position [606, 0]
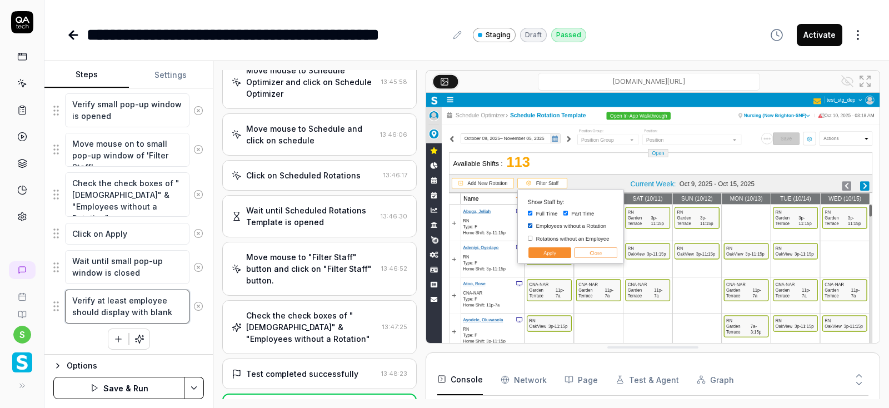
click at [169, 306] on textarea "Verify at least employee should display with blank" at bounding box center [127, 306] width 124 height 34
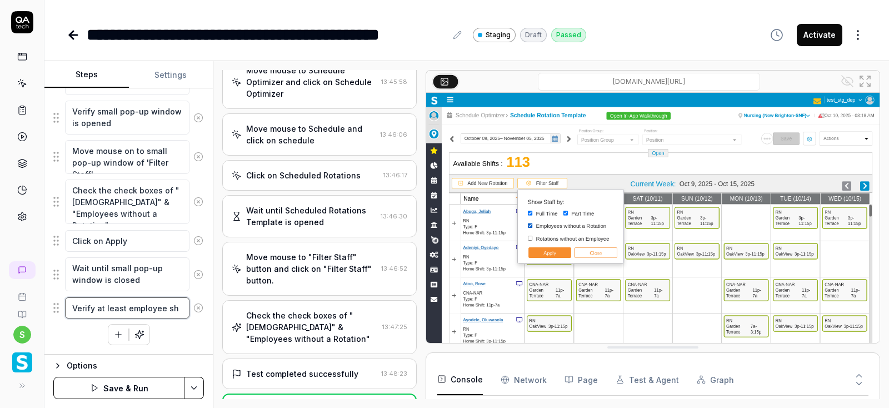
scroll to position [594, 0]
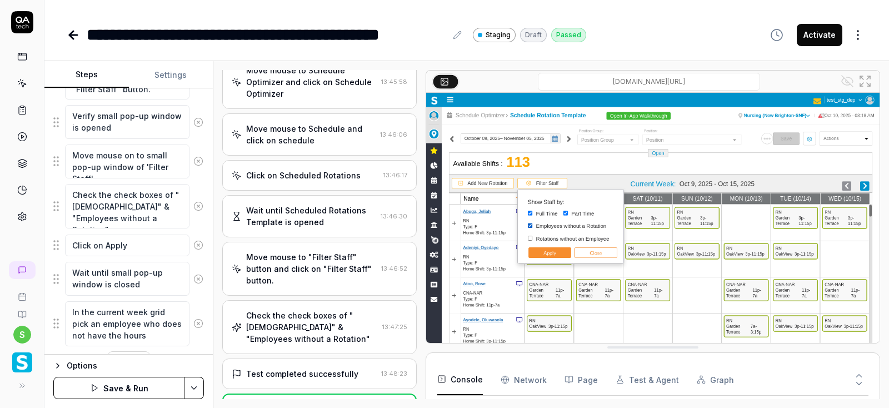
click at [291, 359] on div "Test completed successfully 13:48:23" at bounding box center [319, 373] width 194 height 31
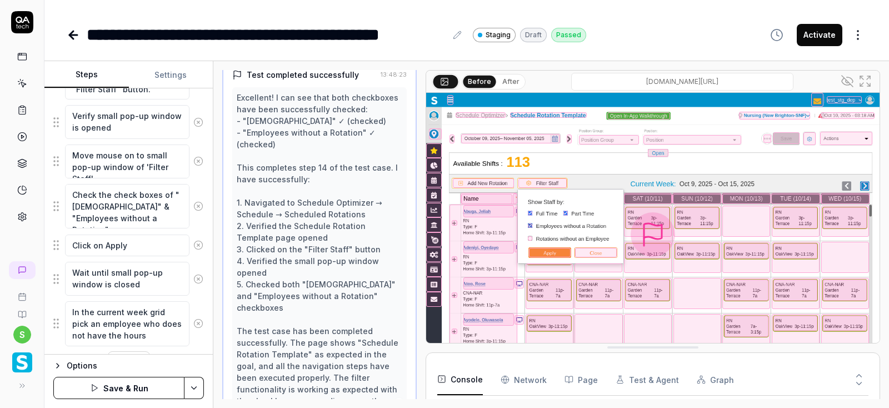
scroll to position [460, 0]
click at [179, 310] on textarea "In the current week grid pick an employee who does not have the hours" at bounding box center [127, 323] width 124 height 45
click at [159, 334] on textarea "In the current week grid pick-up an employee who does not have the hours" at bounding box center [127, 323] width 124 height 45
click at [163, 307] on textarea "In the current week grid pick-up an employee who does not have the hours in the…" at bounding box center [127, 329] width 124 height 57
click at [110, 331] on textarea "In the current week grid select an employee who does not have the hours in the …" at bounding box center [127, 329] width 124 height 57
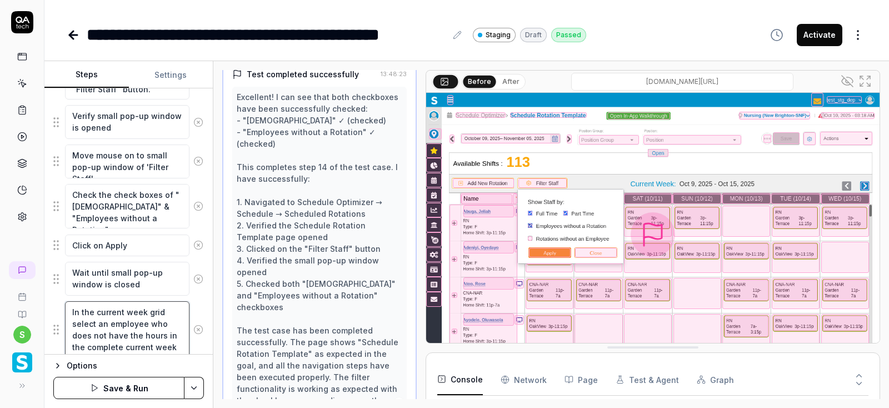
click at [110, 331] on textarea "In the current week grid select an employee who does not have the hours in the …" at bounding box center [127, 329] width 124 height 57
click at [165, 342] on textarea "In the current week grid select an employee who does not have an hours in the c…" at bounding box center [127, 329] width 124 height 57
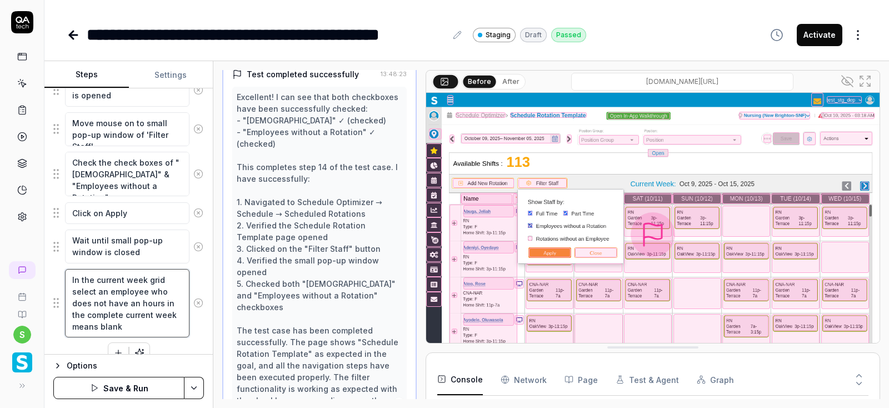
scroll to position [641, 0]
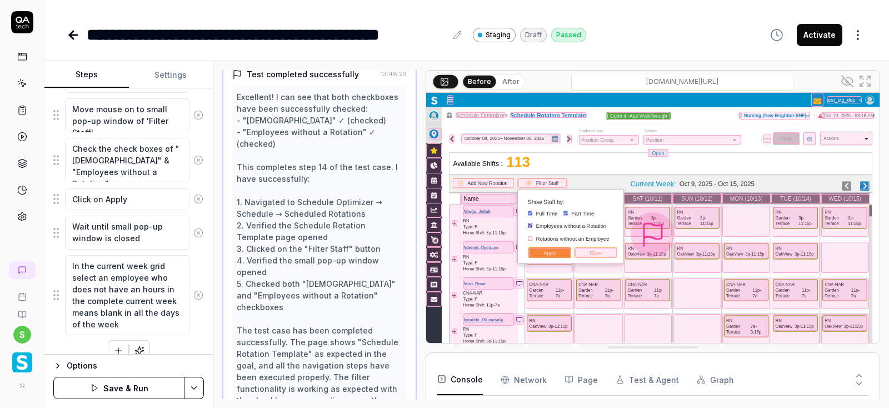
click at [201, 382] on html "**********" at bounding box center [444, 204] width 889 height 408
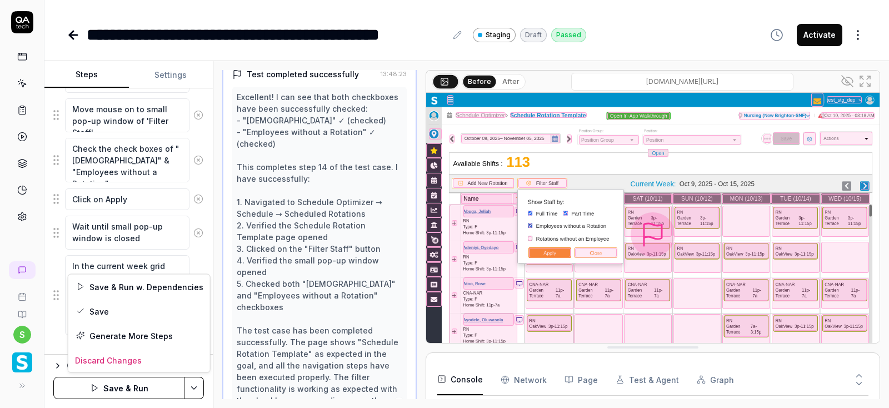
scroll to position [117, 0]
click at [102, 310] on div "Save" at bounding box center [139, 311] width 142 height 24
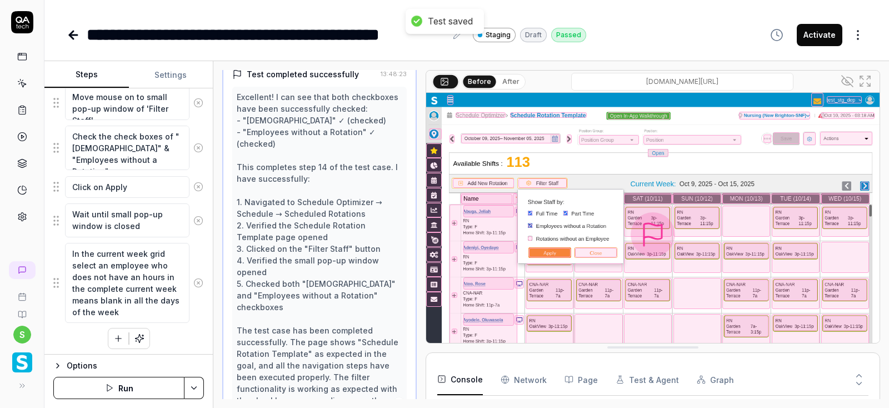
scroll to position [592, 0]
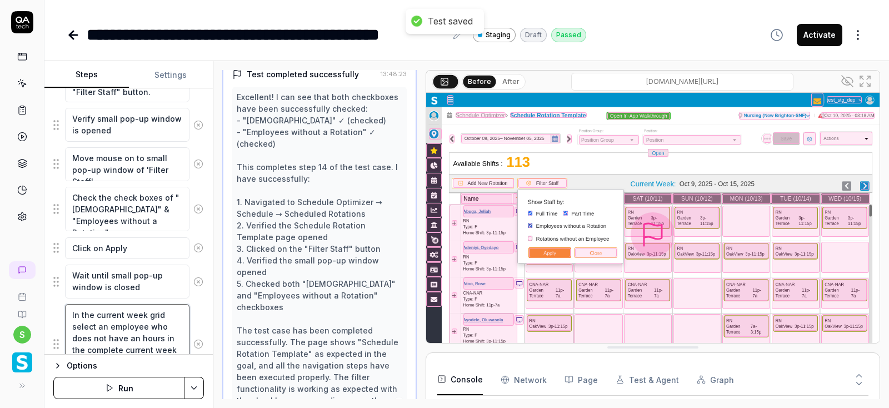
click at [120, 339] on textarea "In the current week grid select an employee who does not have an hours in the c…" at bounding box center [127, 344] width 124 height 80
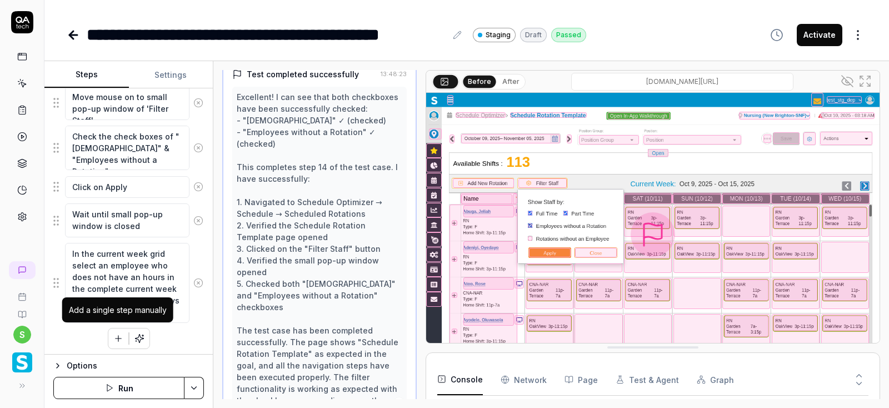
click at [117, 336] on icon "button" at bounding box center [118, 338] width 10 height 10
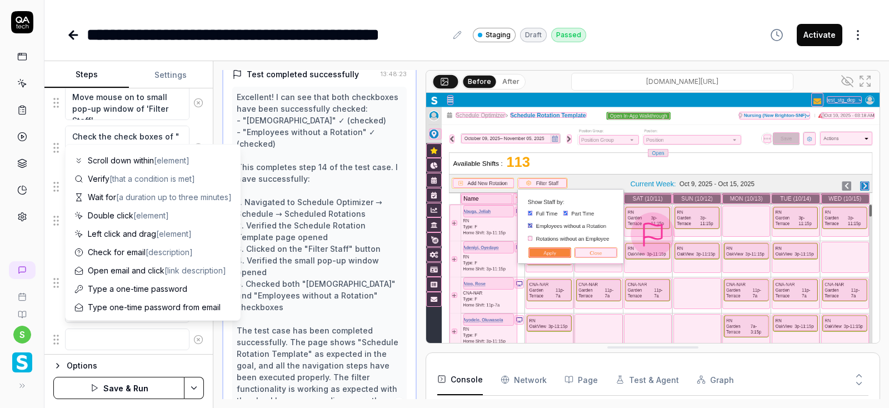
scroll to position [108, 0]
click at [96, 330] on textarea at bounding box center [127, 339] width 124 height 22
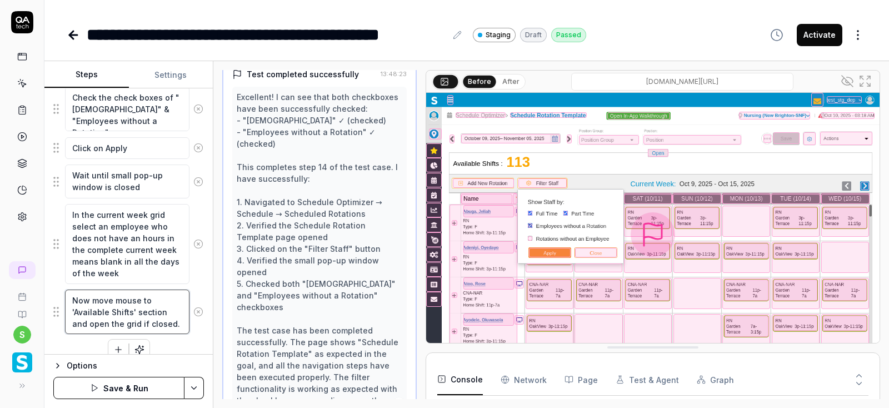
scroll to position [703, 0]
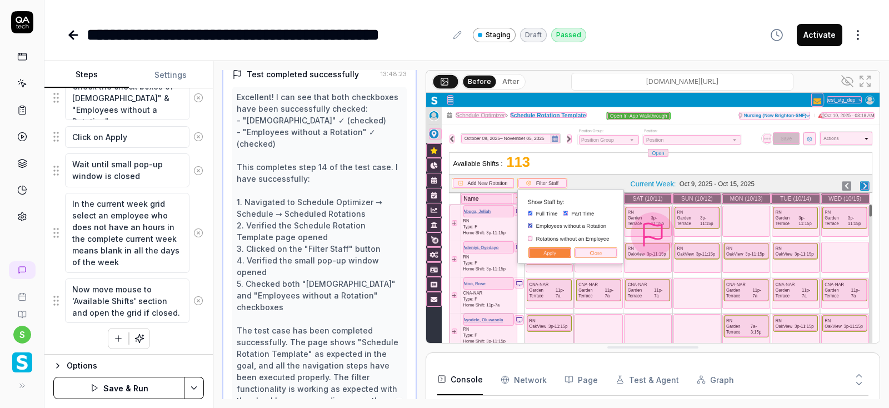
click at [192, 389] on html "**********" at bounding box center [444, 204] width 889 height 408
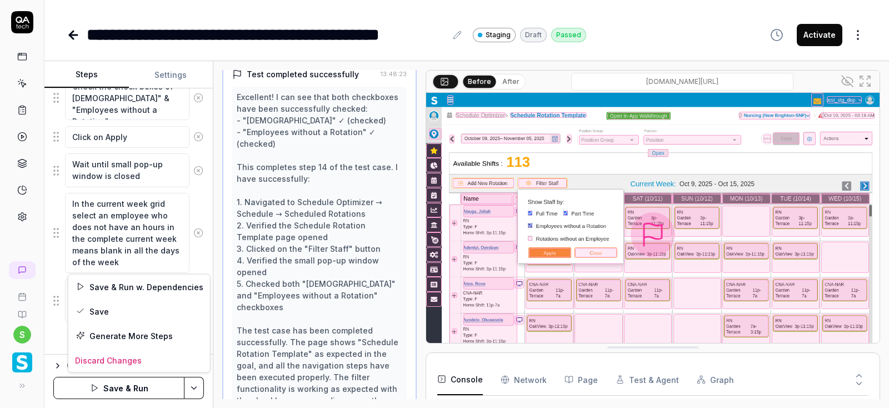
scroll to position [117, 0]
click at [107, 316] on div "Save" at bounding box center [139, 311] width 142 height 24
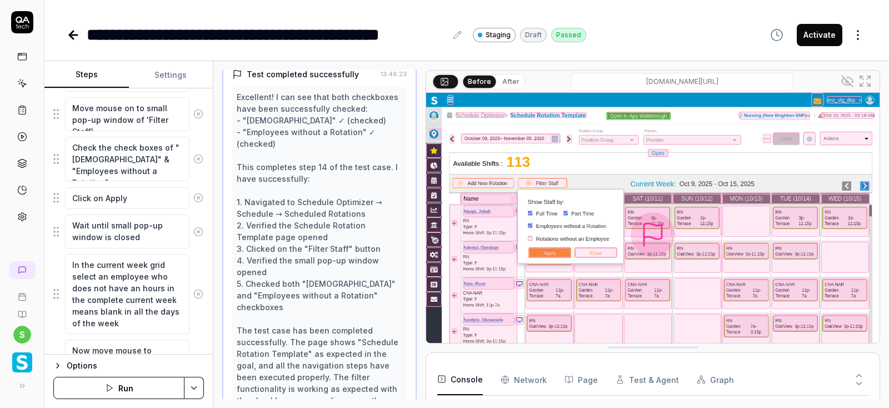
scroll to position [642, 0]
click at [116, 391] on button "Run" at bounding box center [118, 388] width 131 height 22
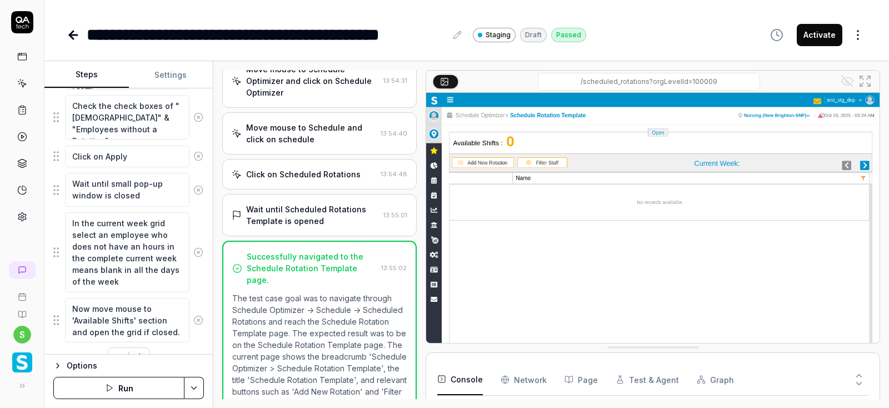
scroll to position [703, 0]
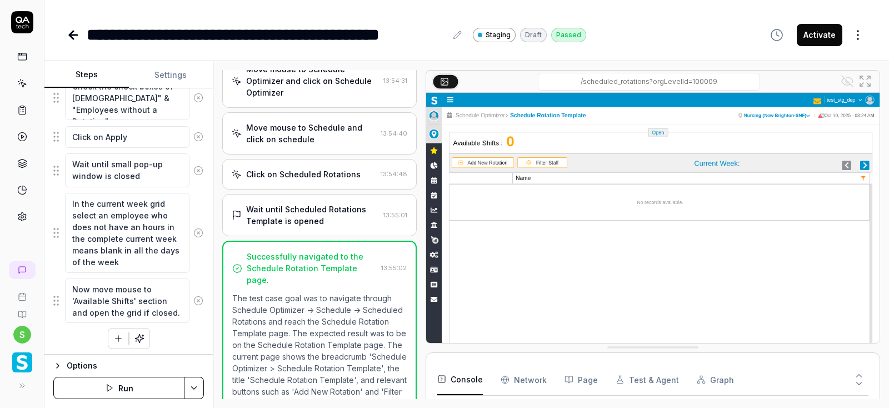
click at [311, 203] on div "Wait until Scheduled Rotations Template is opened" at bounding box center [312, 214] width 133 height 23
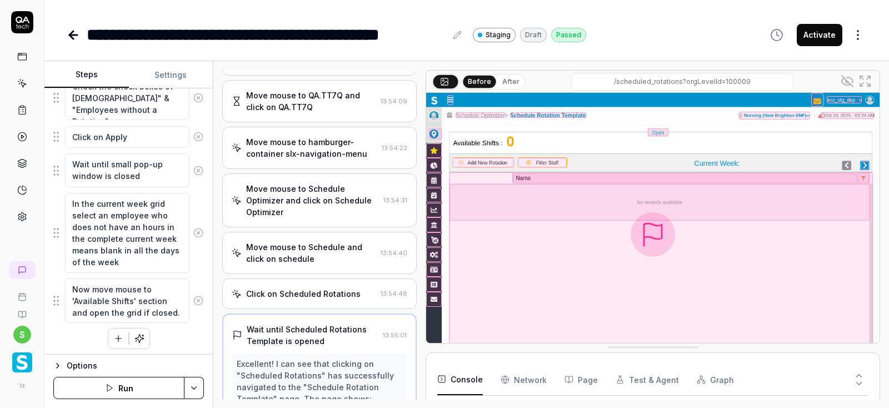
click at [303, 183] on div "Move mouse to Schedule Optimizer and click on Schedule Optimizer" at bounding box center [312, 200] width 133 height 35
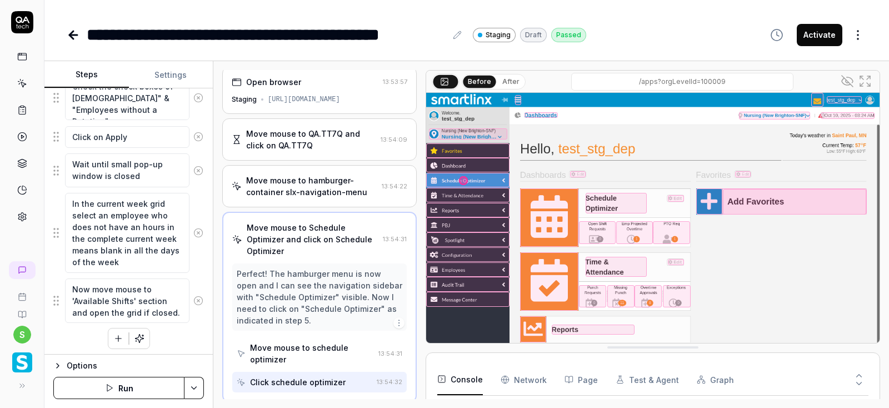
scroll to position [0, 0]
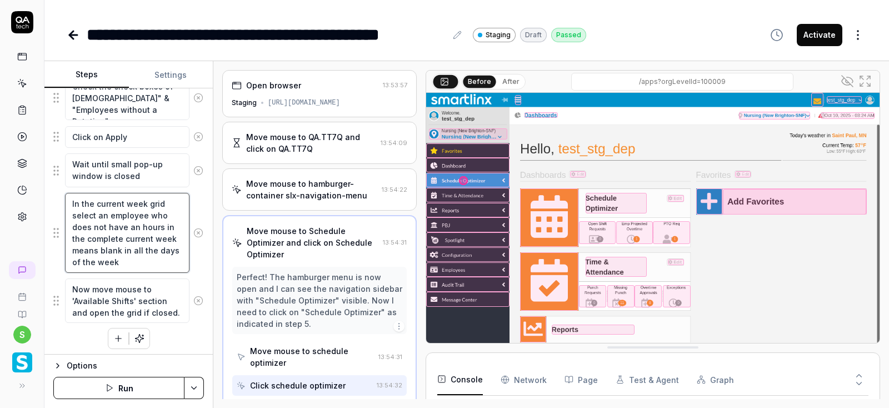
drag, startPoint x: 107, startPoint y: 263, endPoint x: 66, endPoint y: 196, distance: 78.3
click at [66, 196] on textarea "In the current week grid select an employee who does not have an hours in the c…" at bounding box center [127, 233] width 124 height 80
click at [313, 274] on div "Perfect! The hamburger menu is now open and I can see the navigation sidebar wi…" at bounding box center [320, 300] width 166 height 58
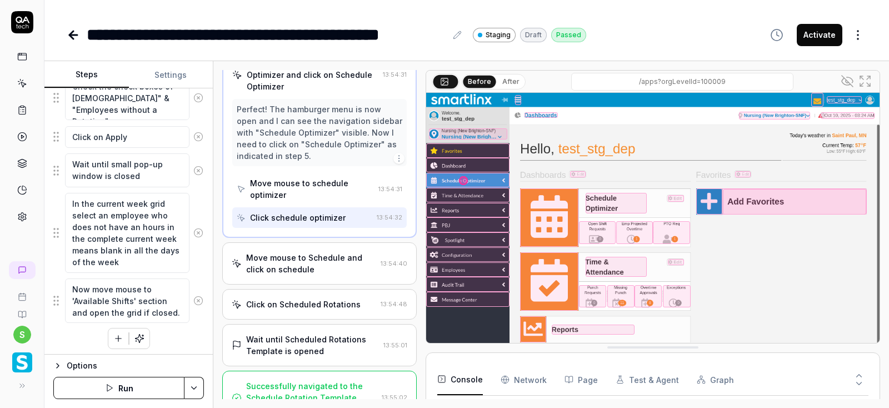
click at [324, 252] on div "Move mouse to Schedule and click on schedule" at bounding box center [311, 263] width 130 height 23
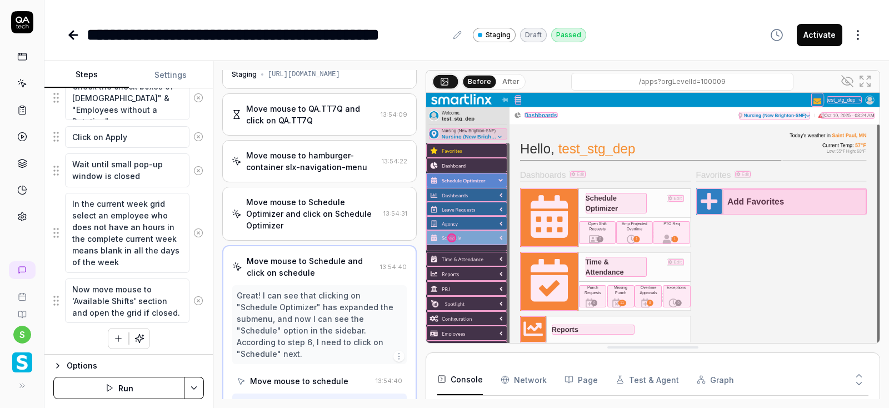
scroll to position [156, 0]
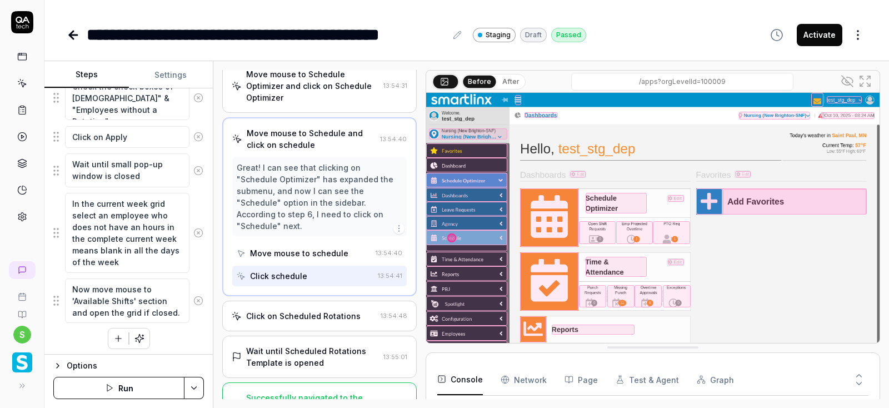
click at [331, 310] on div "Click on Scheduled Rotations" at bounding box center [303, 316] width 114 height 12
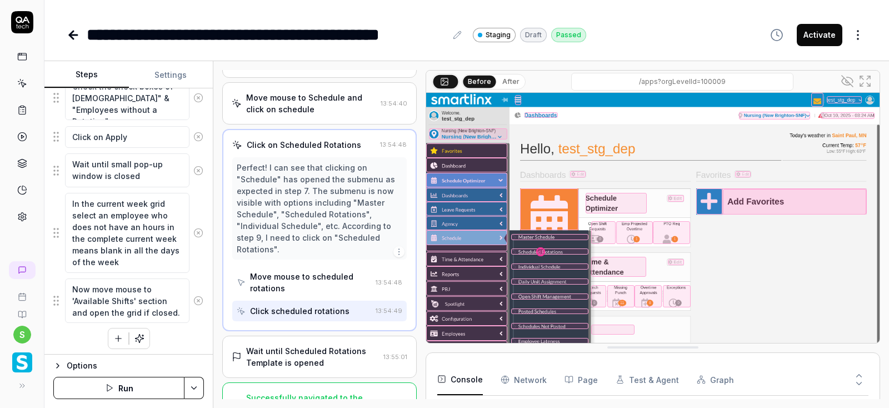
click at [331, 345] on div "Wait until Scheduled Rotations Template is opened" at bounding box center [312, 356] width 133 height 23
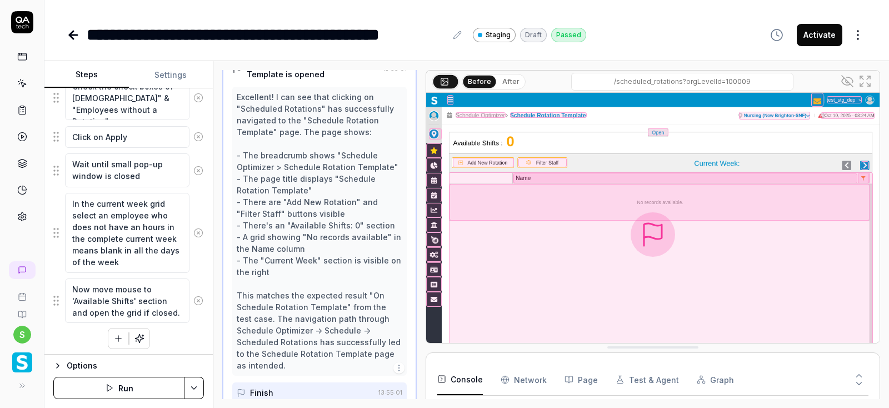
scroll to position [308, 0]
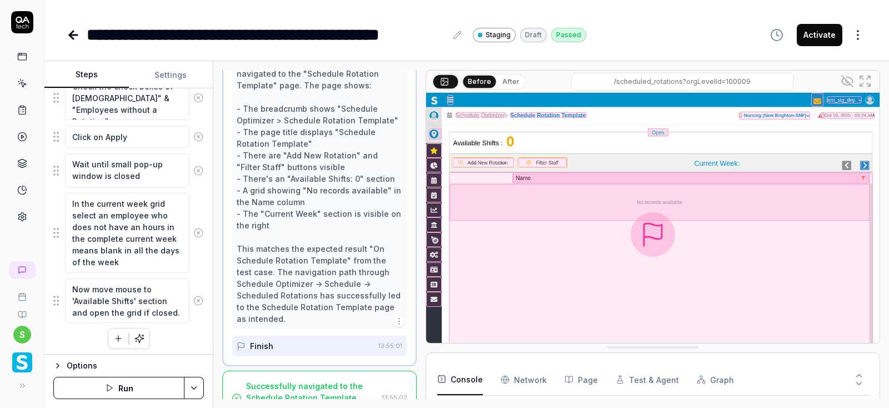
click at [341, 380] on div "Successfully navigated to the Schedule Rotation Template page." at bounding box center [311, 397] width 131 height 35
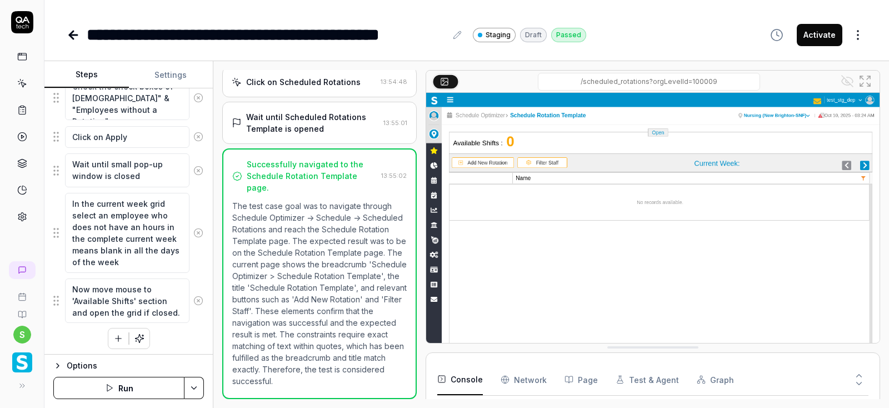
scroll to position [228, 0]
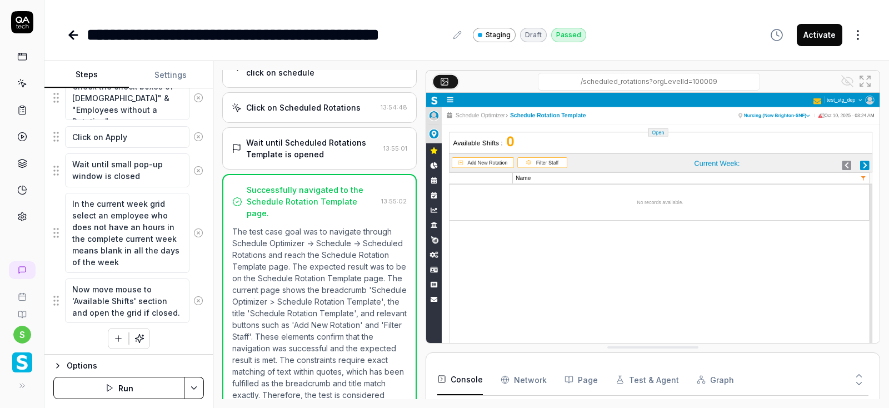
click at [197, 229] on icon at bounding box center [198, 233] width 10 height 10
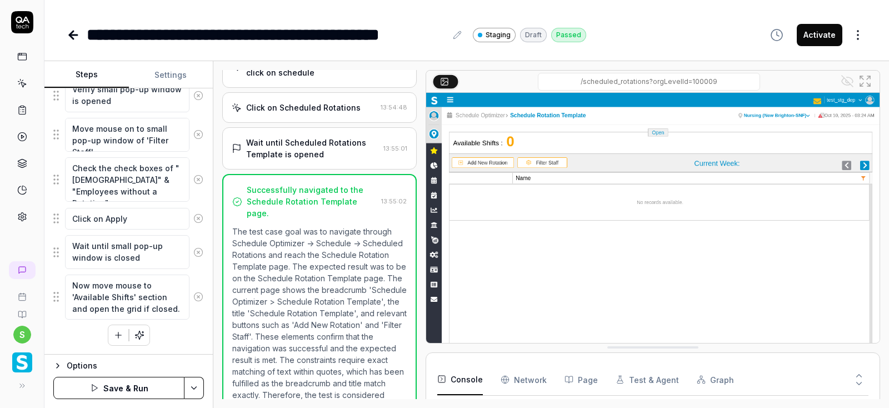
scroll to position [617, 0]
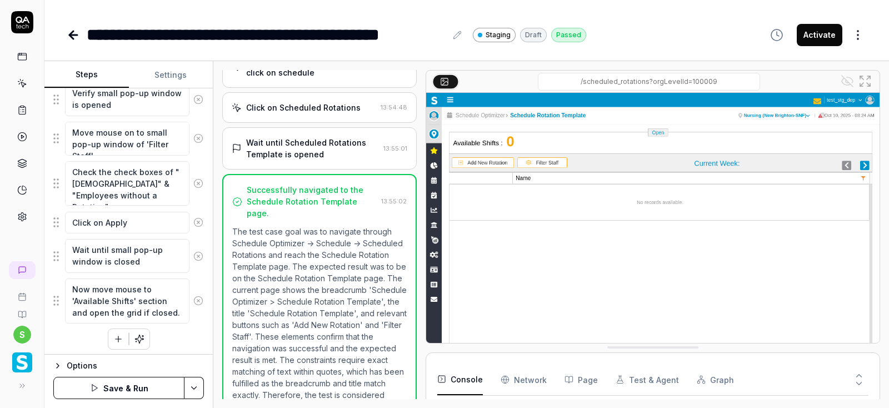
click at [199, 297] on icon at bounding box center [198, 301] width 10 height 10
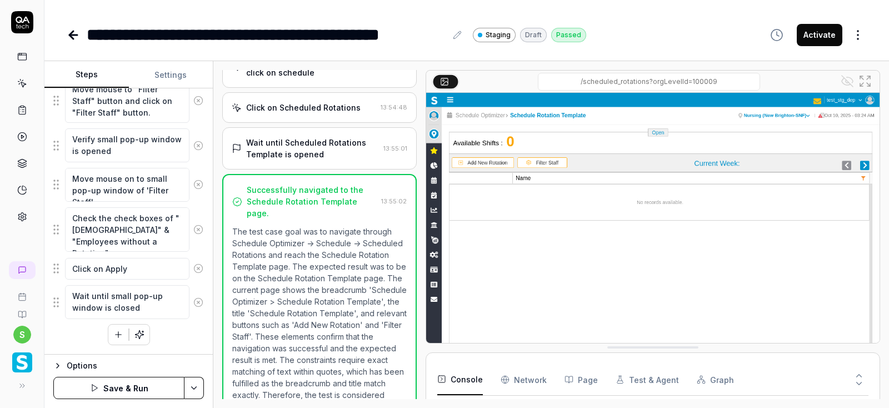
scroll to position [567, 0]
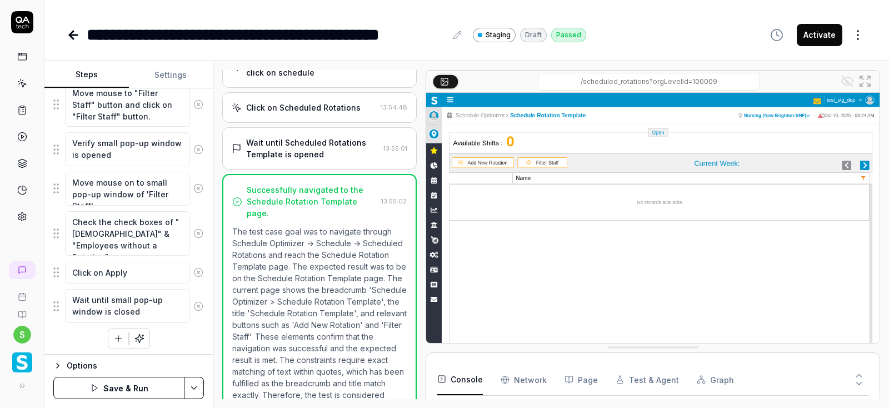
click at [313, 138] on div "Wait until Scheduled Rotations Template is opened" at bounding box center [312, 148] width 133 height 23
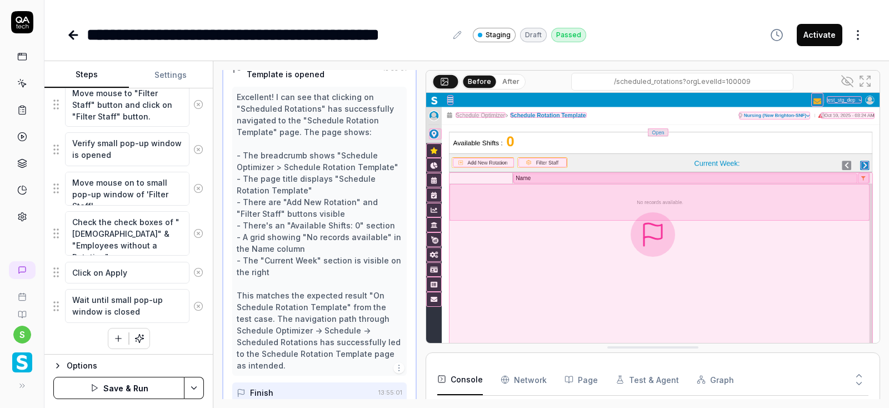
scroll to position [308, 0]
click at [516, 79] on button "After" at bounding box center [511, 82] width 26 height 12
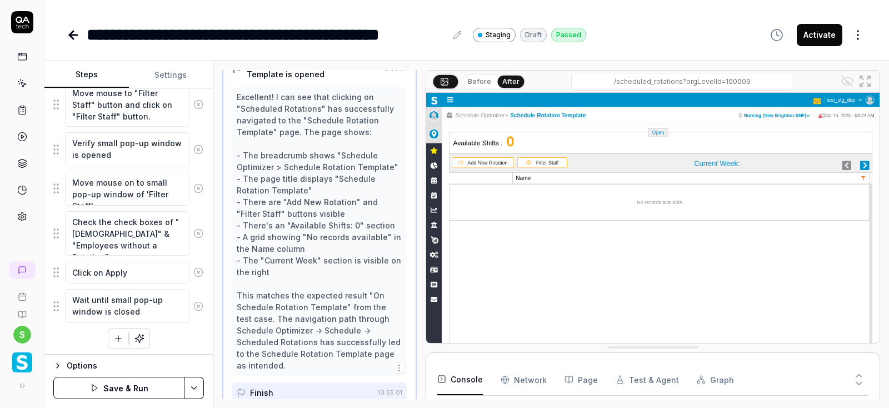
click at [482, 79] on button "Before" at bounding box center [479, 82] width 32 height 12
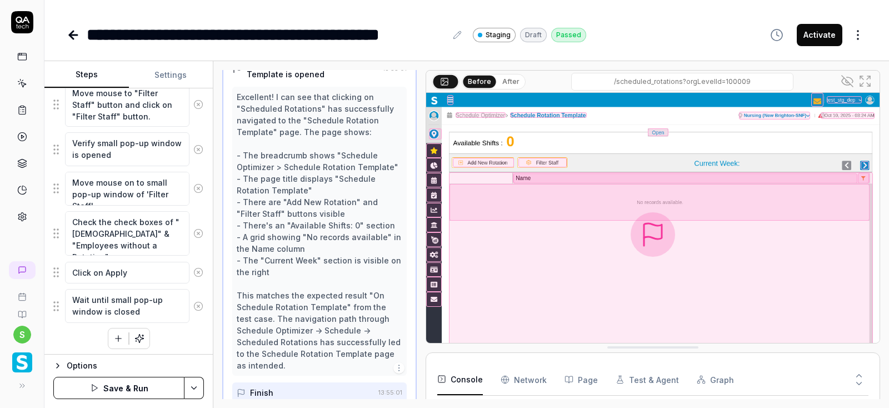
click at [450, 81] on button at bounding box center [445, 80] width 25 height 13
click at [863, 79] on icon at bounding box center [864, 80] width 13 height 13
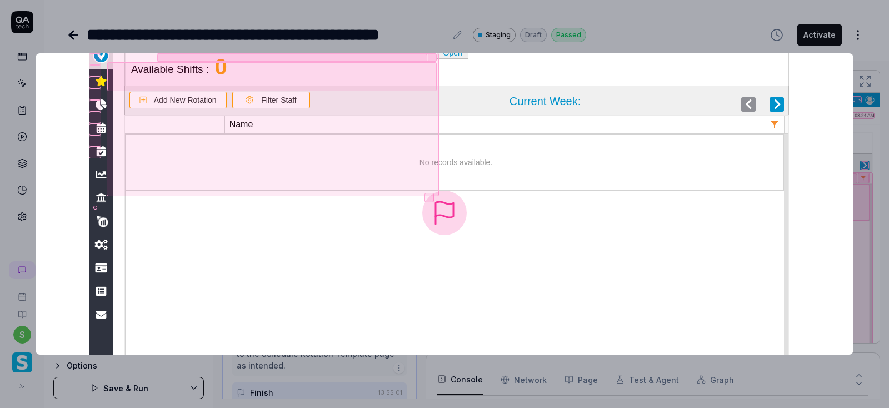
scroll to position [117, 0]
click at [432, 196] on div at bounding box center [273, 124] width 332 height 143
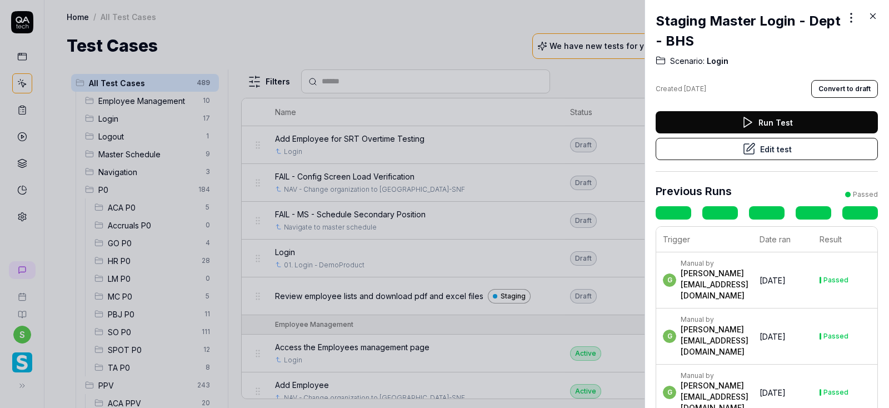
click at [772, 151] on button "Edit test" at bounding box center [767, 149] width 222 height 22
click at [771, 151] on button "Edit test" at bounding box center [767, 149] width 222 height 22
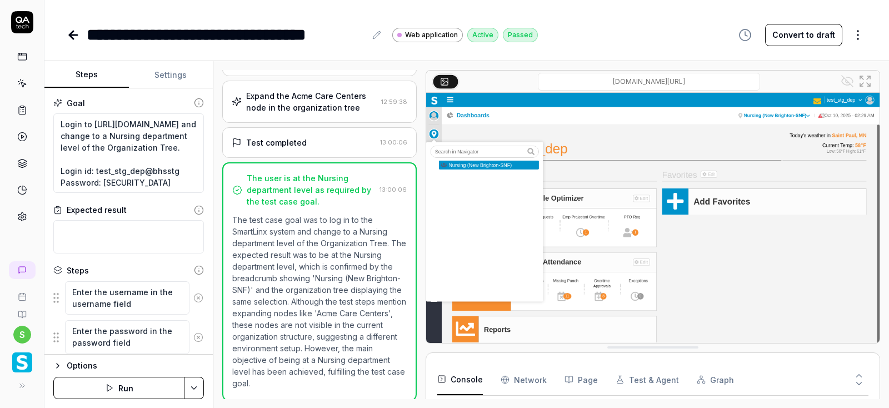
scroll to position [11, 0]
drag, startPoint x: 94, startPoint y: 167, endPoint x: 175, endPoint y: 167, distance: 80.6
click at [175, 167] on textarea "Login to https://v6-stg01.smartlinxsolutions.com/ and change to a Nursing depar…" at bounding box center [128, 153] width 151 height 80
drag, startPoint x: 103, startPoint y: 182, endPoint x: 146, endPoint y: 178, distance: 42.9
click at [146, 178] on textarea "Login to https://v6-stg01.smartlinxsolutions.com/ and change to a Nursing depar…" at bounding box center [128, 153] width 151 height 80
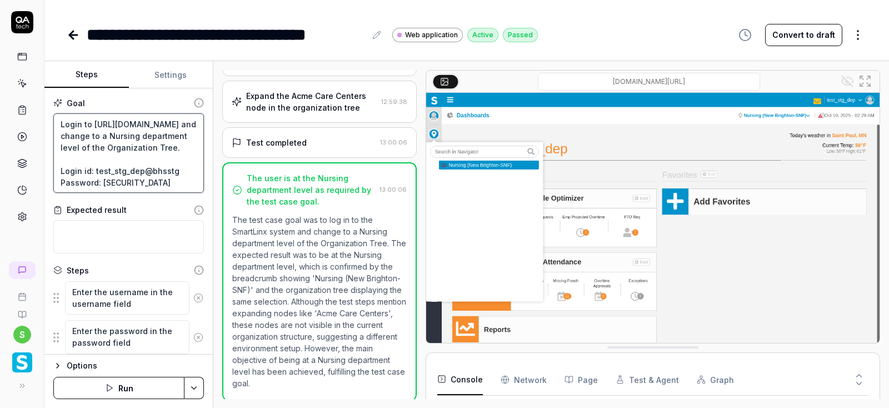
type textarea "*"
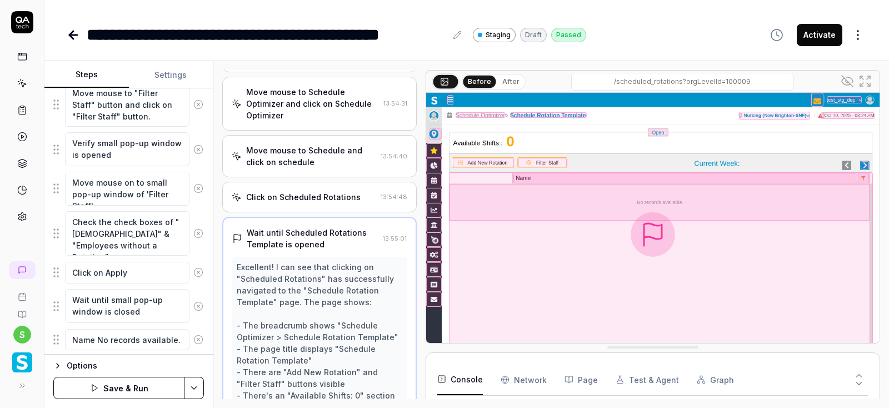
scroll to position [108, 0]
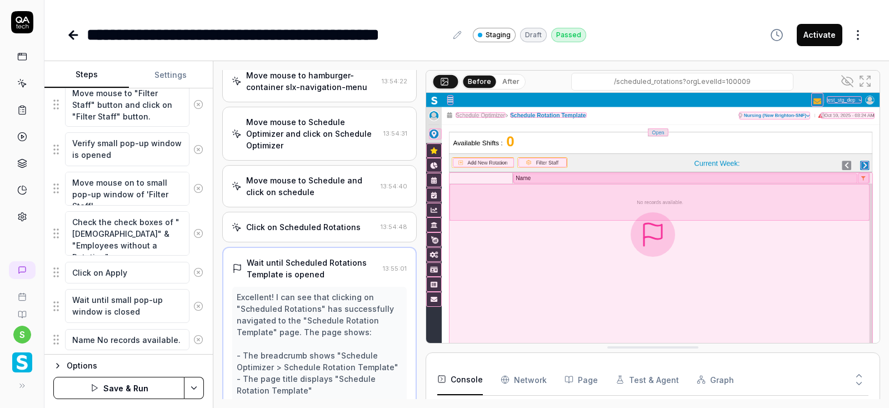
click at [314, 174] on div "Move mouse to Schedule and click on schedule" at bounding box center [311, 185] width 130 height 23
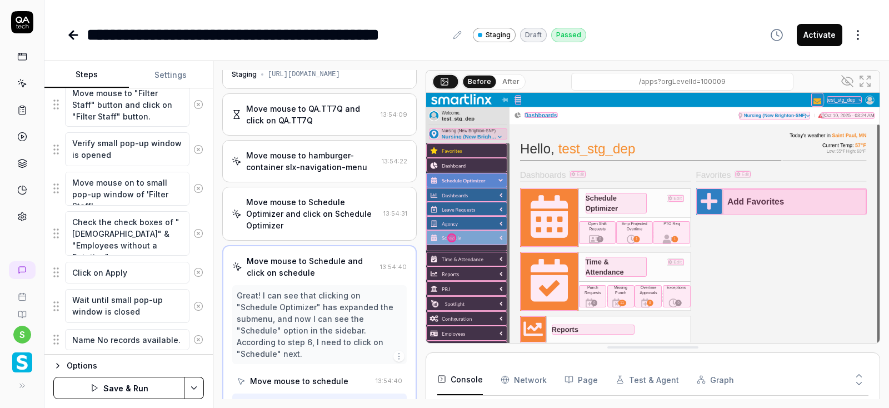
scroll to position [95, 0]
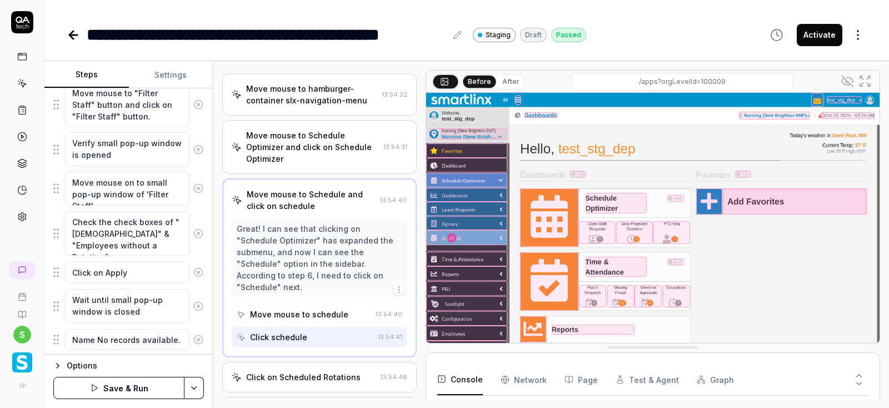
click at [307, 362] on div "Click on Scheduled Rotations 13:54:48" at bounding box center [319, 377] width 194 height 31
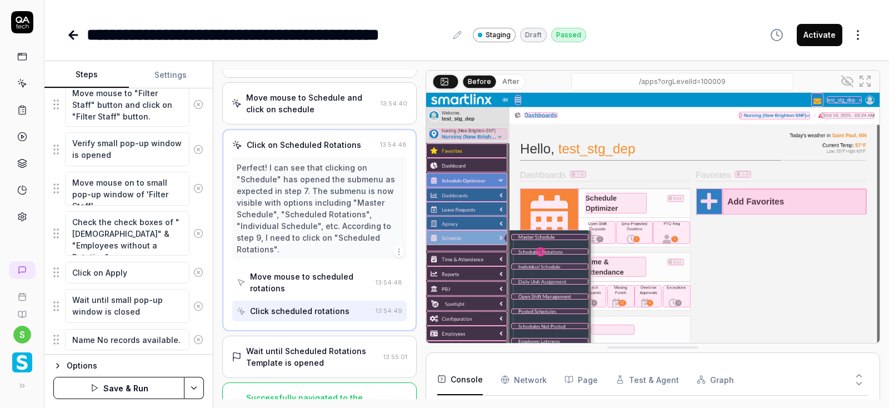
click at [344, 345] on div "Wait until Scheduled Rotations Template is opened" at bounding box center [312, 356] width 133 height 23
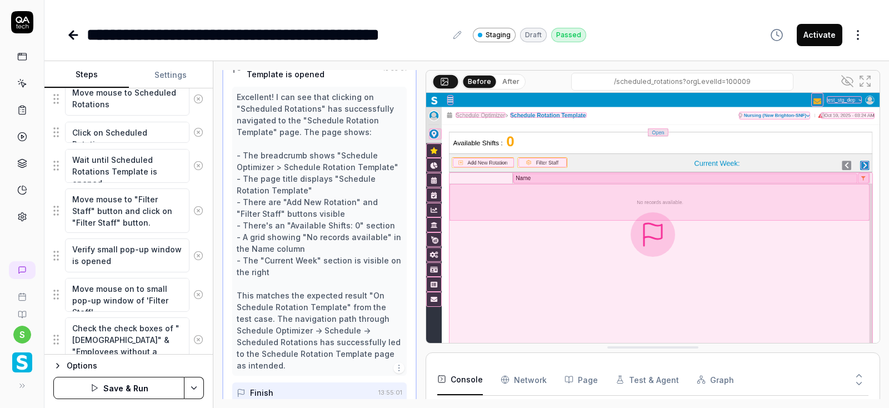
scroll to position [594, 0]
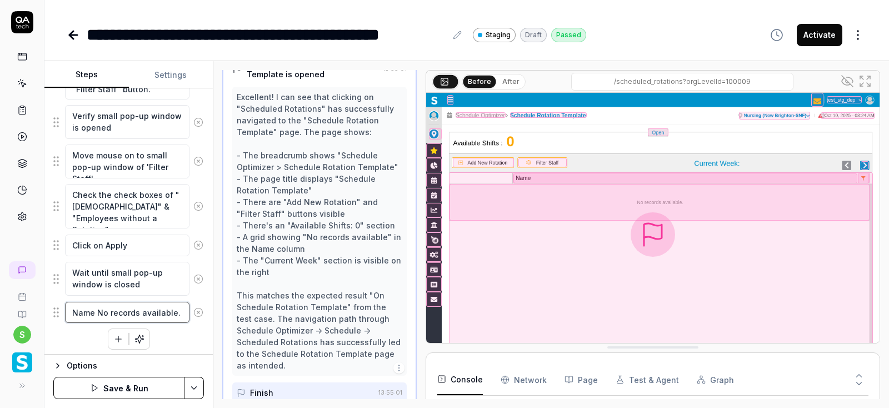
type textarea "*"
click at [165, 311] on textarea "Name No records available." at bounding box center [127, 313] width 124 height 22
click at [177, 310] on textarea "Name No records available." at bounding box center [127, 313] width 124 height 22
type textarea "Name No records available"
type textarea "*"
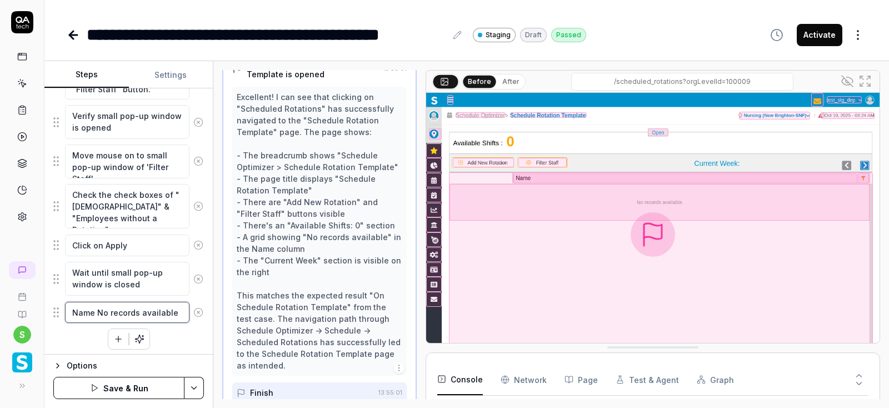
type textarea "Name No records availabl"
type textarea "*"
type textarea "Name No records availab"
type textarea "*"
type textarea "Name No records availa"
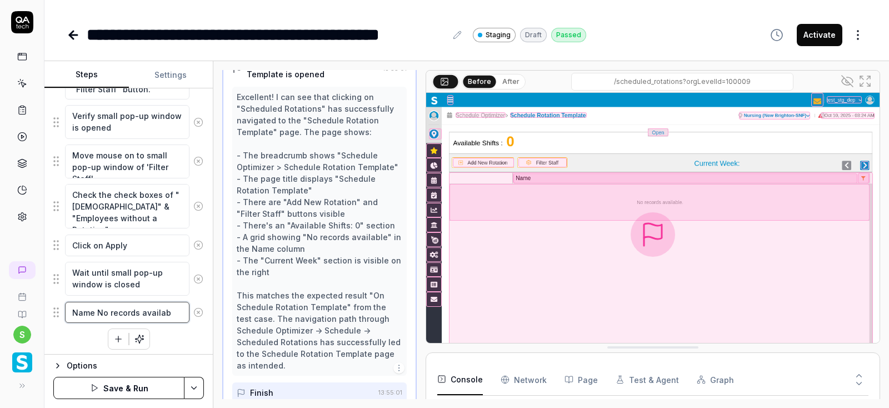
type textarea "*"
type textarea "Name No records avail"
type textarea "*"
type textarea "Name No records avai"
type textarea "*"
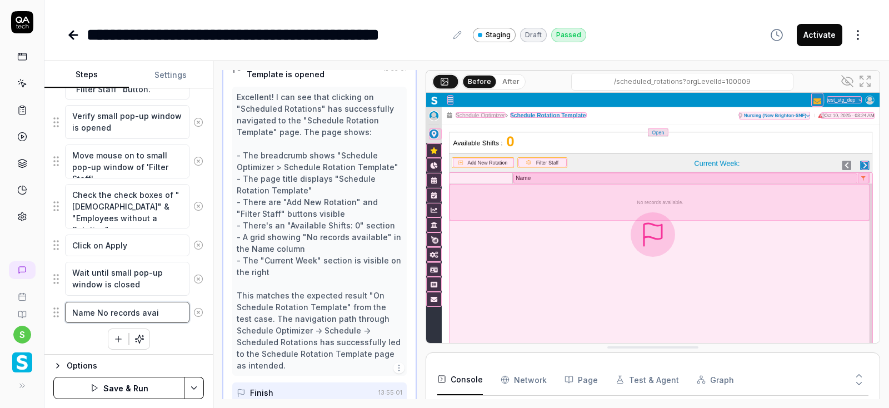
type textarea "Name No records [PERSON_NAME]"
type textarea "*"
type textarea "Name No records av"
type textarea "*"
type textarea "Name No records a"
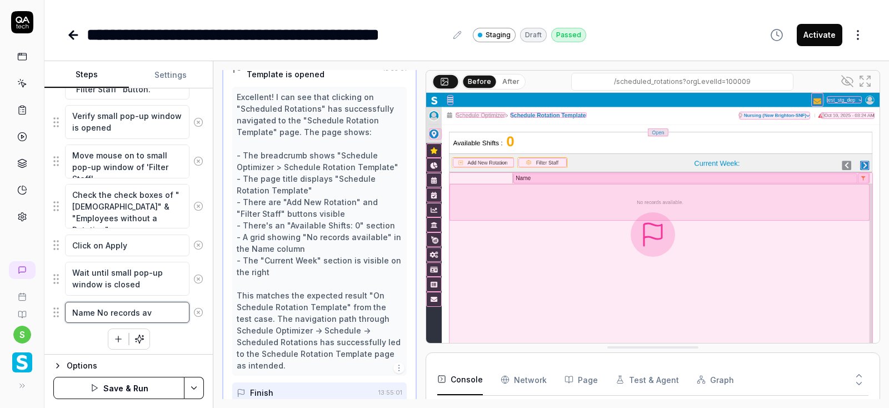
type textarea "*"
type textarea "Name No records"
type textarea "*"
type textarea "Name No records"
type textarea "*"
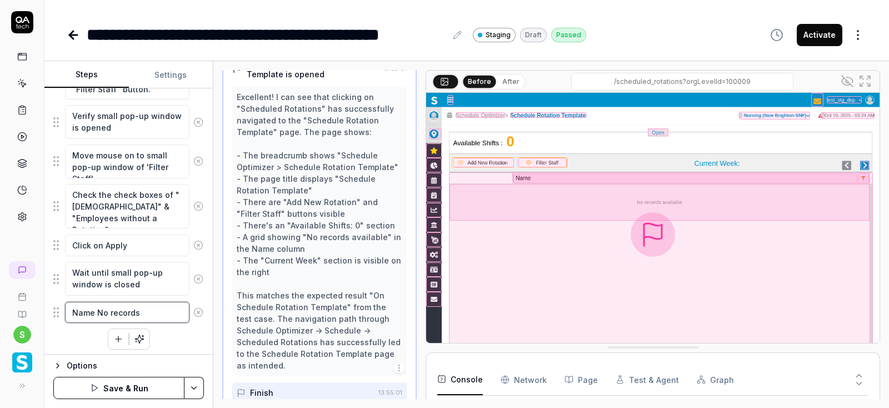
type textarea "Name No record"
type textarea "*"
type textarea "Name No recor"
type textarea "*"
type textarea "Name No reco"
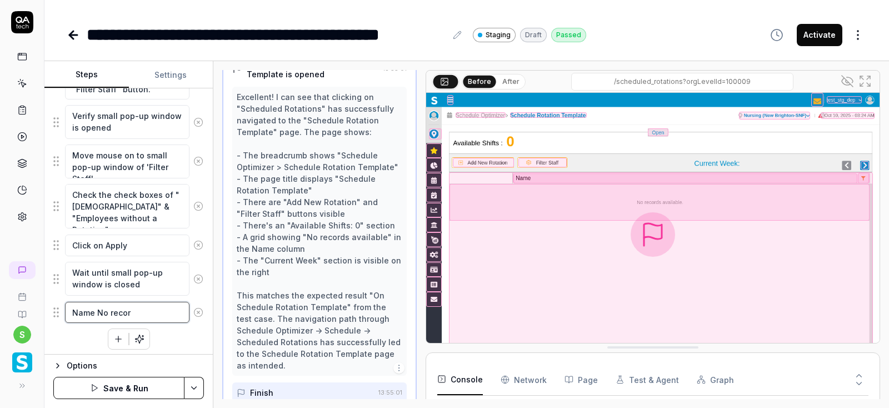
type textarea "*"
type textarea "Name No rec"
type textarea "*"
type textarea "Name No re"
type textarea "*"
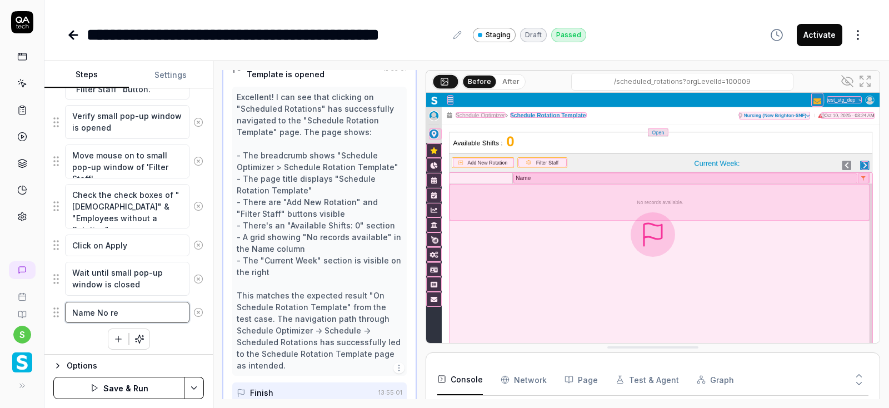
type textarea "Name No r"
type textarea "*"
type textarea "Name No"
type textarea "*"
type textarea "Name No"
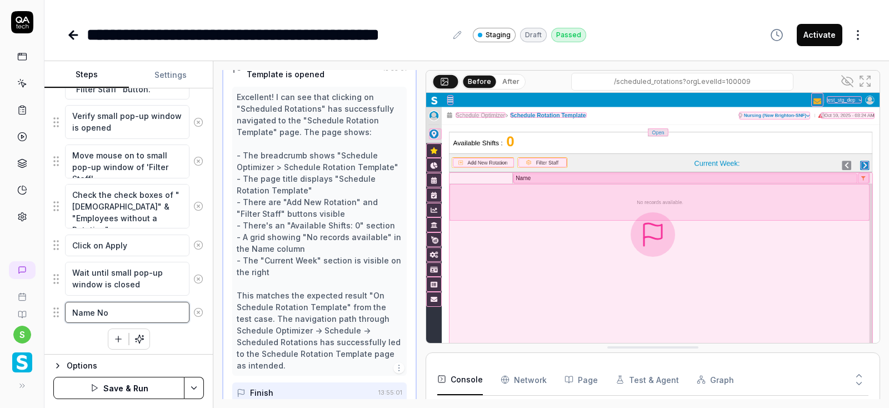
type textarea "*"
type textarea "Name N"
type textarea "*"
type textarea "Name"
type textarea "*"
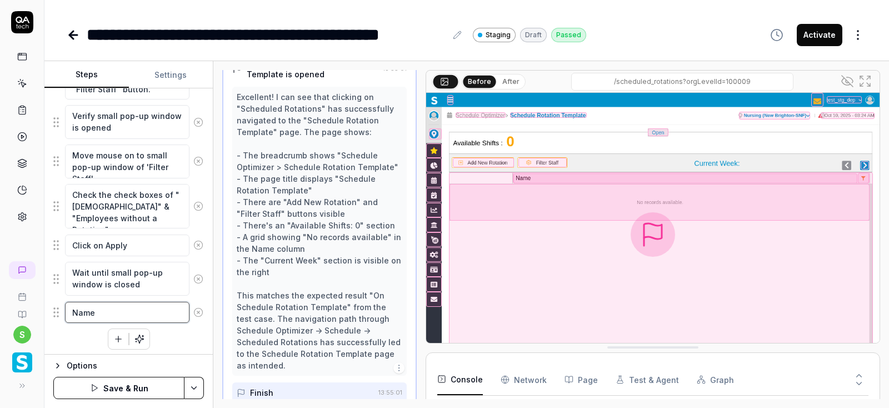
type textarea "Name"
type textarea "*"
type textarea "Nam"
type textarea "*"
type textarea "Na"
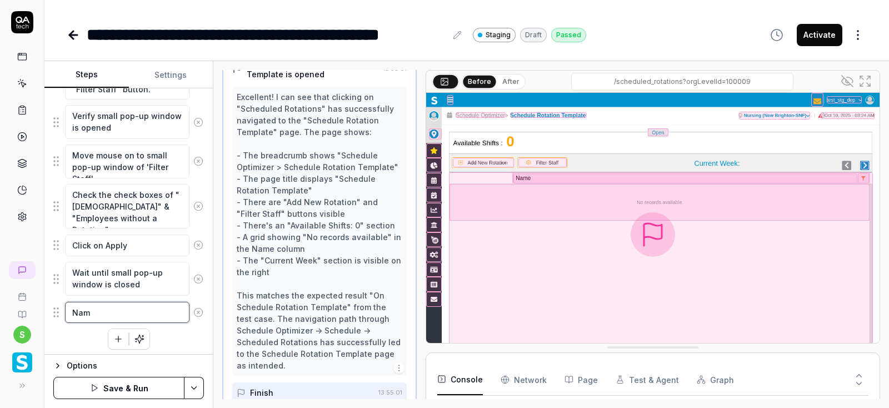
type textarea "*"
type textarea "N"
type textarea "*"
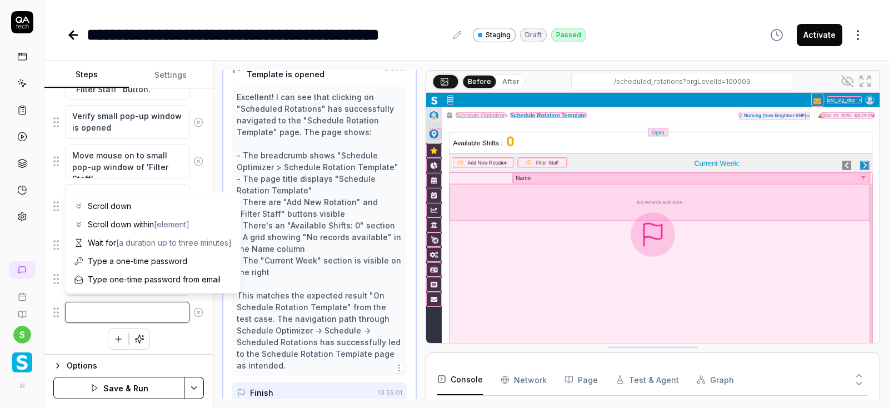
type textarea "W"
type textarea "*"
type textarea "Wa"
type textarea "*"
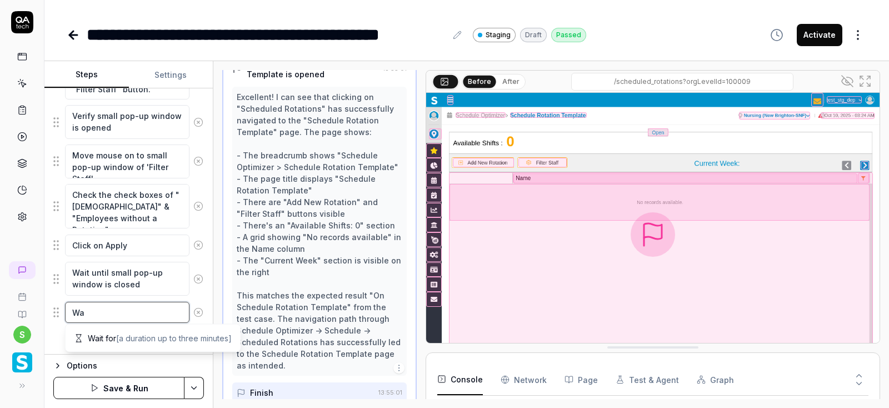
type textarea "Wai"
type textarea "*"
type textarea "Wait"
type textarea "*"
type textarea "Wait"
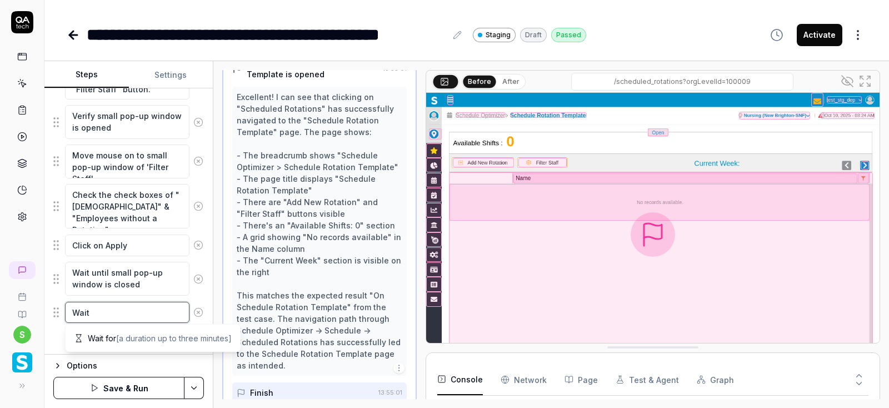
type textarea "*"
type textarea "Wait u"
type textarea "*"
type textarea "Wait un"
type textarea "*"
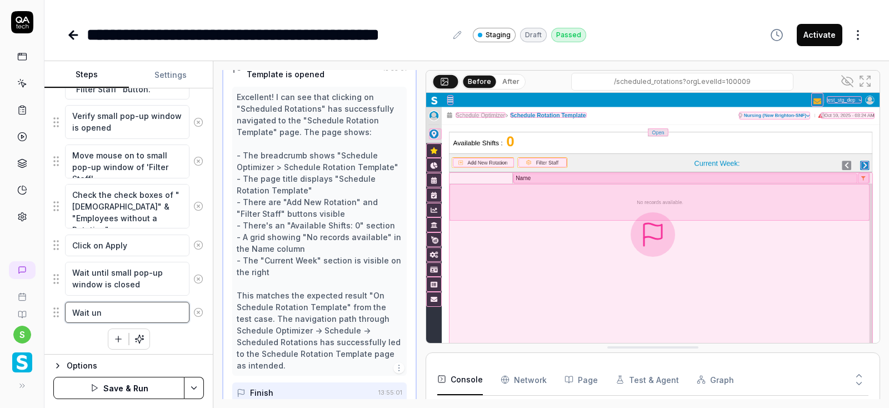
type textarea "Wait unt"
type textarea "*"
type textarea "Wait unti"
type textarea "*"
type textarea "Wait until"
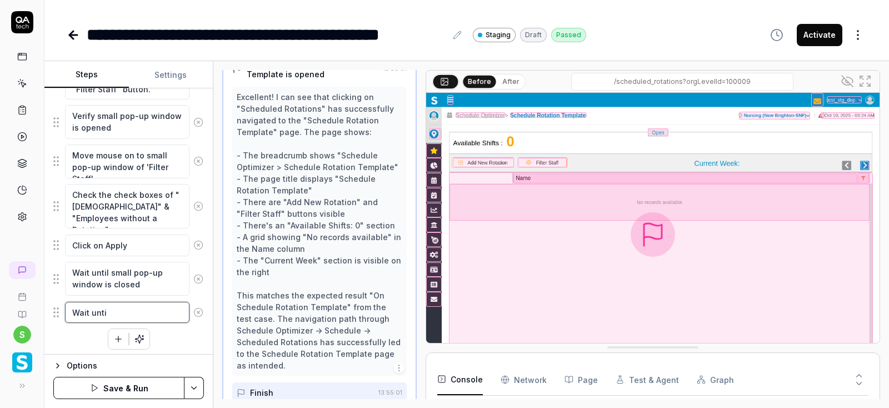
type textarea "*"
type textarea "Wait until"
type textarea "*"
type textarea "Wait until p"
type textarea "*"
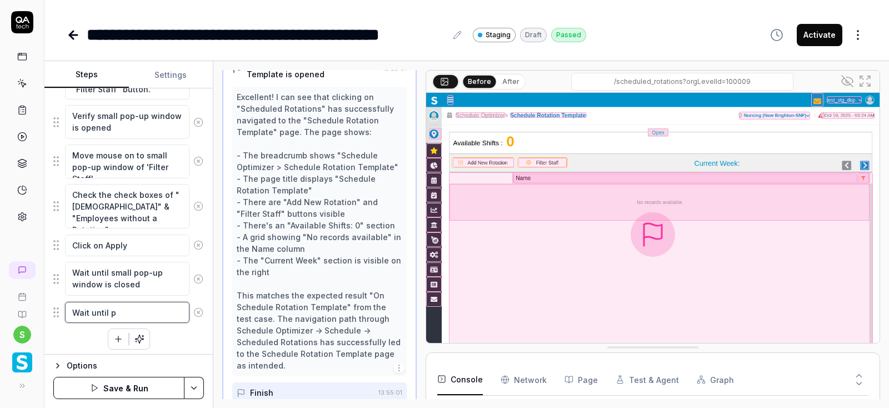
type textarea "Wait until pa"
type textarea "*"
type textarea "Wait until pag"
type textarea "*"
type textarea "Wait until page"
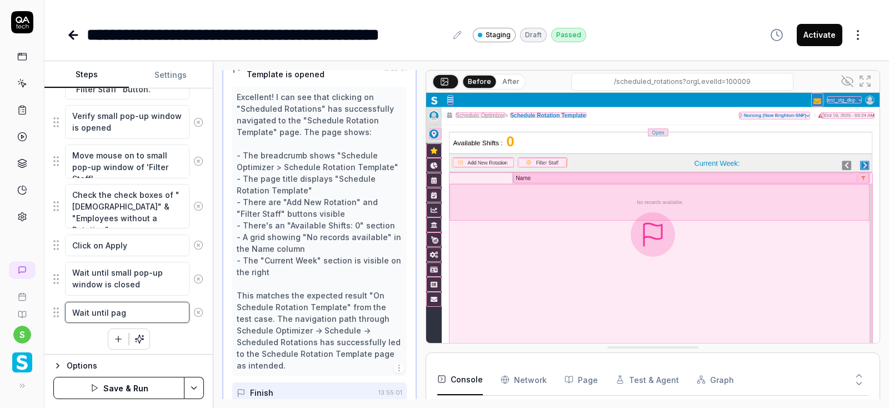
type textarea "*"
type textarea "Wait until page"
type textarea "*"
type textarea "Wait until page i"
type textarea "*"
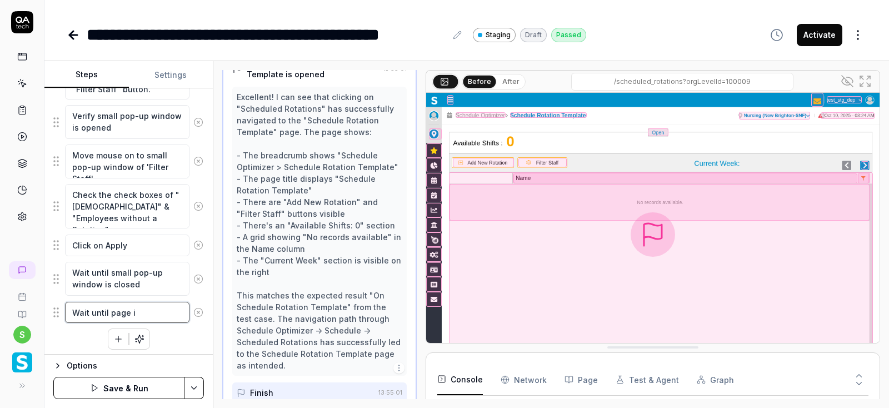
type textarea "Wait until page is"
type textarea "*"
type textarea "Wait until page is"
type textarea "*"
type textarea "Wait until page is l"
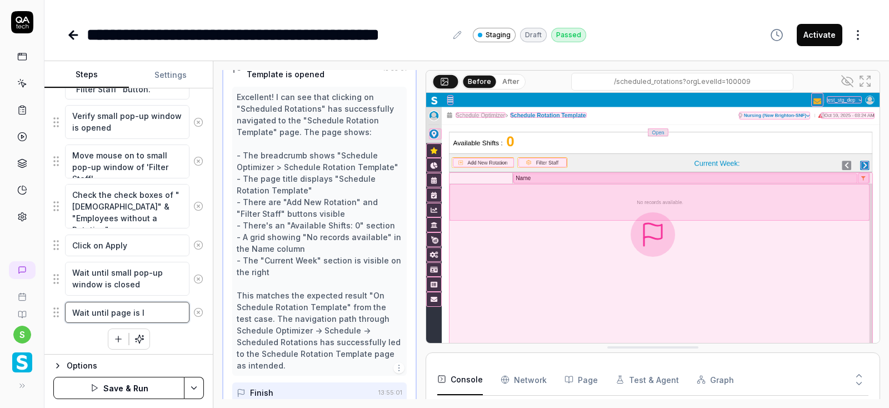
type textarea "*"
type textarea "Wait until page is lo"
type textarea "*"
type textarea "Wait until page is loa"
type textarea "*"
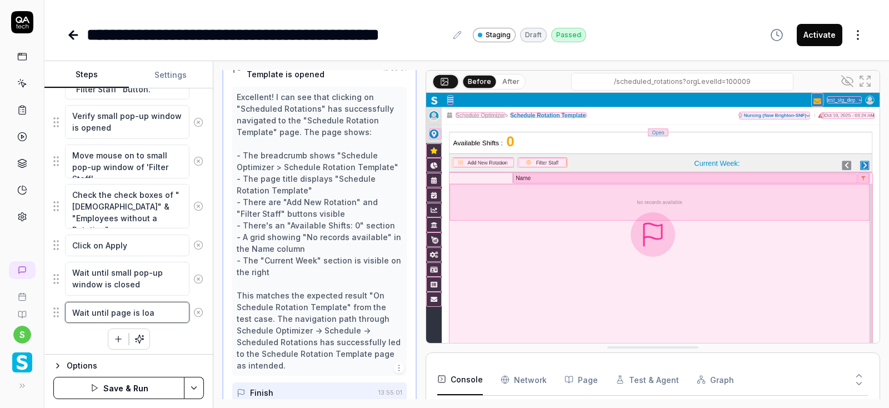
type textarea "Wait until page is load"
type textarea "*"
type textarea "Wait until page is loadd"
type textarea "*"
type textarea "Wait until page is load"
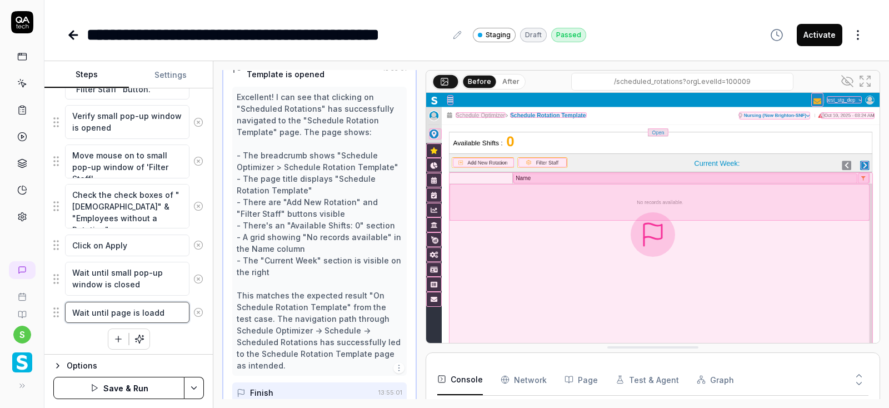
type textarea "*"
type textarea "Wait until page is loade"
type textarea "*"
type textarea "Wait until page is loaded"
type textarea "*"
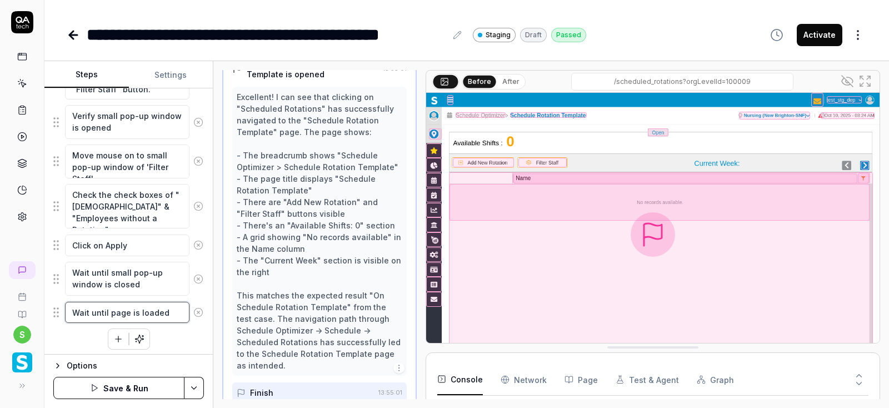
type textarea "Wait until page is loaded"
type textarea "*"
type textarea "Wait until page is loaded f"
type textarea "*"
type textarea "Wait until page is loaded fu"
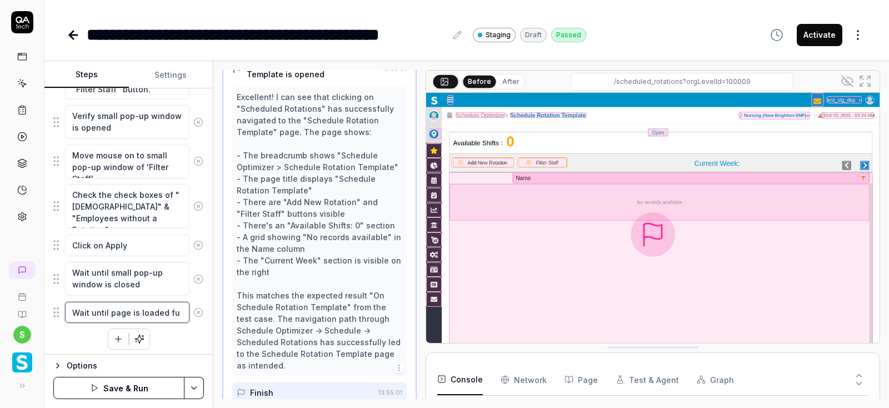
type textarea "*"
type textarea "Wait until page is loaded ful"
type textarea "*"
type textarea "Wait until page is loaded full"
type textarea "*"
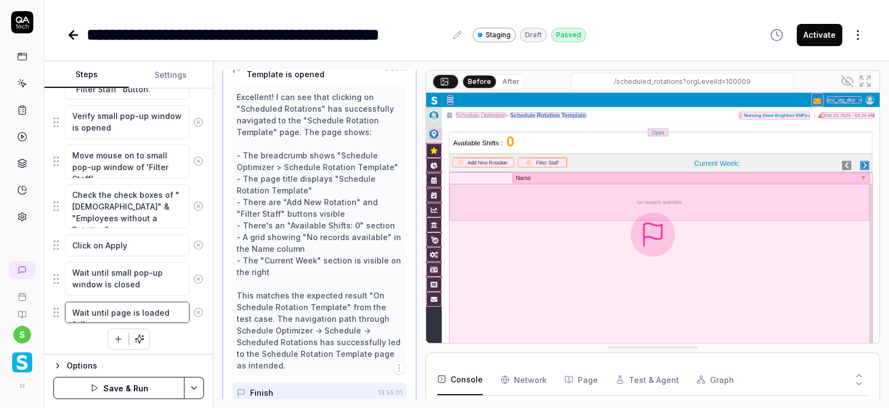
type textarea "Wait until page is loaded fully"
type textarea "*"
type textarea "Wait until page is loaded fully"
type textarea "*"
type textarea "Wait until page is loaded fully w"
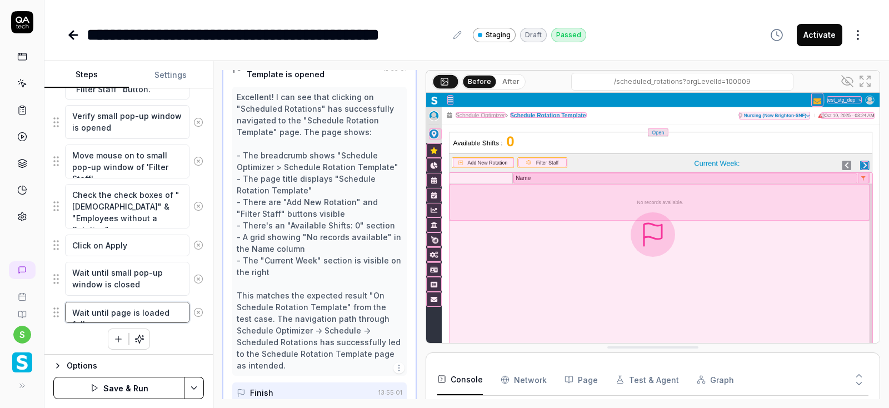
type textarea "*"
type textarea "Wait until page is loaded fully wi"
type textarea "*"
type textarea "Wait until page is loaded fully wit"
type textarea "*"
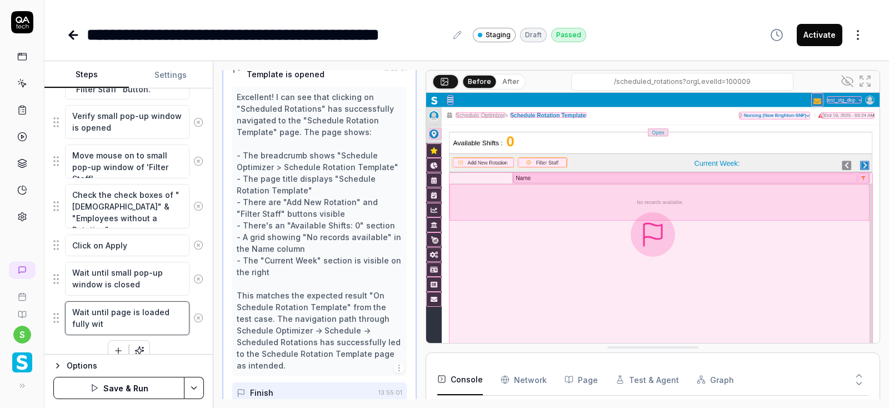
type textarea "Wait until page is loaded fully with"
type textarea "*"
type textarea "Wait until page is loaded fully with"
type textarea "*"
type textarea "Wait until page is loaded fully with r"
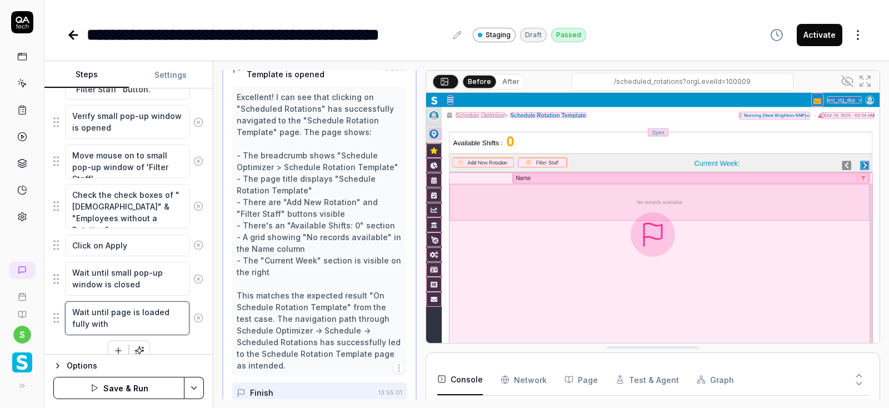
type textarea "*"
type textarea "Wait until page is loaded fully with re"
type textarea "*"
type textarea "Wait until page is loaded fully with rec"
type textarea "*"
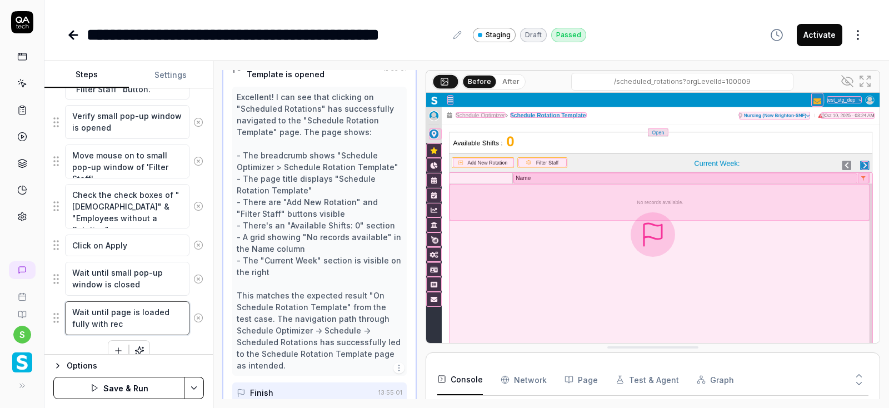
type textarea "Wait until page is loaded fully with reco"
type textarea "*"
type textarea "Wait until page is loaded fully with recor"
type textarea "*"
type textarea "Wait until page is loaded fully with reco"
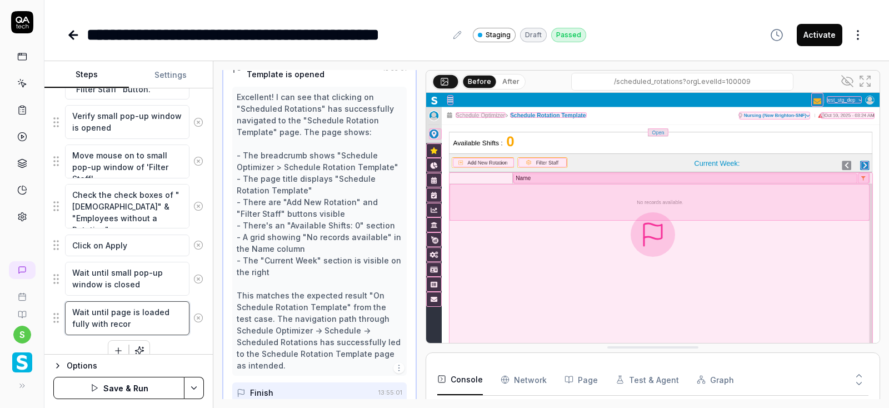
type textarea "*"
type textarea "Wait until page is loaded fully with rec"
type textarea "*"
type textarea "Wait until page is loaded fully with re"
type textarea "*"
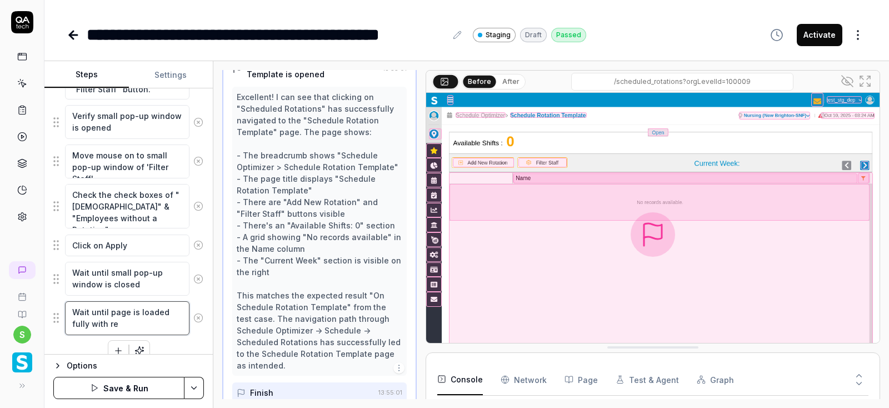
type textarea "Wait until page is loaded fully with r"
type textarea "*"
type textarea "Wait until page is loaded fully with"
type textarea "*"
type textarea "Wait until page is loaded fully with e"
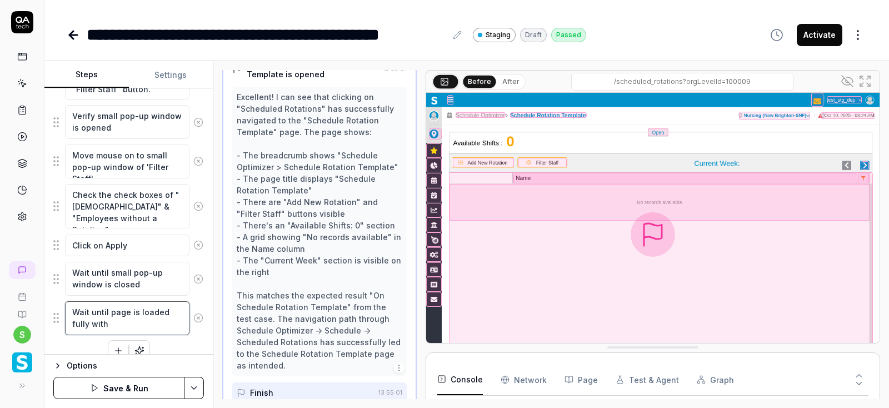
type textarea "*"
type textarea "Wait until page is loaded fully with em"
type textarea "*"
type textarea "Wait until page is loaded fully with emp"
type textarea "*"
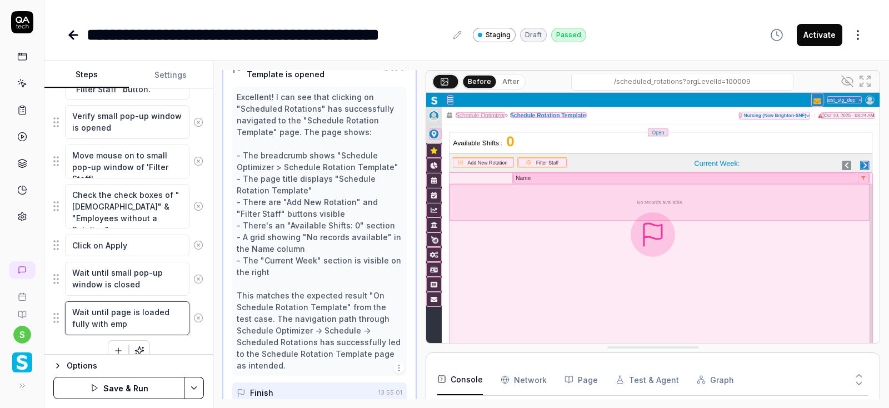
type textarea "Wait until page is loaded fully with empl"
type textarea "*"
type textarea "Wait until page is loaded fully with emplo"
type textarea "*"
type textarea "Wait until page is loaded fully with employ"
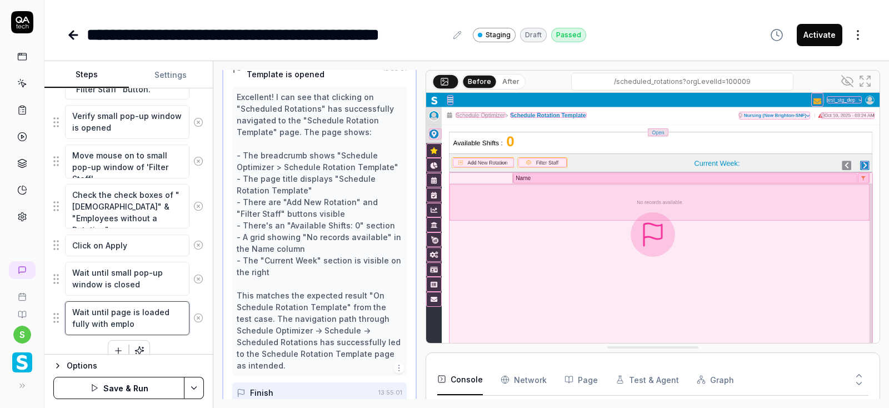
type textarea "*"
type textarea "Wait until page is loaded fully with employe"
type textarea "*"
type textarea "Wait until page is loaded fully with employee"
type textarea "*"
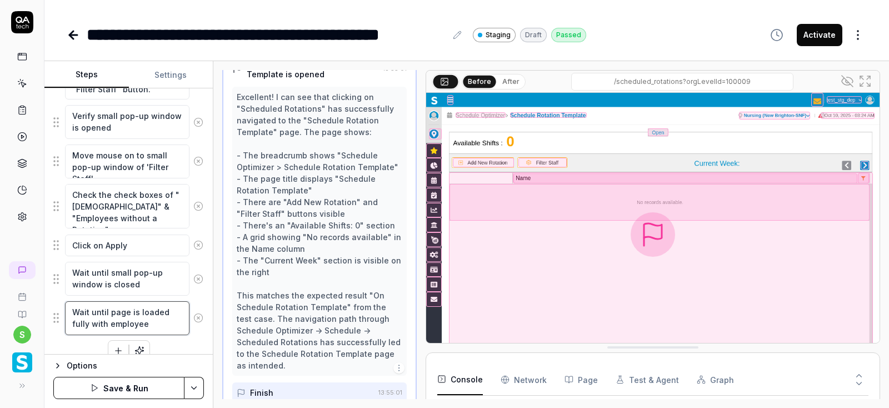
type textarea "Wait until page is loaded fully with employee"
type textarea "*"
type textarea "Wait until page is loaded fully with employee r"
type textarea "*"
type textarea "Wait until page is loaded fully with employee re"
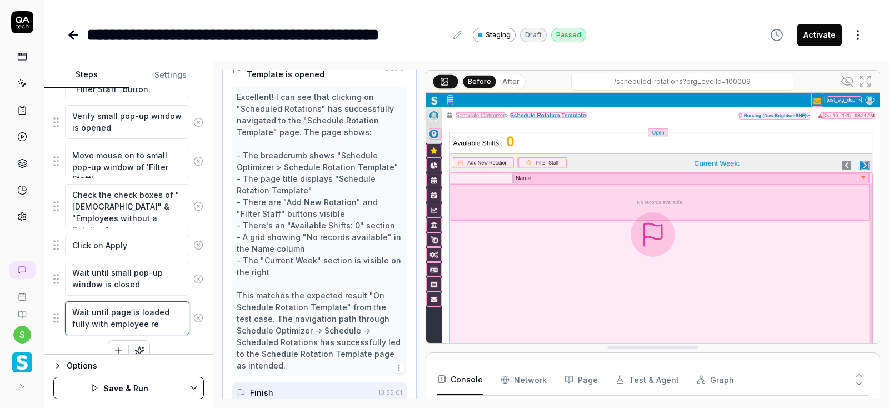
type textarea "*"
type textarea "Wait until page is loaded fully with employee rec"
type textarea "*"
type textarea "Wait until page is loaded fully with employee reco"
type textarea "*"
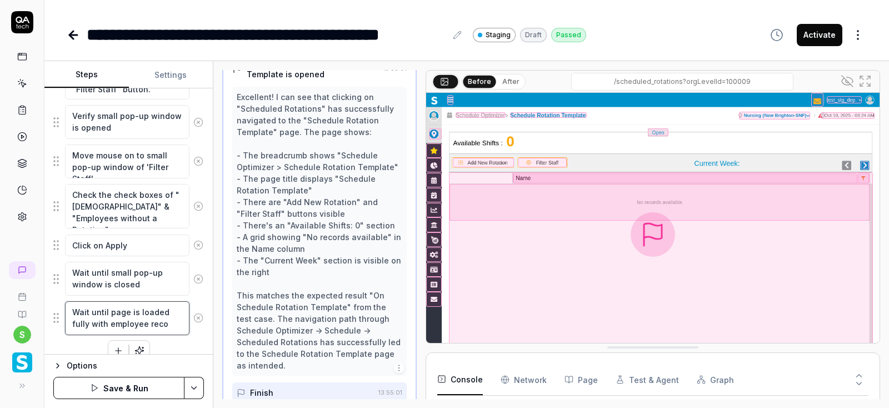
type textarea "Wait until page is loaded fully with employee recor"
type textarea "*"
type textarea "Wait until page is loaded fully with employee record"
type textarea "*"
type textarea "Wait until page is loaded fully with employee records"
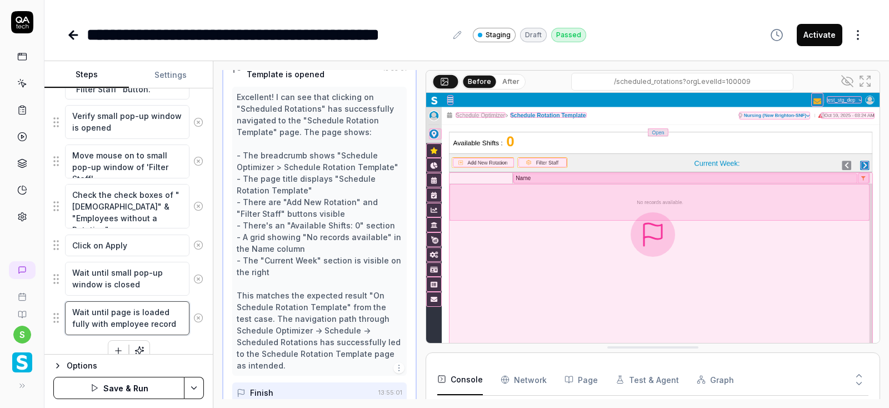
type textarea "*"
type textarea "Wait until page is loaded fully with employee records"
click at [197, 389] on html "**********" at bounding box center [444, 204] width 889 height 408
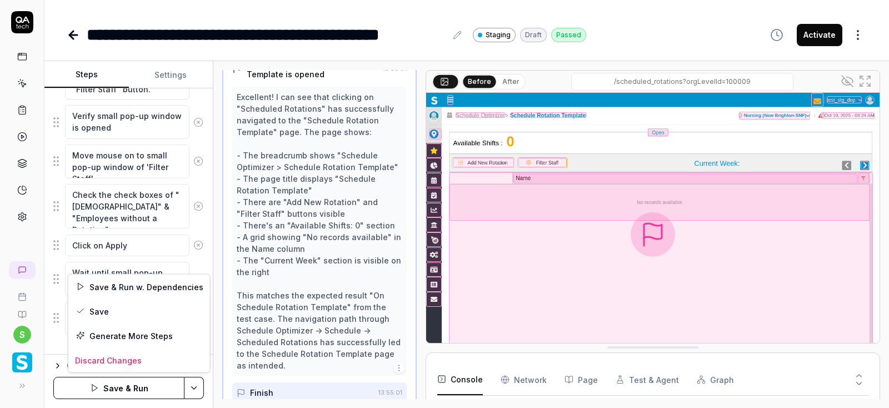
scroll to position [117, 0]
click at [105, 309] on div "Save" at bounding box center [139, 311] width 142 height 24
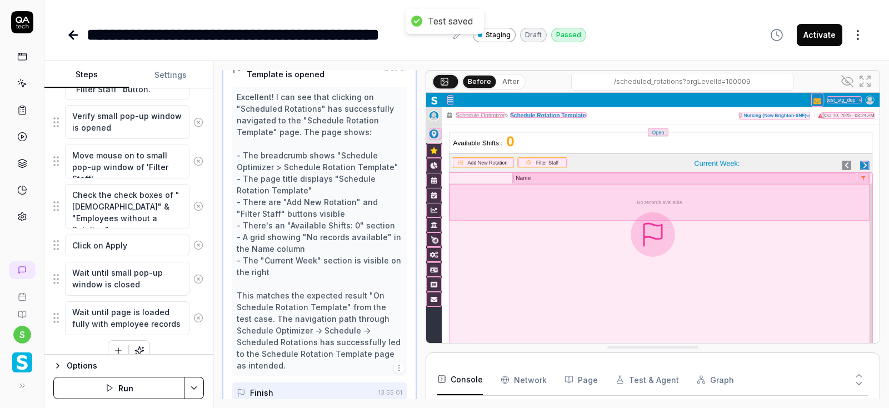
scroll to position [564, 0]
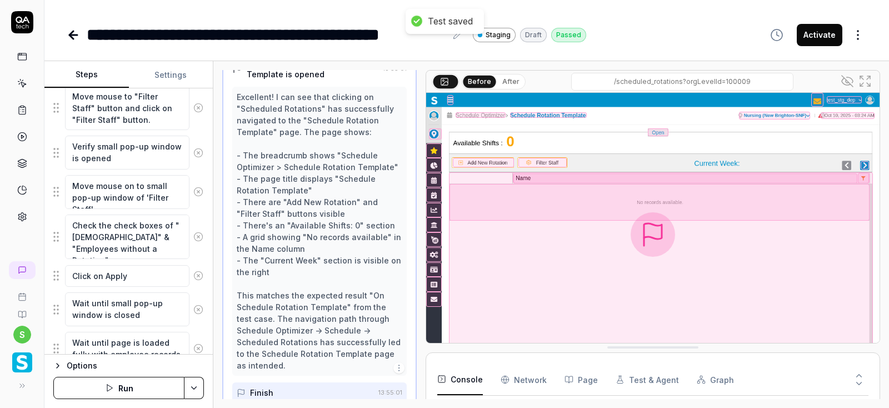
click at [135, 388] on button "Run" at bounding box center [118, 388] width 131 height 22
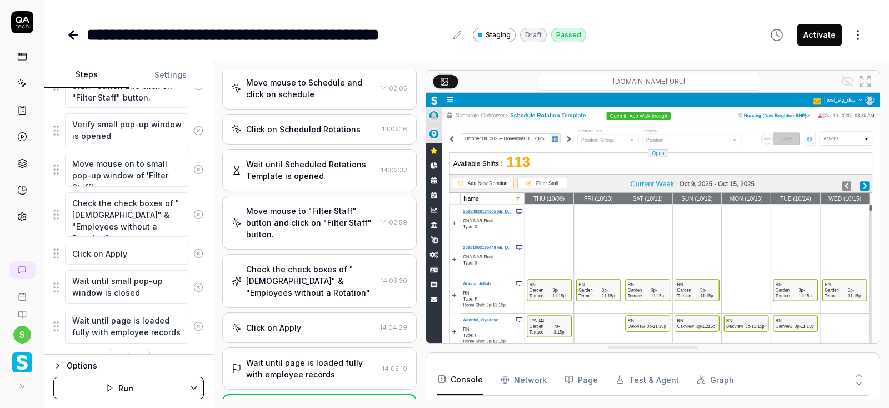
scroll to position [606, 0]
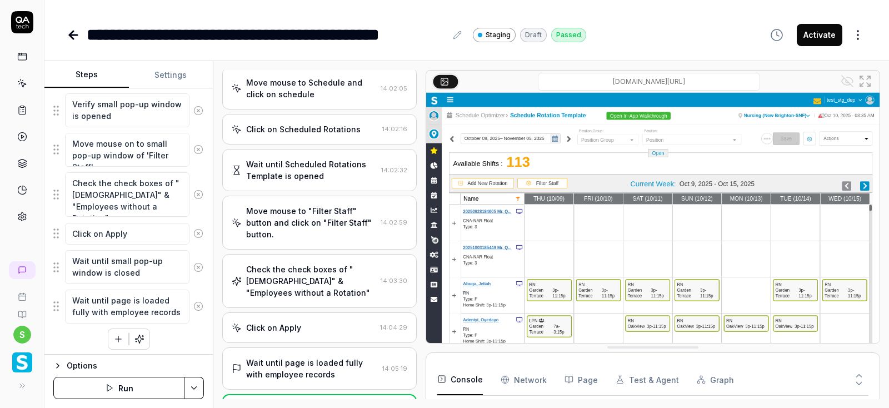
click at [119, 338] on icon "button" at bounding box center [118, 339] width 10 height 10
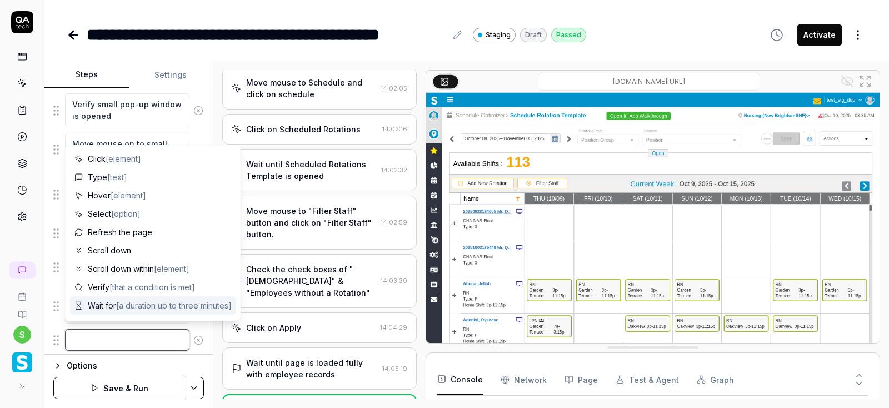
click at [152, 341] on textarea at bounding box center [127, 340] width 124 height 22
click at [326, 357] on div "Wait until page is loaded fully with employee records" at bounding box center [312, 368] width 132 height 23
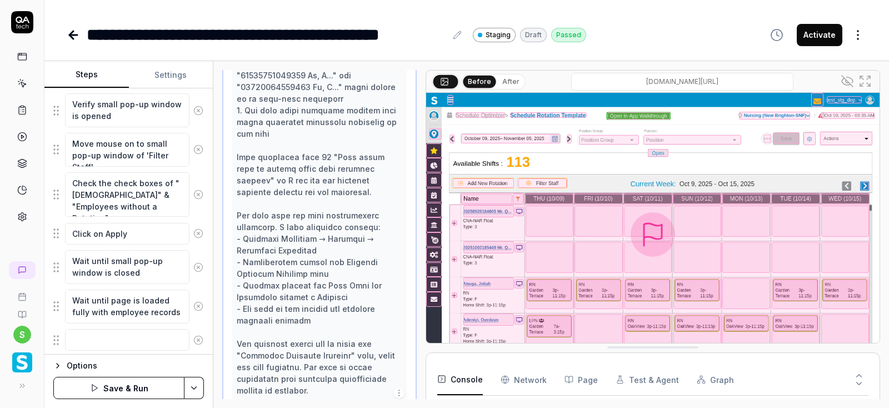
scroll to position [844, 0]
click at [456, 209] on div at bounding box center [658, 288] width 419 height 169
type textarea "*"
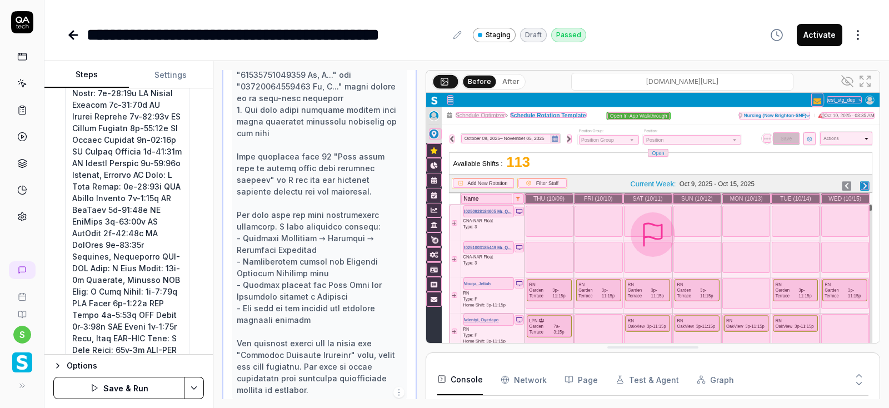
scroll to position [956, 0]
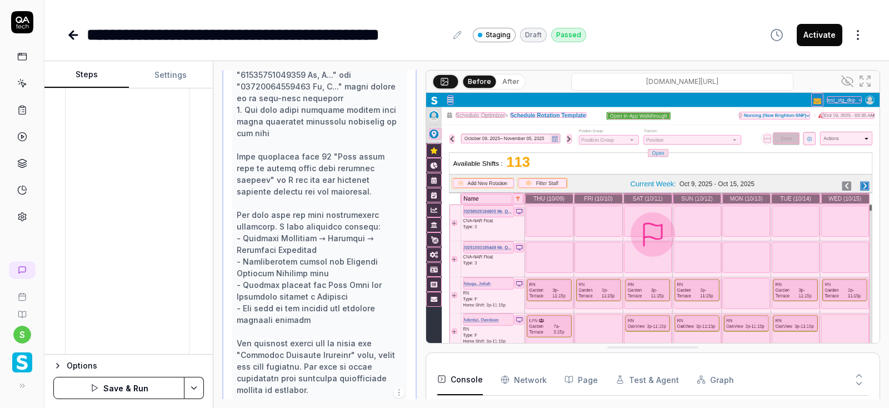
scroll to position [661, 0]
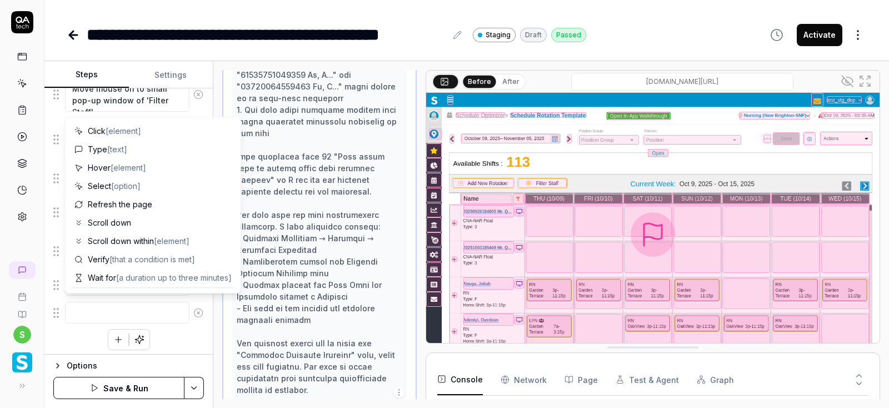
click at [199, 311] on icon at bounding box center [198, 313] width 10 height 10
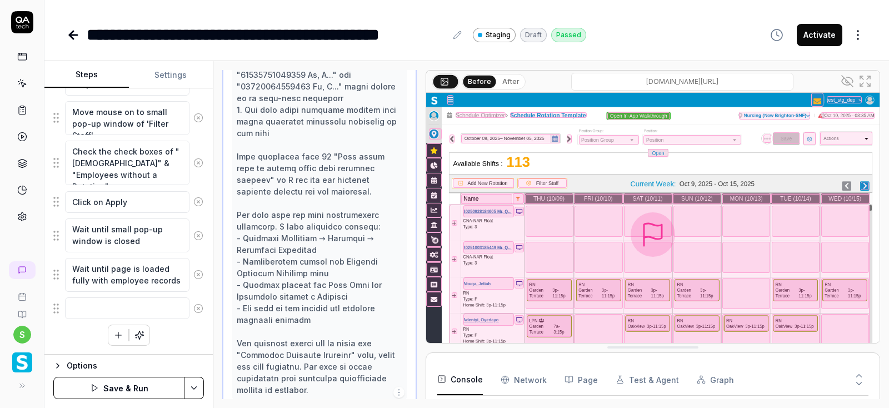
scroll to position [634, 0]
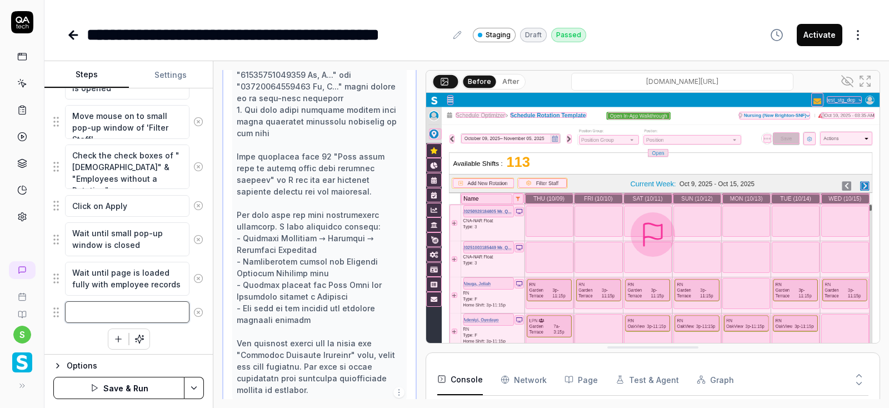
click at [149, 312] on textarea at bounding box center [127, 312] width 124 height 22
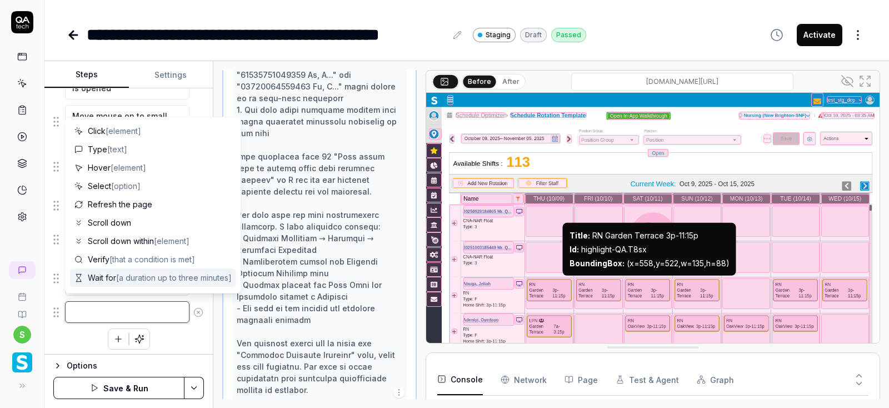
type textarea "*"
type textarea "P"
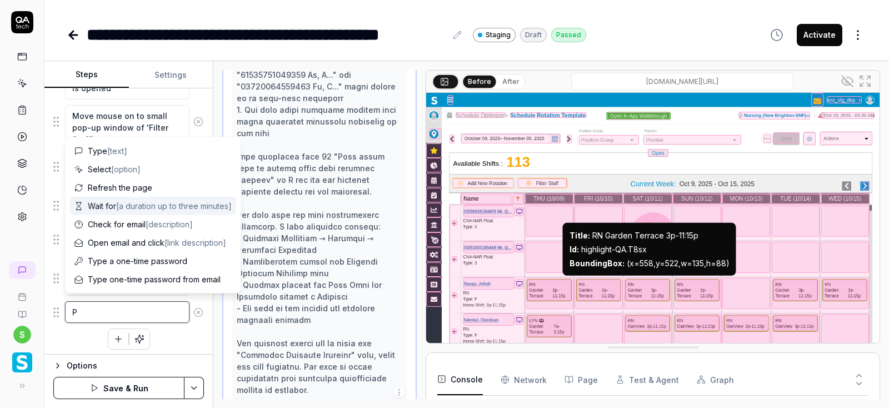
type textarea "*"
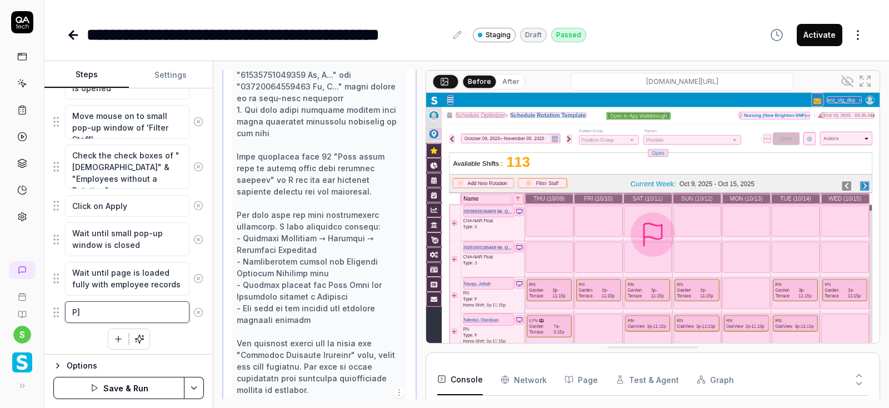
type textarea "P"
type textarea "*"
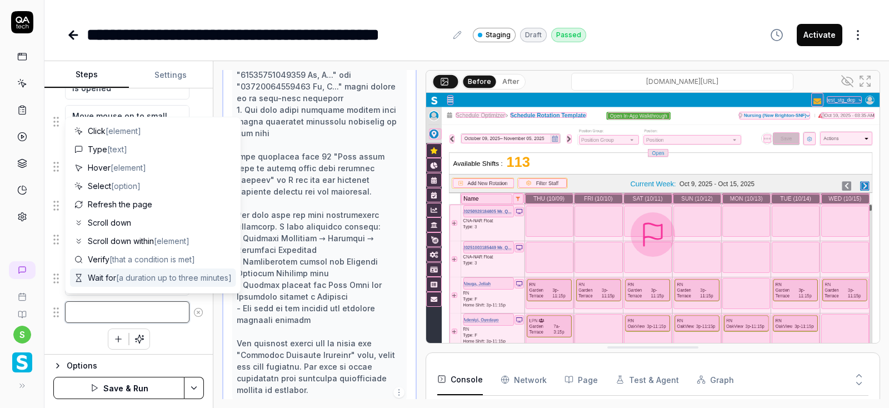
type textarea "*"
type textarea "S"
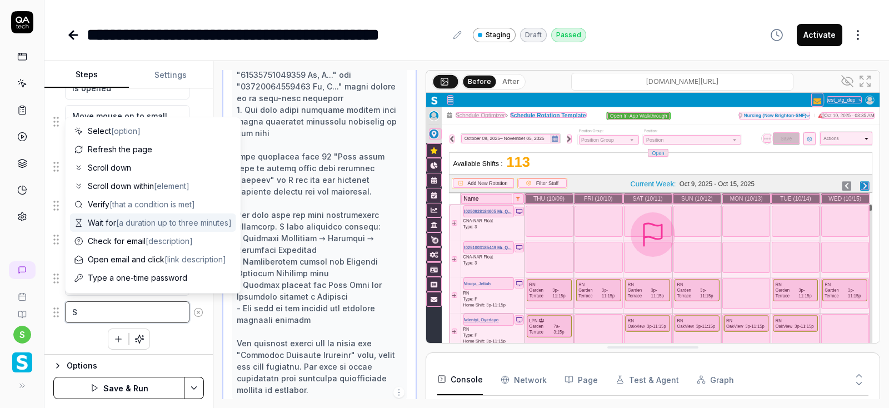
type textarea "*"
type textarea "Se"
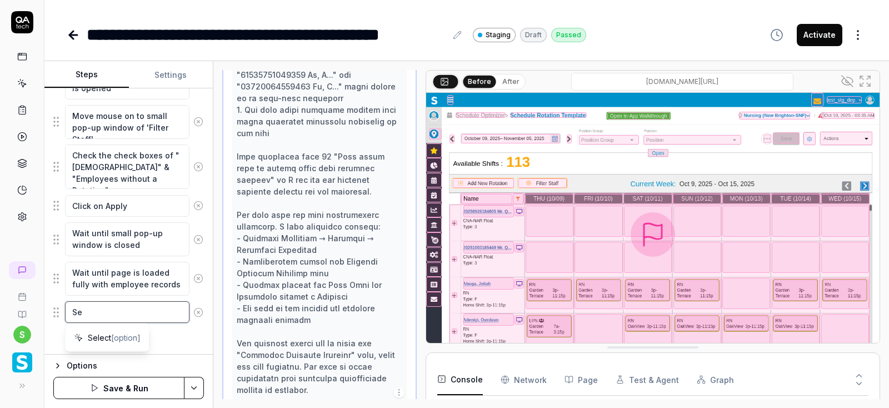
type textarea "*"
type textarea "Sel"
type textarea "*"
type textarea "Sele"
type textarea "*"
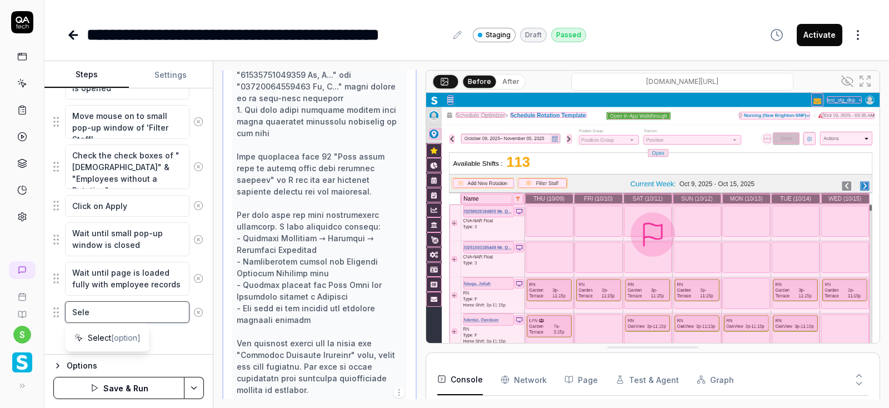
type textarea "Selec"
click at [132, 309] on textarea "Move mouse to Available Shifts grid" at bounding box center [127, 318] width 124 height 34
click at [114, 321] on textarea "Move mouse to 'Available Shifts grid" at bounding box center [127, 318] width 124 height 34
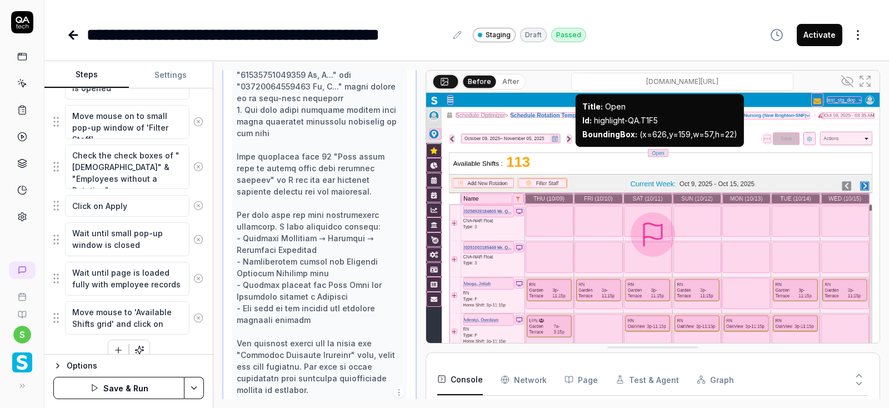
click at [659, 152] on div at bounding box center [658, 153] width 20 height 8
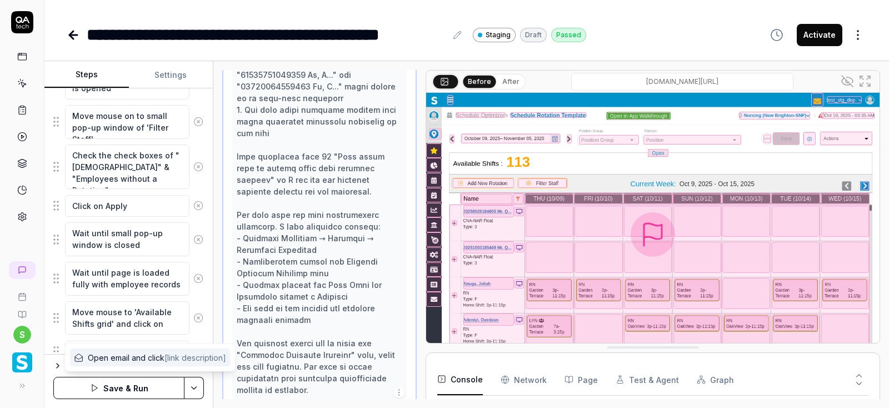
scroll to position [673, 0]
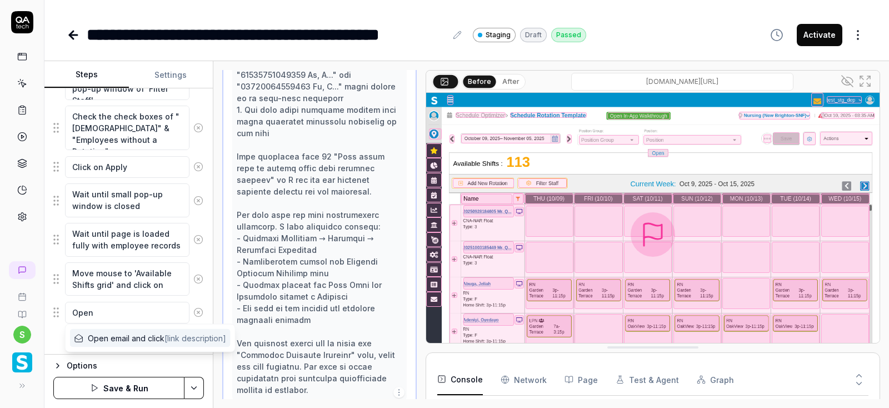
click at [197, 309] on icon at bounding box center [198, 312] width 10 height 10
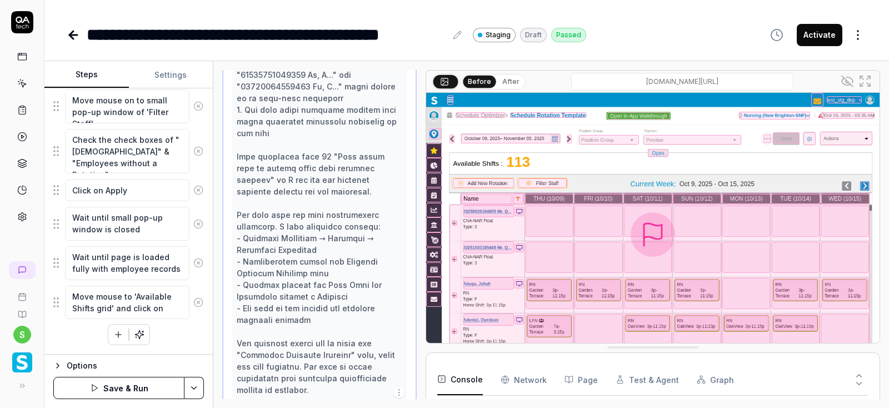
scroll to position [645, 0]
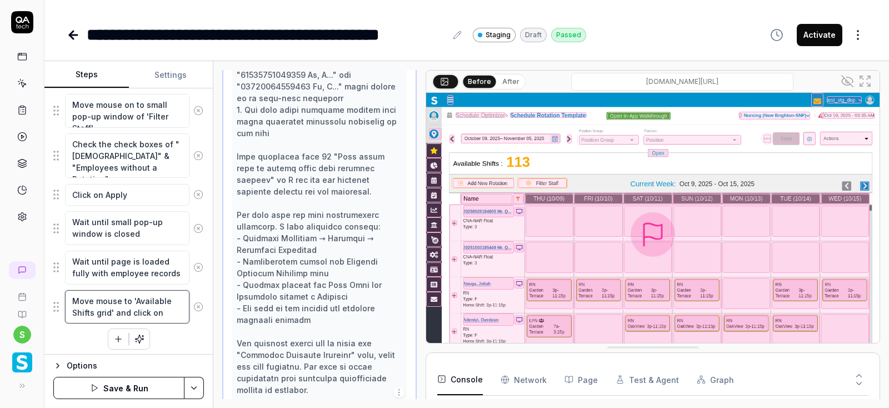
click at [172, 308] on textarea "Move mouse to 'Available Shifts grid' and click on" at bounding box center [127, 307] width 124 height 34
click at [192, 388] on html "**********" at bounding box center [444, 204] width 889 height 408
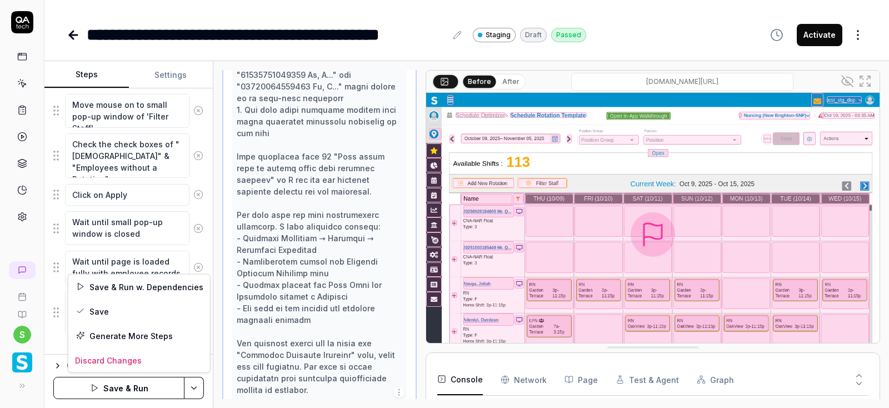
scroll to position [139, 0]
click at [99, 312] on div "Save" at bounding box center [139, 311] width 142 height 24
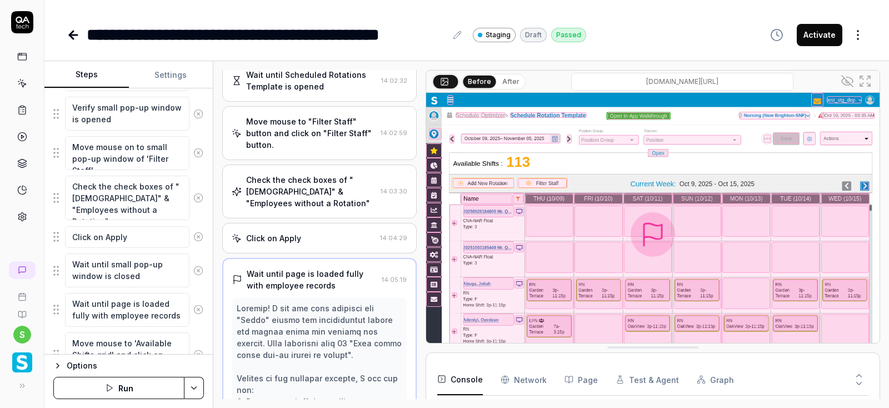
scroll to position [656, 0]
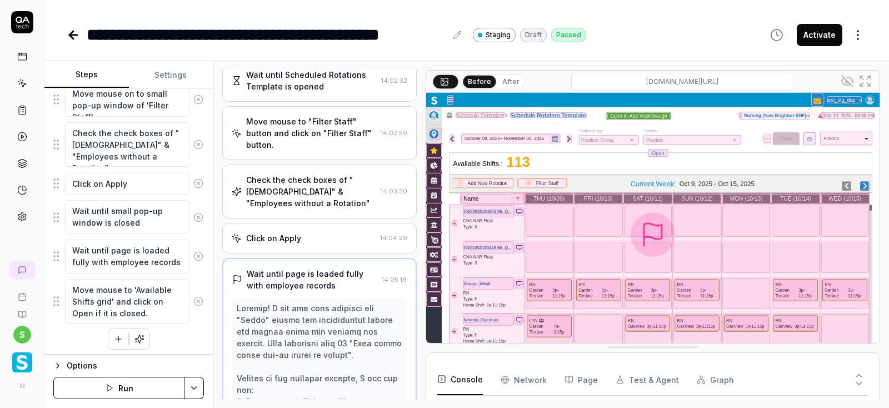
click at [654, 152] on div at bounding box center [658, 153] width 20 height 8
click at [198, 339] on icon at bounding box center [198, 340] width 3 height 3
drag, startPoint x: 157, startPoint y: 311, endPoint x: 57, endPoint y: 288, distance: 103.1
click at [65, 288] on textarea "Move mouse to 'Available Shifts grid' and click on Open if it is closed." at bounding box center [127, 301] width 124 height 45
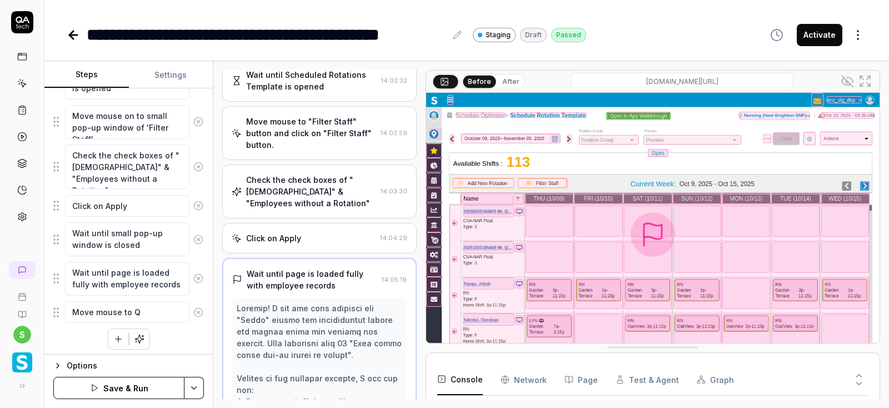
scroll to position [139, 0]
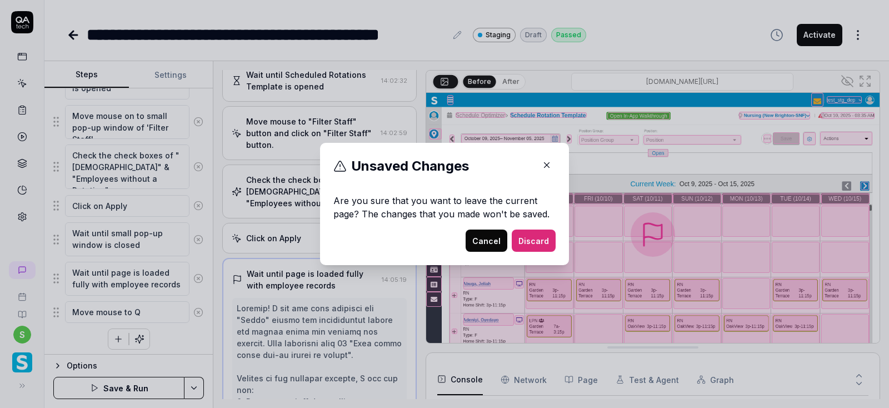
click at [492, 241] on button "Cancel" at bounding box center [487, 240] width 42 height 22
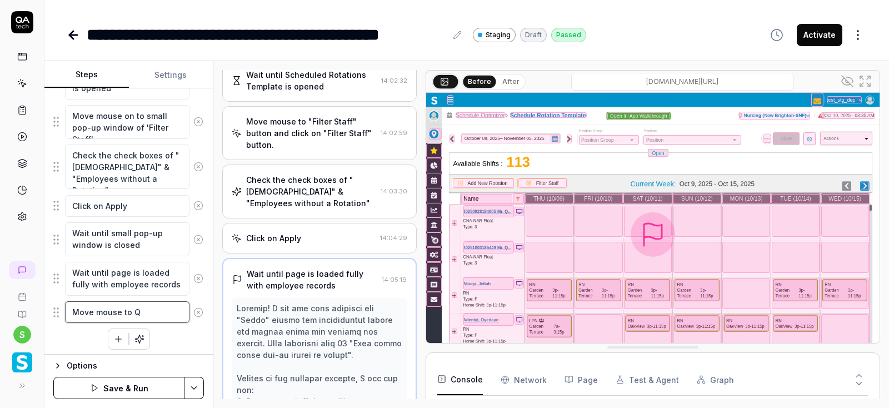
click at [144, 309] on textarea "Move mouse to Q" at bounding box center [127, 312] width 124 height 22
click at [192, 387] on html "**********" at bounding box center [444, 204] width 889 height 408
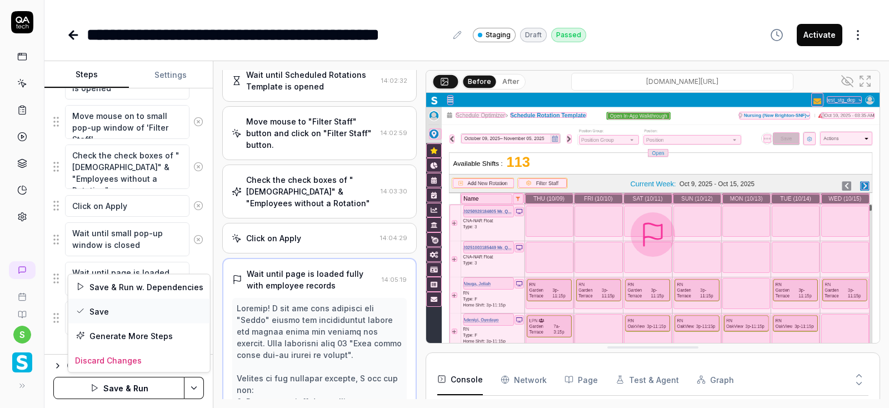
click at [99, 307] on div "Save" at bounding box center [139, 311] width 142 height 24
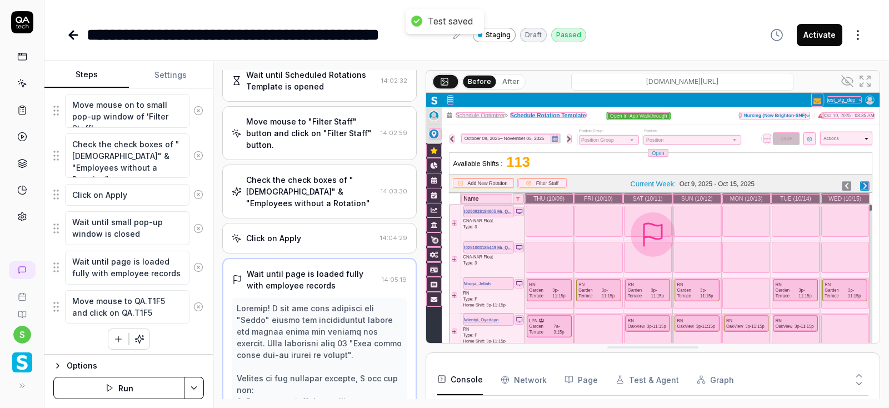
scroll to position [642, 0]
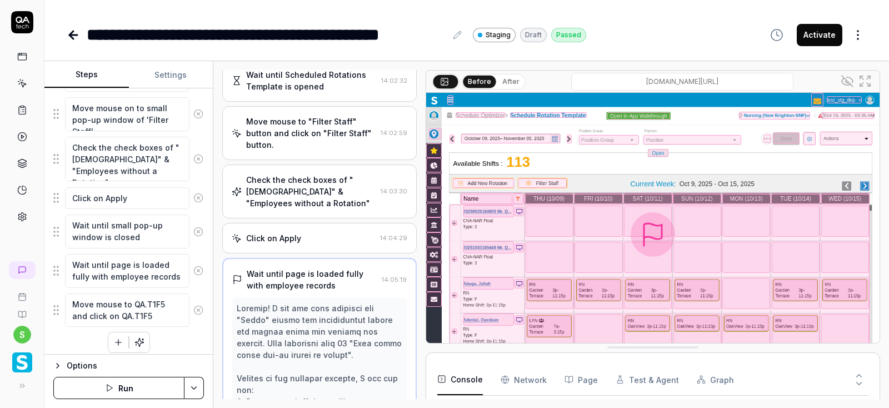
click at [136, 383] on button "Run" at bounding box center [118, 388] width 131 height 22
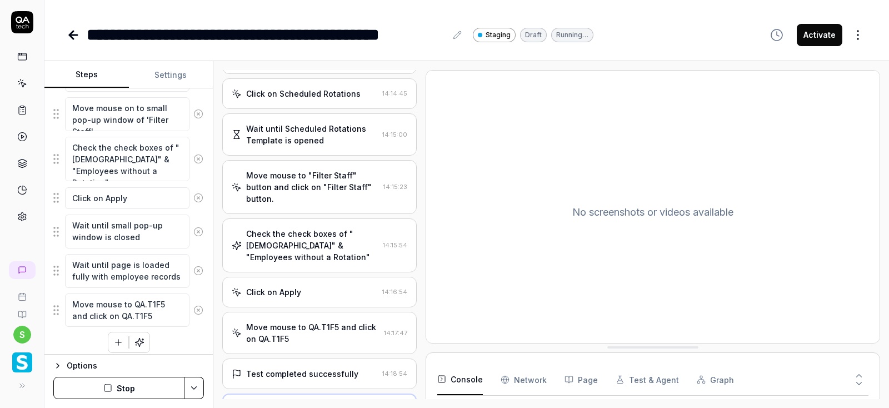
scroll to position [299, 0]
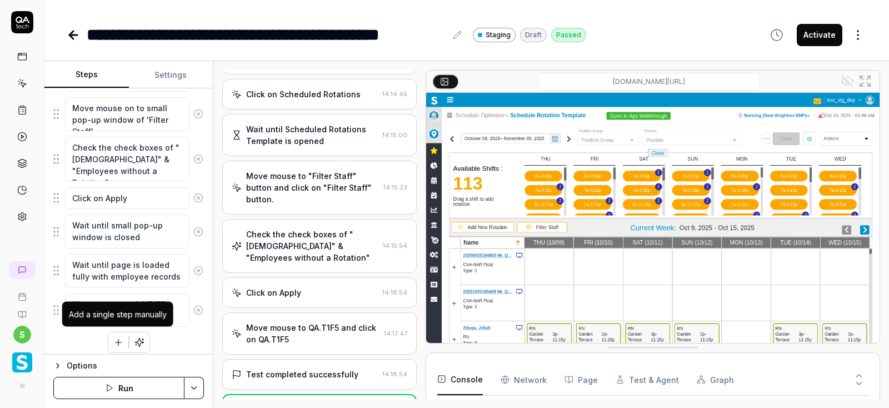
click at [116, 342] on icon "button" at bounding box center [118, 342] width 10 height 10
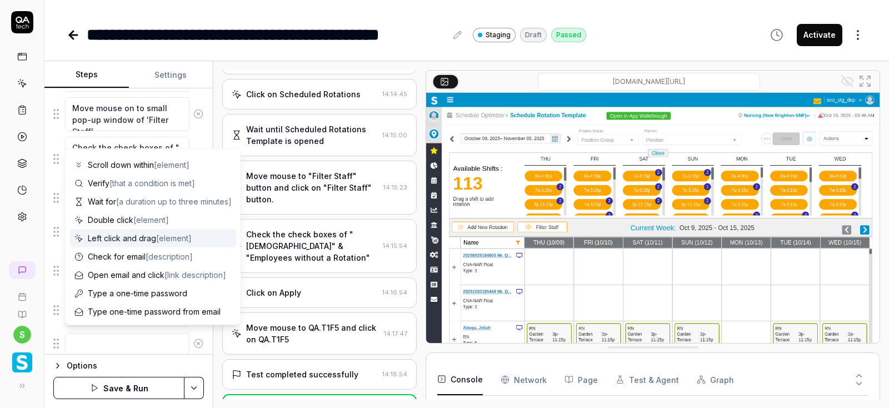
scroll to position [108, 0]
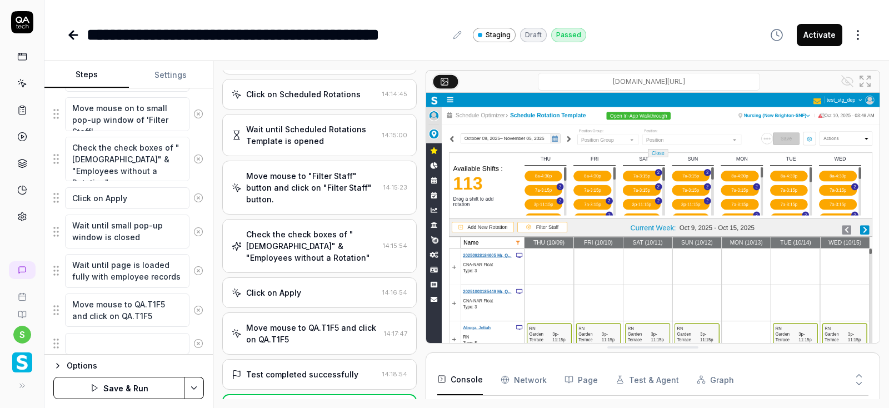
click at [189, 362] on div "Options" at bounding box center [135, 365] width 137 height 13
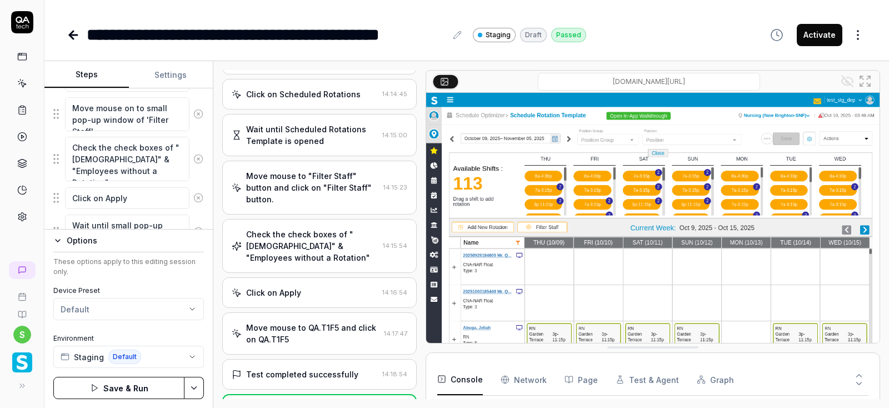
click at [82, 81] on button "Steps" at bounding box center [86, 75] width 84 height 27
click at [87, 81] on button "Steps" at bounding box center [86, 75] width 84 height 27
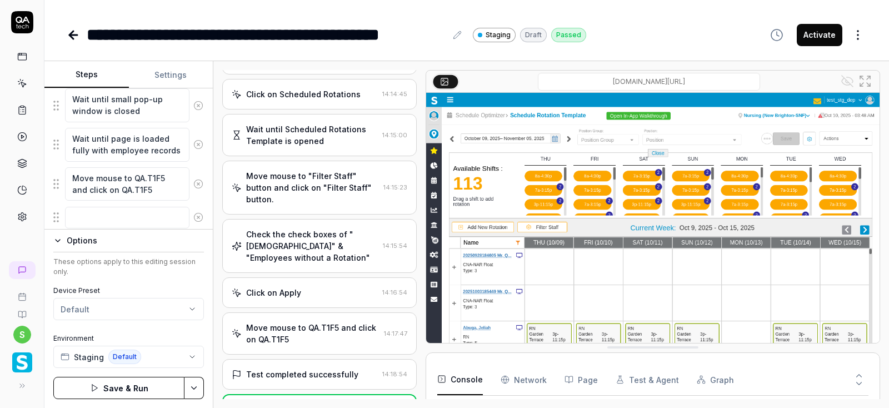
scroll to position [798, 0]
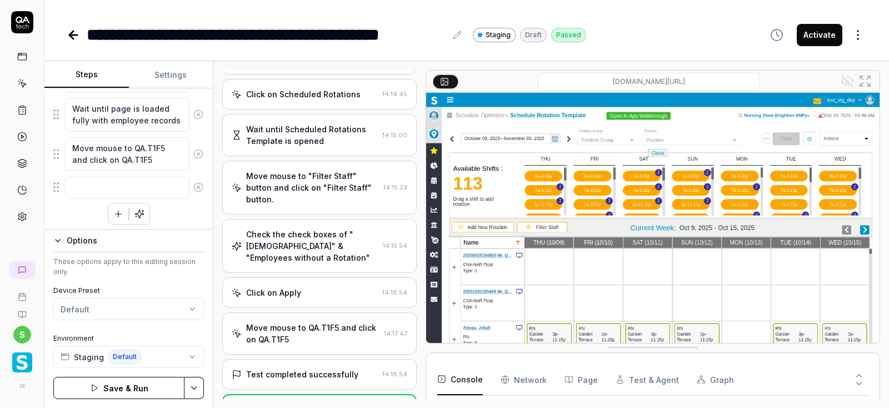
click at [64, 239] on button "Options" at bounding box center [128, 240] width 151 height 13
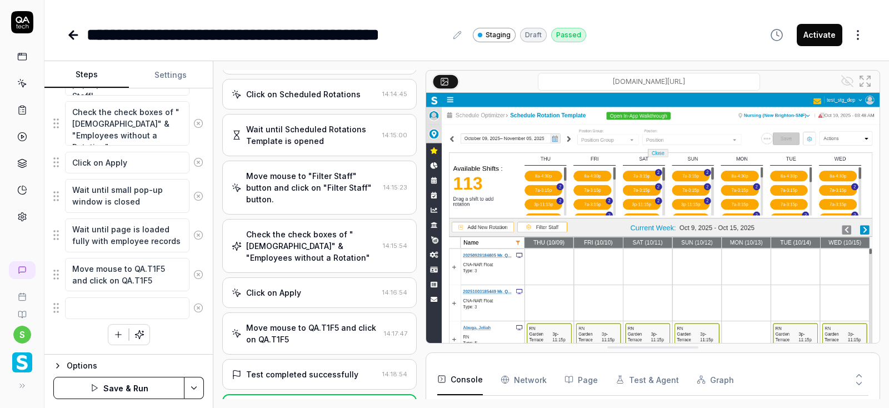
scroll to position [673, 0]
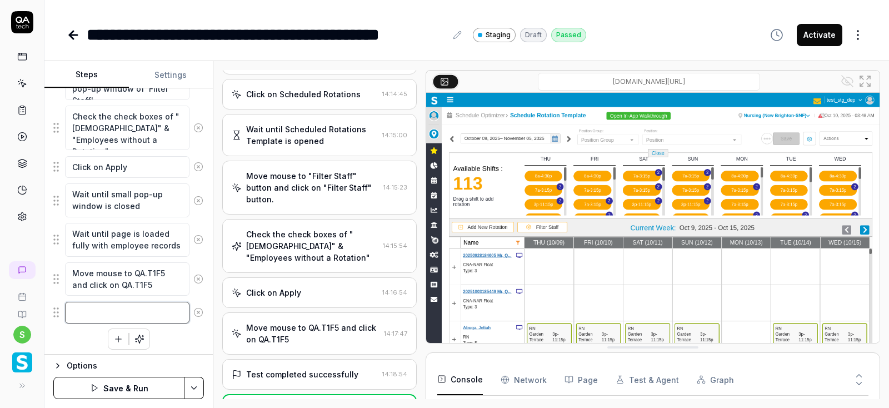
click at [109, 308] on textarea at bounding box center [127, 313] width 124 height 22
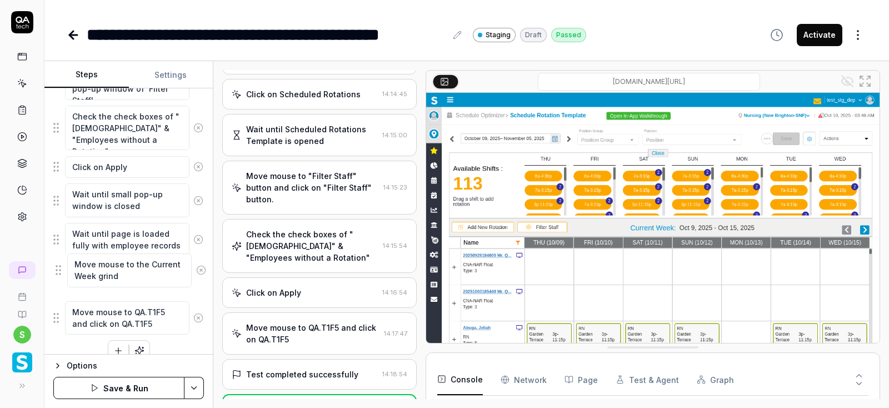
drag, startPoint x: 54, startPoint y: 316, endPoint x: 57, endPoint y: 276, distance: 39.5
click at [57, 276] on div "Move mouse to the Current Week grind" at bounding box center [128, 279] width 151 height 35
click at [118, 346] on icon "button" at bounding box center [118, 351] width 10 height 10
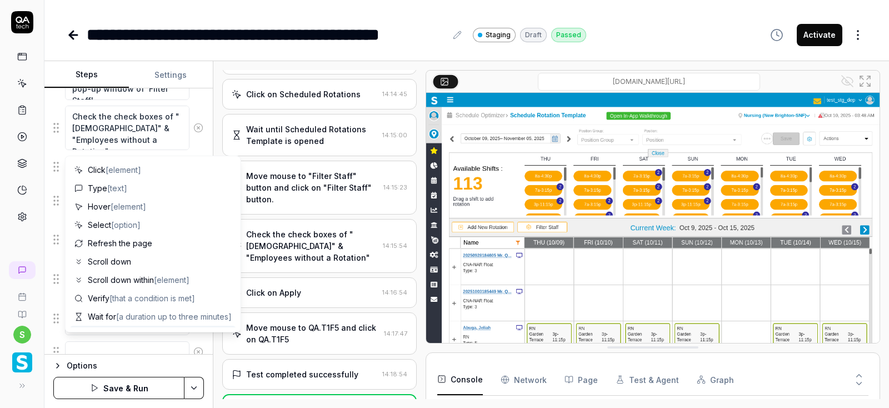
click at [112, 346] on textarea at bounding box center [127, 352] width 124 height 22
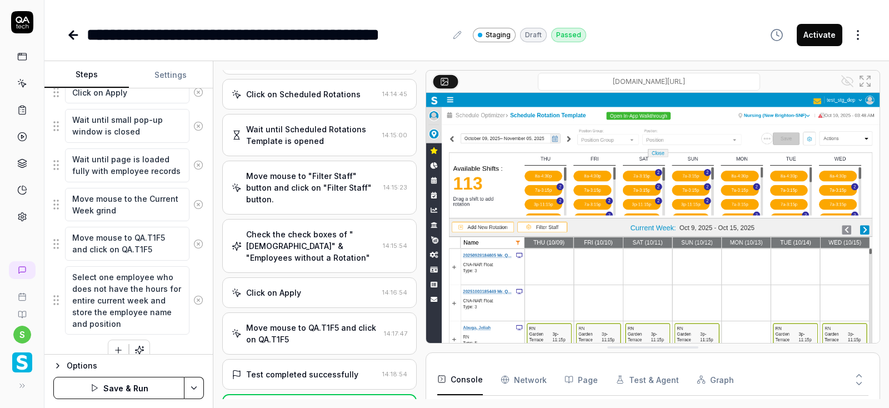
scroll to position [758, 0]
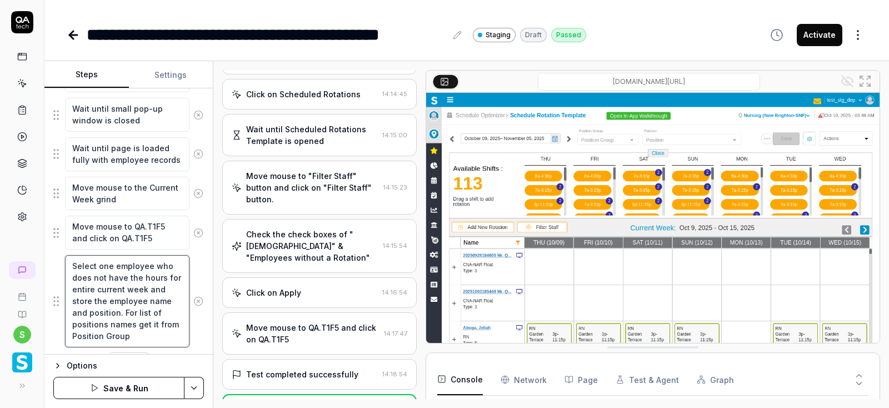
click at [92, 336] on textarea "Select one employee who does not have the hours for entire current week and sto…" at bounding box center [127, 301] width 124 height 92
click at [122, 308] on textarea "Select one employee who does not have the hours for entire current week and sto…" at bounding box center [127, 301] width 124 height 92
click at [303, 277] on div "Click on Apply 14:16:54" at bounding box center [319, 292] width 194 height 31
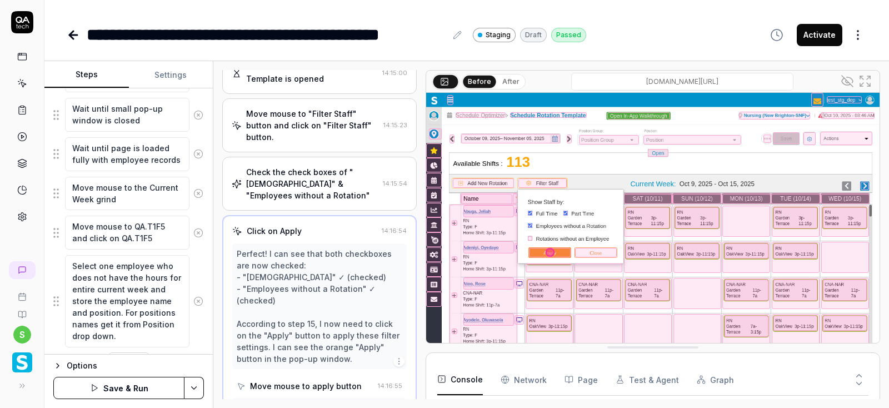
scroll to position [366, 0]
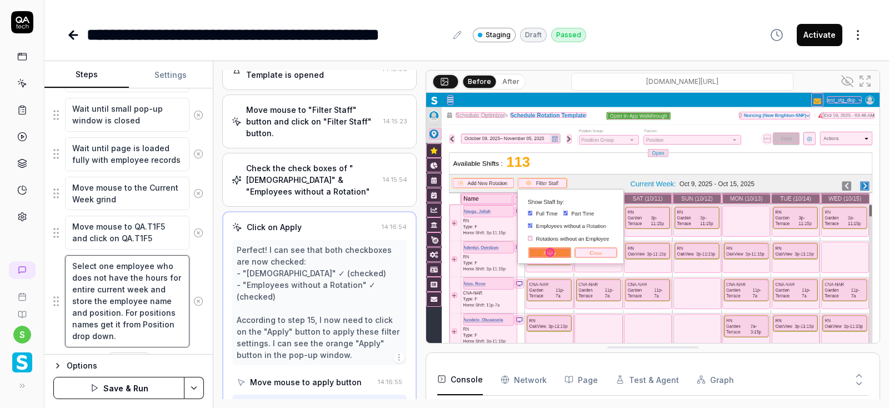
click at [92, 329] on textarea "Select one employee who does not have the hours for entire current week and sto…" at bounding box center [127, 301] width 124 height 92
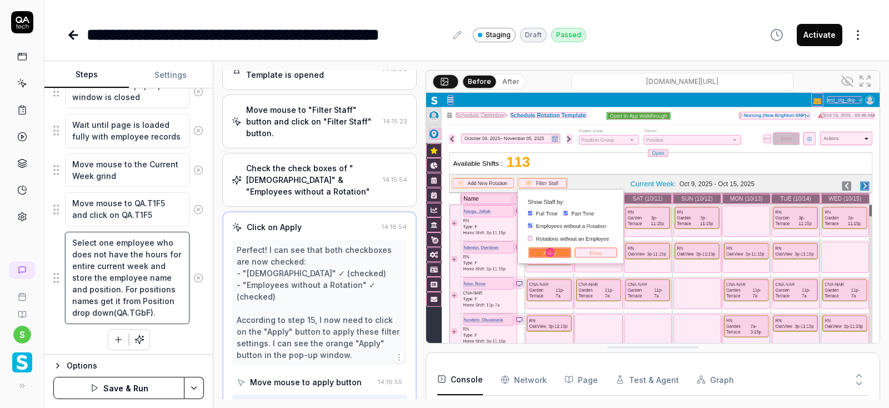
click at [154, 284] on textarea "Select one employee who does not have the hours for entire current week and sto…" at bounding box center [127, 278] width 124 height 92
click at [119, 338] on icon "button" at bounding box center [118, 339] width 10 height 10
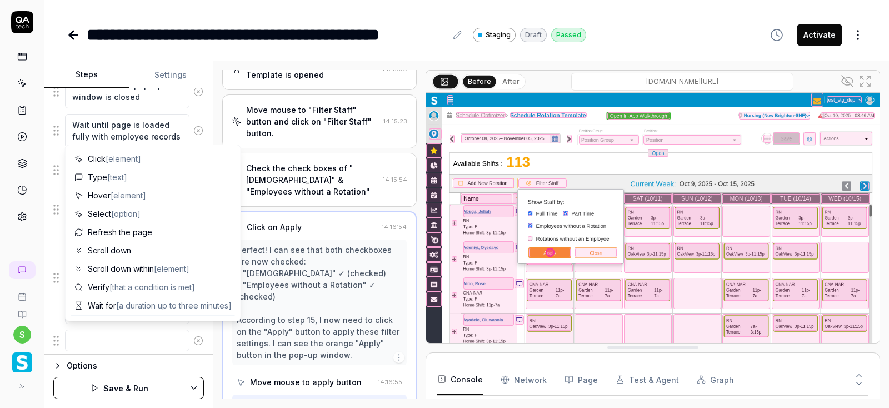
click at [91, 333] on textarea at bounding box center [127, 340] width 124 height 22
click at [53, 273] on div "Goal Schedule Optimizer->schedule->scheduled Rotations. Expected result On Sche…" at bounding box center [128, 221] width 168 height 266
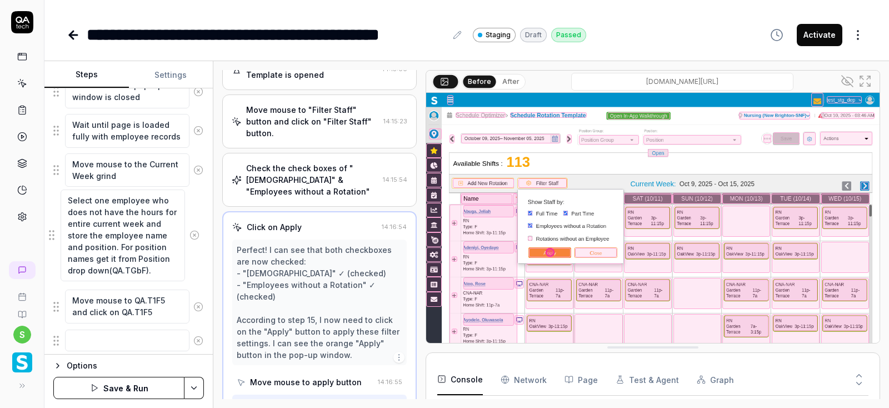
drag, startPoint x: 56, startPoint y: 274, endPoint x: 52, endPoint y: 236, distance: 38.6
click at [53, 236] on div "Select one employee who does not have the hours for entire current week and sto…" at bounding box center [128, 238] width 151 height 93
click at [73, 201] on textarea "Select one employee who does not have the hours for entire current week and sto…" at bounding box center [127, 238] width 124 height 92
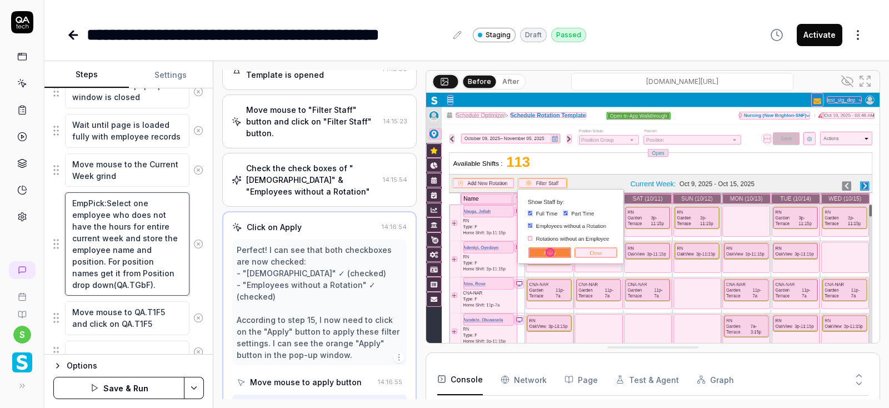
click at [88, 202] on textarea "EmpPick:Select one employee who does not have the hours for entire current week…" at bounding box center [127, 243] width 124 height 103
click at [137, 268] on textarea "Emp_Pick:Select one employee who does not have the hours for entire current wee…" at bounding box center [127, 243] width 124 height 103
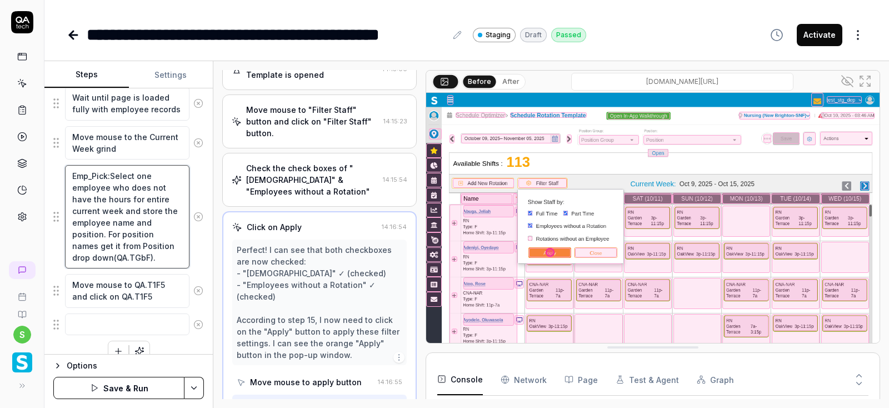
scroll to position [821, 0]
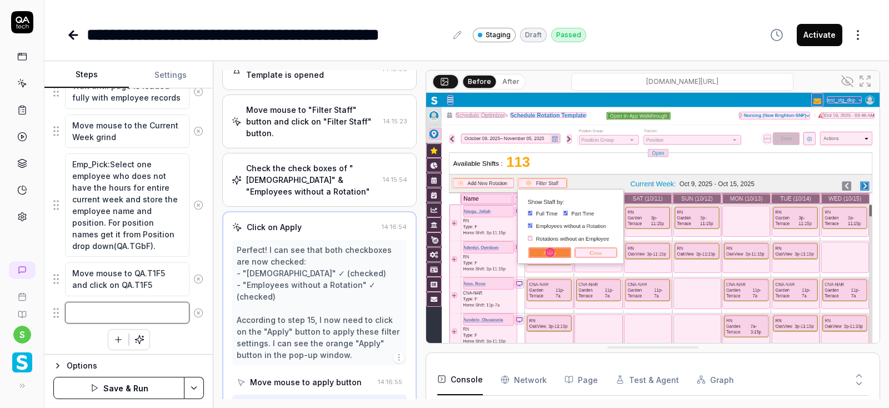
click at [113, 304] on textarea at bounding box center [127, 313] width 124 height 22
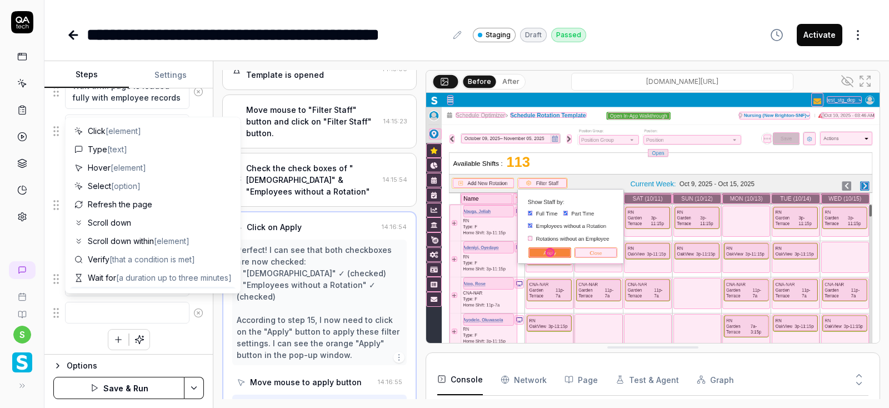
click at [199, 308] on icon at bounding box center [198, 313] width 10 height 10
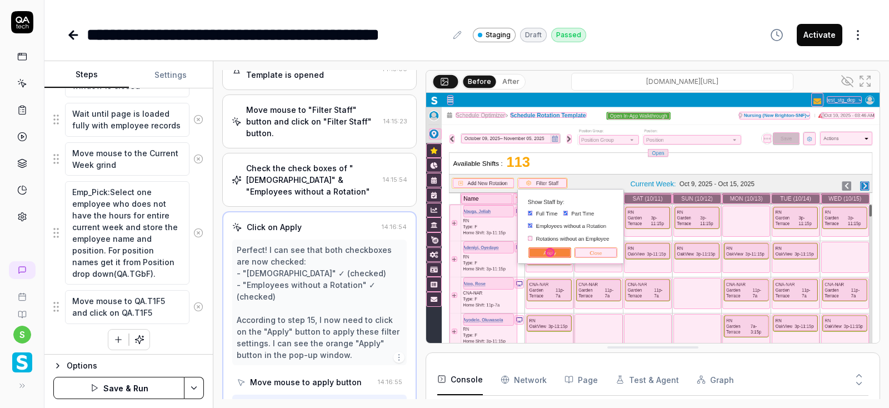
click at [197, 386] on html "**********" at bounding box center [444, 204] width 889 height 408
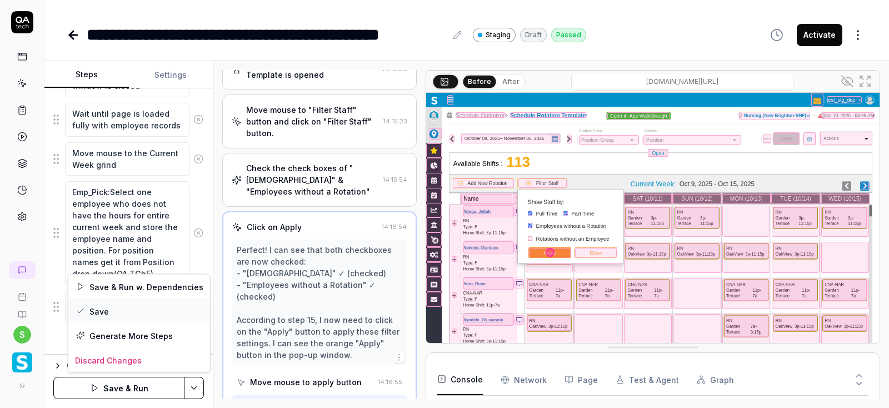
click at [116, 306] on div "Save" at bounding box center [139, 311] width 142 height 24
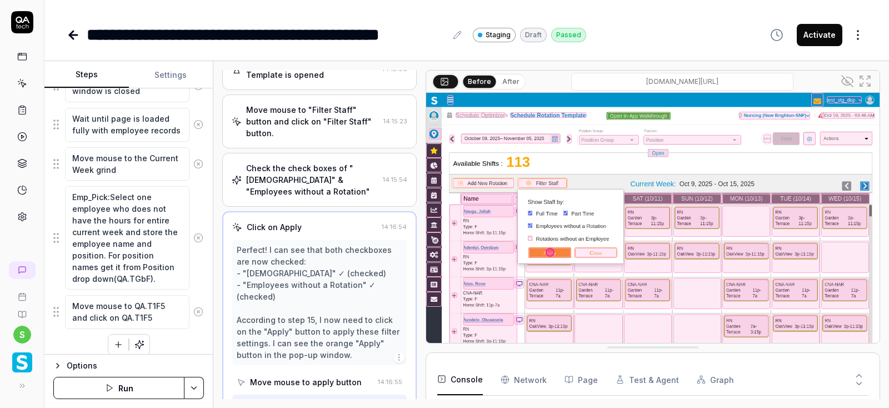
scroll to position [793, 0]
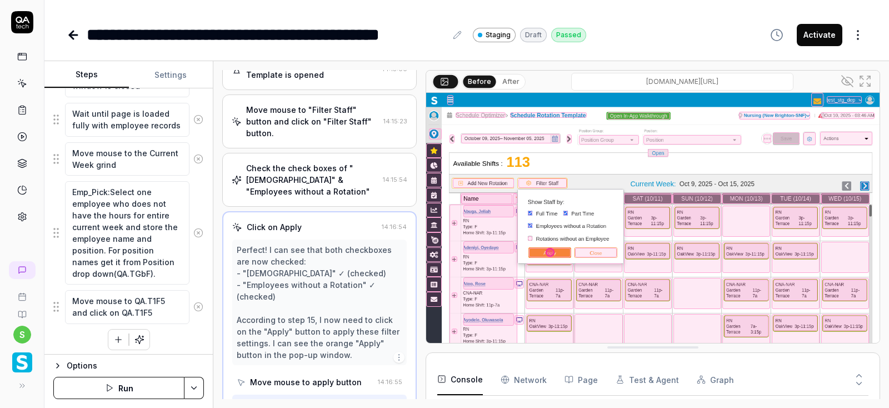
click at [138, 385] on button "Run" at bounding box center [118, 388] width 131 height 22
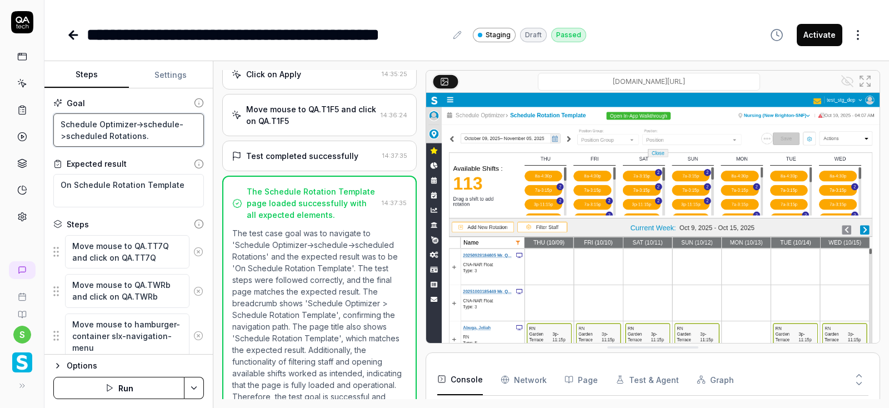
click at [155, 131] on textarea "Schedule Optimizer->schedule->scheduled Rotations." at bounding box center [128, 130] width 151 height 34
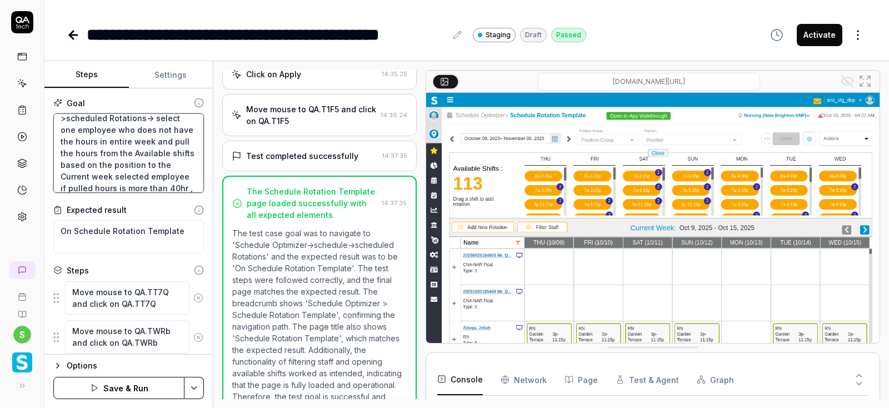
scroll to position [29, 0]
click at [192, 388] on html "**********" at bounding box center [444, 204] width 889 height 408
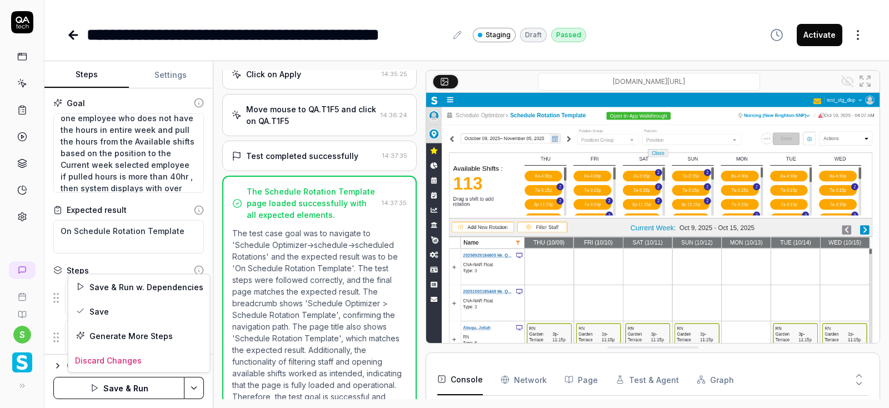
scroll to position [139, 0]
click at [95, 313] on div "Save" at bounding box center [139, 311] width 142 height 24
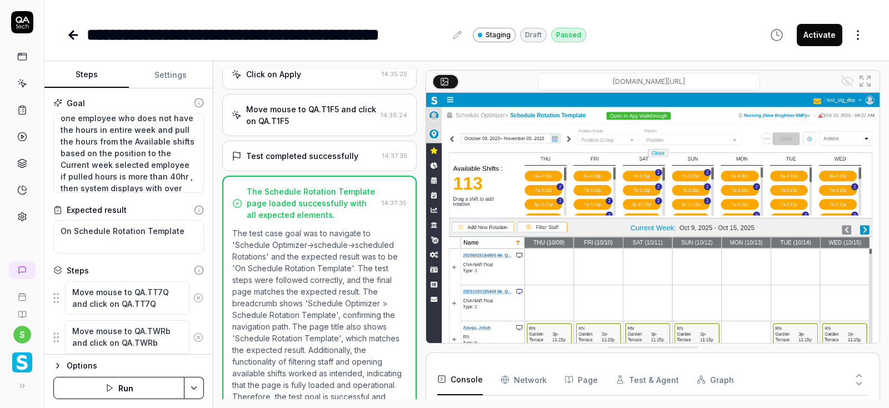
click at [116, 392] on button "Run" at bounding box center [118, 388] width 131 height 22
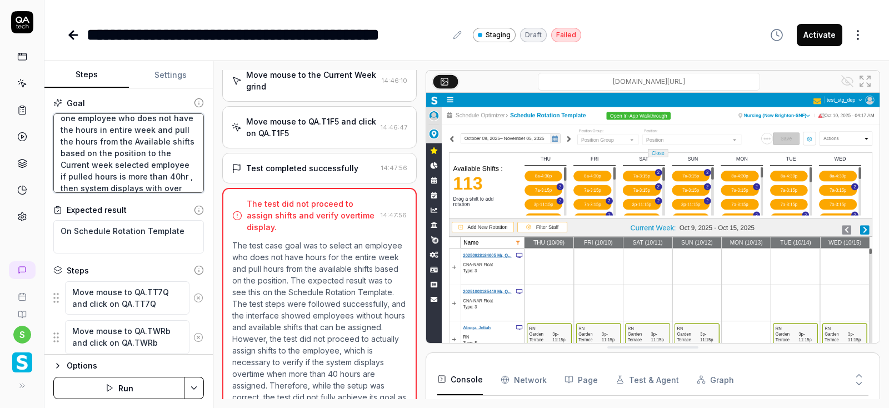
click at [143, 159] on textarea "Schedule Optimizer->schedule->scheduled Rotations-> select one employee who doe…" at bounding box center [128, 153] width 151 height 80
drag, startPoint x: 141, startPoint y: 136, endPoint x: 186, endPoint y: 196, distance: 75.8
click at [186, 193] on textarea "Schedule Optimizer->schedule->scheduled Rotations-> select one employee who doe…" at bounding box center [128, 153] width 151 height 80
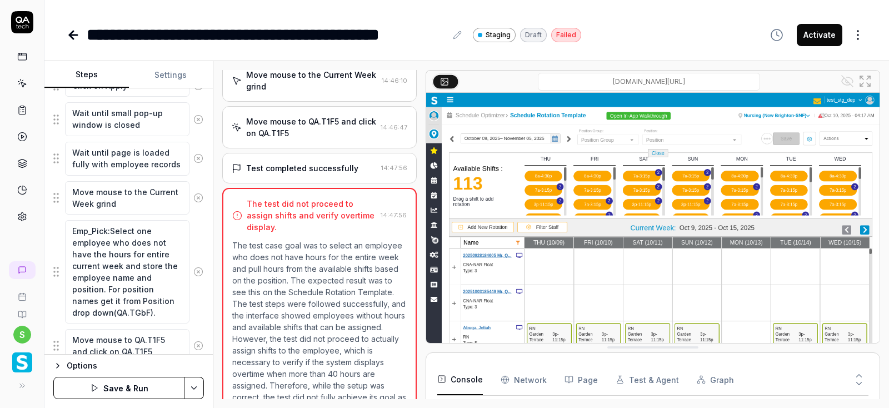
scroll to position [793, 0]
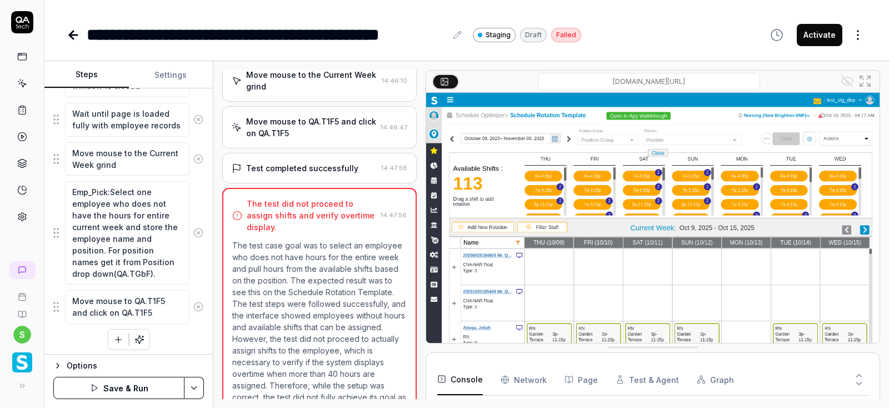
click at [120, 338] on icon "button" at bounding box center [118, 339] width 10 height 10
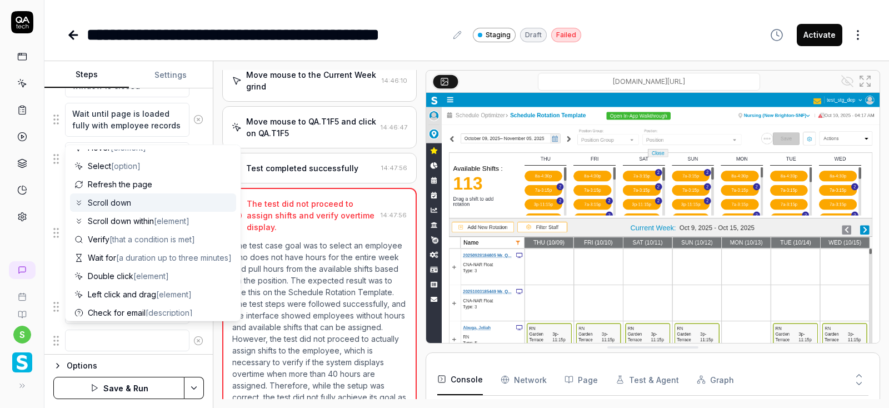
scroll to position [67, 0]
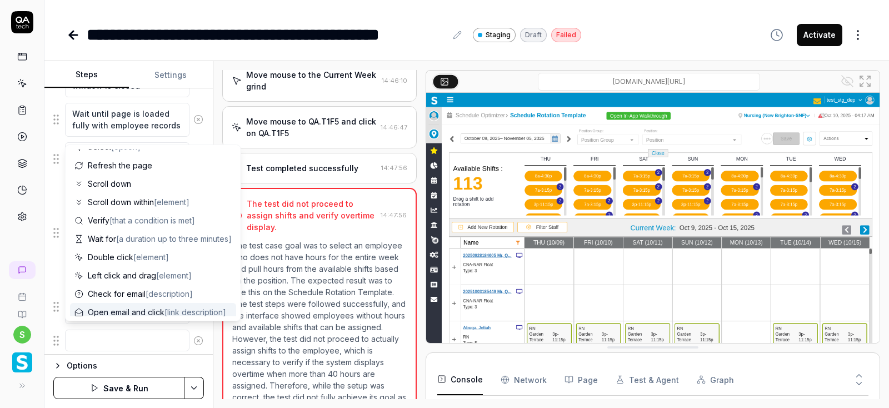
click at [137, 338] on textarea at bounding box center [127, 340] width 124 height 22
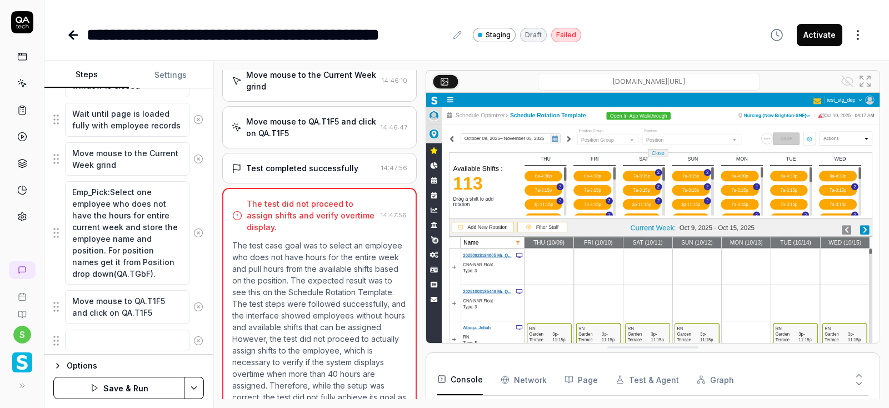
click at [338, 116] on div "Move mouse to QA.T1F5 and click on QA.T1F5" at bounding box center [311, 127] width 130 height 23
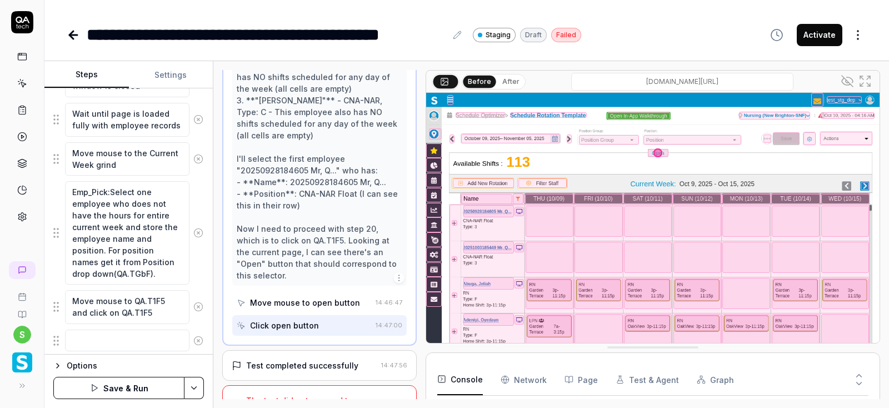
scroll to position [959, 0]
click at [351, 359] on div "Test completed successfully" at bounding box center [302, 365] width 112 height 12
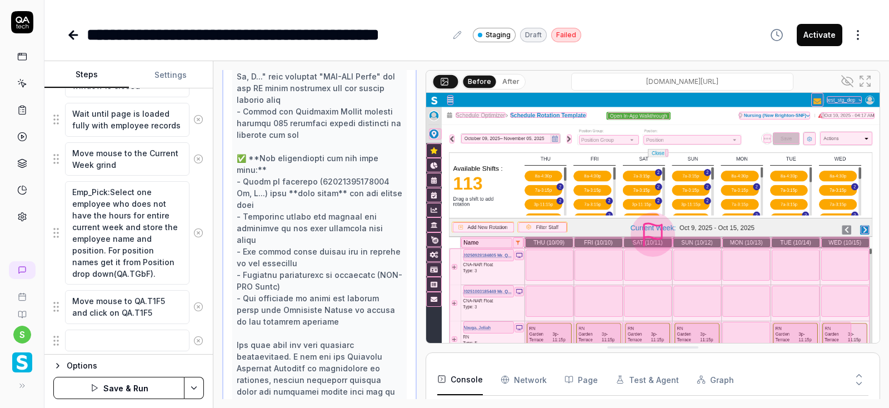
scroll to position [1181, 0]
click at [538, 176] on img at bounding box center [652, 234] width 453 height 283
click at [113, 335] on textarea at bounding box center [127, 340] width 124 height 22
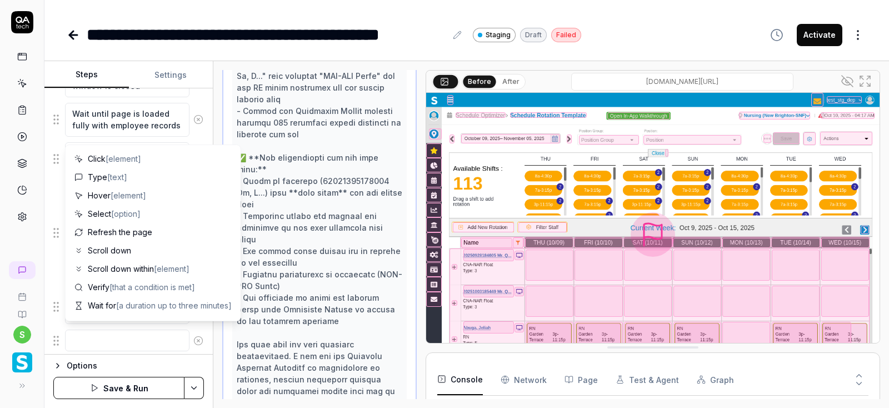
click at [576, 176] on img at bounding box center [652, 234] width 453 height 283
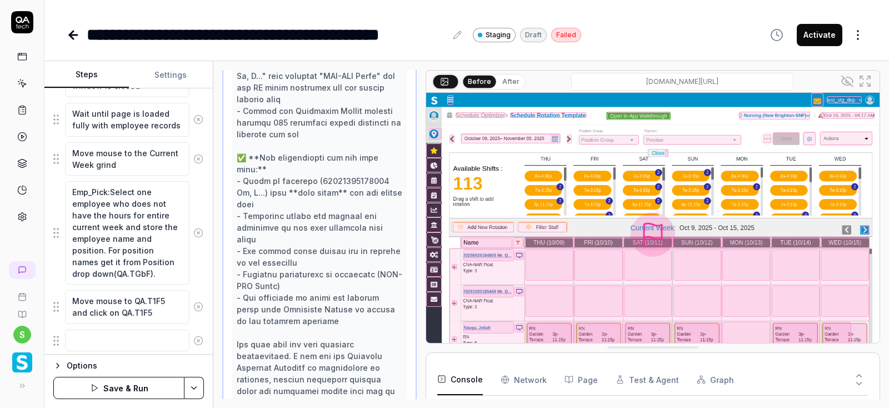
click at [601, 178] on img at bounding box center [652, 234] width 453 height 283
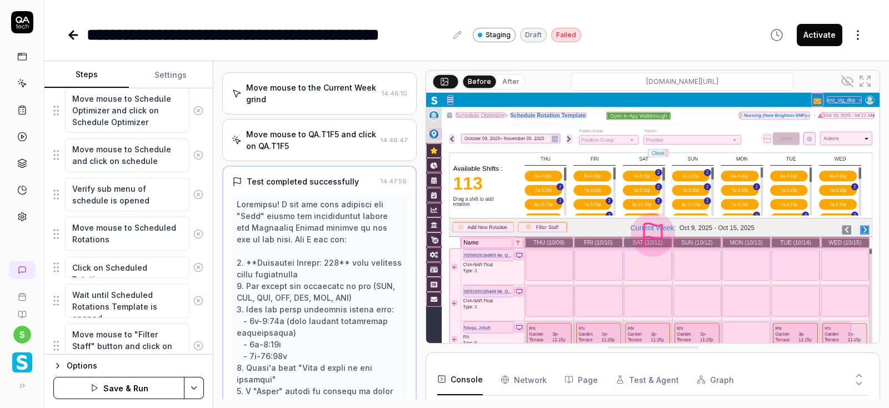
scroll to position [0, 0]
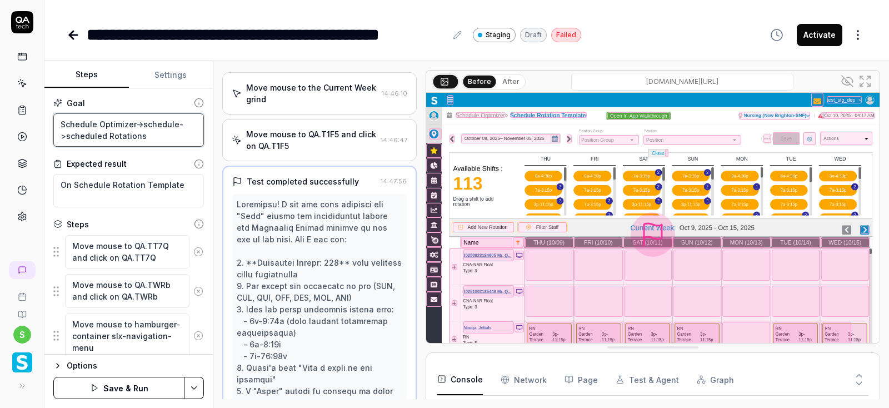
click at [156, 130] on textarea "Schedule Optimizer->schedule->scheduled Rotations" at bounding box center [128, 130] width 151 height 34
paste textarea "-> select one employee who does not have the hours in entire week and pull the …"
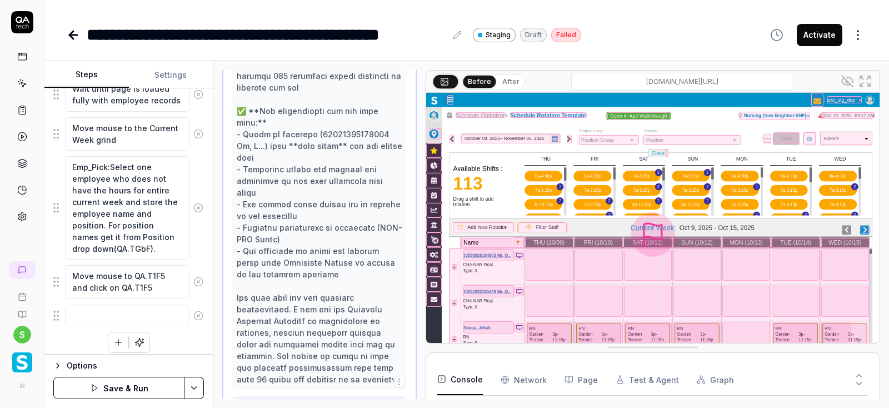
scroll to position [867, 0]
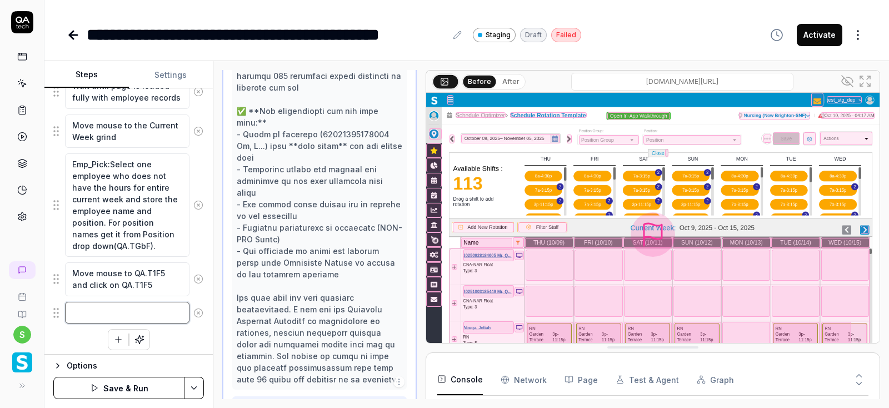
click at [109, 307] on textarea at bounding box center [127, 313] width 124 height 22
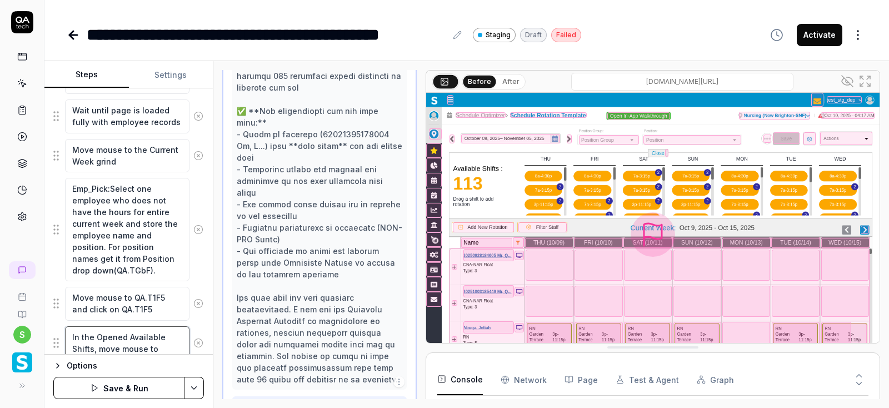
scroll to position [878, 0]
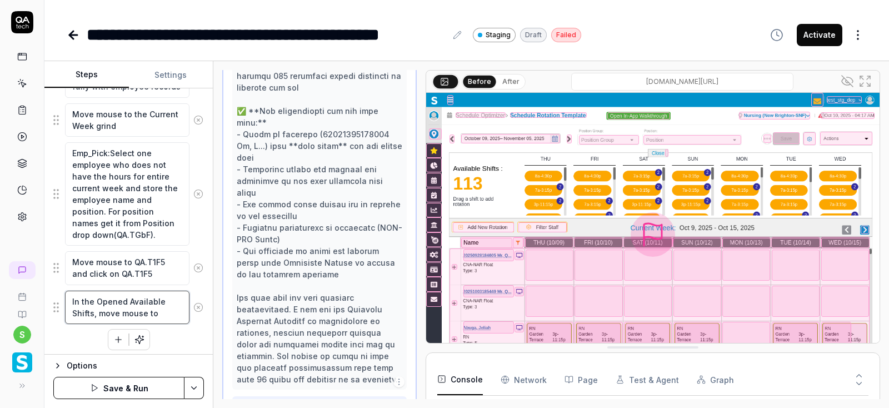
drag, startPoint x: 93, startPoint y: 309, endPoint x: 455, endPoint y: 311, distance: 362.3
click at [96, 309] on textarea "In the Opened Available Shifts, move mouse to" at bounding box center [127, 308] width 124 height 34
click at [98, 322] on textarea "In the Opened Available Shifts section, move mouse to" at bounding box center [127, 313] width 124 height 45
click at [107, 327] on textarea "In the Opened Available Shifts section, move mouse to" at bounding box center [127, 313] width 124 height 45
click at [128, 299] on textarea "In the Opened Available Shifts section, move mouse to shift and capture positio…" at bounding box center [127, 319] width 124 height 57
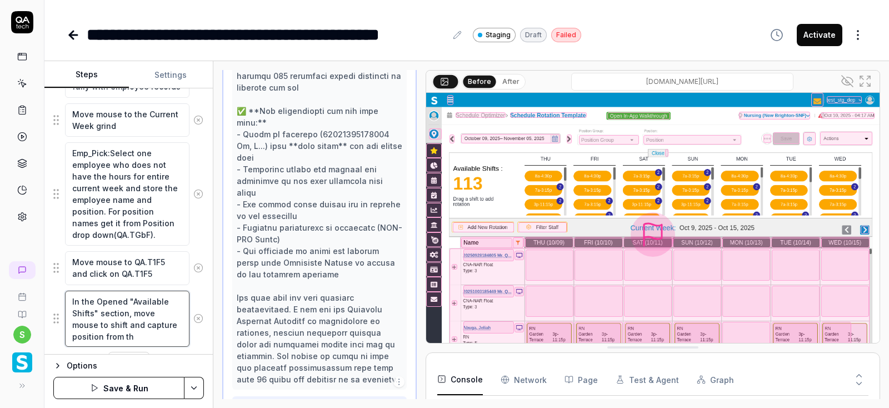
click at [76, 321] on textarea "In the Opened "Available Shifts" section, move mouse to shift and capture posit…" at bounding box center [127, 319] width 124 height 57
click at [148, 331] on textarea "In the Opened "Available Shifts" section, move mouse onto shift and capture pos…" at bounding box center [127, 319] width 124 height 57
click at [108, 322] on textarea "In the Opened "Available Shifts" section, move mouse onto shift and capture pos…" at bounding box center [127, 319] width 124 height 57
click at [118, 330] on textarea "In the Opened "Available Shifts" section, move mouse onto shift of 1st day of w…" at bounding box center [127, 325] width 124 height 68
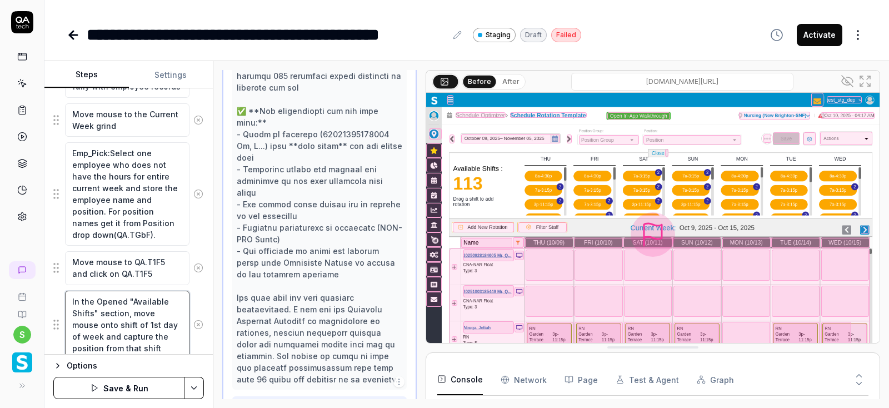
scroll to position [913, 0]
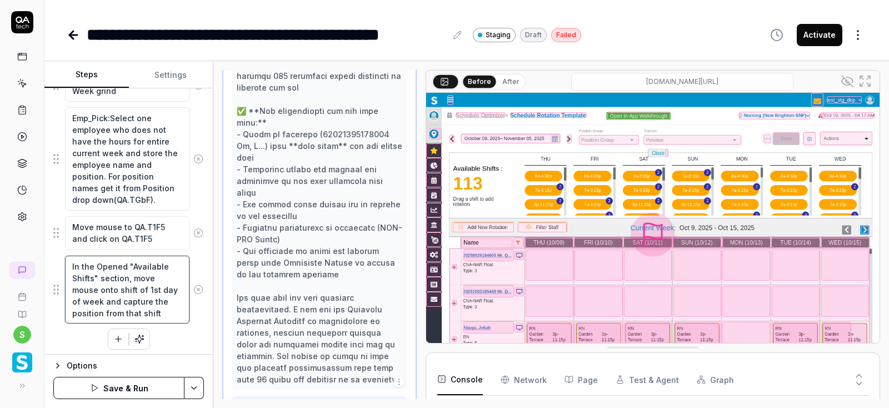
click at [134, 307] on textarea "In the Opened "Available Shifts" section, move mouse onto shift of 1st day of w…" at bounding box center [127, 290] width 124 height 68
click at [71, 261] on textarea "In the Opened "Available Shifts" section, move mouse onto shift of 1st day of w…" at bounding box center [127, 302] width 124 height 92
click at [112, 287] on textarea "from the Opened "Available Shifts" section, move mouse onto shift of 1st day of…" at bounding box center [127, 302] width 124 height 92
click at [105, 345] on textarea "from the Opened "Available Shifts" section, move mouse onto 1st day of every sh…" at bounding box center [127, 307] width 124 height 103
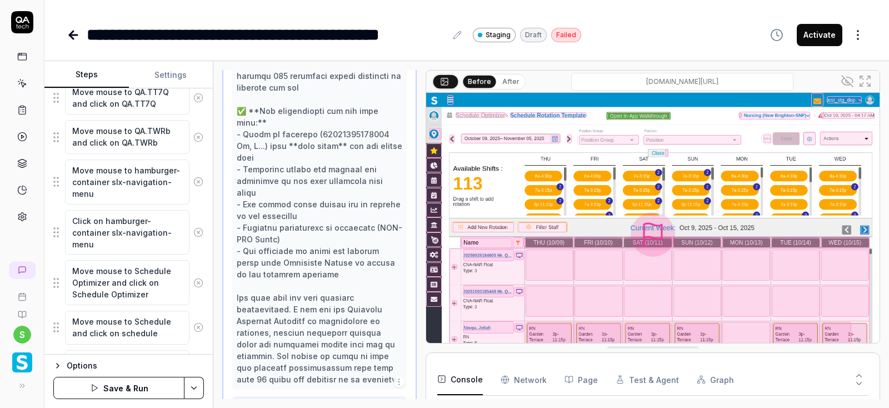
scroll to position [133, 0]
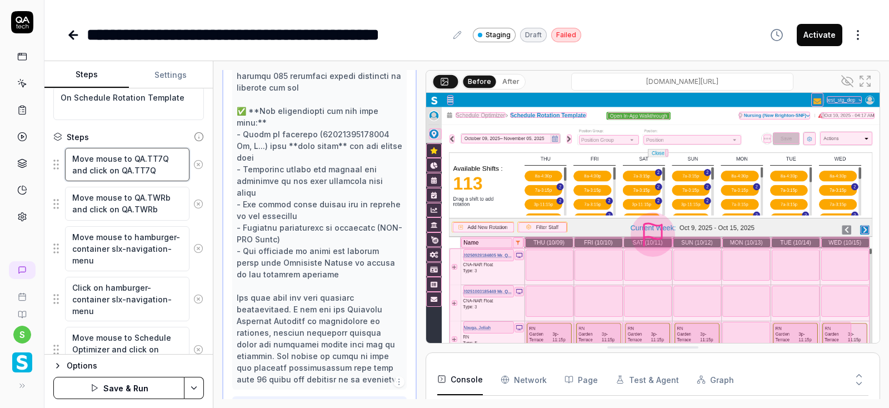
click at [128, 163] on textarea "Move mouse to QA.TT7Q and click on QA.TT7Q" at bounding box center [127, 165] width 124 height 34
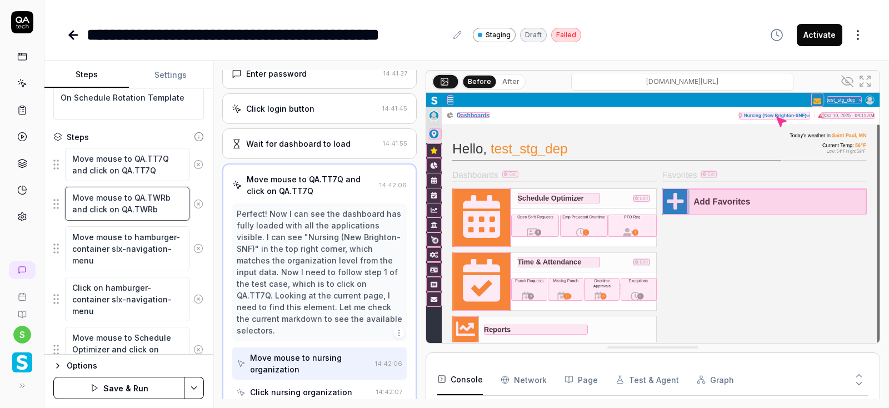
click at [128, 207] on textarea "Move mouse to QA.TWRb and click on QA.TWRb" at bounding box center [127, 204] width 124 height 34
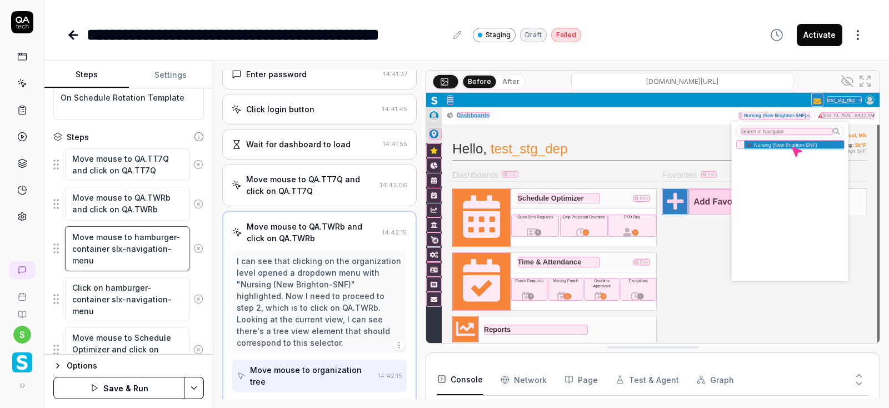
click at [137, 232] on textarea "Move mouse to hamburger-container slx-navigation-menu" at bounding box center [127, 248] width 124 height 45
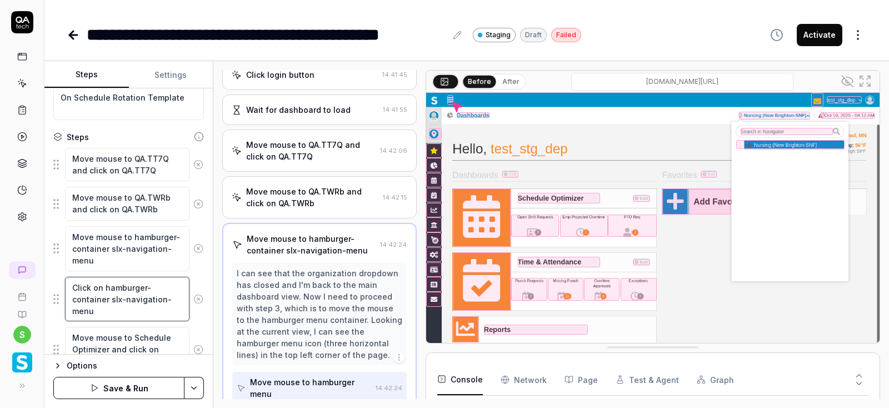
click at [135, 298] on textarea "Click on hamburger-container slx-navigation-menu" at bounding box center [127, 299] width 124 height 45
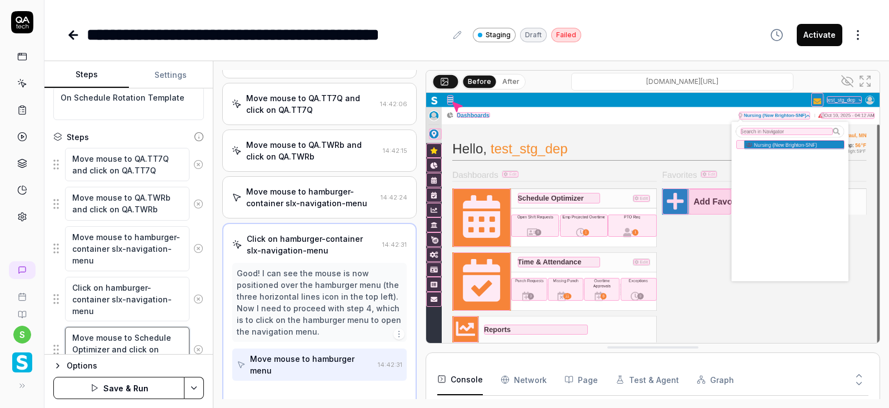
click at [134, 346] on textarea "Move mouse to Schedule Optimizer and click on Schedule Optimizer" at bounding box center [127, 349] width 124 height 45
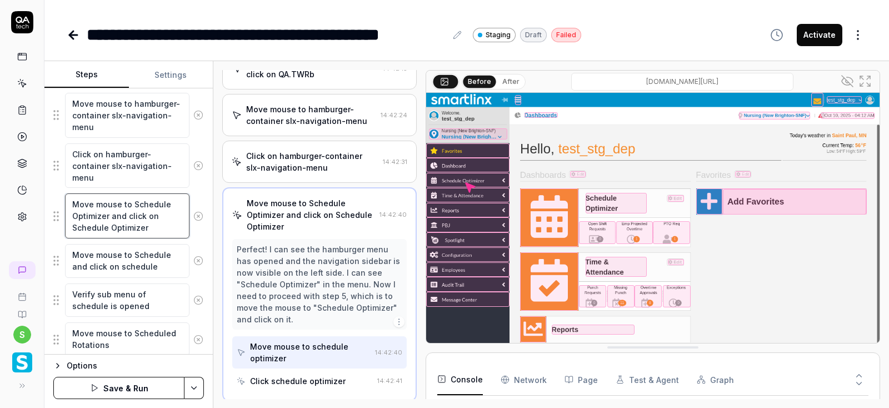
scroll to position [333, 0]
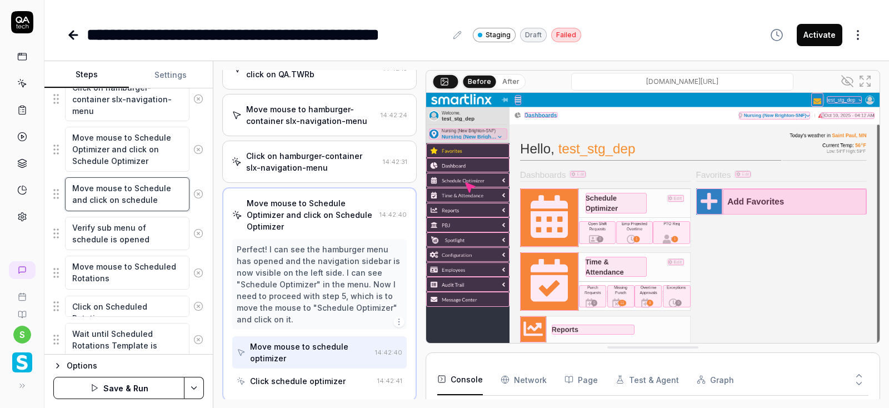
click at [141, 200] on textarea "Move mouse to Schedule and click on schedule" at bounding box center [127, 194] width 124 height 34
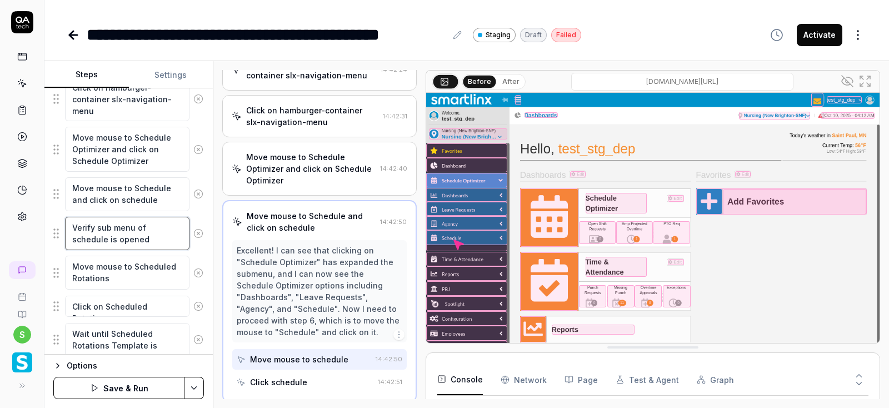
click at [144, 242] on textarea "Verify sub menu of schedule is opened" at bounding box center [127, 234] width 124 height 34
click at [142, 273] on textarea "Move mouse to Scheduled Rotations" at bounding box center [127, 273] width 124 height 34
click at [138, 312] on textarea "Click on Scheduled Rotations" at bounding box center [127, 307] width 124 height 22
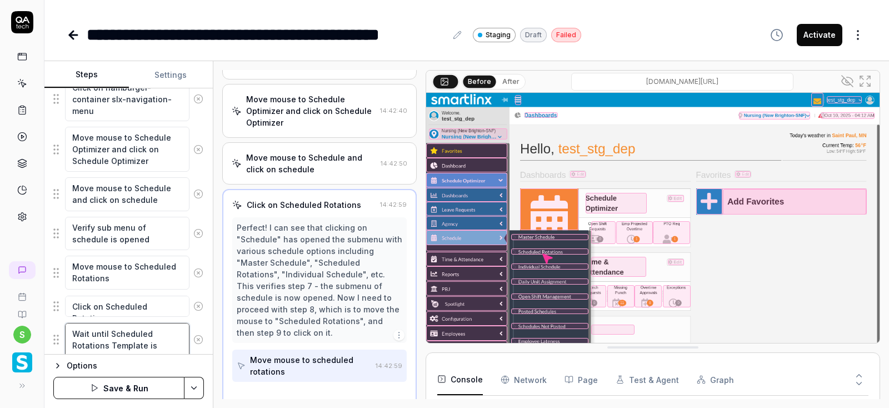
click at [143, 332] on textarea "Wait until Scheduled Rotations Template is opened" at bounding box center [127, 340] width 124 height 34
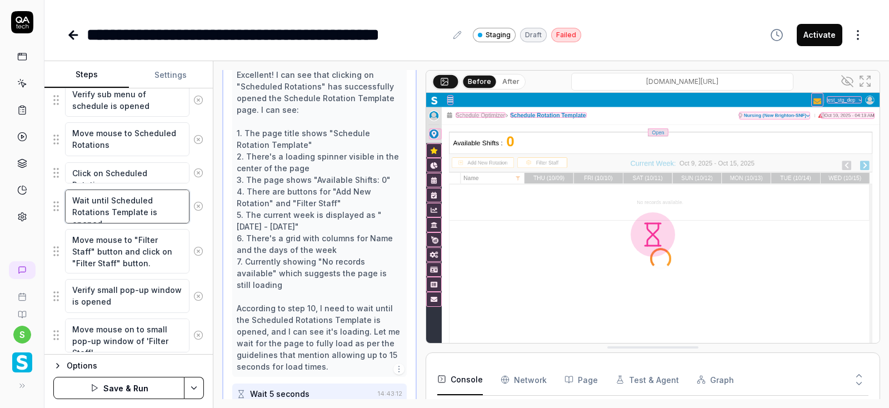
scroll to position [533, 0]
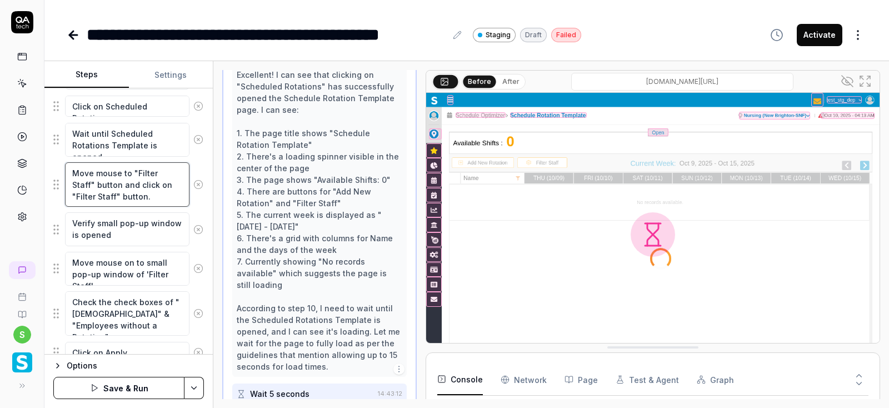
click at [147, 179] on textarea "Move mouse to "Filter Staff" button and click on "Filter Staff" button." at bounding box center [127, 184] width 124 height 45
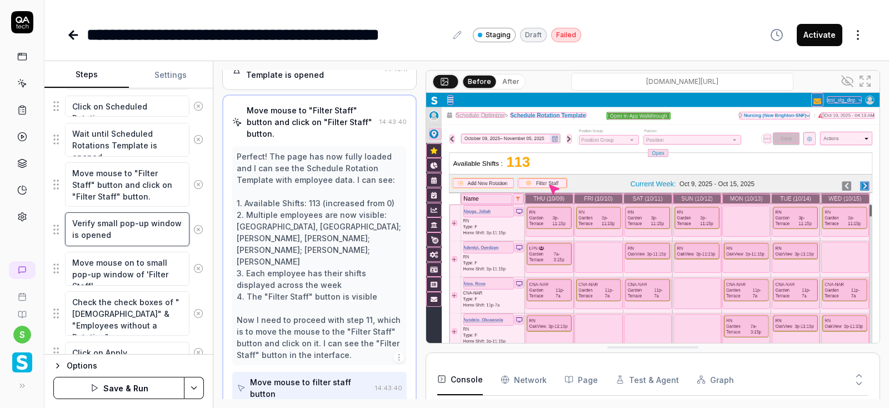
click at [138, 234] on textarea "Verify small pop-up window is opened" at bounding box center [127, 229] width 124 height 34
click at [142, 274] on textarea "Move mouse on to small pop-up window of 'Filter Staff'" at bounding box center [127, 269] width 124 height 34
click at [149, 312] on textarea "Check the check boxes of "[DEMOGRAPHIC_DATA]" & "Employees without a Rotation"" at bounding box center [127, 313] width 124 height 45
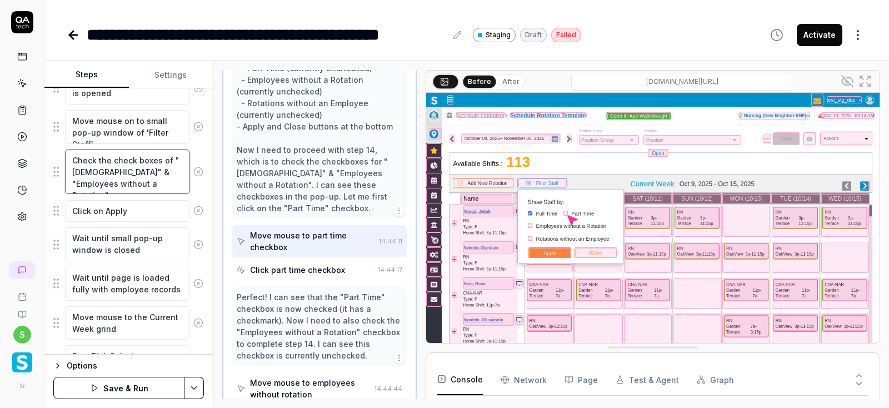
scroll to position [733, 0]
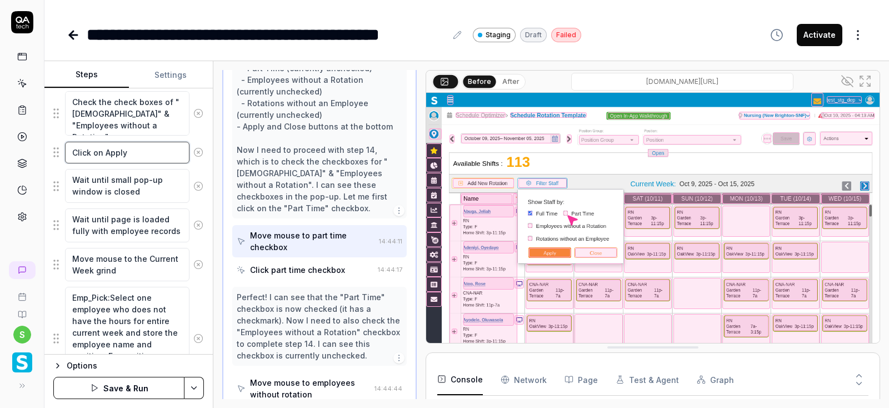
click at [143, 150] on textarea "Click on Apply" at bounding box center [127, 153] width 124 height 22
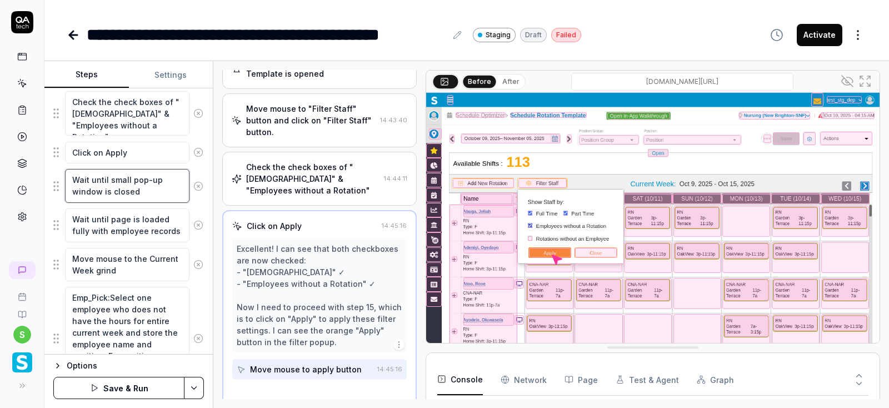
click at [146, 193] on textarea "Wait until small pop-up window is closed" at bounding box center [127, 186] width 124 height 34
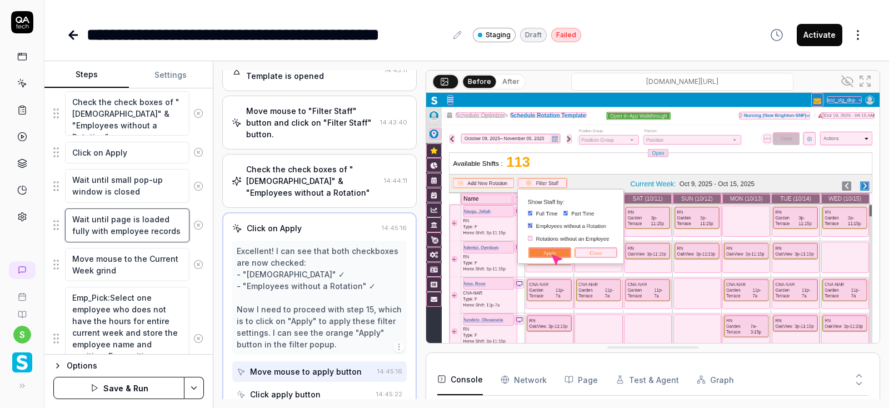
click at [143, 237] on textarea "Wait until page is loaded fully with employee records" at bounding box center [127, 225] width 124 height 34
click at [142, 262] on textarea "Move mouse to the Current Week grind" at bounding box center [127, 265] width 124 height 34
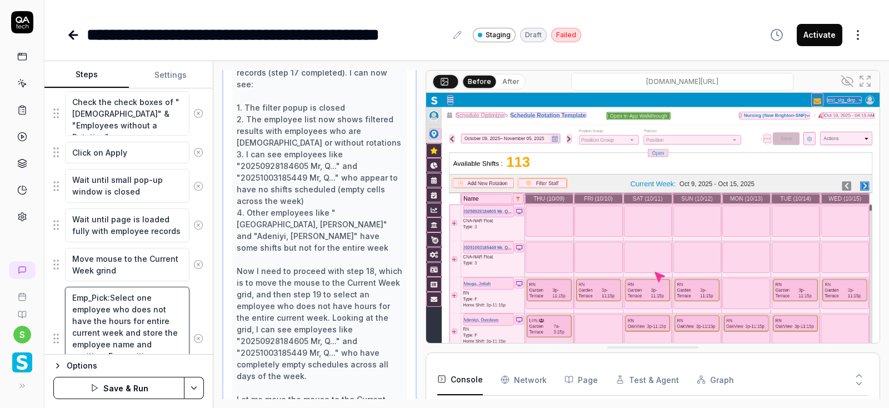
click at [134, 314] on textarea "Emp_Pick:Select one employee who does not have the hours for entire current wee…" at bounding box center [127, 338] width 124 height 103
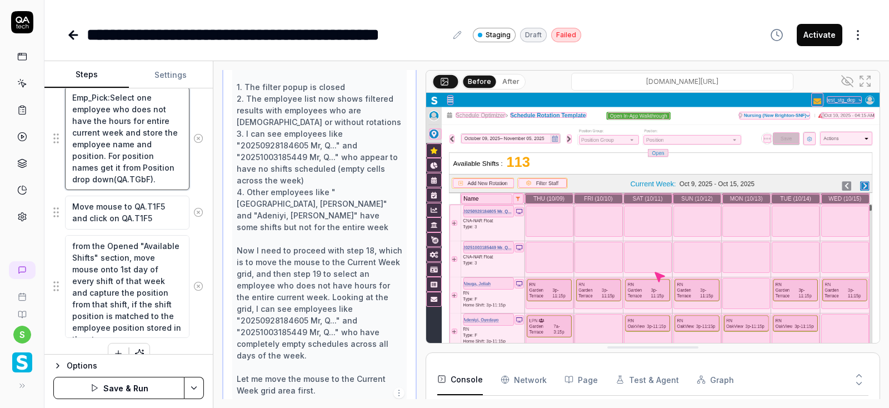
scroll to position [947, 0]
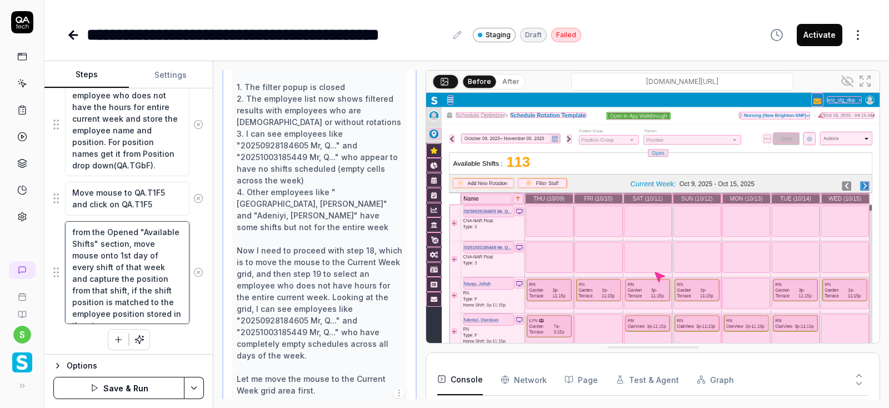
click at [129, 310] on textarea "from the Opened "Available Shifts" section, move mouse onto 1st day of every sh…" at bounding box center [127, 272] width 124 height 103
click at [198, 387] on html "**********" at bounding box center [444, 204] width 889 height 408
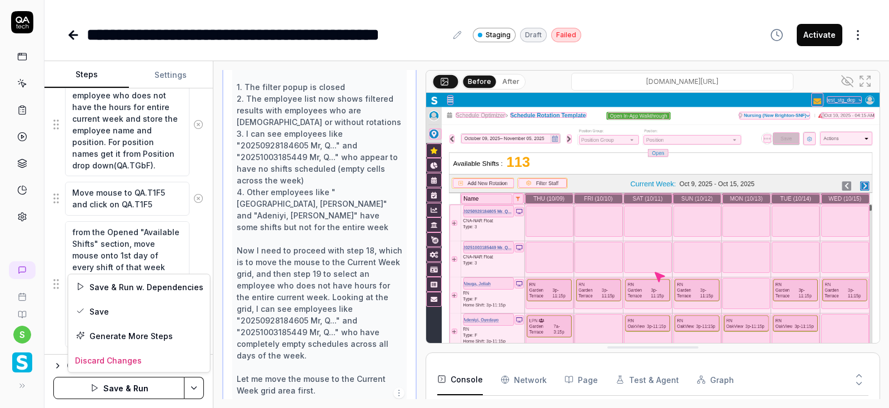
scroll to position [139, 0]
click at [102, 312] on div "Save" at bounding box center [139, 311] width 142 height 24
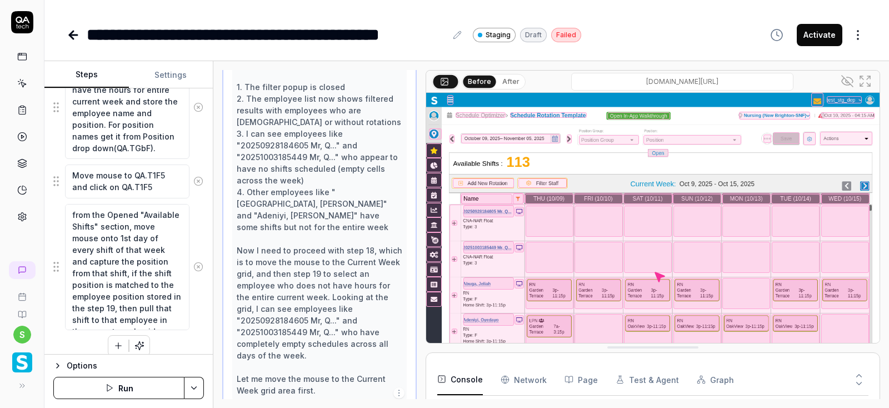
scroll to position [971, 0]
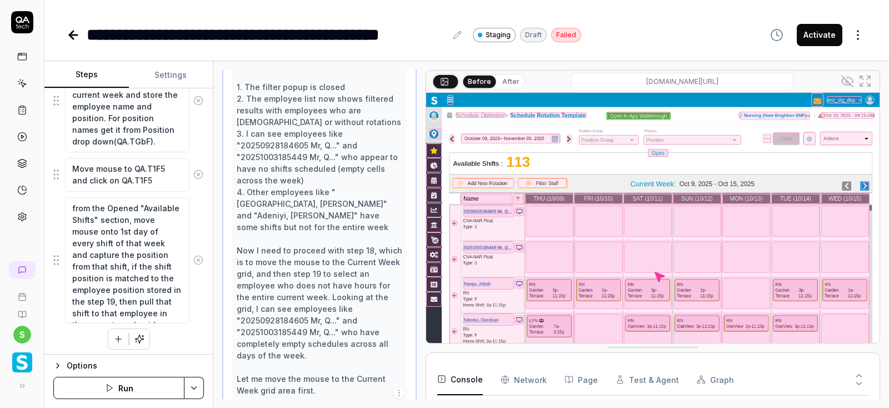
click at [132, 387] on button "Run" at bounding box center [118, 388] width 131 height 22
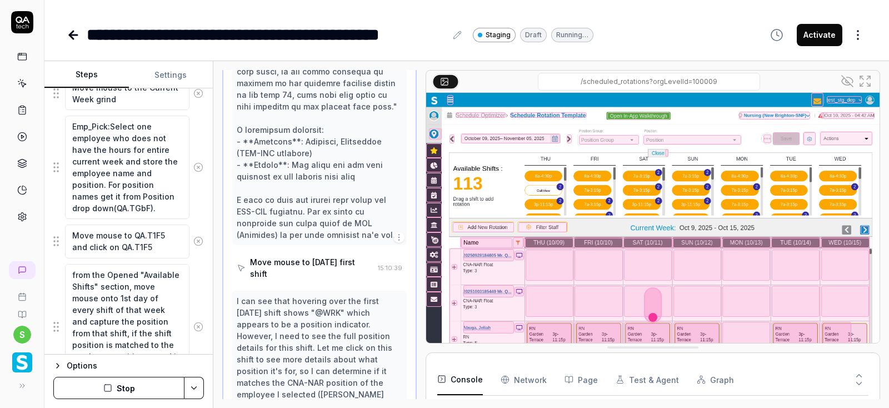
scroll to position [1268, 0]
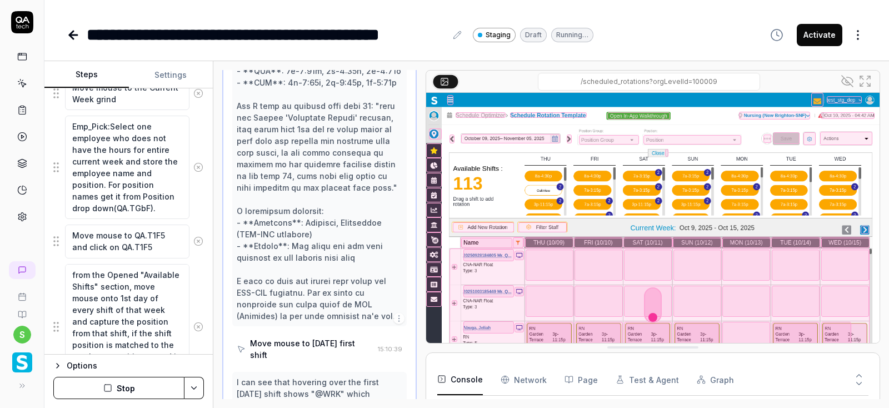
click at [167, 74] on button "Settings" at bounding box center [171, 75] width 84 height 27
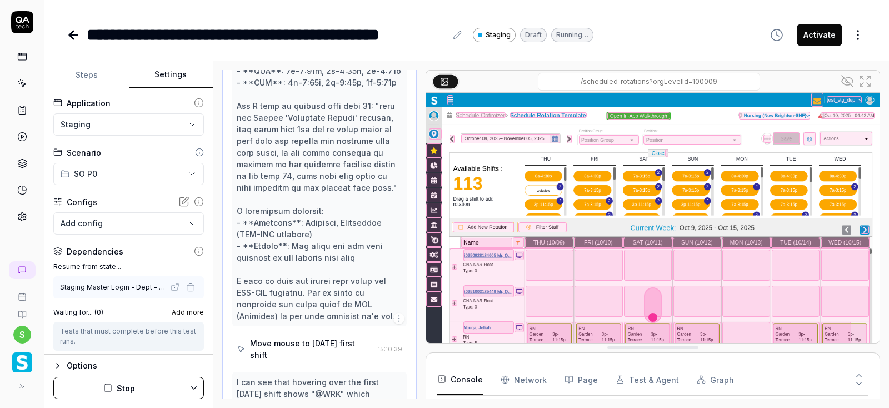
scroll to position [139, 0]
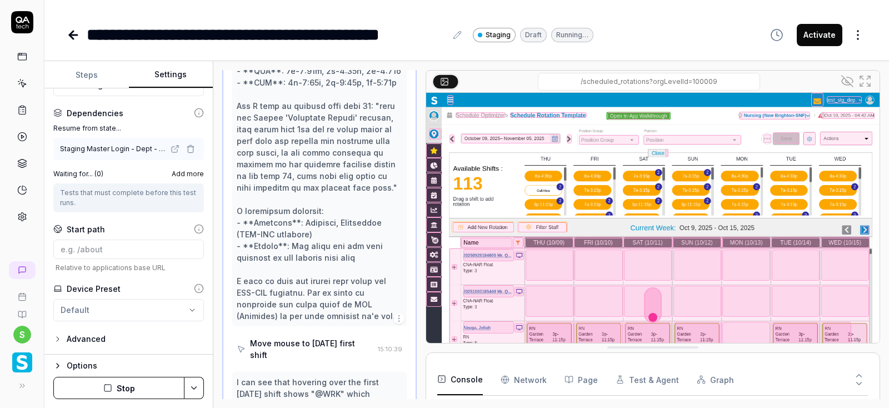
click at [86, 74] on button "Steps" at bounding box center [86, 75] width 84 height 27
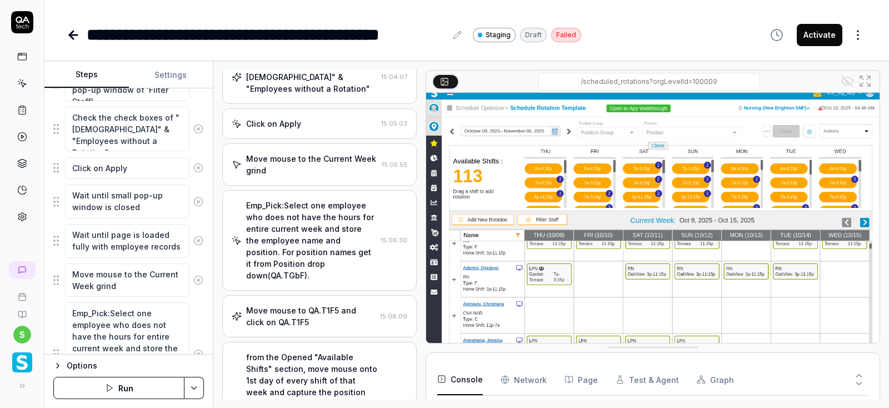
scroll to position [698, 0]
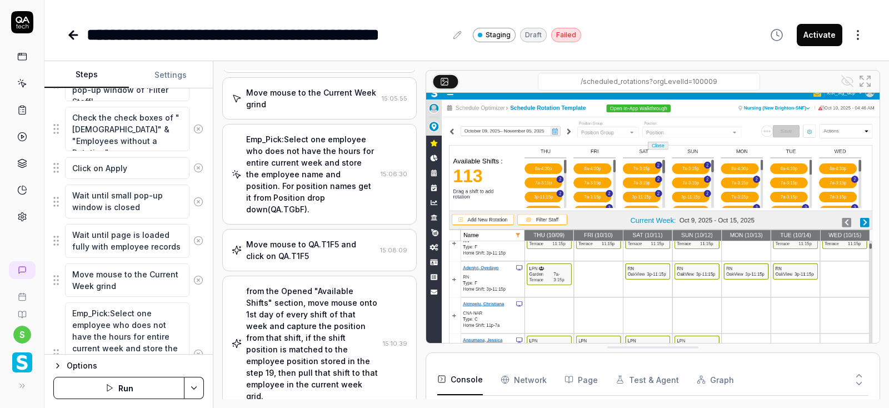
click at [296, 285] on div "from the Opened "Available Shifts" section, move mouse onto 1st day of every sh…" at bounding box center [312, 343] width 132 height 117
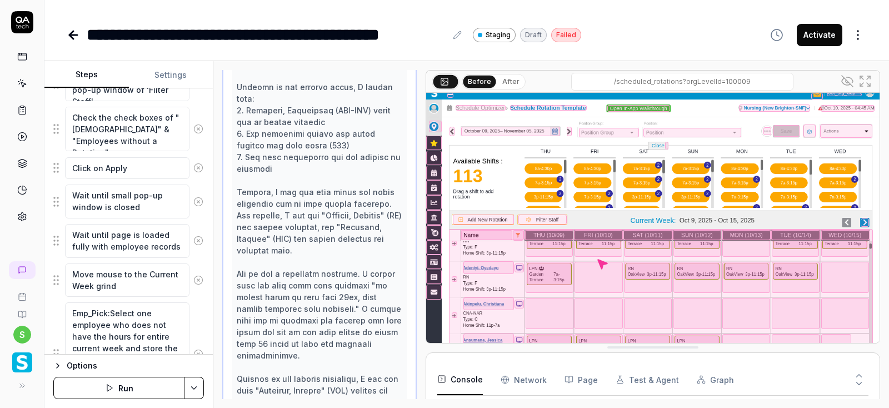
scroll to position [3658, 0]
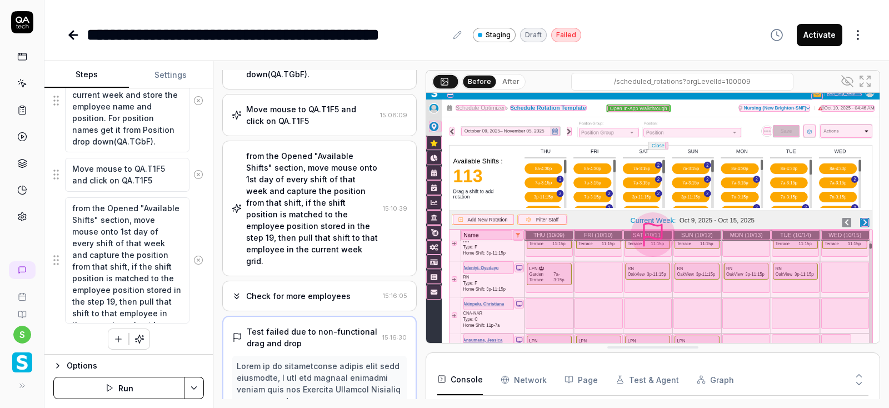
scroll to position [816, 0]
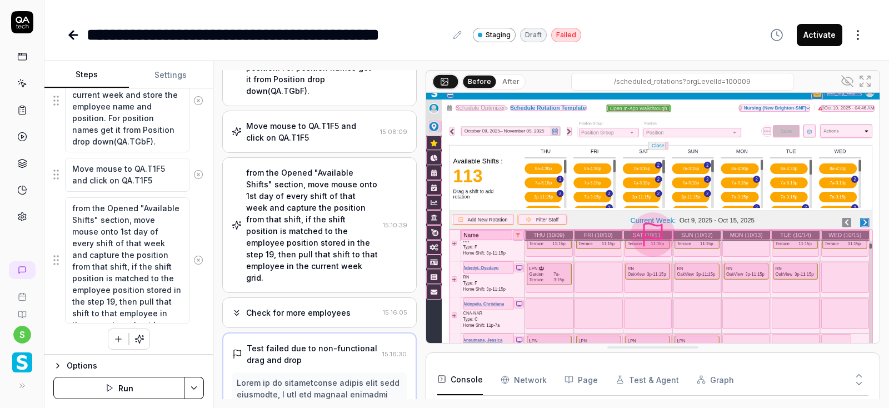
click at [318, 307] on div "Check for more employees" at bounding box center [298, 313] width 104 height 12
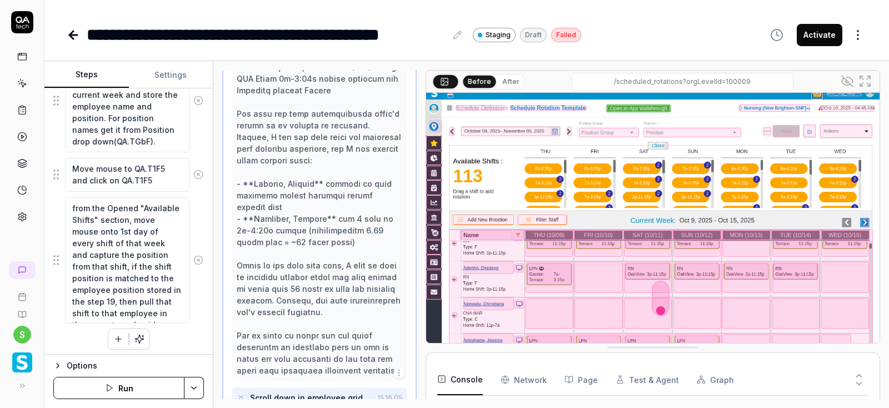
scroll to position [1309, 0]
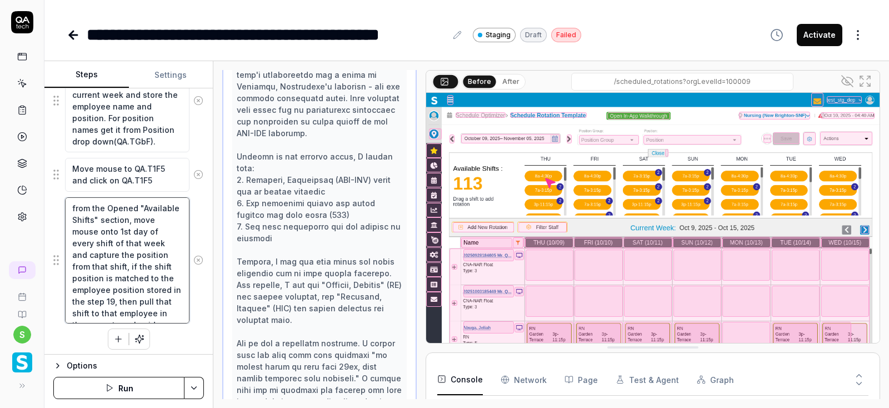
scroll to position [3530, 0]
drag, startPoint x: 150, startPoint y: 313, endPoint x: 68, endPoint y: 199, distance: 140.5
click at [68, 199] on textarea "from the Opened "Available Shifts" section, move mouse onto 1st day of every sh…" at bounding box center [127, 260] width 124 height 127
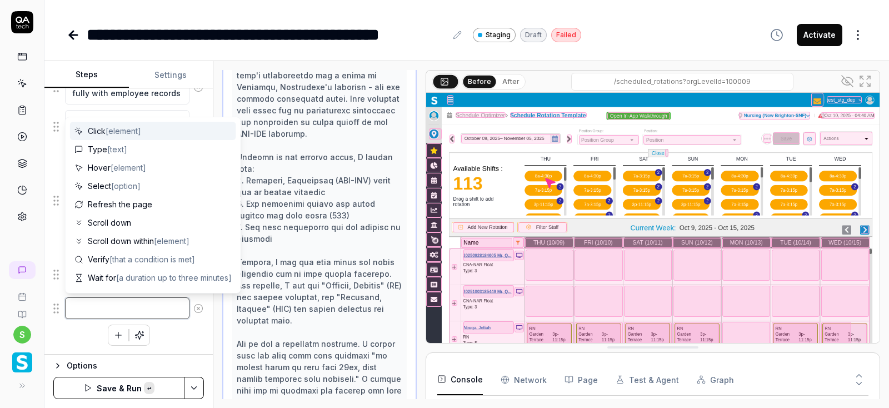
scroll to position [867, 0]
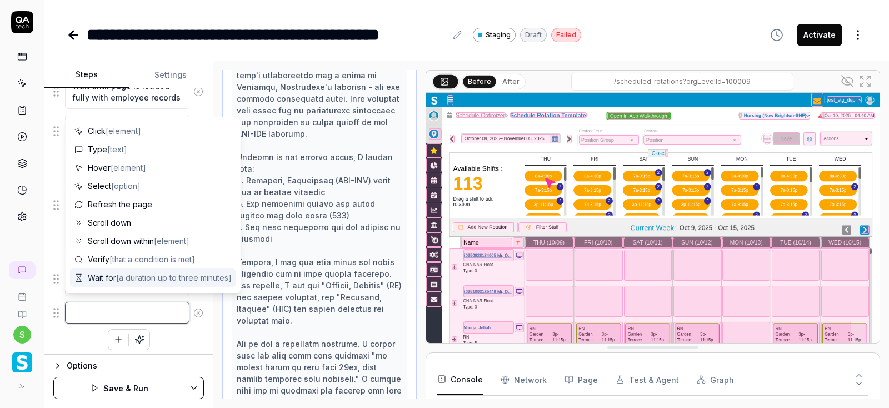
click at [94, 307] on textarea at bounding box center [127, 313] width 124 height 22
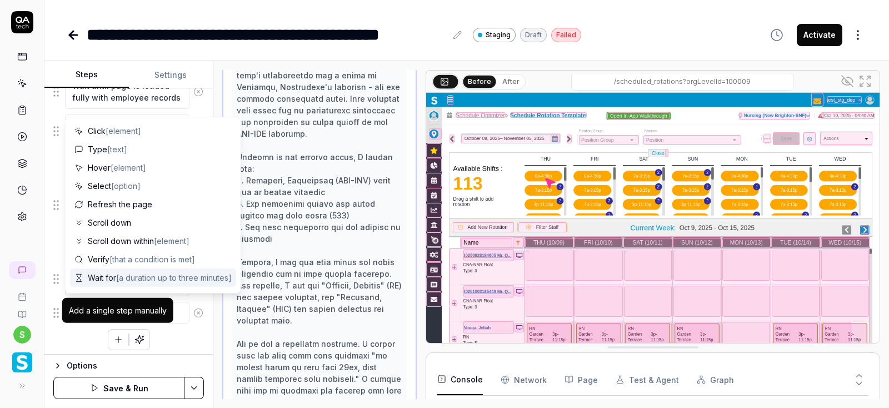
click at [99, 305] on div "Add a single step manually" at bounding box center [118, 310] width 98 height 12
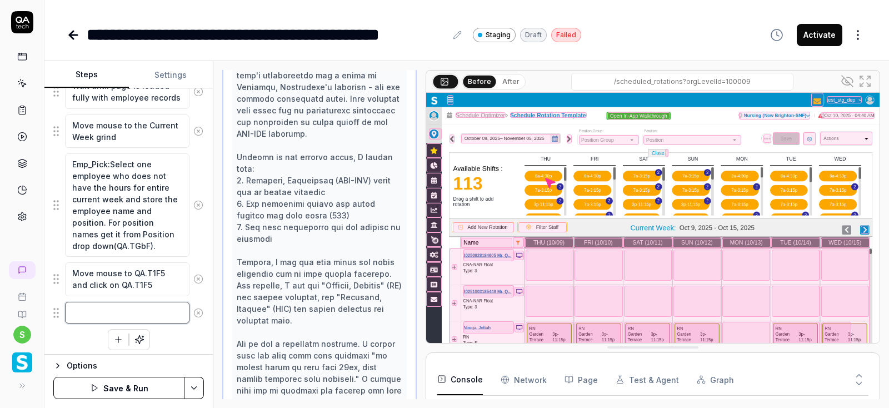
click at [152, 310] on textarea at bounding box center [127, 313] width 124 height 22
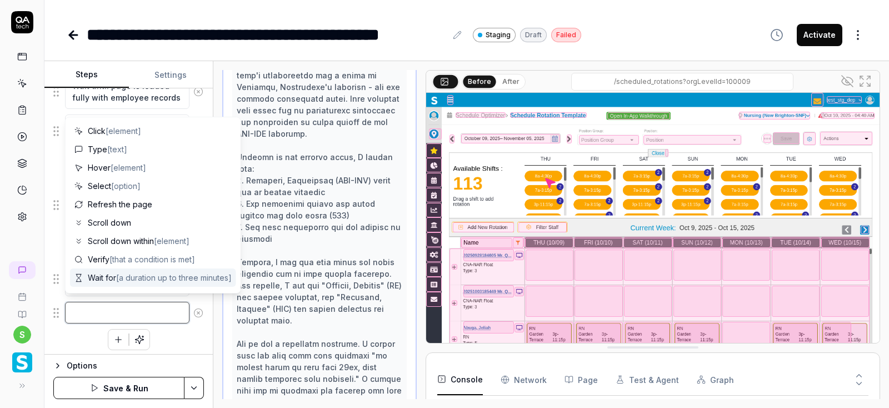
click at [152, 310] on textarea at bounding box center [127, 313] width 124 height 22
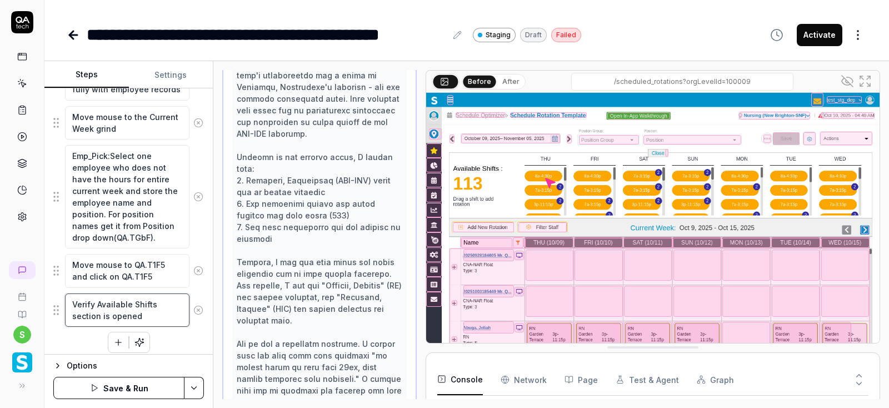
scroll to position [878, 0]
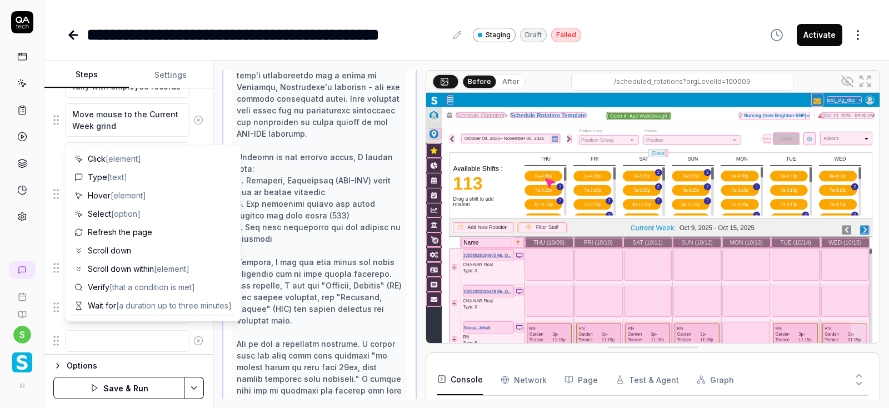
click at [129, 336] on textarea at bounding box center [127, 341] width 124 height 22
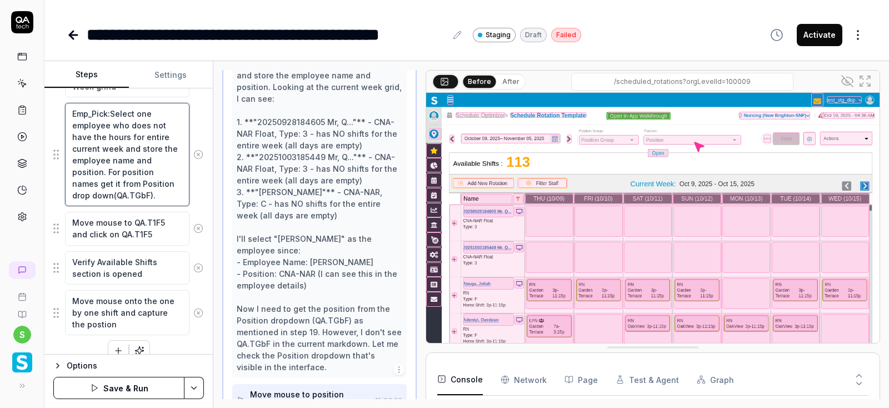
scroll to position [889, 0]
drag, startPoint x: 144, startPoint y: 158, endPoint x: 167, endPoint y: 187, distance: 36.8
click at [167, 187] on textarea "Emp_Pick:Select one employee who does not have the hours for entire current wee…" at bounding box center [127, 154] width 124 height 103
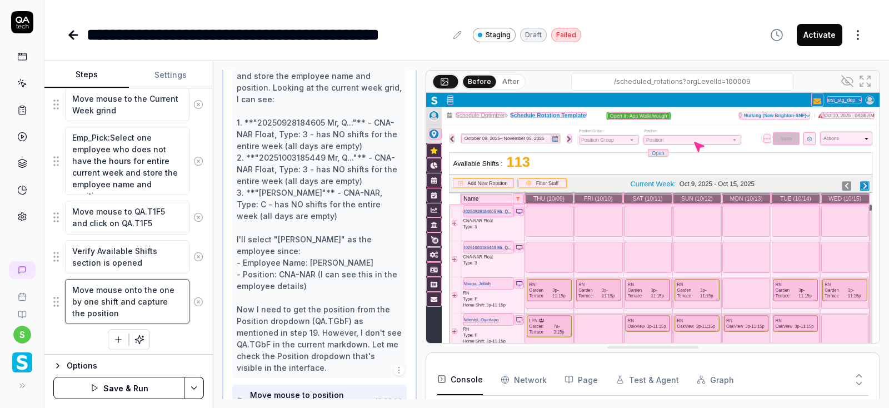
click at [124, 311] on textarea "Move mouse onto the one by one shift and capture the position" at bounding box center [127, 301] width 124 height 45
click at [106, 298] on textarea "Move mouse onto the one by one shift and capture the position" at bounding box center [127, 301] width 124 height 45
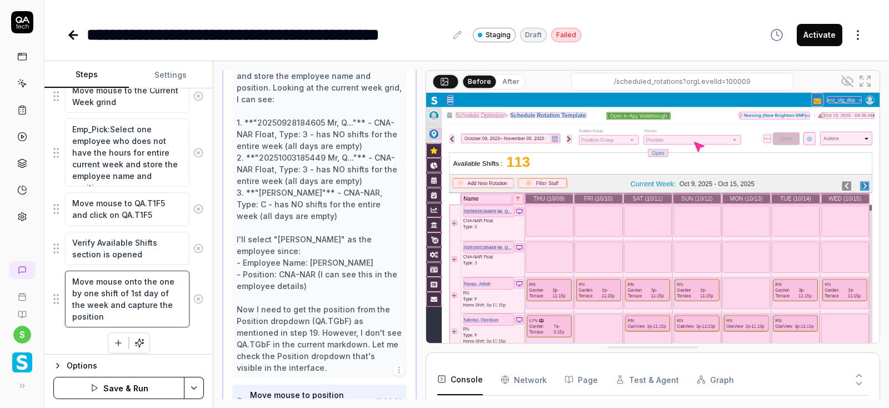
scroll to position [905, 0]
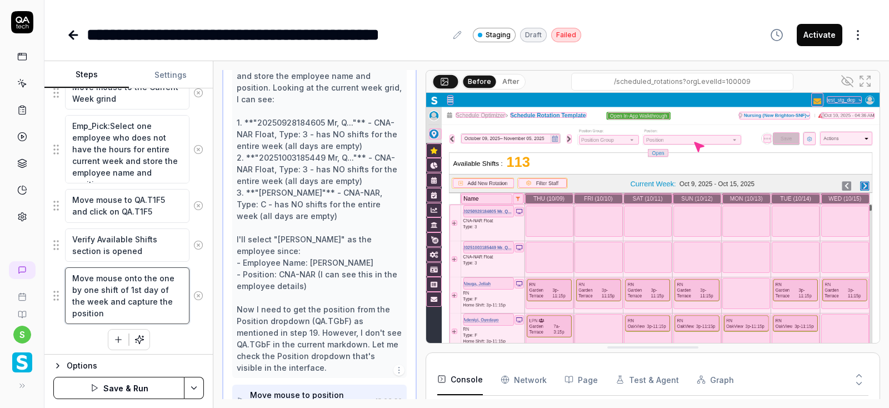
click at [119, 307] on textarea "Move mouse onto the one by one shift of 1st day of the week and capture the pos…" at bounding box center [127, 295] width 124 height 57
click at [167, 310] on textarea "Move mouse onto the one by one shift of 1st day of the week and capture the pos…" at bounding box center [127, 295] width 124 height 57
click at [154, 323] on textarea "Move mouse onto the one by one shift of 1st day of the week and capture the pos…" at bounding box center [127, 301] width 124 height 68
drag, startPoint x: 156, startPoint y: 273, endPoint x: 104, endPoint y: 288, distance: 53.7
click at [104, 288] on textarea "Move mouse onto the one by one shift of 1st day of the week and capture the pos…" at bounding box center [127, 295] width 124 height 57
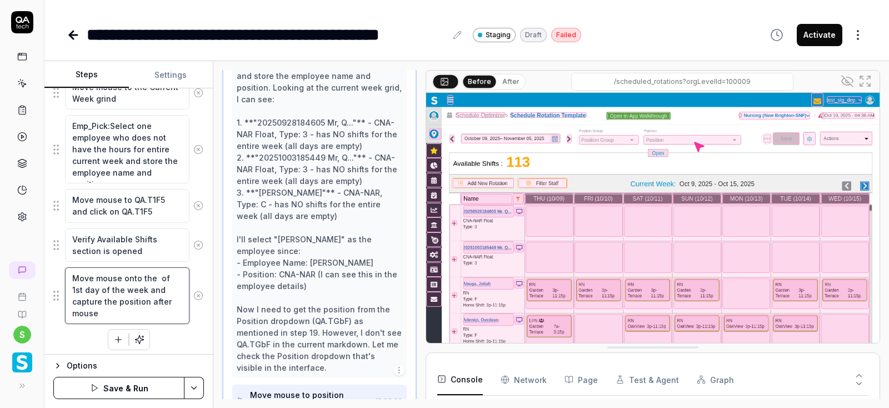
scroll to position [893, 0]
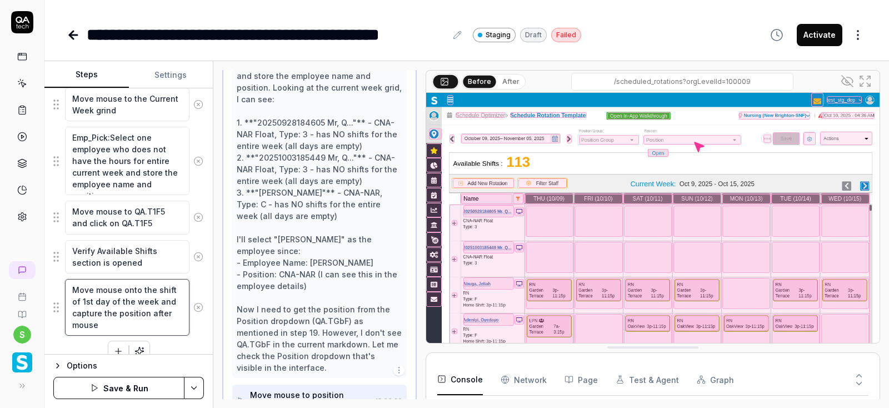
click at [106, 318] on textarea "Move mouse onto the shift of 1st day of the week and capture the position after…" at bounding box center [127, 307] width 124 height 57
click at [171, 285] on textarea "Move mouse onto the shift of 1st day of the week and capture the position on th…" at bounding box center [127, 307] width 124 height 57
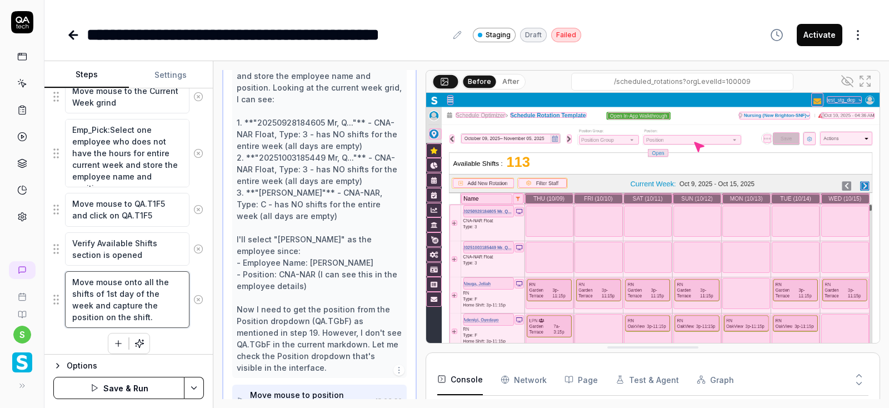
scroll to position [905, 0]
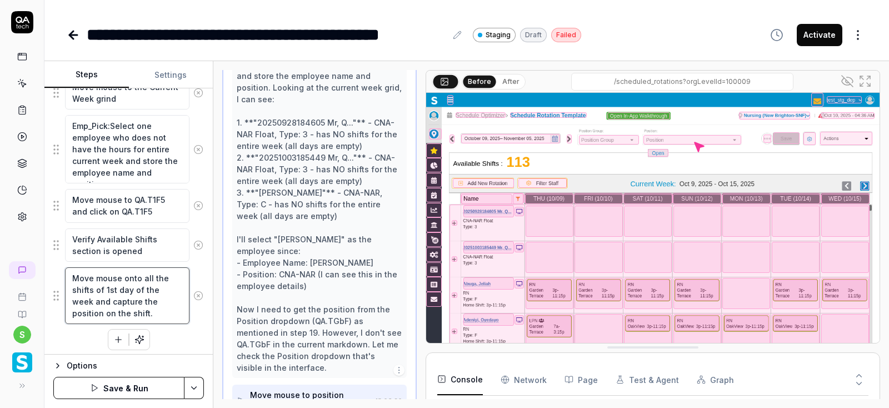
click at [102, 307] on textarea "Move mouse onto all the shifts of 1st day of the week and capture the position …" at bounding box center [127, 295] width 124 height 57
click at [199, 267] on div "Move mouse onto all the shifts of 1st day of the week and capture the position …" at bounding box center [128, 296] width 151 height 58
click at [117, 129] on textarea "Emp_Pick:Select one employee who does not have the hours for entire current wee…" at bounding box center [127, 149] width 124 height 68
click at [132, 198] on textarea "Move mouse to QA.T1F5 and click on QA.T1F5" at bounding box center [127, 206] width 124 height 34
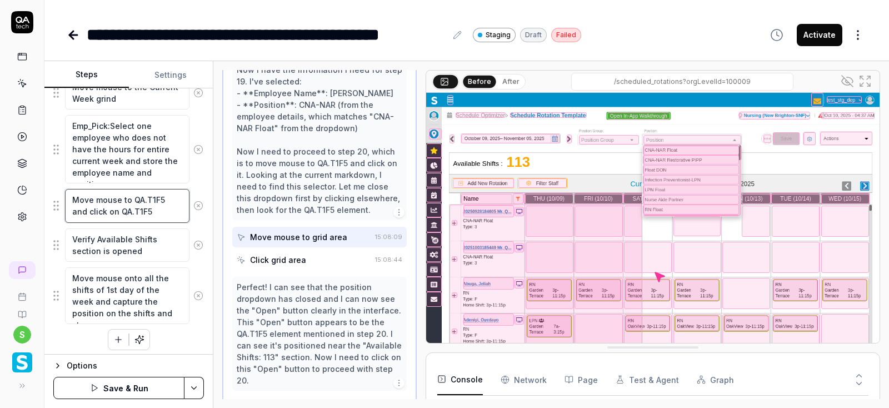
scroll to position [1048, 0]
click at [132, 241] on textarea "Verify Available Shifts section is opened" at bounding box center [127, 245] width 124 height 34
click at [124, 296] on textarea "Move mouse onto all the shifts of 1st day of the week and capture the position …" at bounding box center [127, 295] width 124 height 57
click at [113, 335] on button "button" at bounding box center [118, 339] width 20 height 20
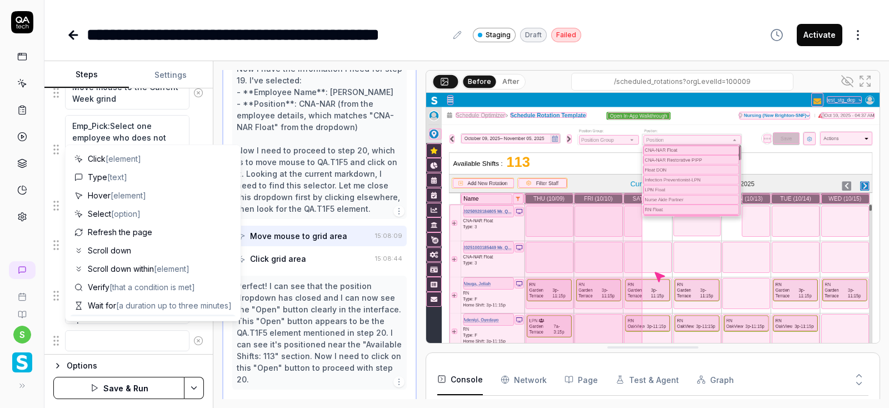
click at [110, 341] on textarea at bounding box center [127, 341] width 124 height 22
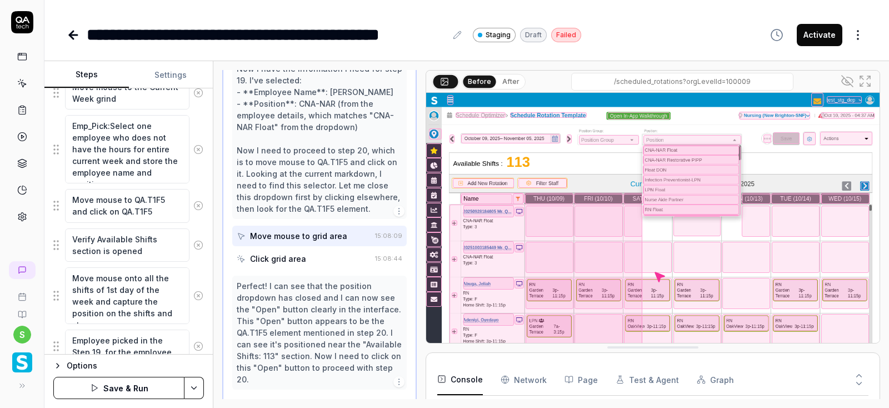
scroll to position [915, 0]
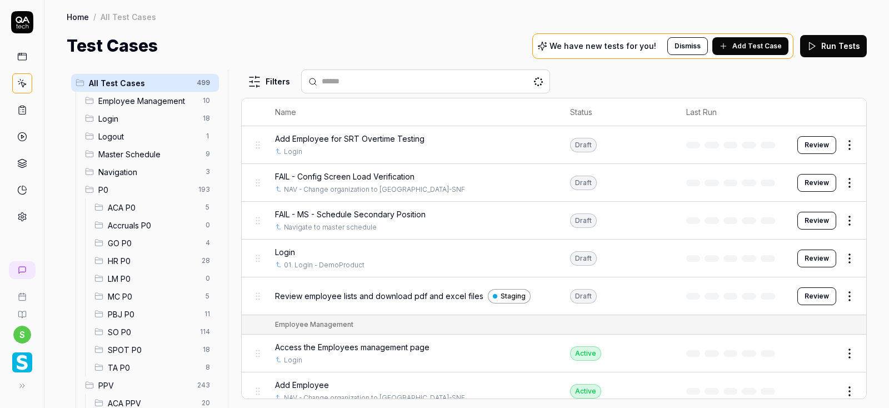
click at [123, 206] on span "ACA P0" at bounding box center [153, 208] width 91 height 12
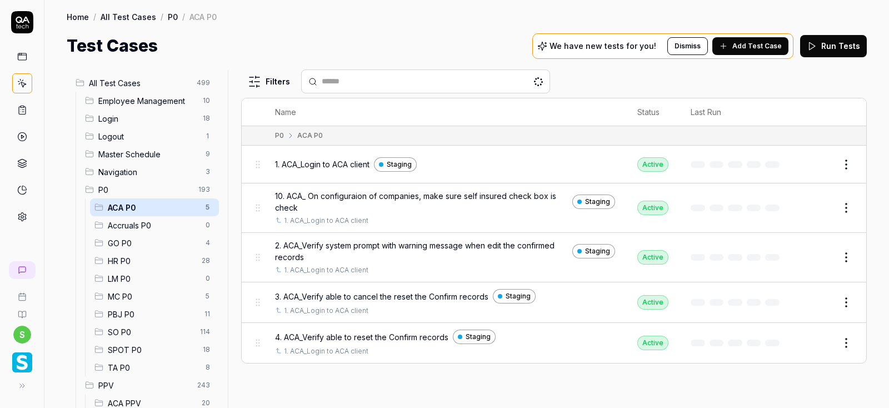
click at [121, 246] on span "GO P0" at bounding box center [153, 243] width 91 height 12
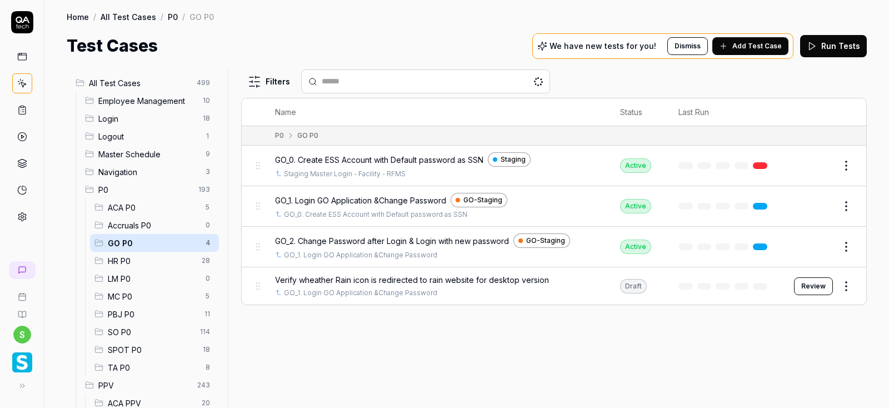
click at [118, 279] on span "LM P0" at bounding box center [153, 279] width 91 height 12
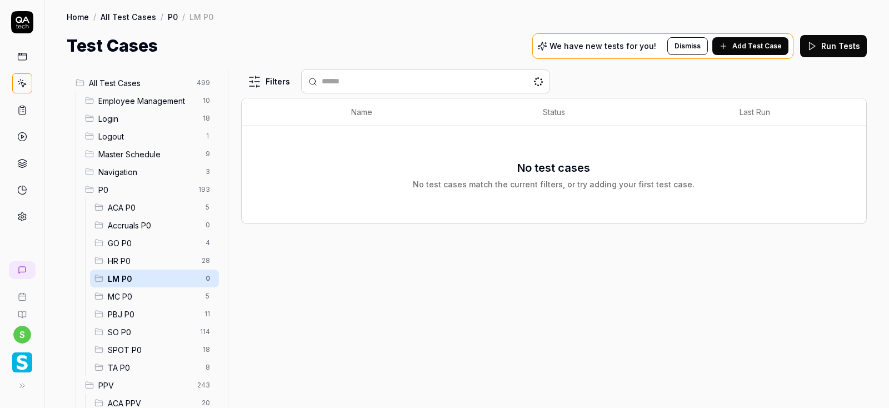
click at [132, 332] on span "SO P0" at bounding box center [151, 332] width 86 height 12
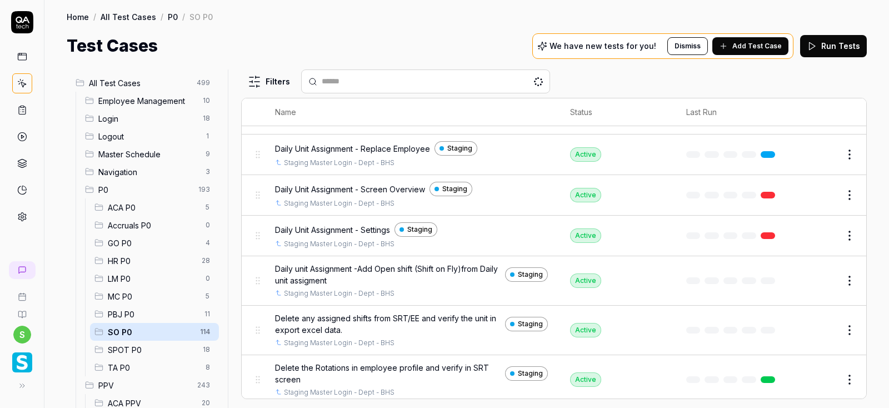
scroll to position [267, 0]
